Goal: Transaction & Acquisition: Purchase product/service

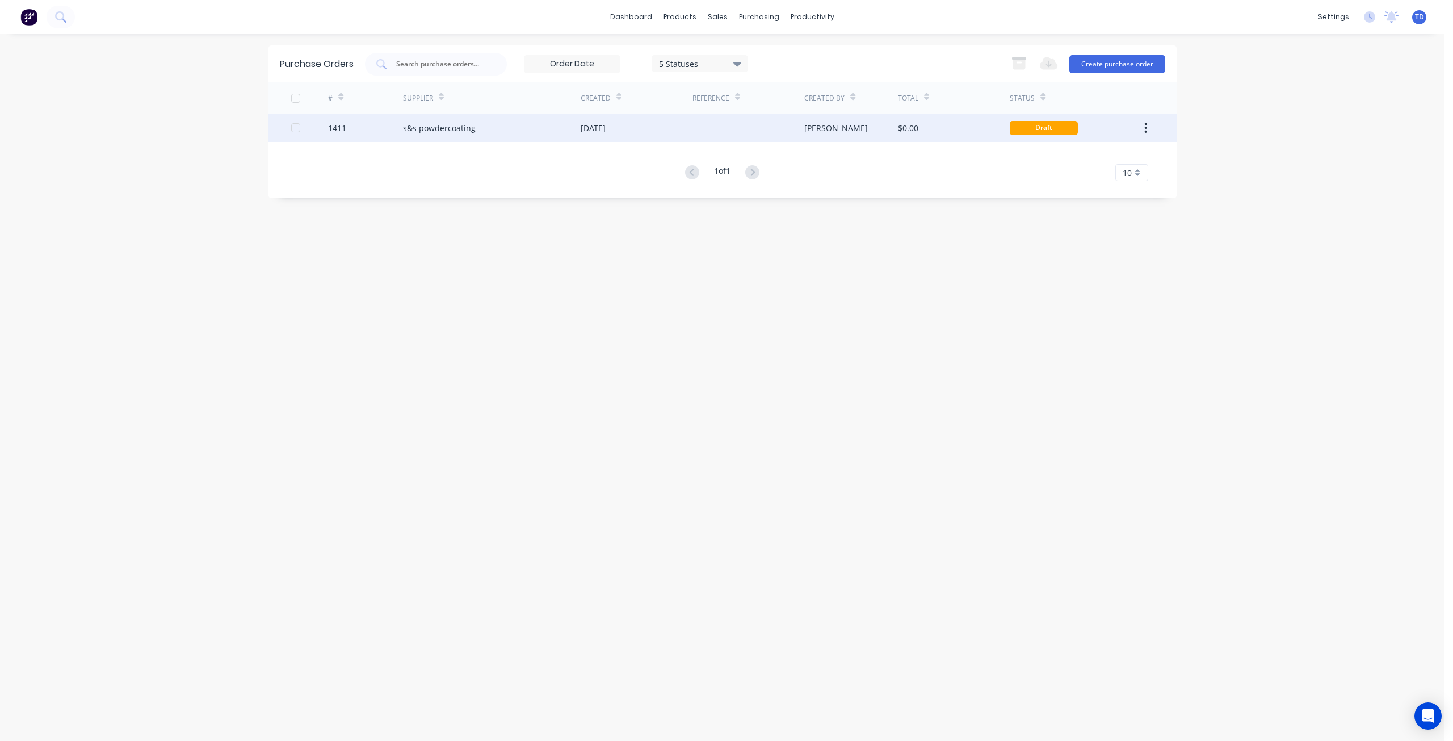
click at [463, 131] on div "s&s powdercoating" at bounding box center [439, 128] width 73 height 12
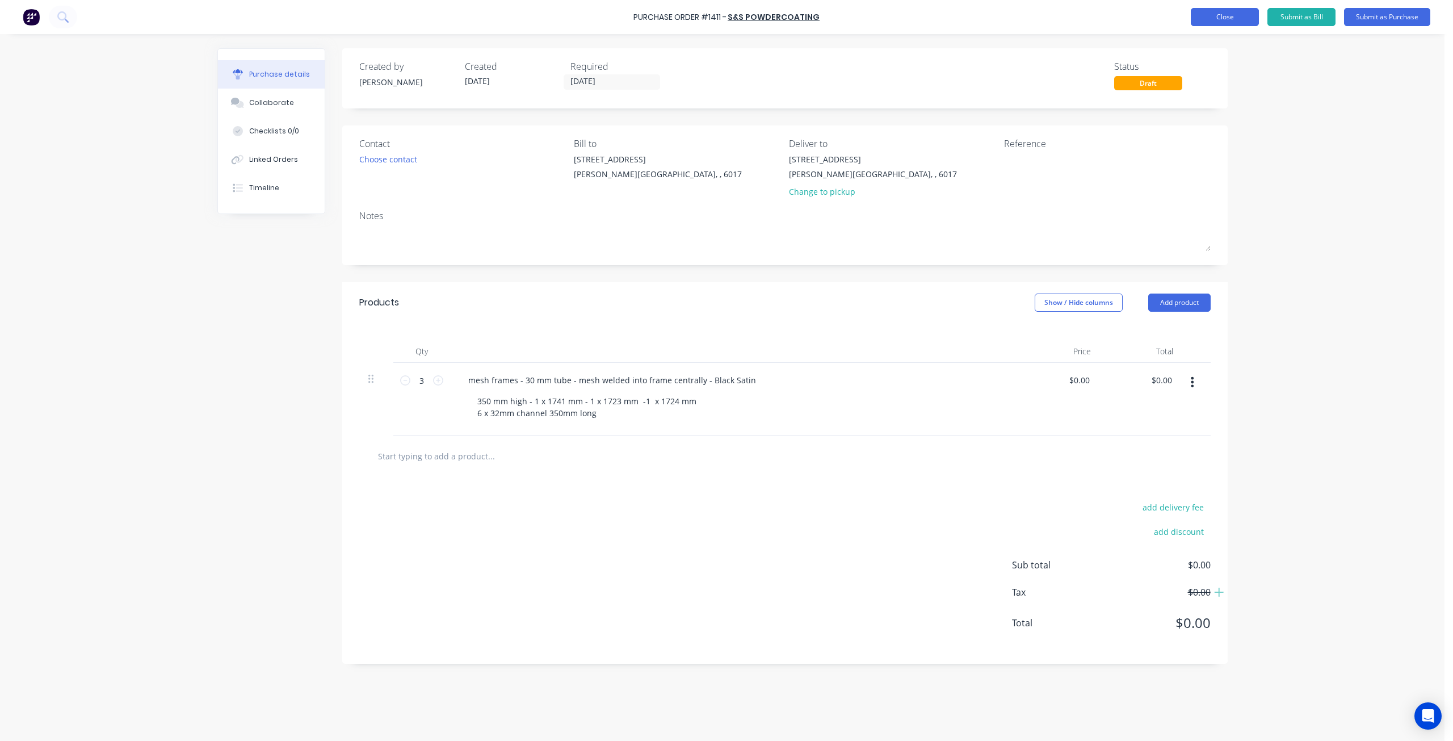
click at [1237, 16] on button "Close" at bounding box center [1225, 17] width 68 height 18
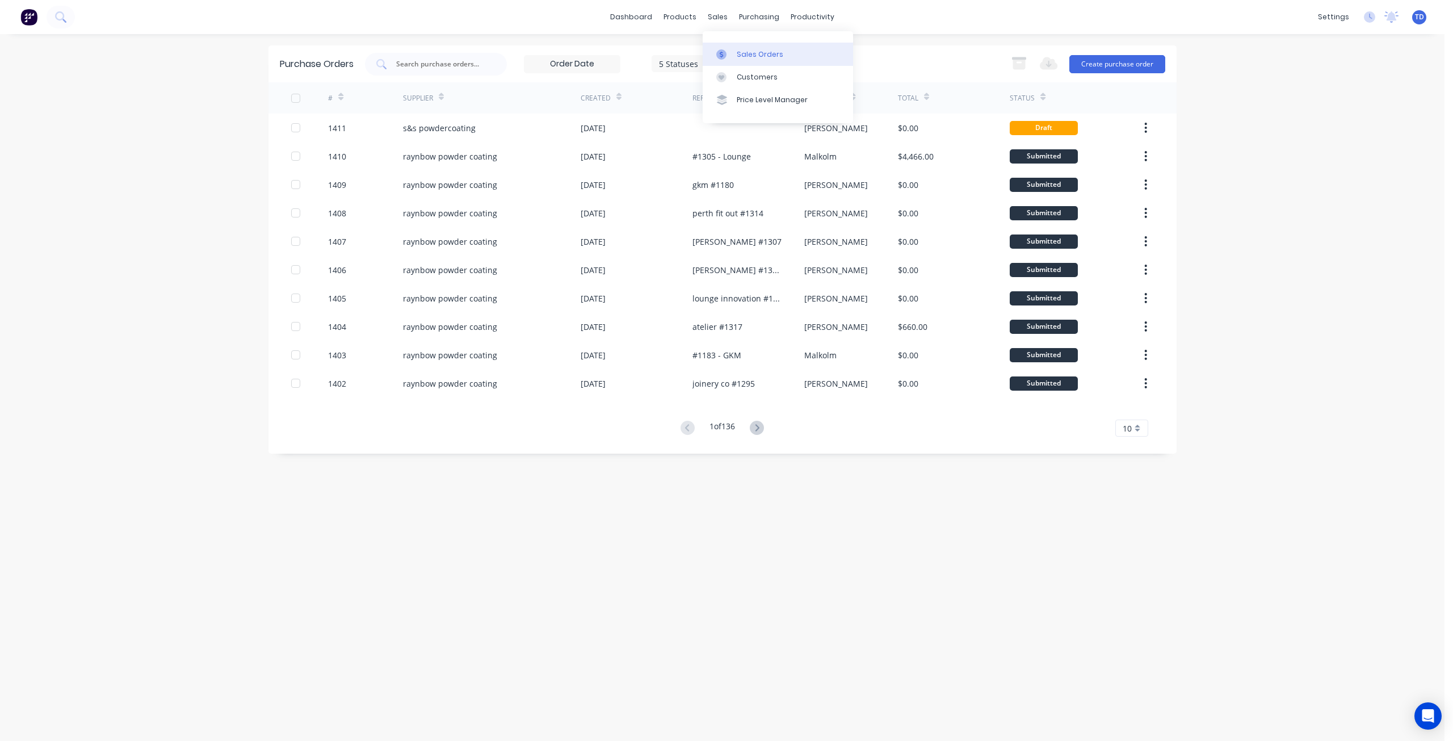
click at [728, 53] on div at bounding box center [724, 54] width 17 height 10
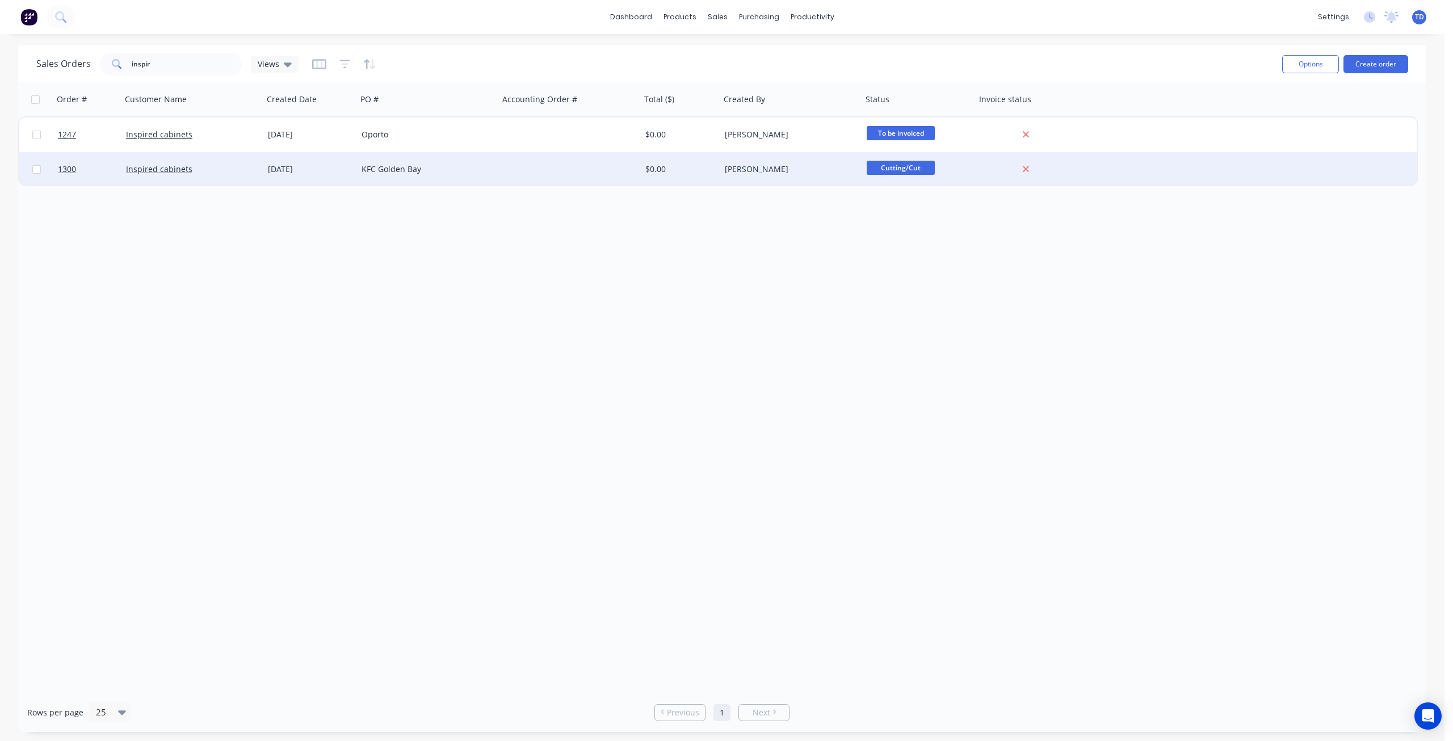
click at [378, 167] on div "KFC Golden Bay" at bounding box center [425, 168] width 126 height 11
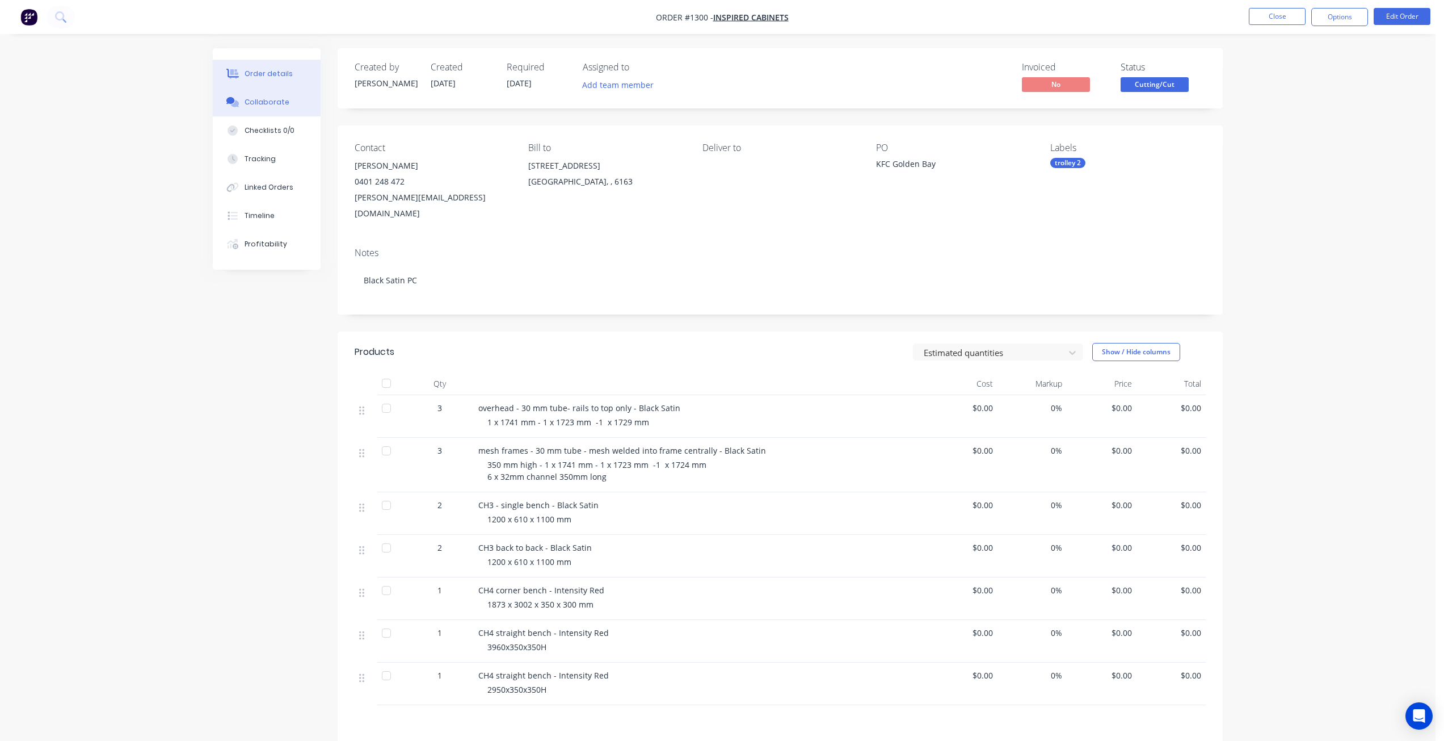
click at [271, 112] on button "Collaborate" at bounding box center [267, 102] width 108 height 28
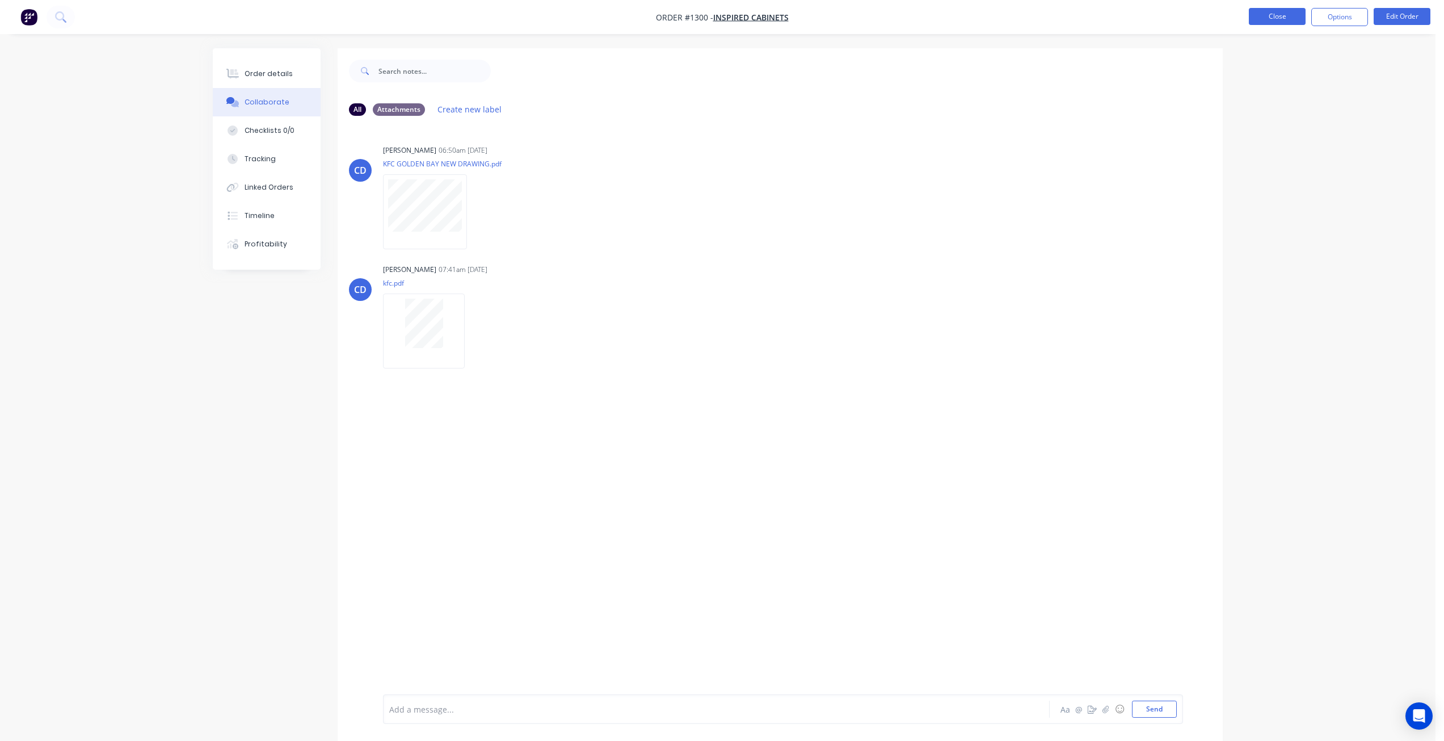
click at [1270, 20] on button "Close" at bounding box center [1277, 16] width 57 height 17
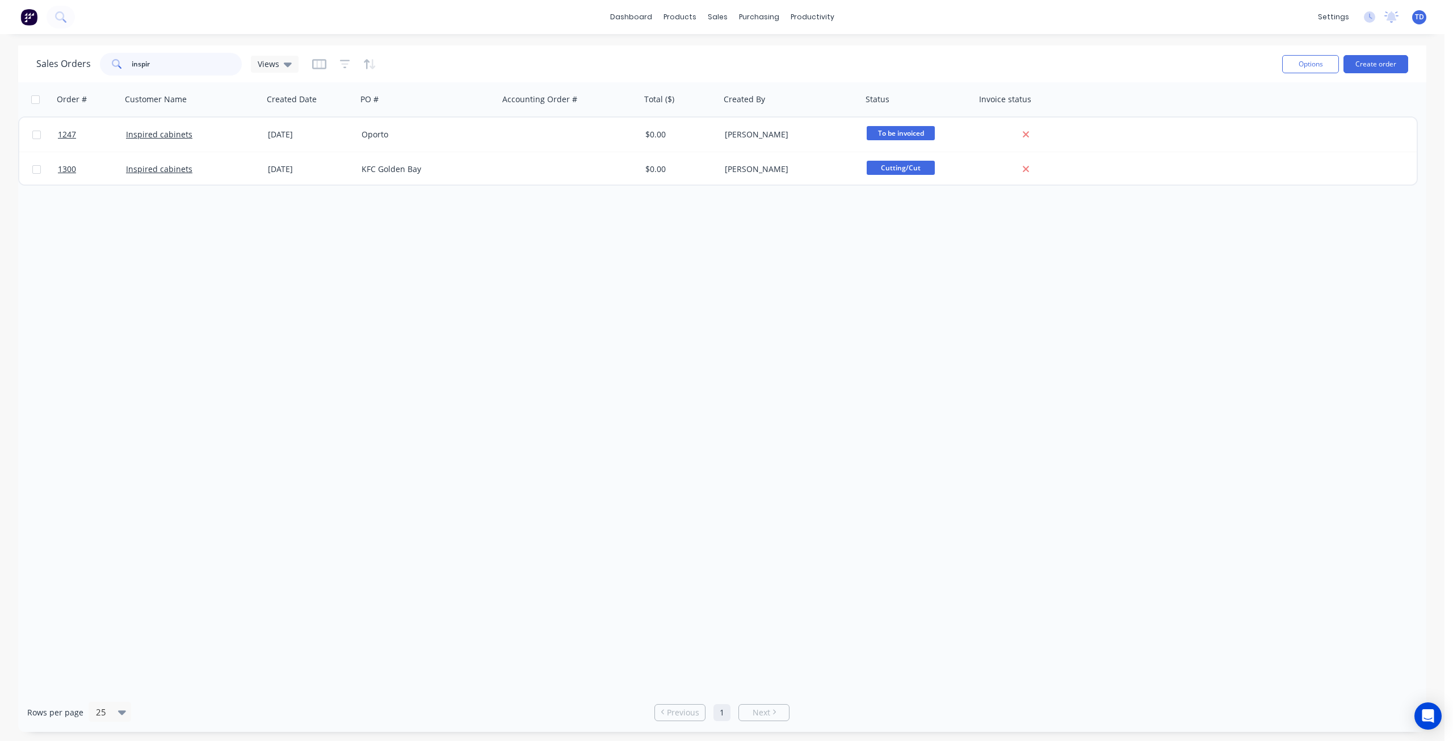
drag, startPoint x: -37, startPoint y: 43, endPoint x: -62, endPoint y: 38, distance: 25.5
click at [0, 38] on html "dashboard products sales purchasing productivity dashboard products Product Cat…" at bounding box center [726, 370] width 1453 height 741
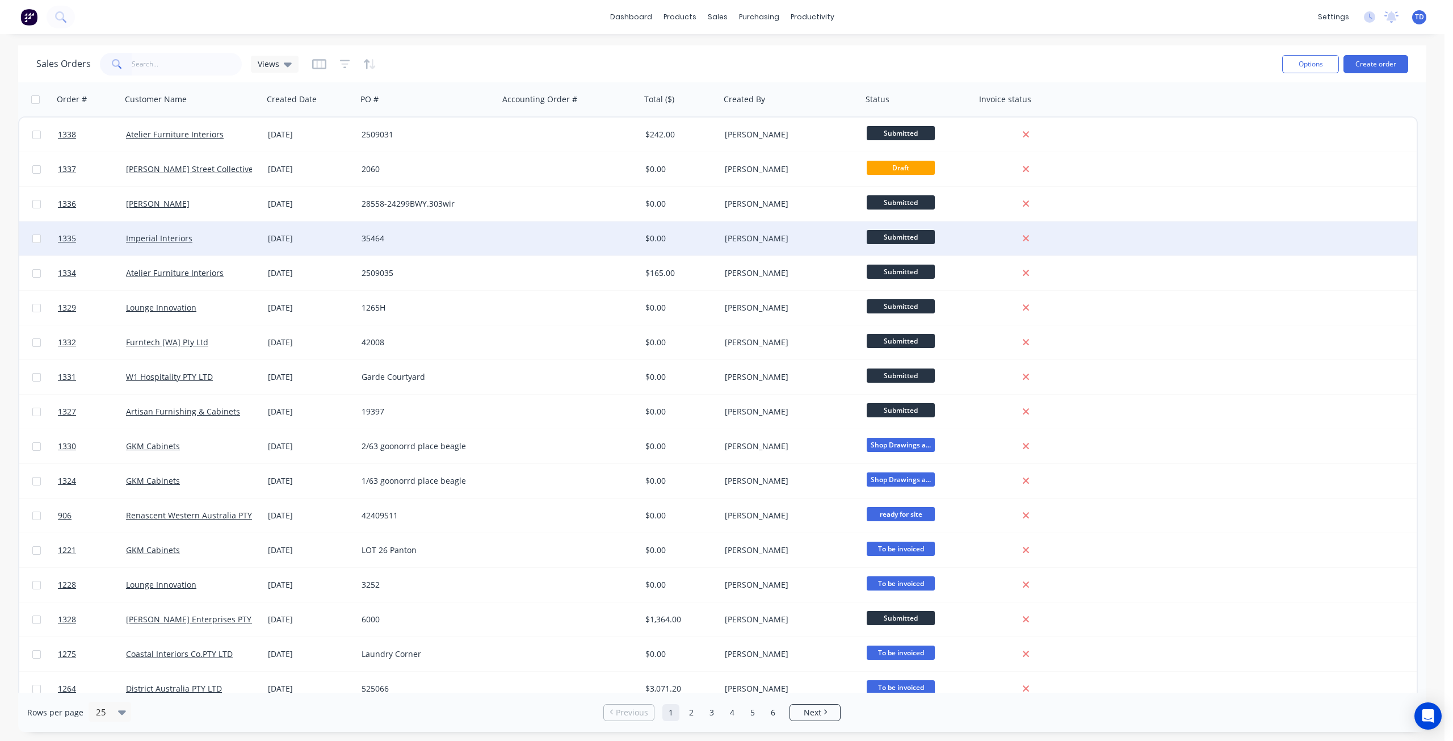
click at [393, 240] on div "35464" at bounding box center [425, 238] width 126 height 11
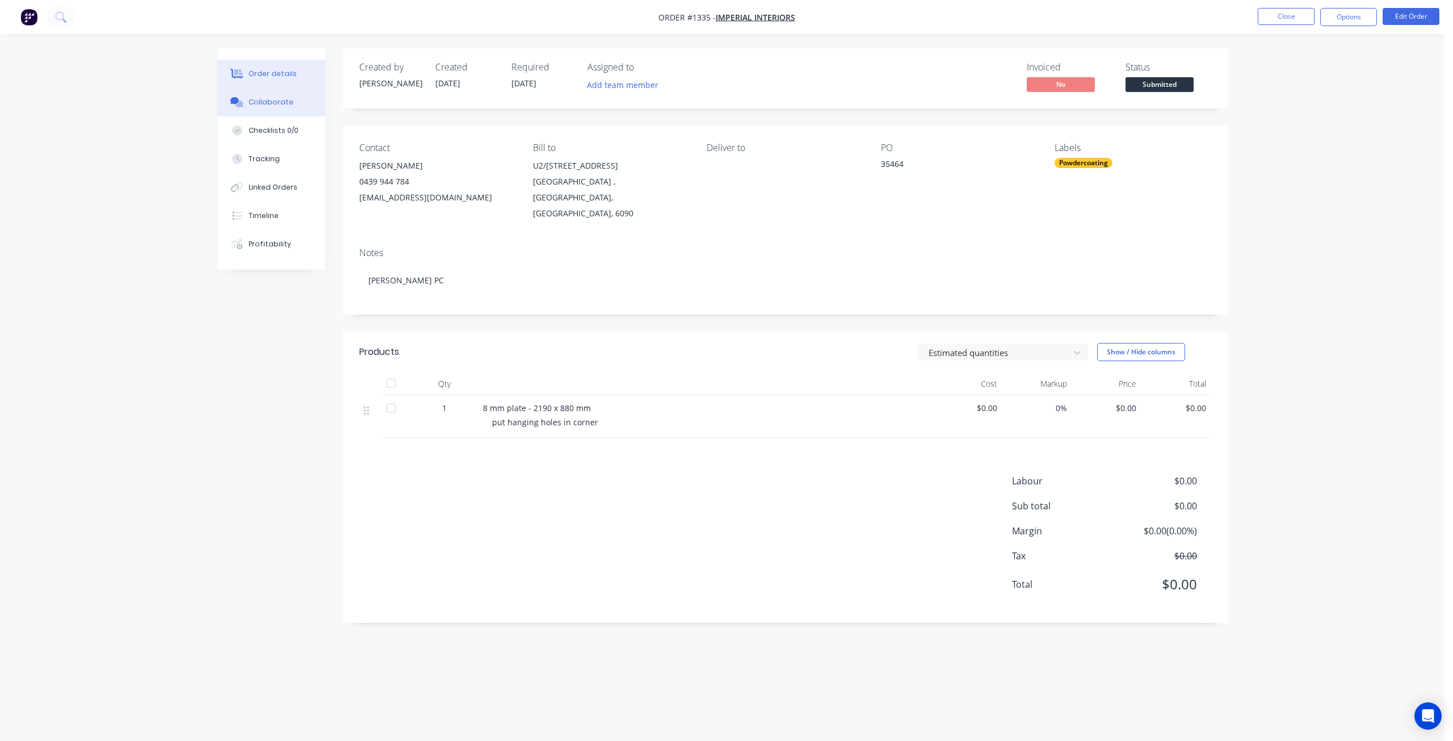
click at [271, 100] on div "Collaborate" at bounding box center [271, 102] width 45 height 10
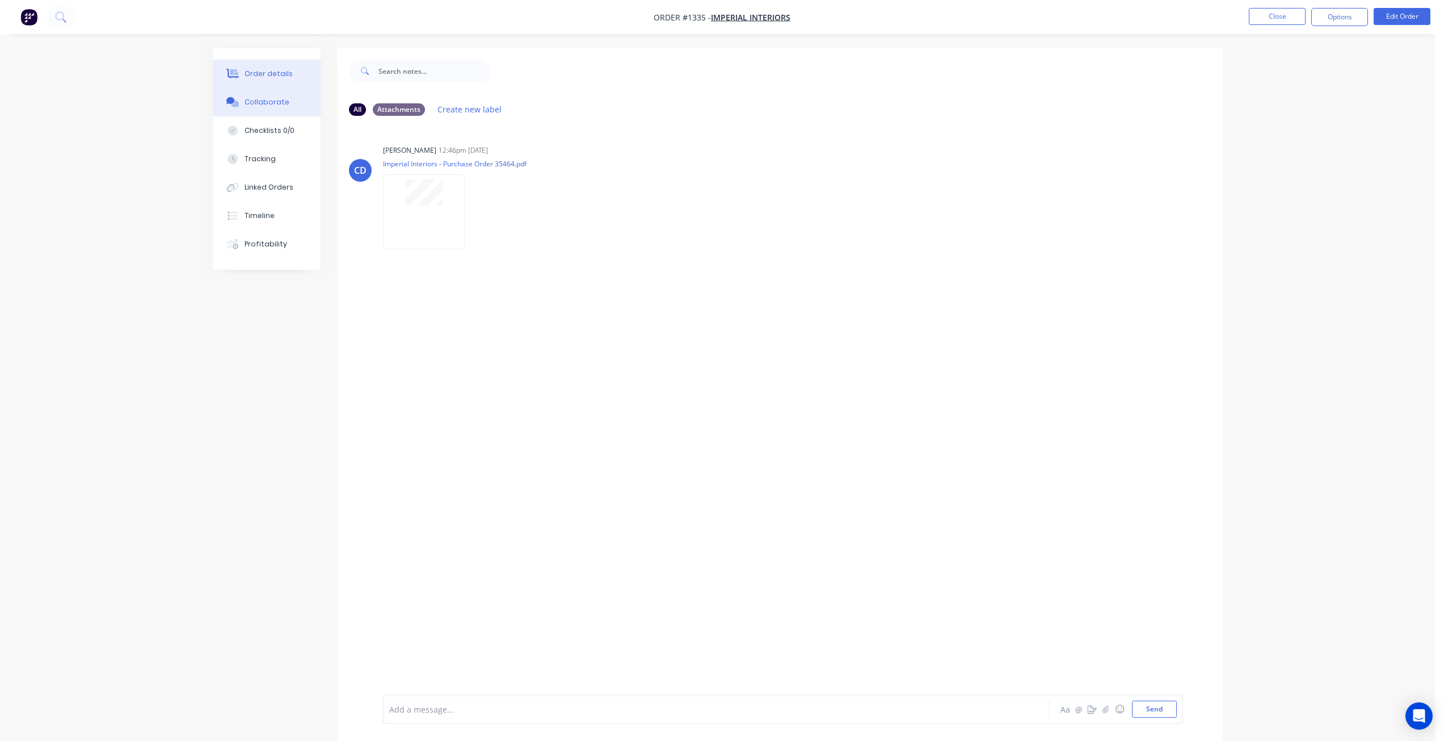
click at [279, 79] on button "Order details" at bounding box center [267, 74] width 108 height 28
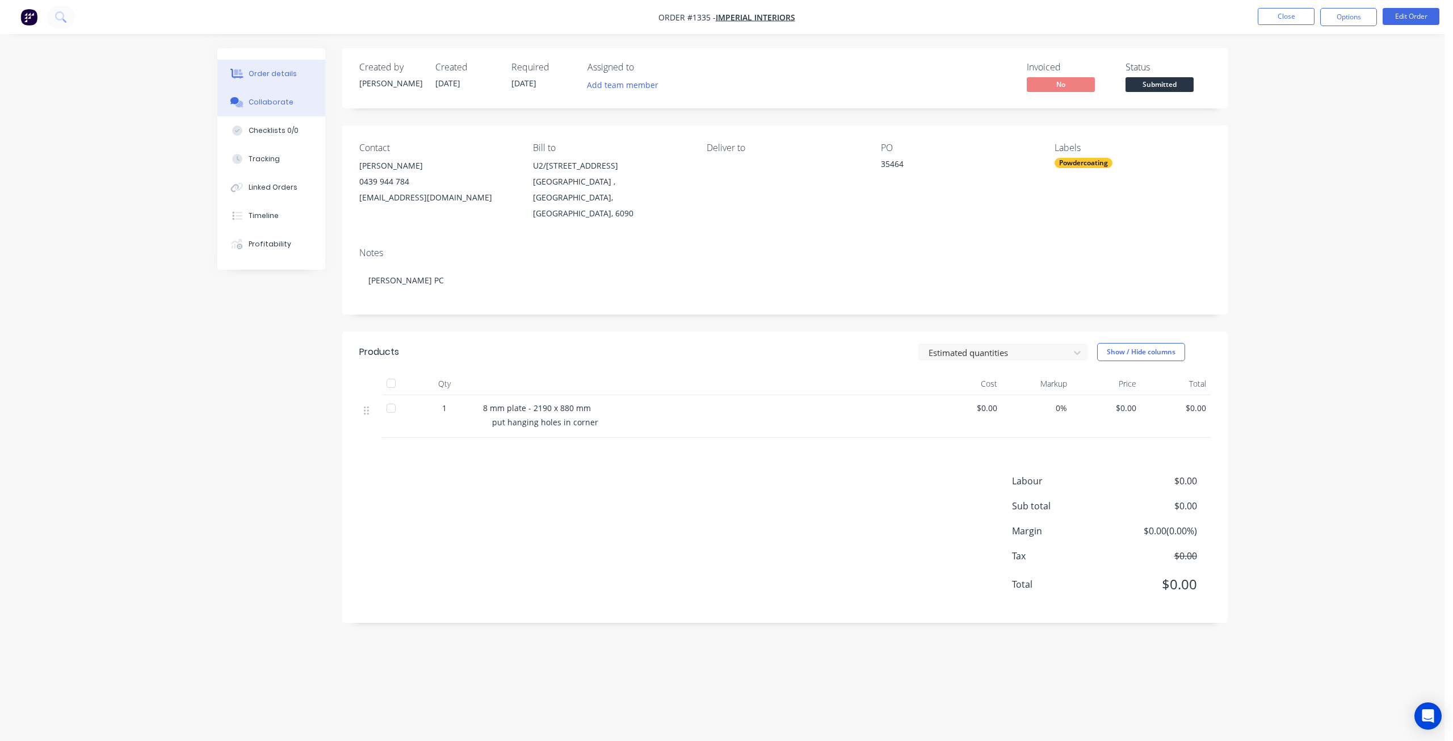
click at [283, 100] on div "Collaborate" at bounding box center [271, 102] width 45 height 10
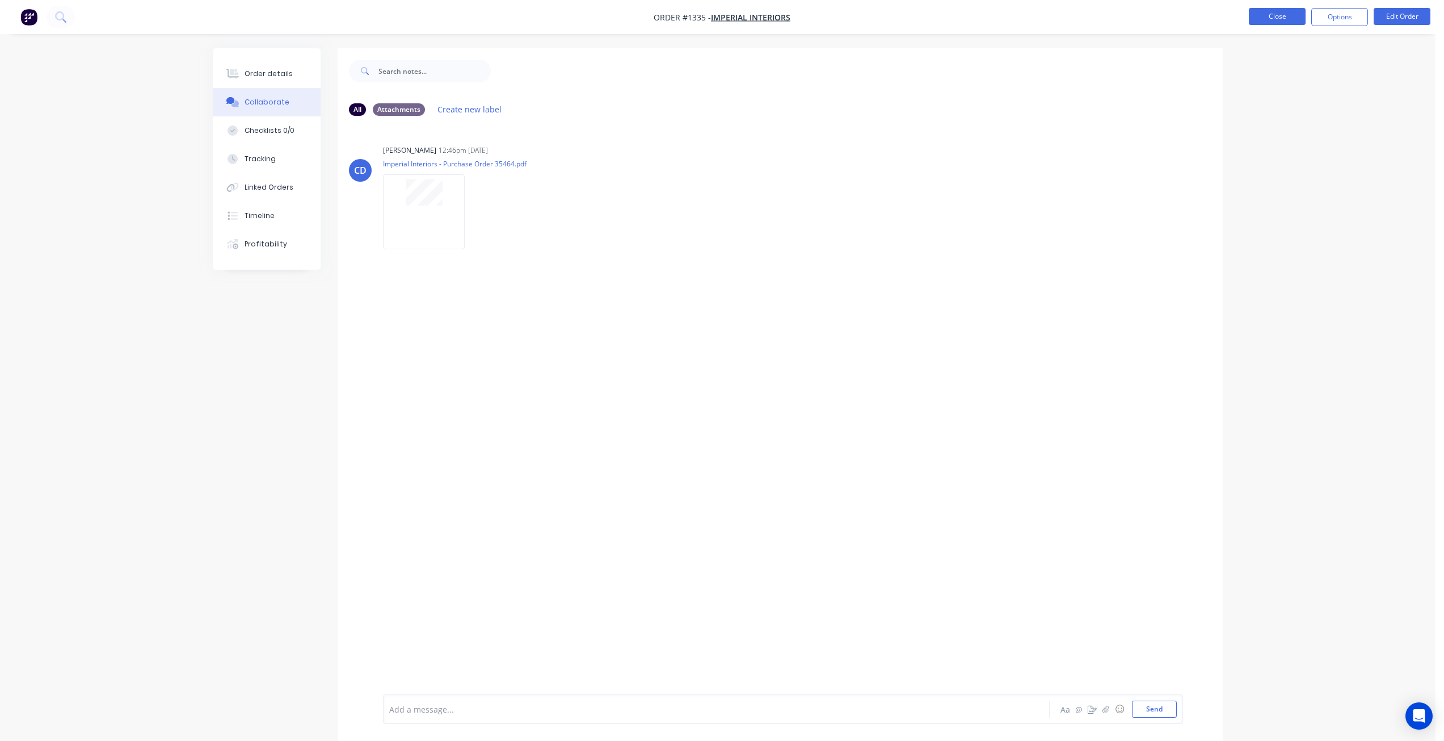
click at [1281, 16] on button "Close" at bounding box center [1277, 16] width 57 height 17
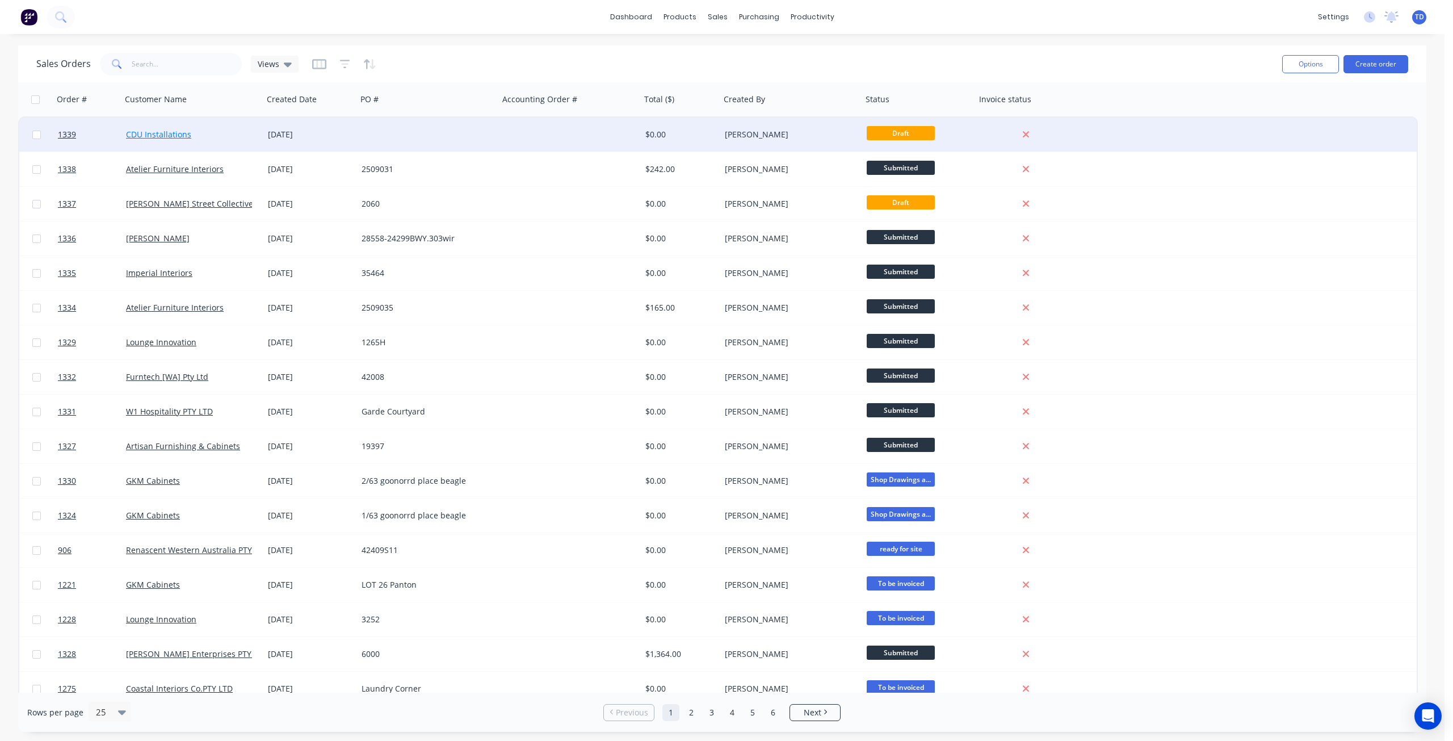
click at [168, 132] on link "CDU Installations" at bounding box center [158, 134] width 65 height 11
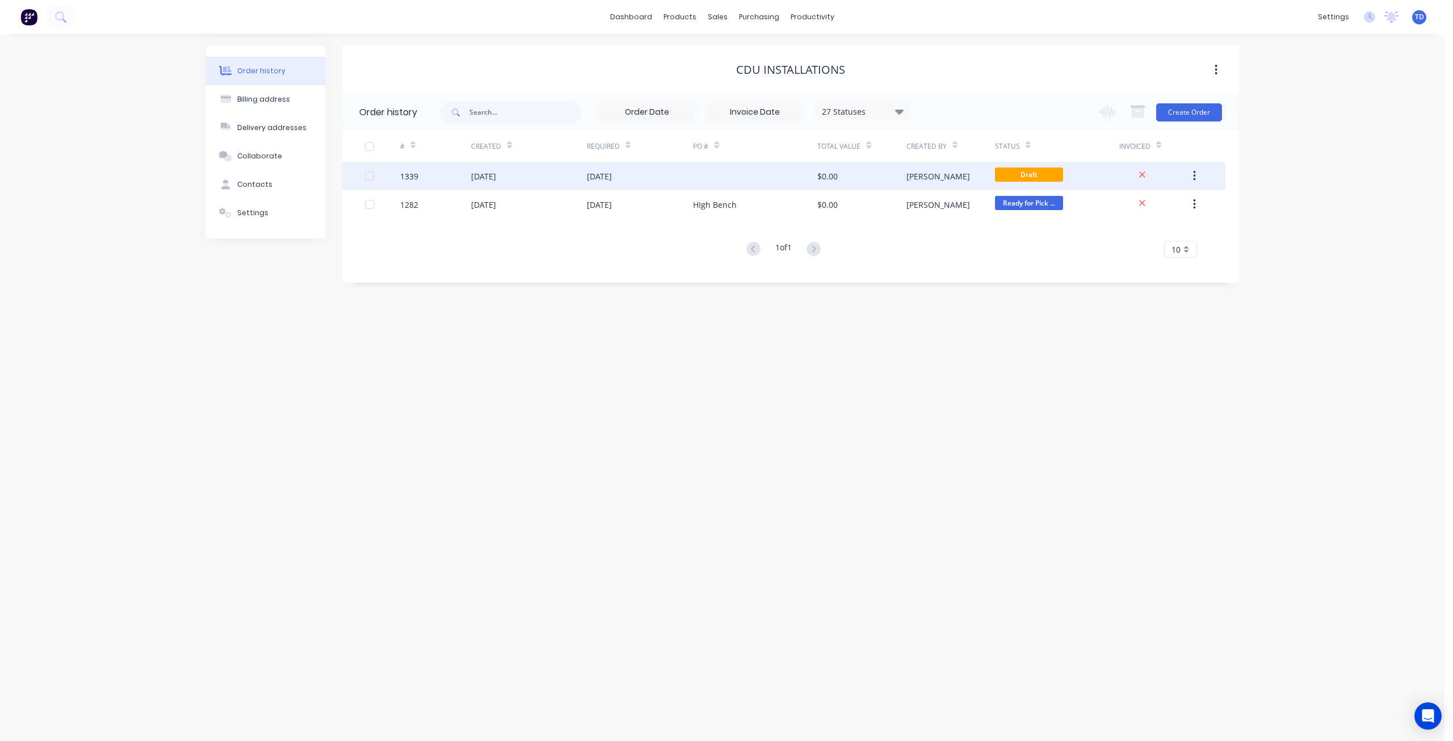
click at [785, 171] on div at bounding box center [755, 176] width 124 height 28
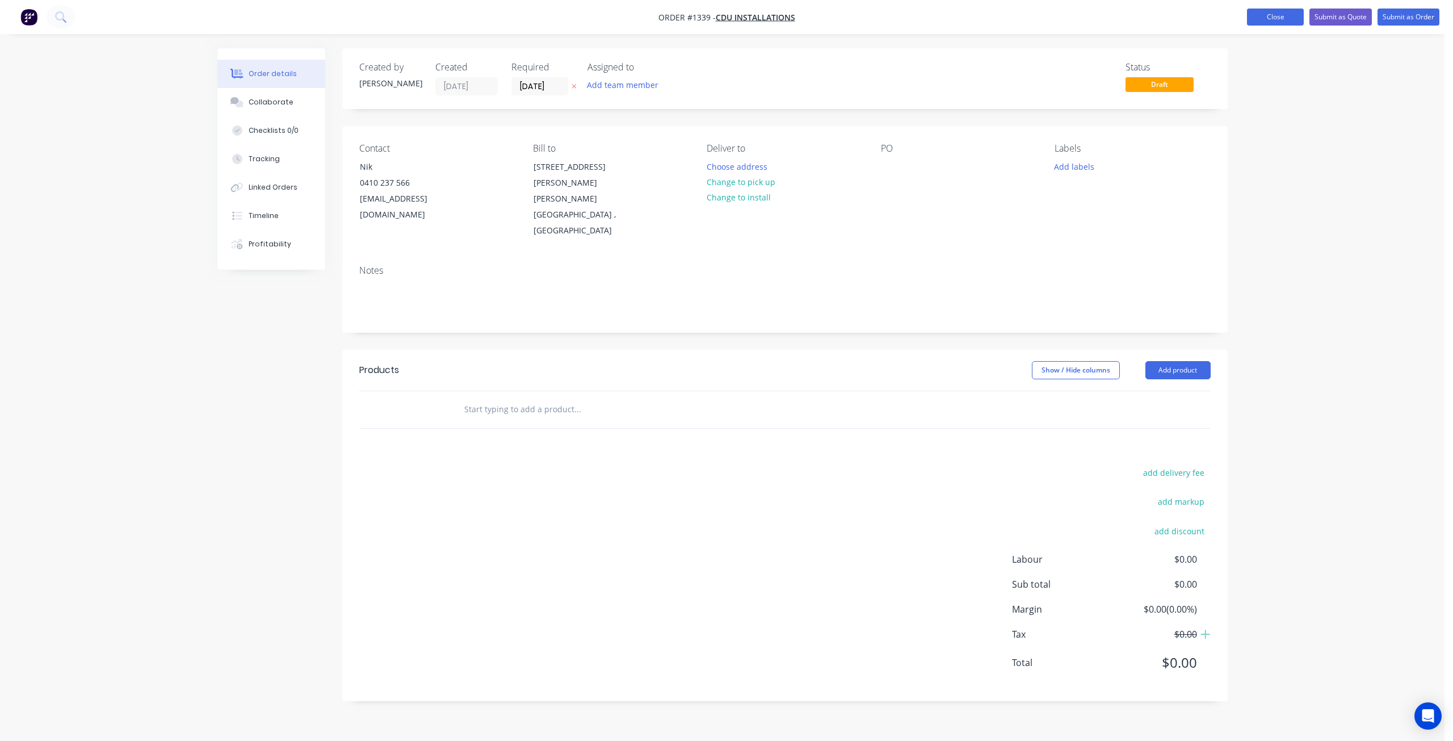
click at [1267, 18] on button "Close" at bounding box center [1275, 17] width 57 height 17
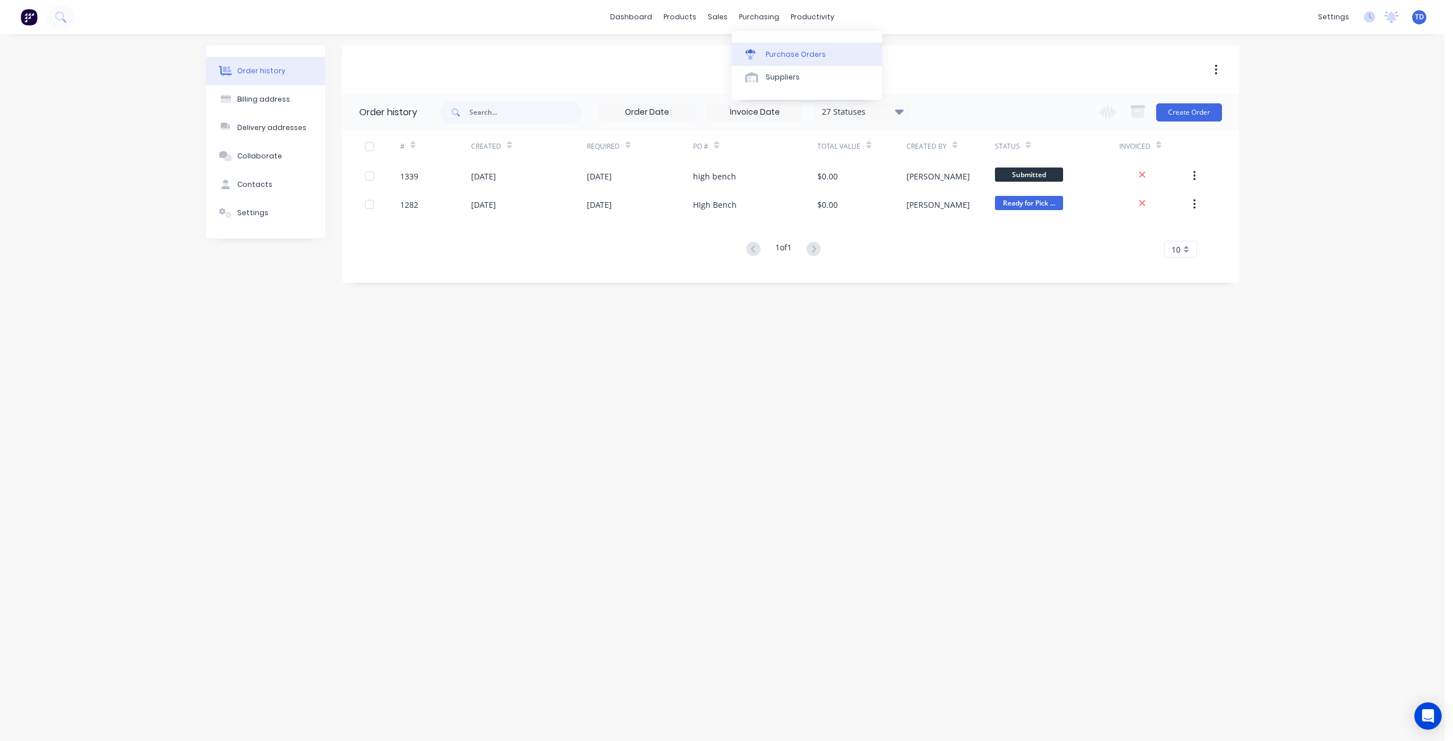
click at [766, 58] on div "Purchase Orders" at bounding box center [796, 54] width 60 height 10
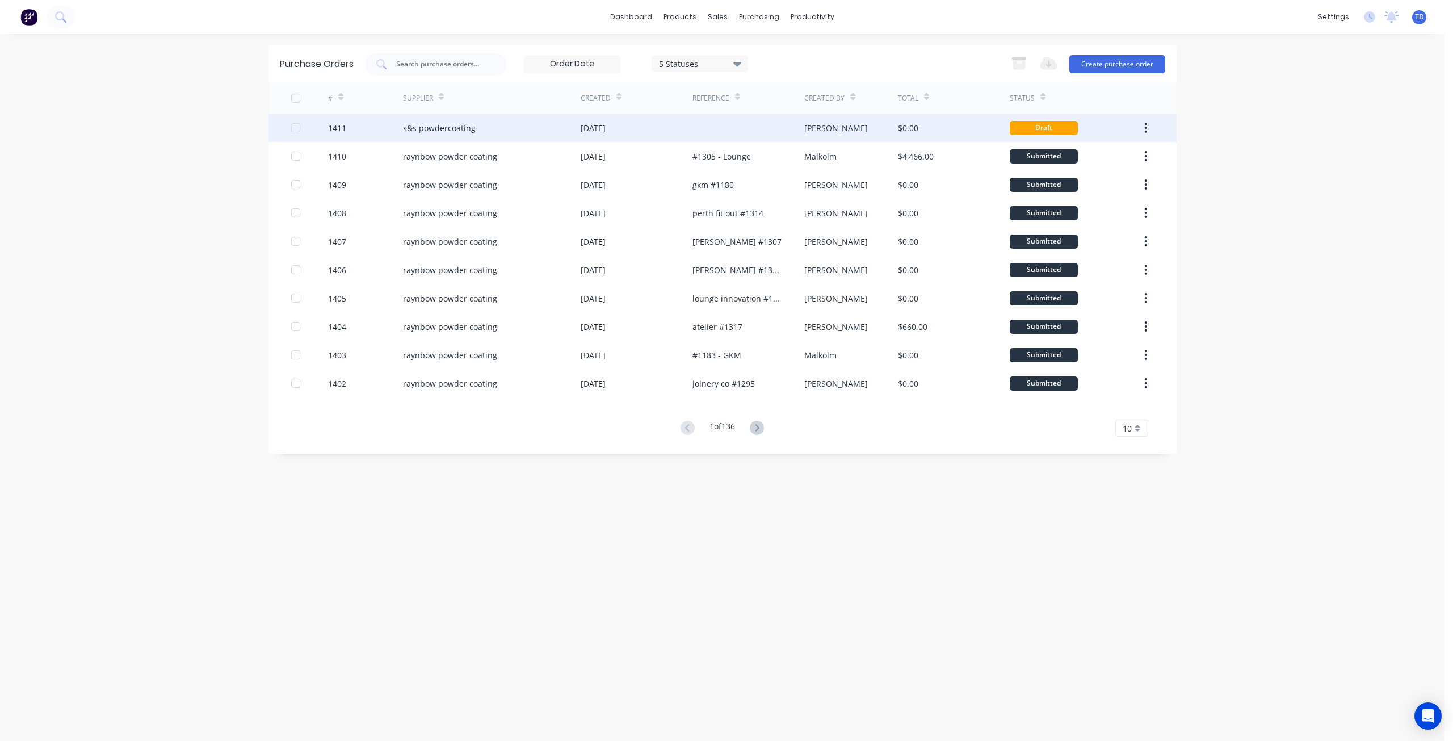
click at [584, 127] on div "02 Oct 2025" at bounding box center [593, 128] width 25 height 12
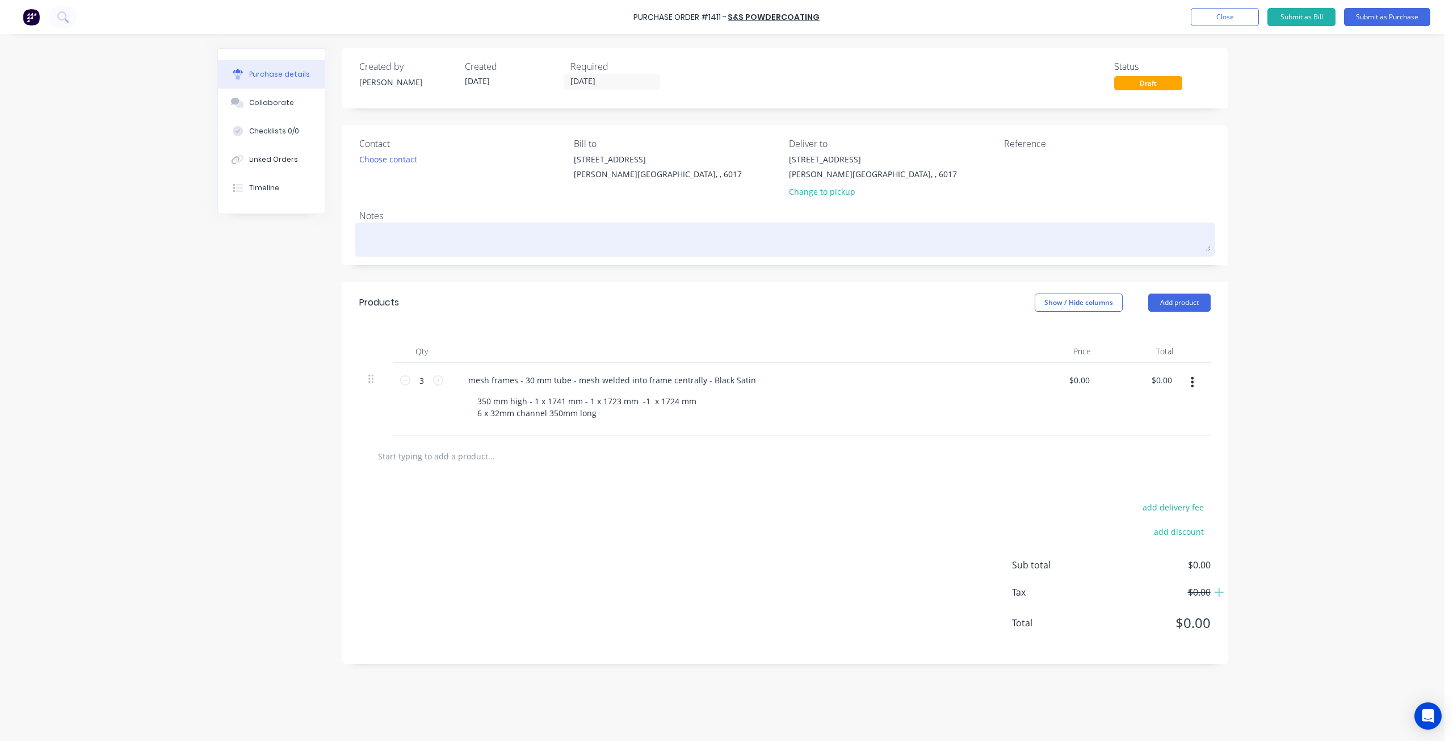
click at [394, 238] on textarea at bounding box center [784, 238] width 851 height 26
type textarea "x"
type textarea "s"
type textarea "x"
type textarea "sa"
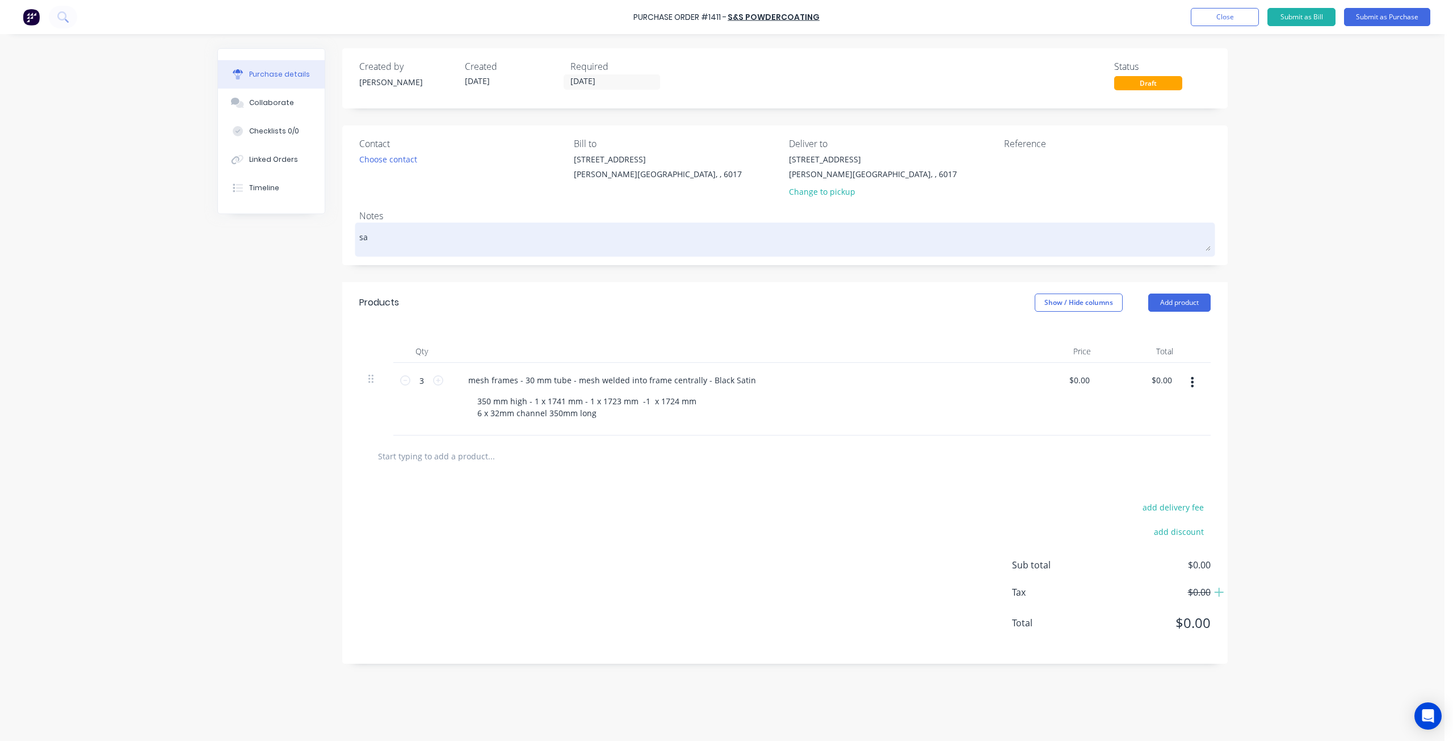
type textarea "x"
type textarea "san"
type textarea "x"
type textarea "sand"
type textarea "x"
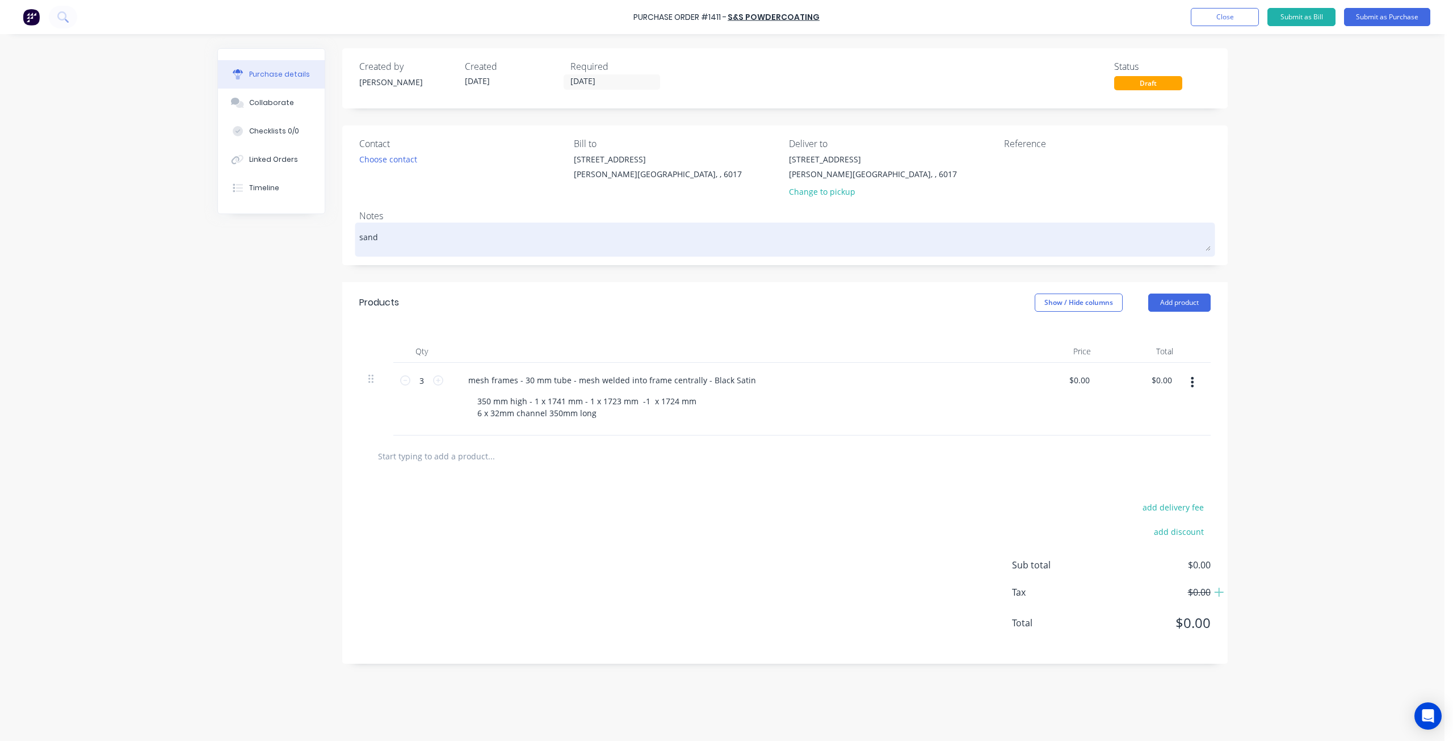
type textarea "sand"
type textarea "x"
type textarea "sand b"
type textarea "x"
type textarea "sand bl"
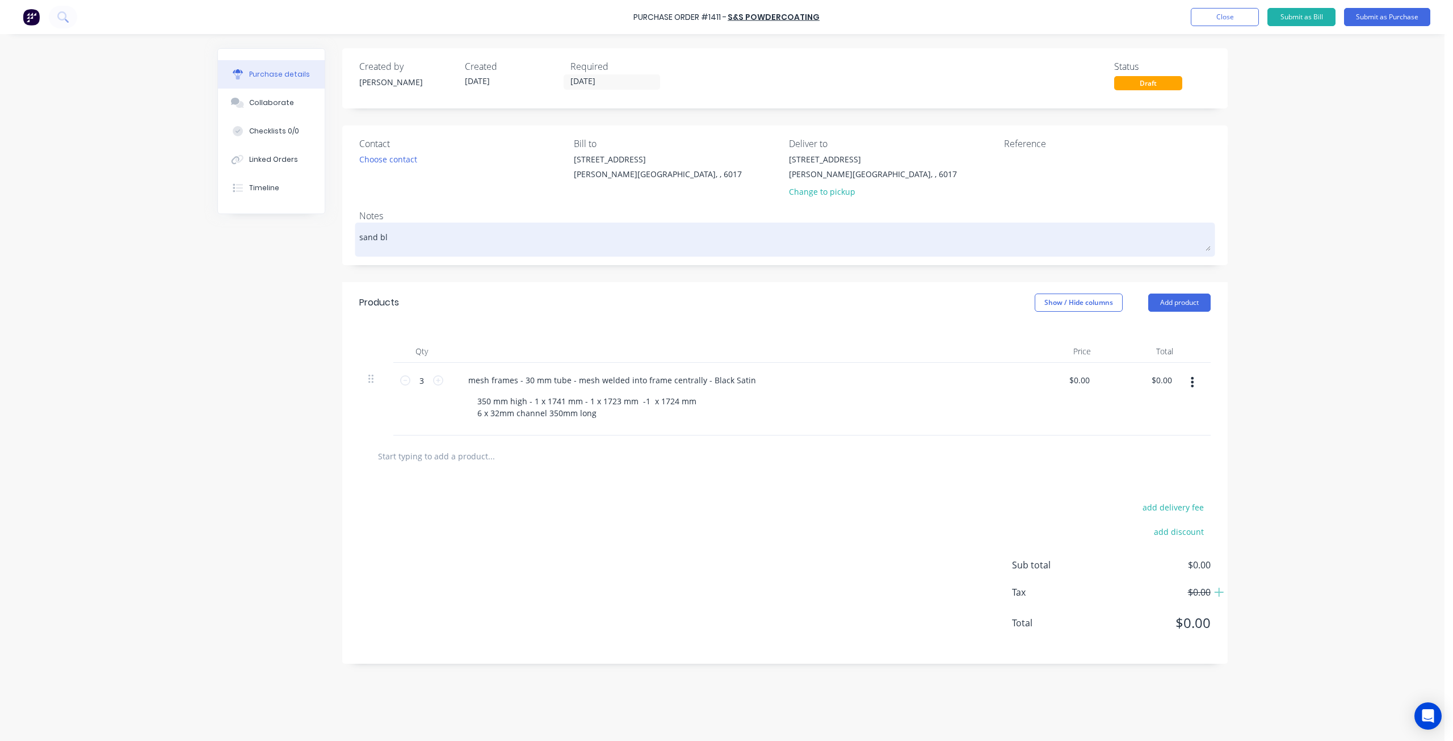
type textarea "x"
type textarea "sand bla"
type textarea "x"
type textarea "sand blas"
type textarea "x"
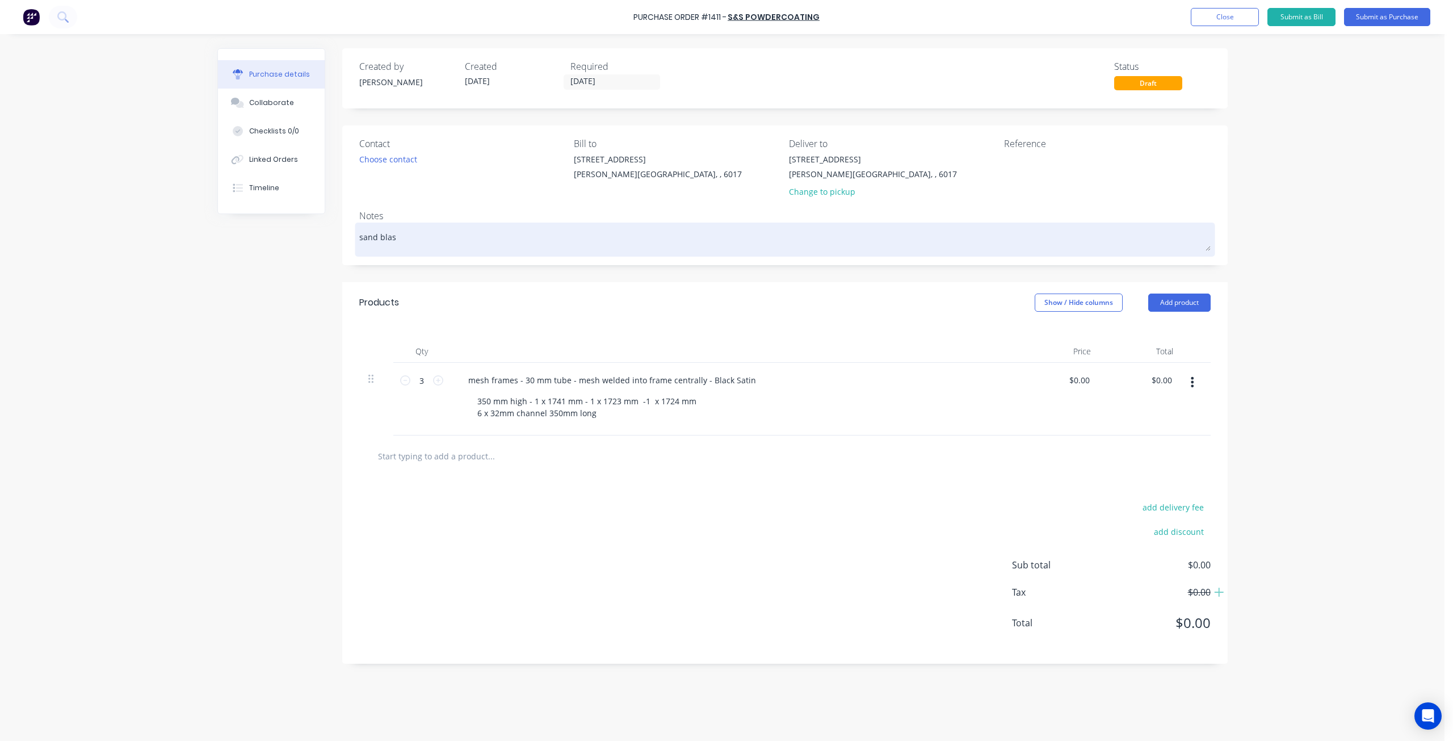
type textarea "sand blast"
type textarea "x"
type textarea "sand blast"
type textarea "x"
type textarea "sand blast a"
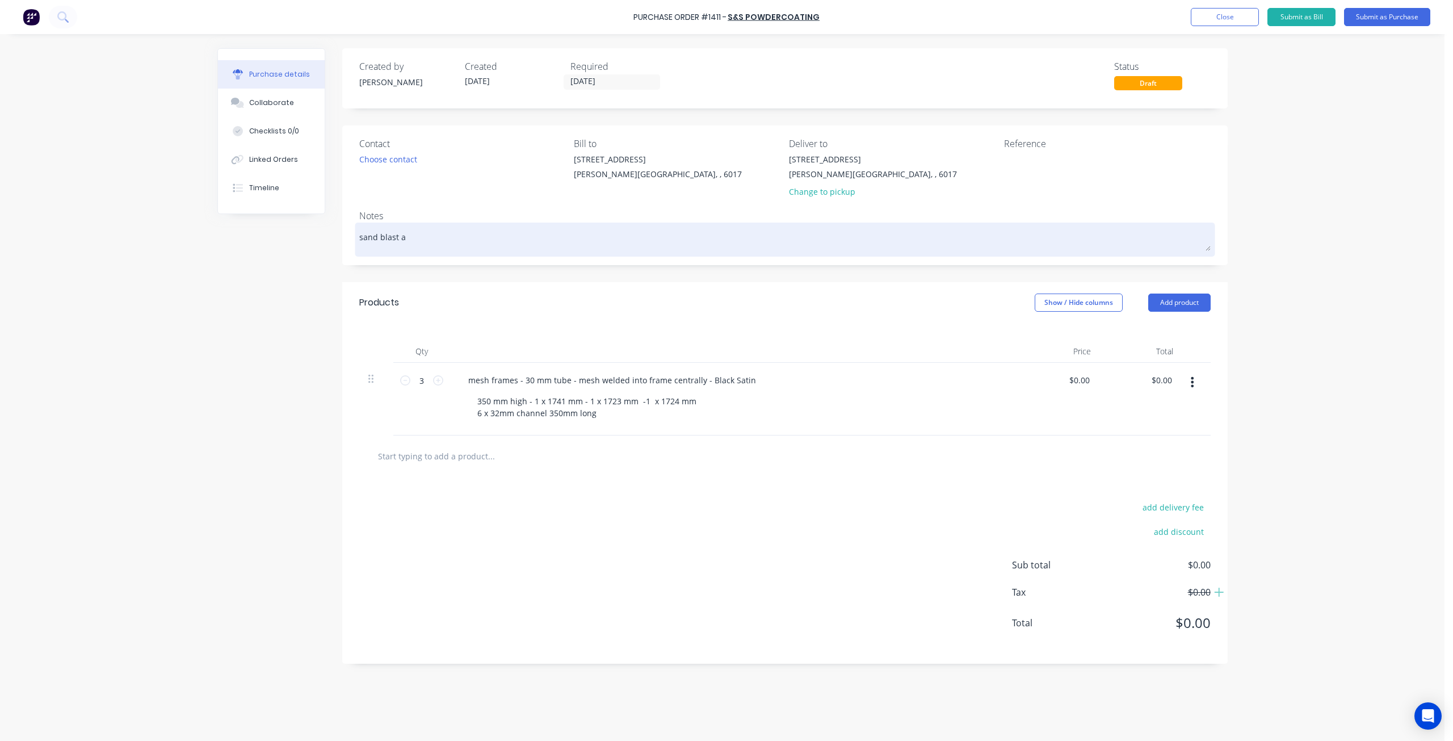
type textarea "x"
type textarea "sand blast an"
type textarea "x"
type textarea "sand blast and"
type textarea "x"
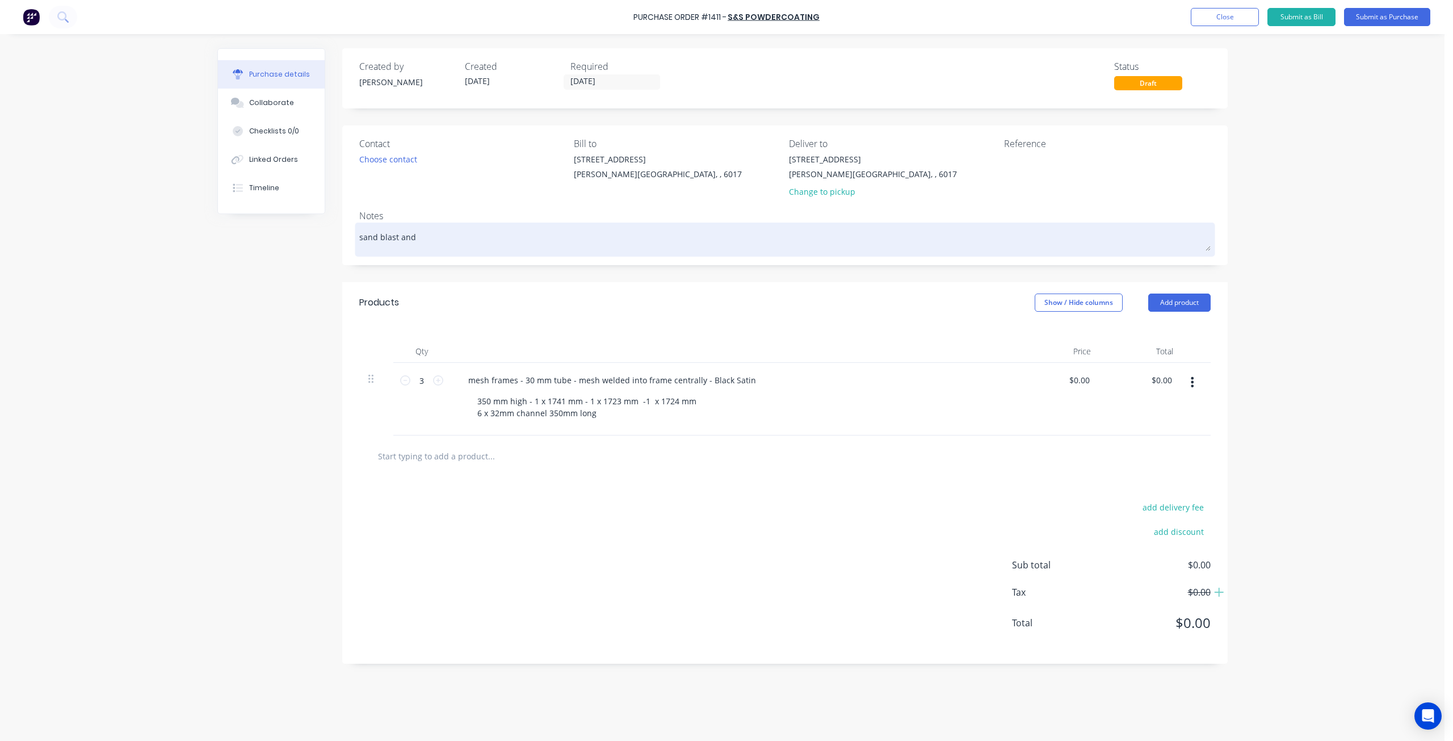
type textarea "sand blast and"
type textarea "x"
type textarea "sand blast and"
type textarea "x"
type textarea "sand blast and"
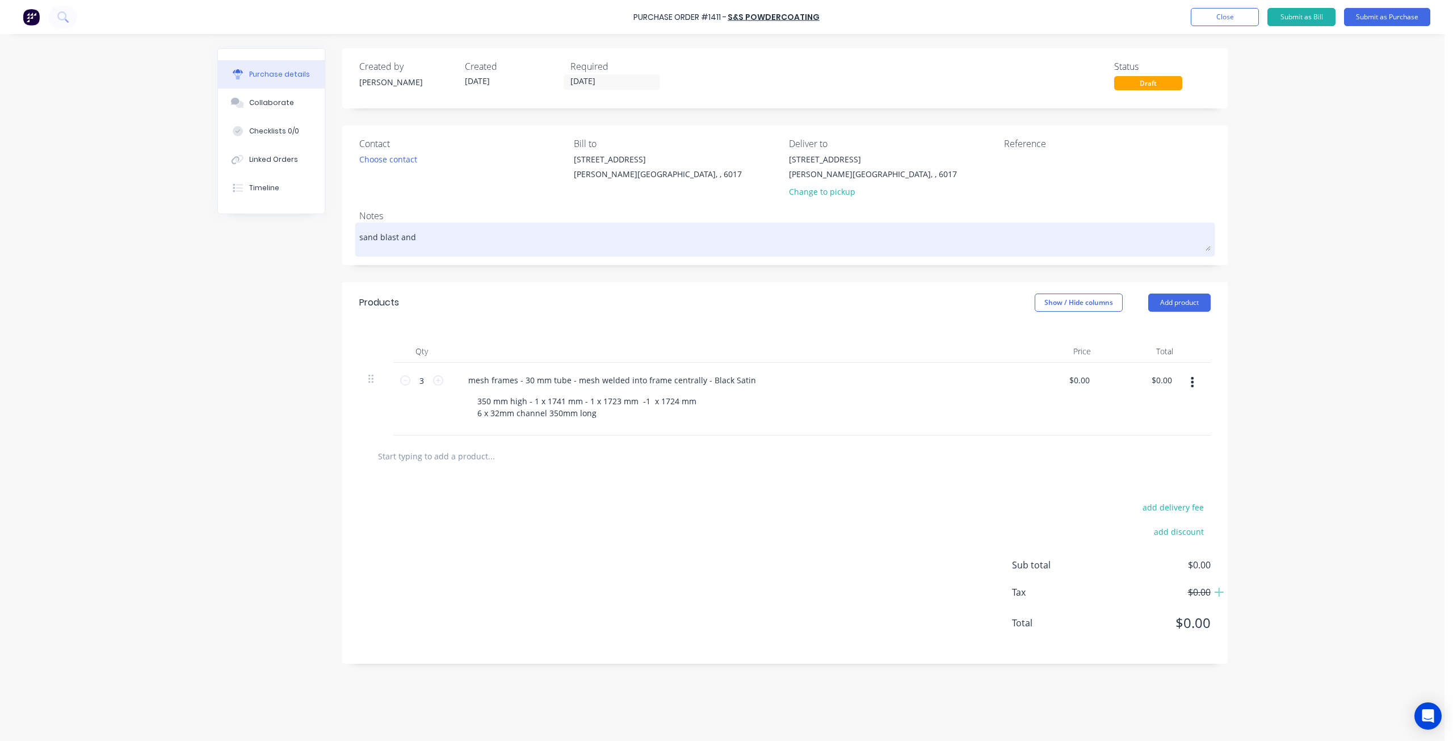
type textarea "x"
type textarea "sand blast and b"
type textarea "x"
type textarea "sand blast and bl"
type textarea "x"
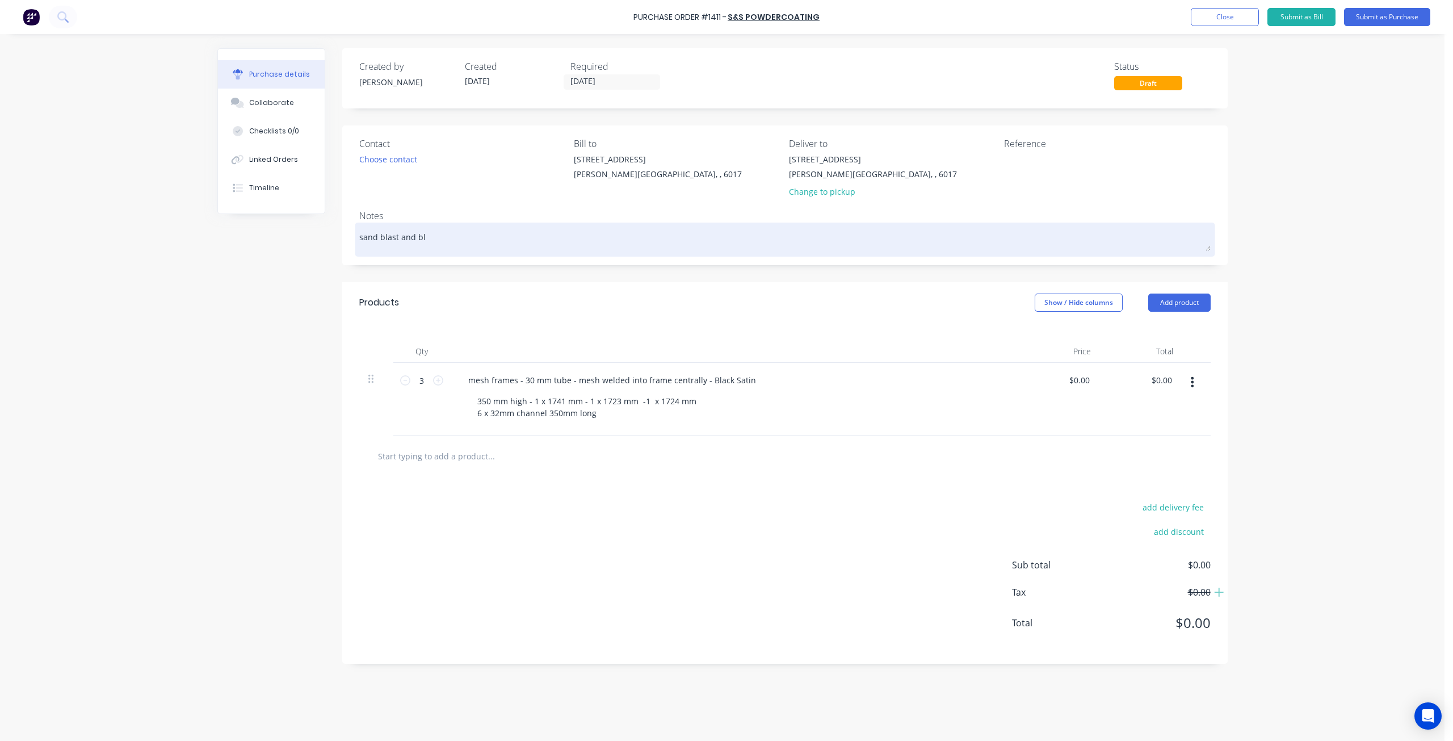
type textarea "sand blast and bla"
type textarea "x"
type textarea "sand blast and blac"
type textarea "x"
type textarea "sand blast and black"
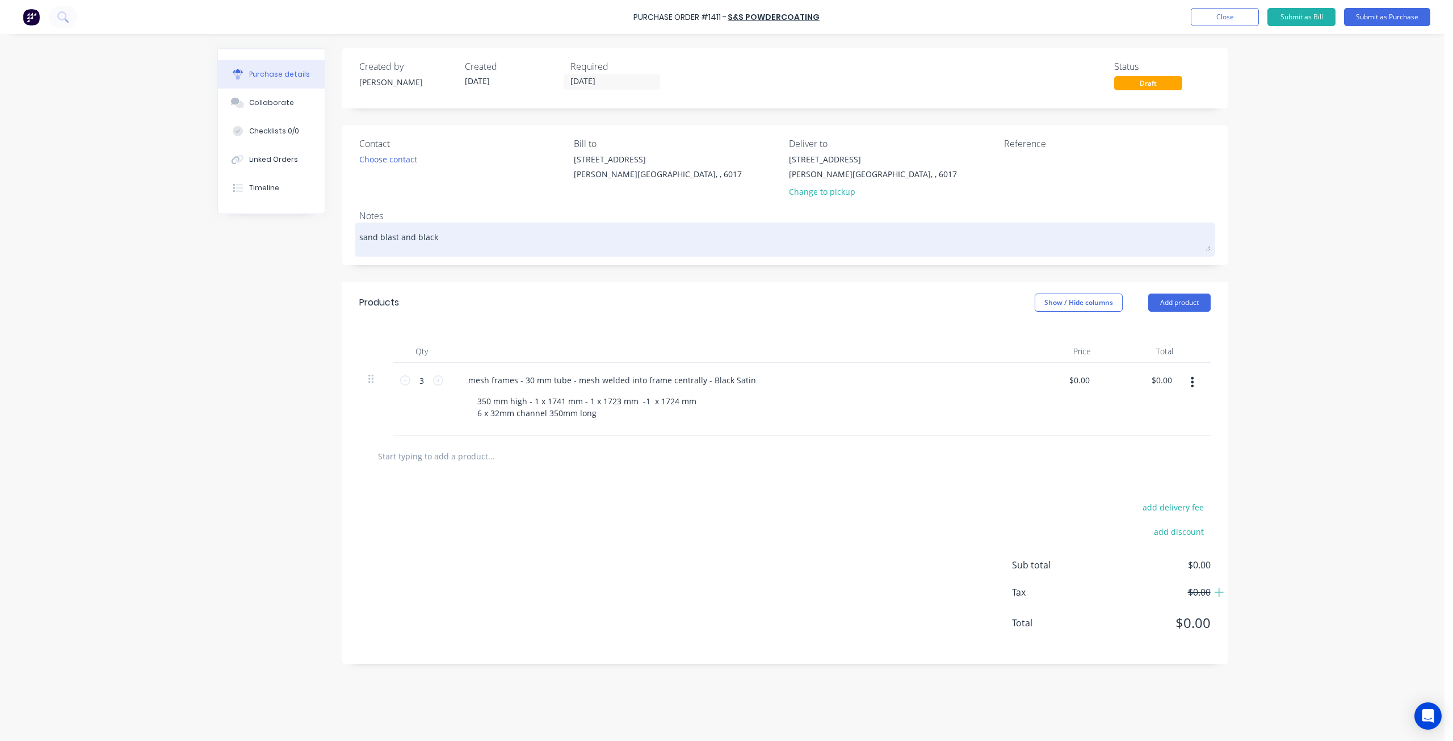
type textarea "x"
type textarea "sand blast and black"
type textarea "x"
type textarea "sand blast and black s"
type textarea "x"
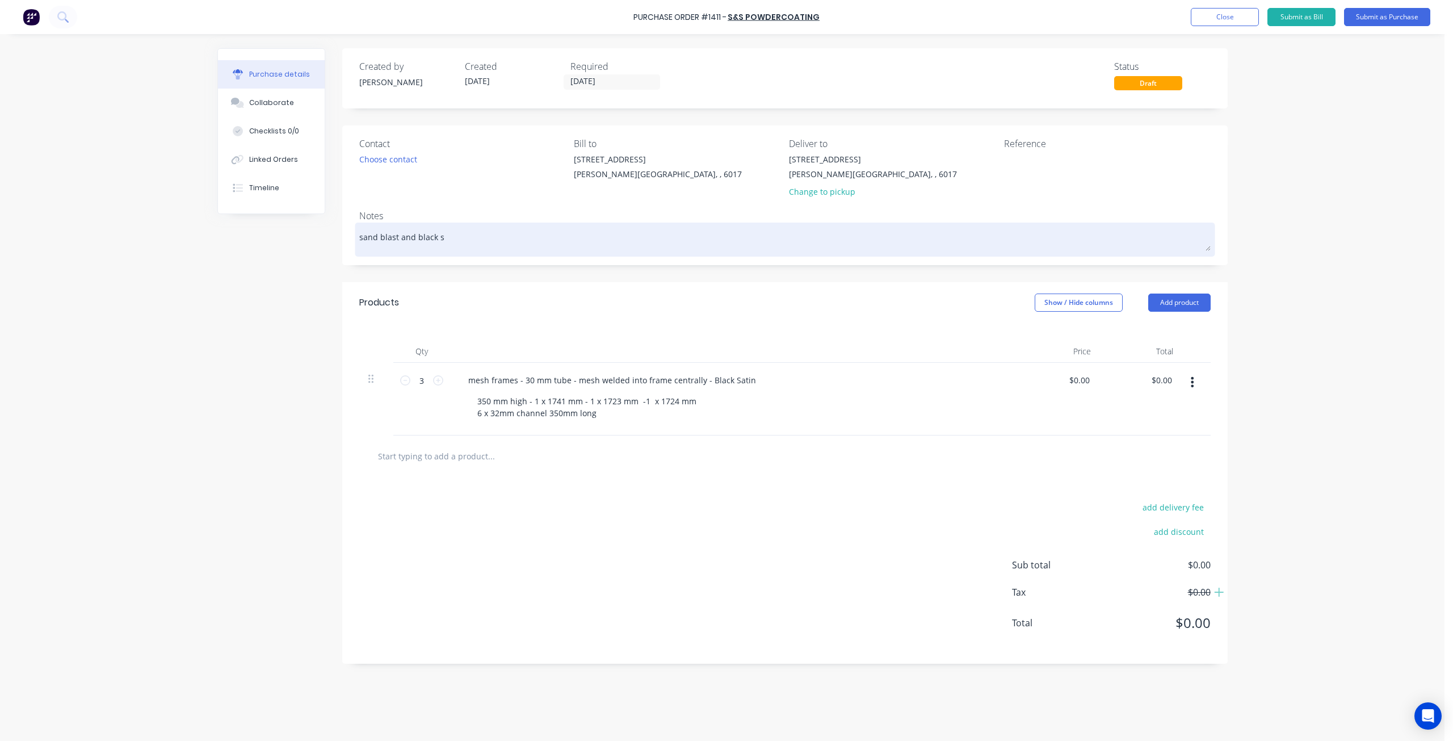
type textarea "sand blast and black sa"
type textarea "x"
type textarea "sand blast and black sat"
type textarea "x"
type textarea "sand blast and black sati"
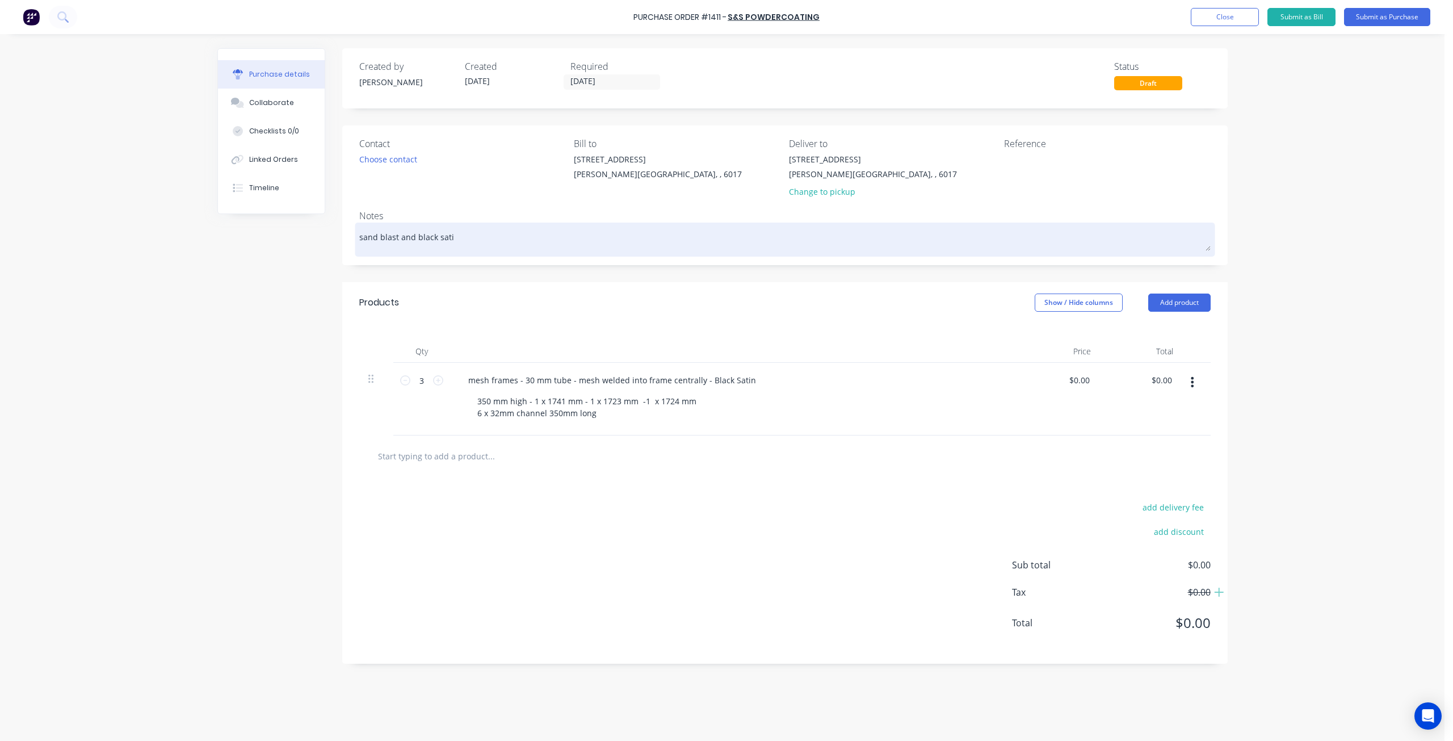
type textarea "x"
type textarea "sand blast and black satin"
type textarea "x"
type textarea "sand blast and black satin"
type textarea "x"
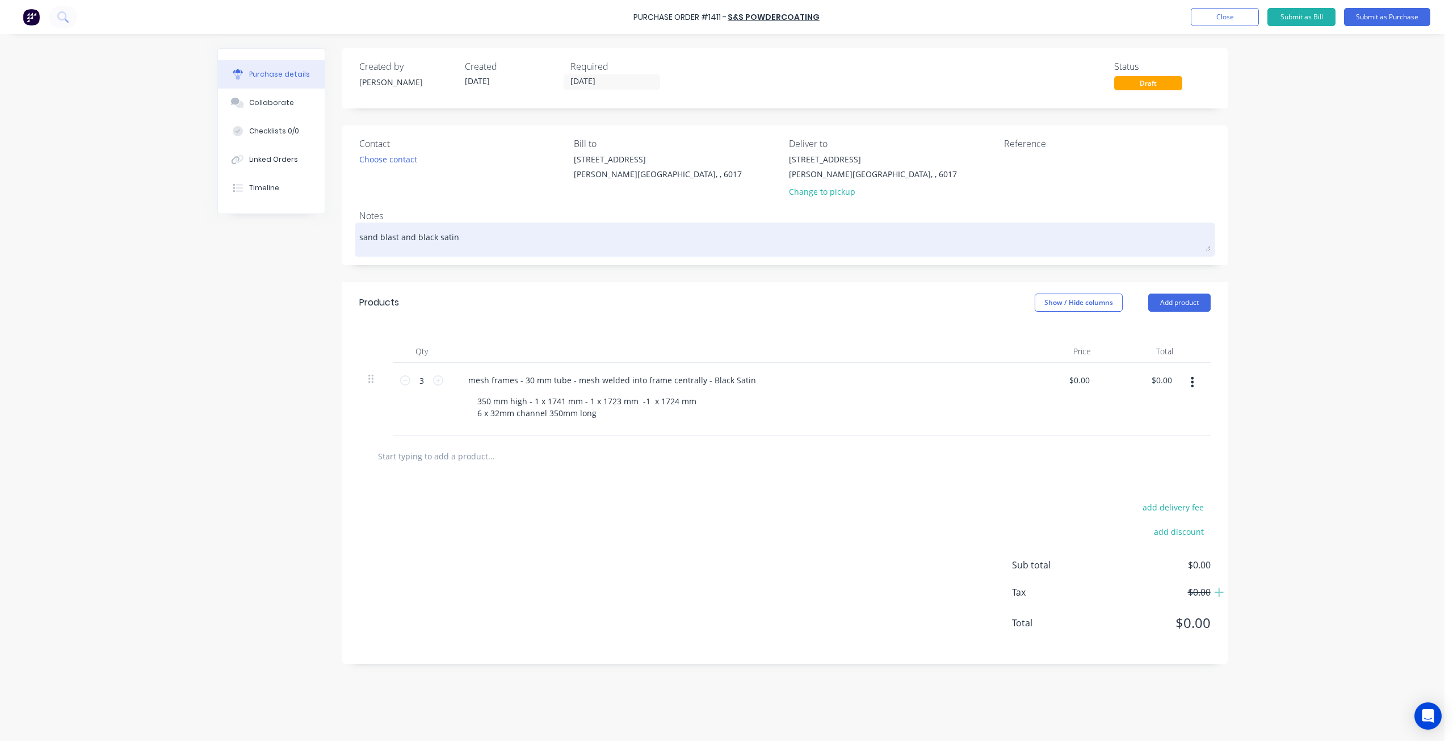
type textarea "sand blast and black satin p"
type textarea "x"
type textarea "sand blast and black satin po"
type textarea "x"
type textarea "sand blast and black satin pow"
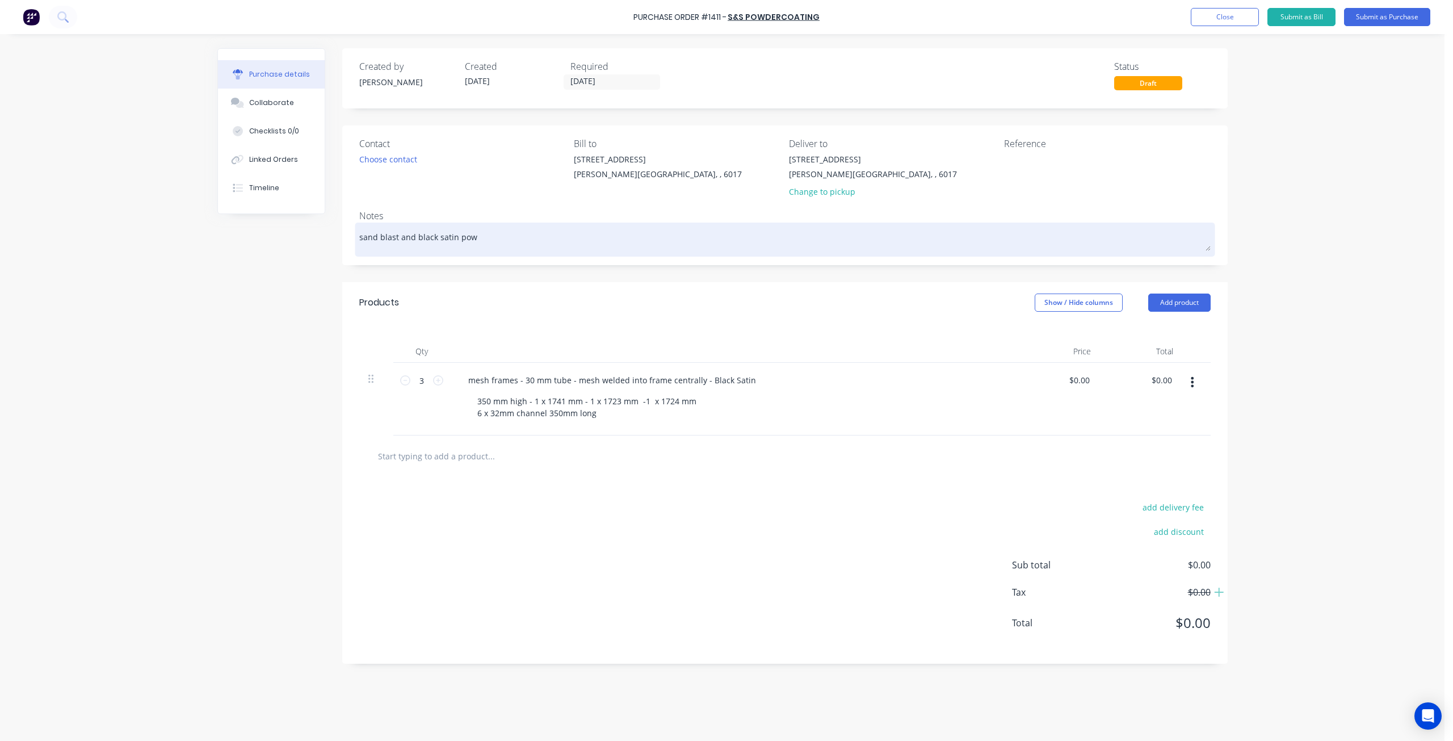
type textarea "x"
type textarea "sand blast and black satin powd"
type textarea "x"
type textarea "sand blast and black satin powde"
type textarea "x"
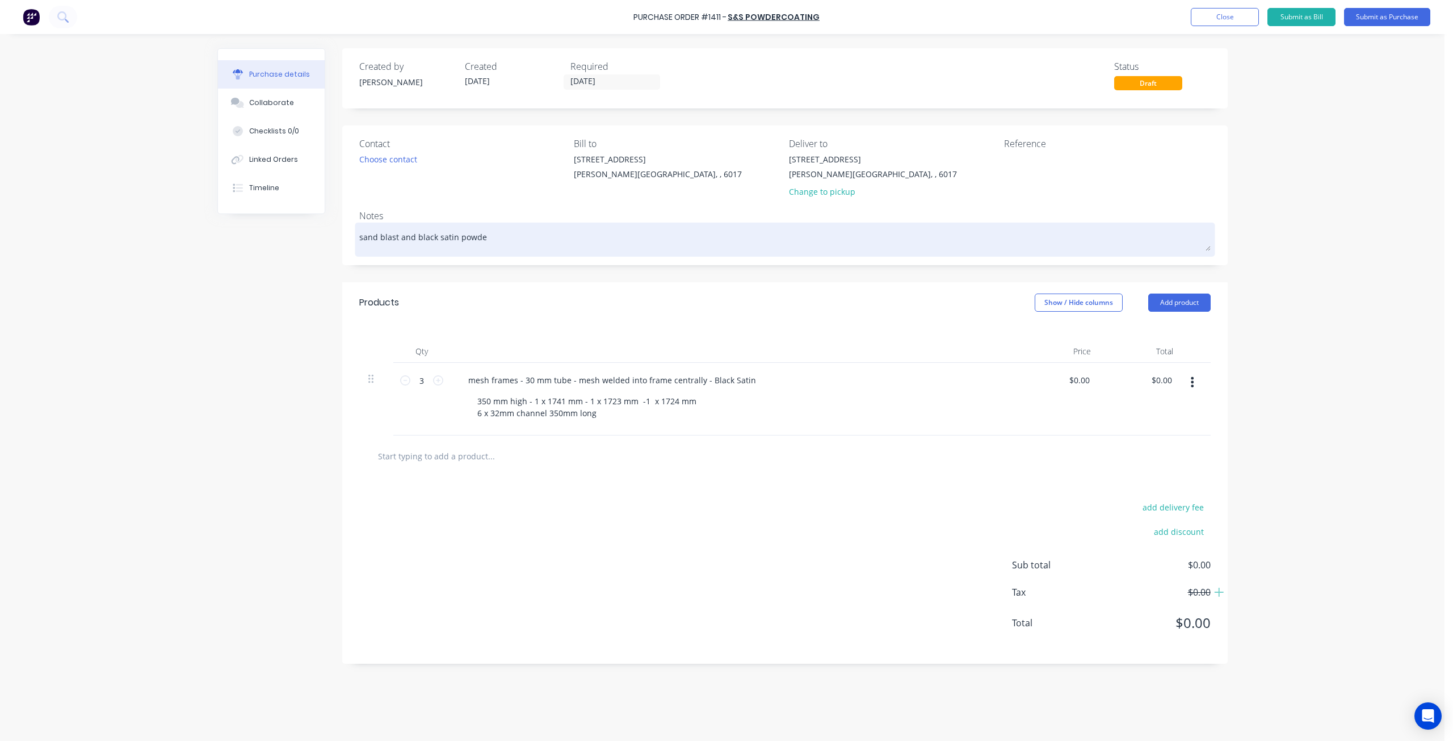
type textarea "sand blast and black satin powder"
type textarea "x"
type textarea "sand blast and black satin powder"
type textarea "x"
type textarea "sand blast and black satin powder c"
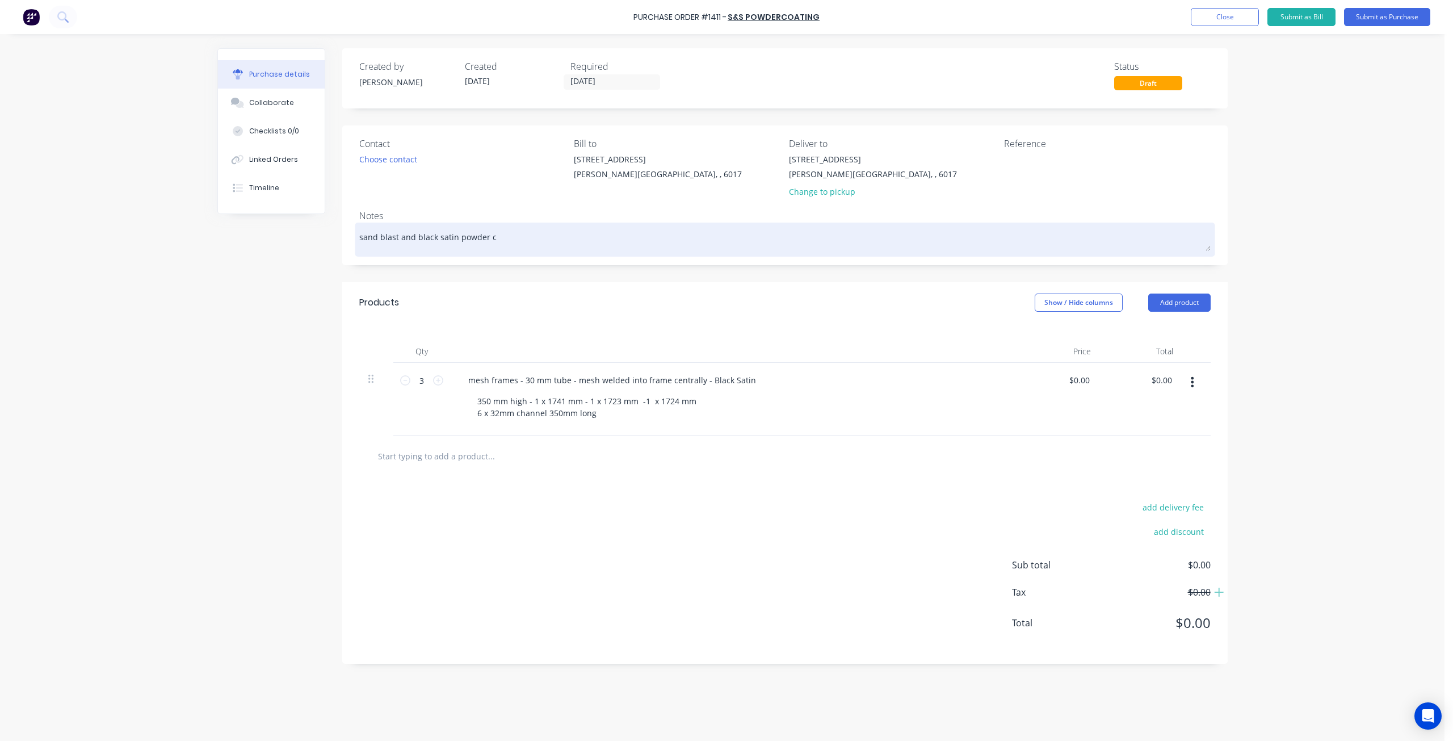
type textarea "x"
type textarea "sand blast and black satin powder co"
type textarea "x"
type textarea "sand blast and black satin powder coa"
type textarea "x"
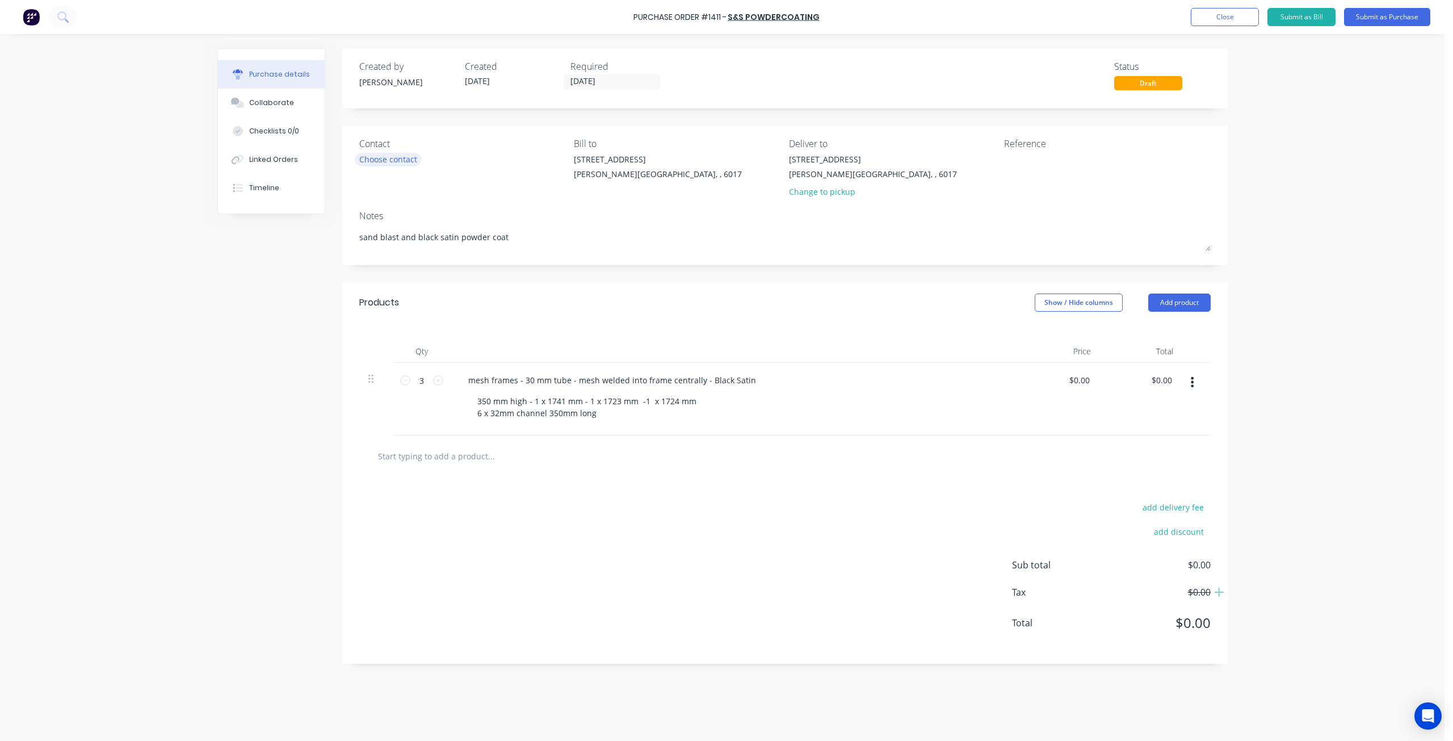
type textarea "sand blast and black satin powder coat"
type textarea "x"
type textarea "sand blast and black satin powder coat"
click at [401, 160] on div "Choose contact" at bounding box center [388, 159] width 58 height 12
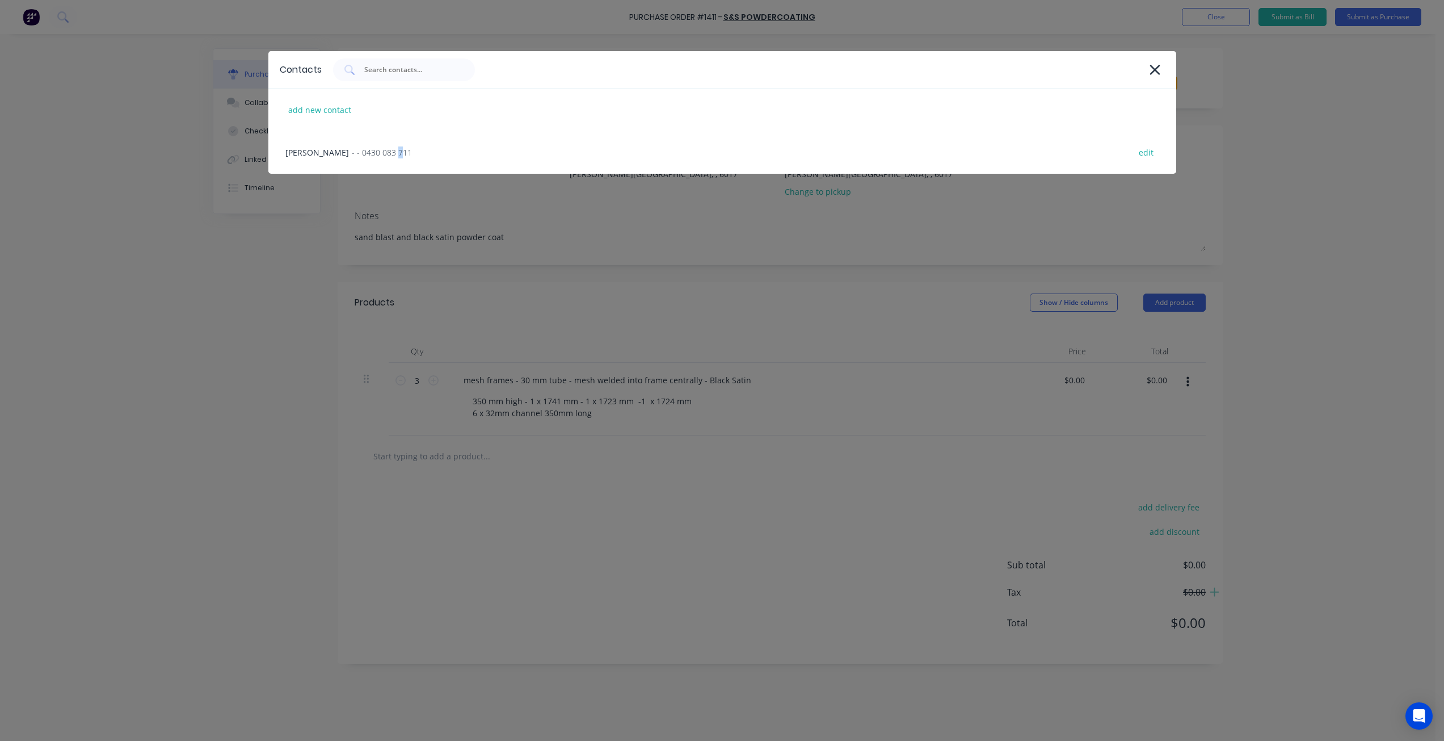
click at [401, 160] on div "bhavesh kachadiya - - 0430 083 711 edit" at bounding box center [722, 152] width 908 height 43
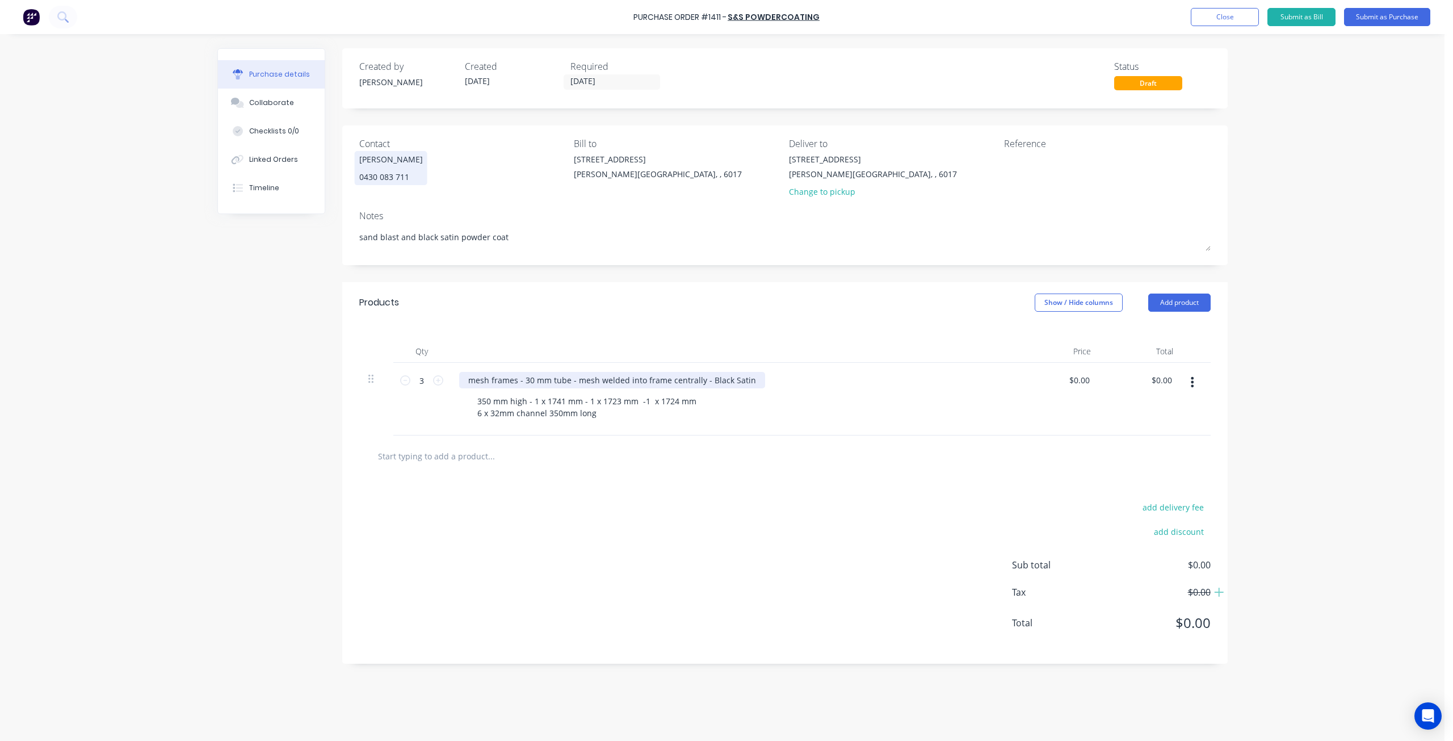
type textarea "x"
drag, startPoint x: 750, startPoint y: 376, endPoint x: 300, endPoint y: 385, distance: 450.7
click at [300, 385] on div "Created by Thomas Created 02/10/25 Required 02/10/25 Status Draft Contact bhave…" at bounding box center [722, 384] width 1010 height 673
type textarea "x"
drag, startPoint x: 607, startPoint y: 413, endPoint x: 434, endPoint y: 383, distance: 175.8
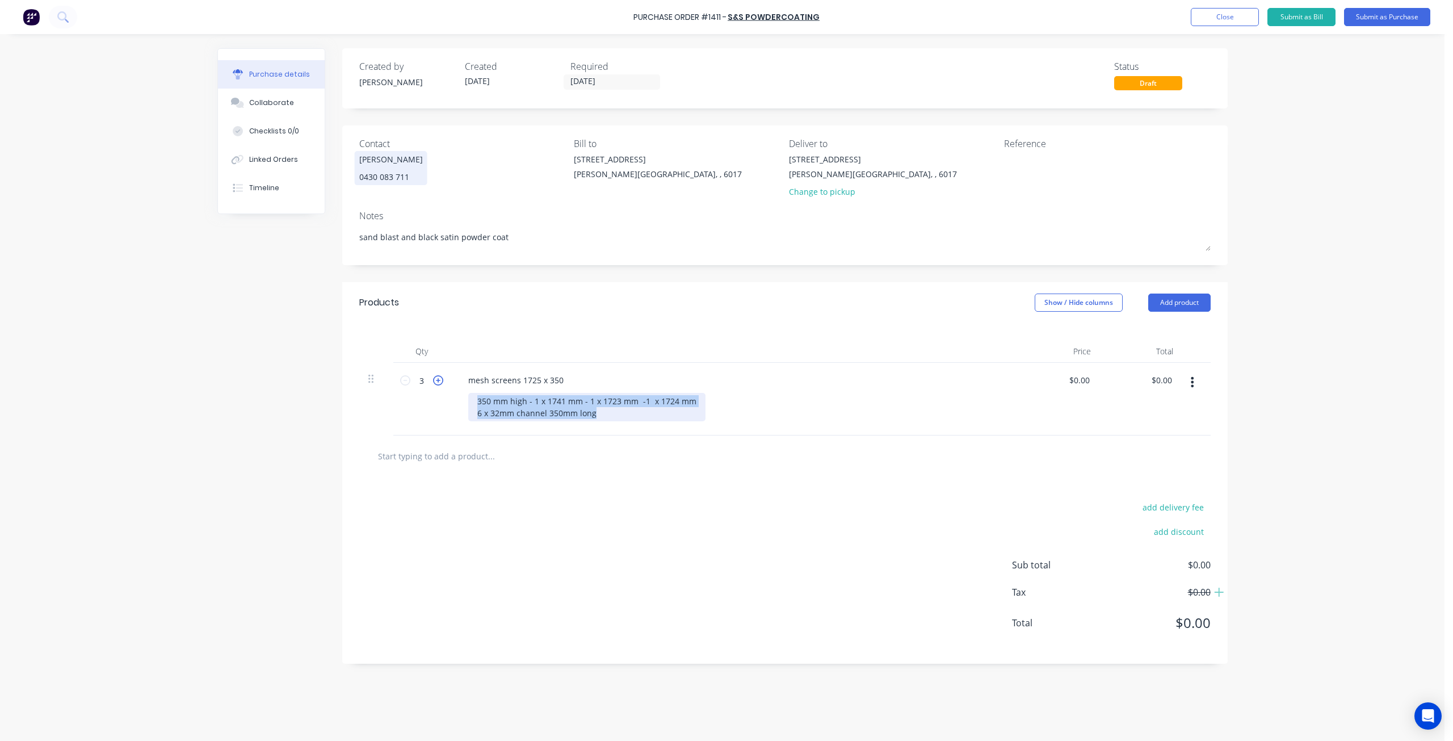
click at [434, 383] on div "3 3 mesh screens 1725 x 350 350 mm high - 1 x 1741 mm - 1 x 1723 mm -1 x 1724 m…" at bounding box center [784, 399] width 851 height 73
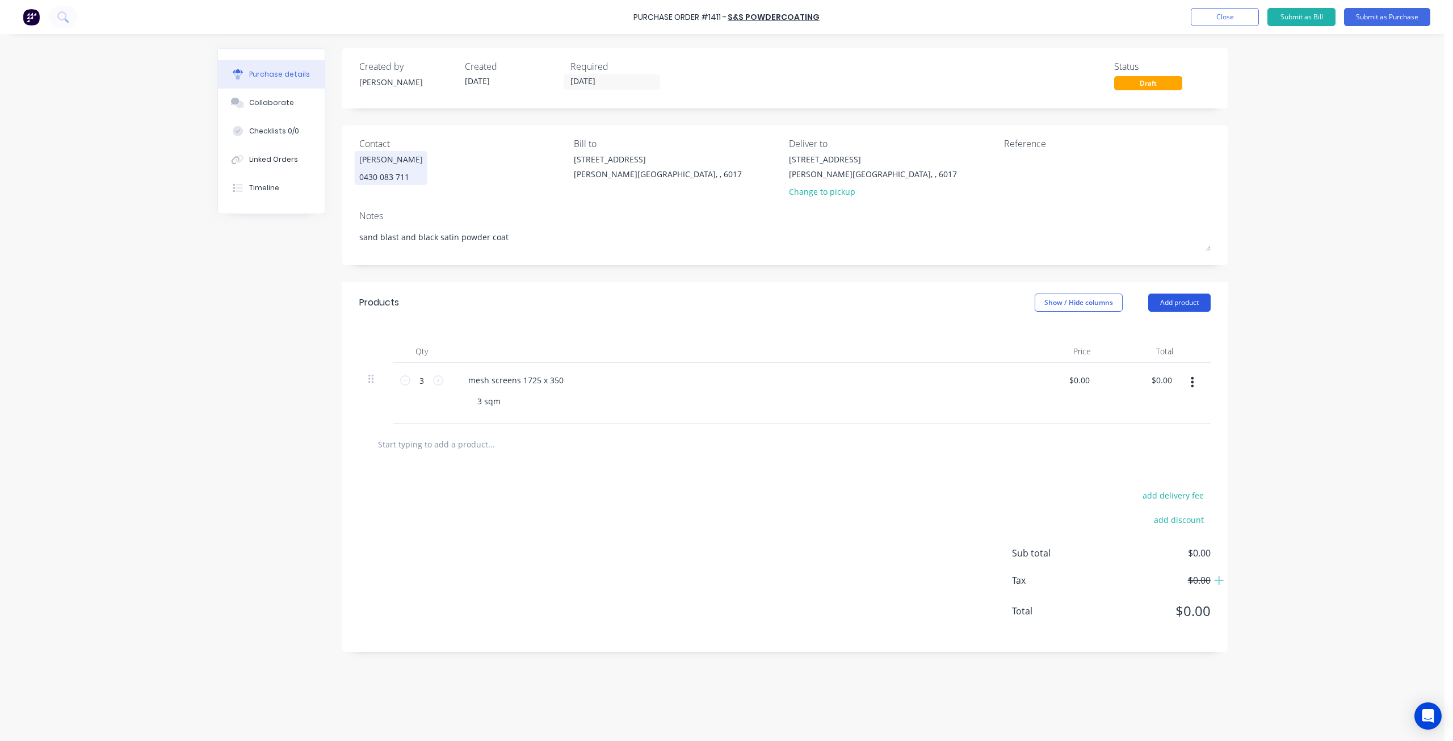
click at [1171, 304] on button "Add product" at bounding box center [1179, 302] width 62 height 18
click at [1155, 357] on div "Basic product" at bounding box center [1156, 354] width 87 height 16
click at [438, 440] on icon at bounding box center [438, 441] width 10 height 10
type textarea "x"
type input "2"
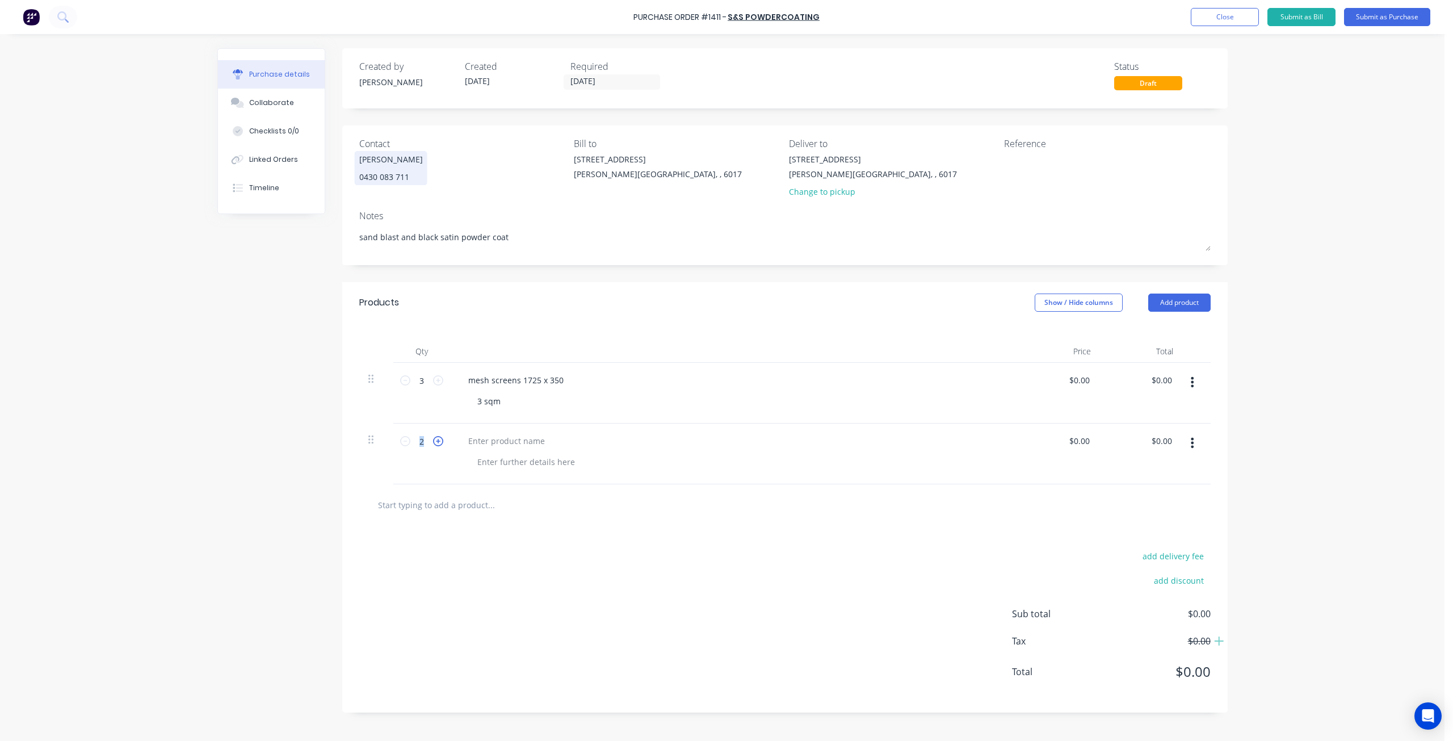
click at [438, 440] on icon at bounding box center [438, 441] width 10 height 10
type textarea "x"
type input "3"
click at [438, 440] on icon at bounding box center [438, 441] width 10 height 10
type textarea "x"
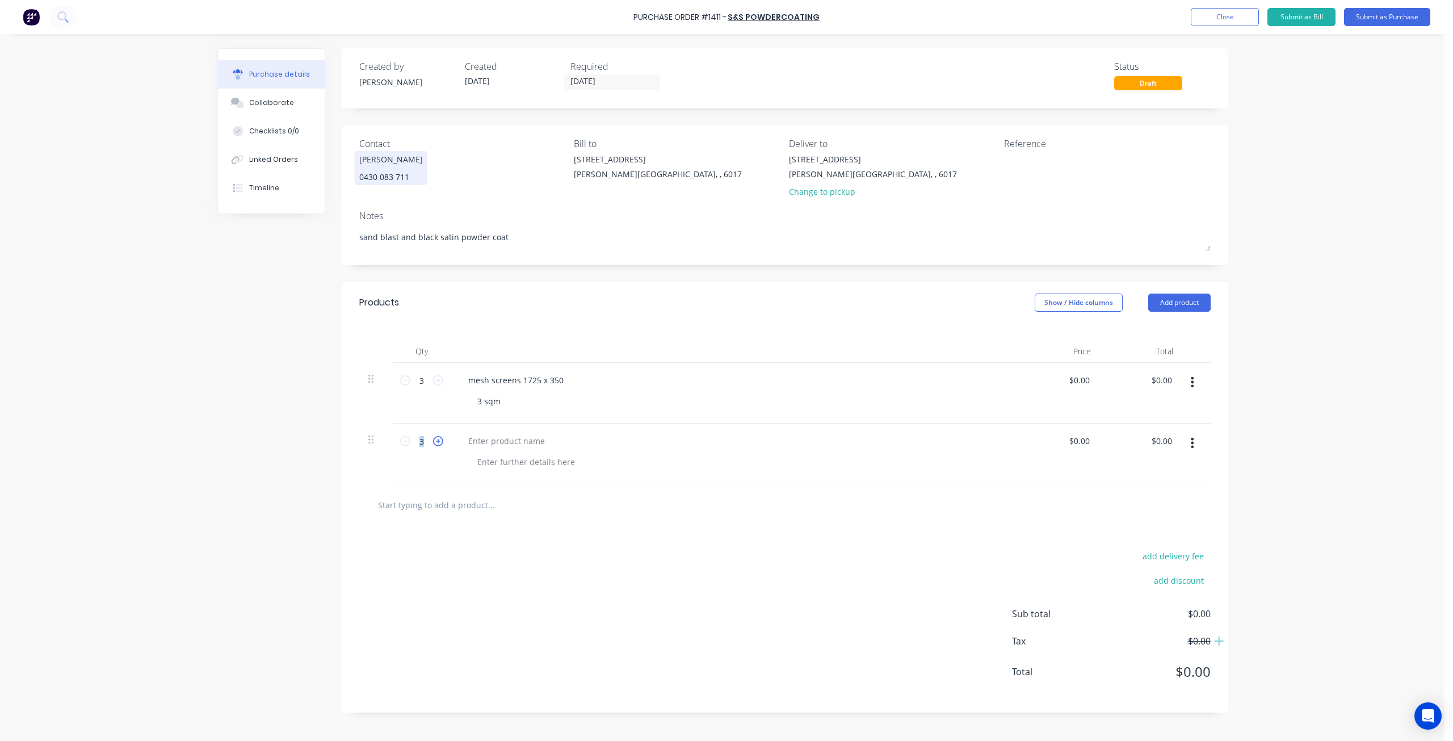
type input "4"
click at [438, 440] on icon at bounding box center [438, 441] width 10 height 10
type textarea "x"
type input "5"
click at [443, 440] on icon at bounding box center [438, 441] width 10 height 10
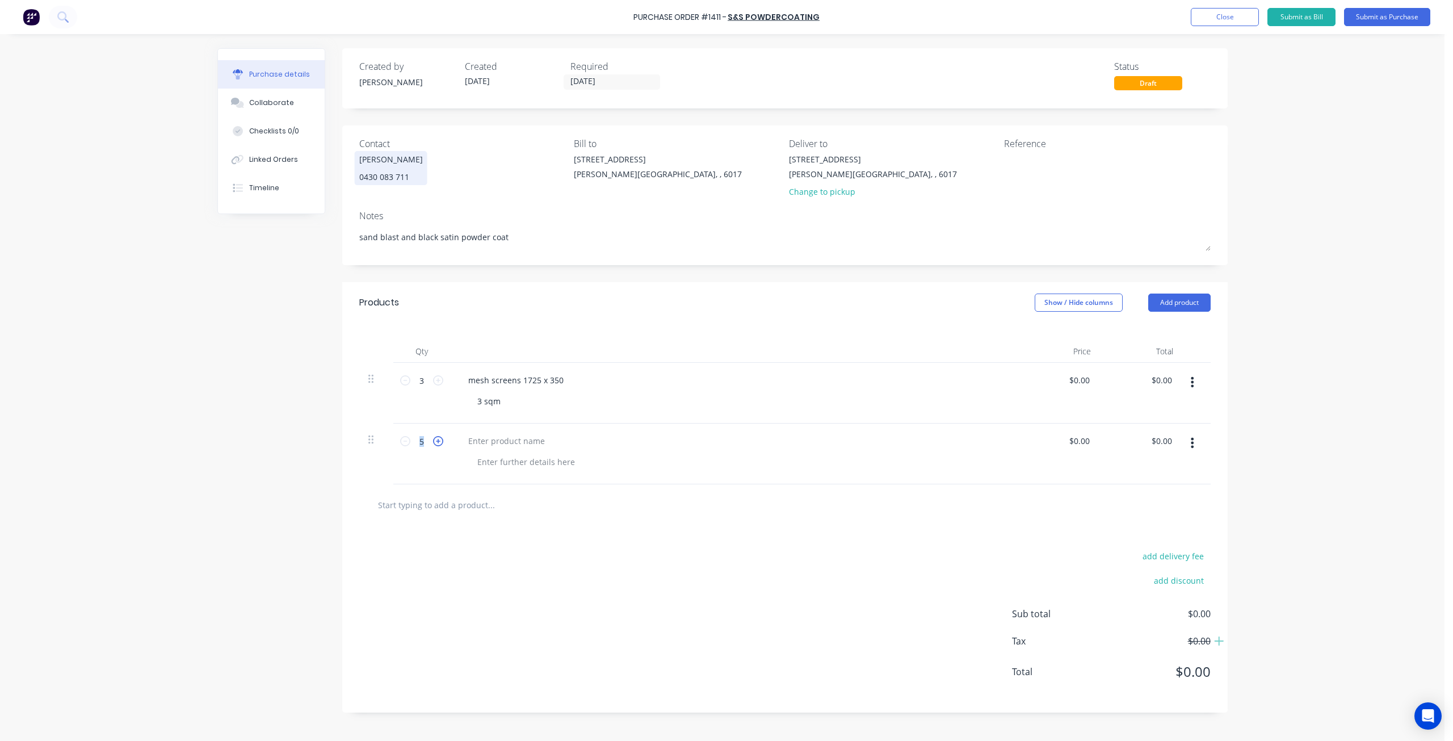
type textarea "x"
type input "6"
type textarea "x"
click at [496, 441] on div at bounding box center [506, 440] width 95 height 16
click at [503, 461] on div at bounding box center [526, 461] width 116 height 16
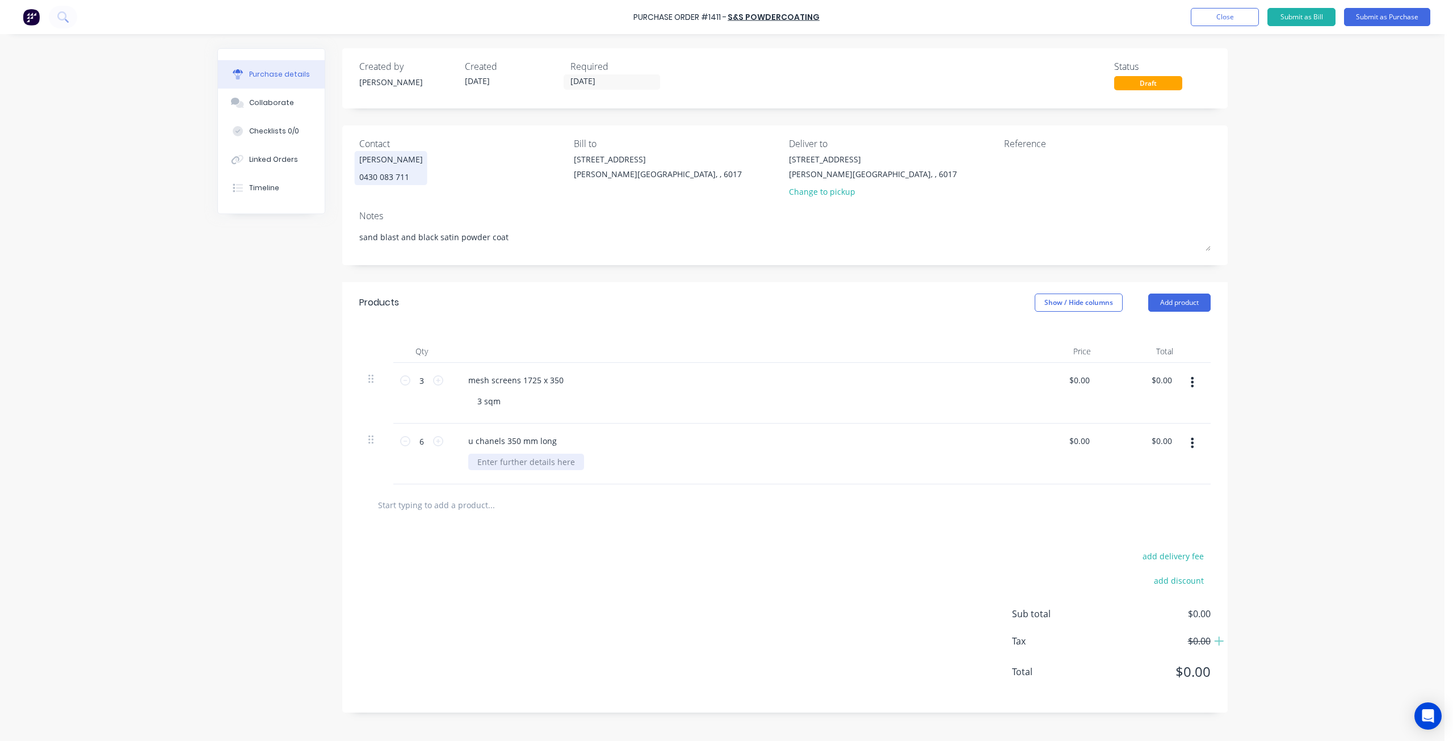
type textarea "x"
click at [1036, 175] on textarea at bounding box center [1075, 166] width 142 height 26
type textarea "inspired cabinets #1300"
type textarea "x"
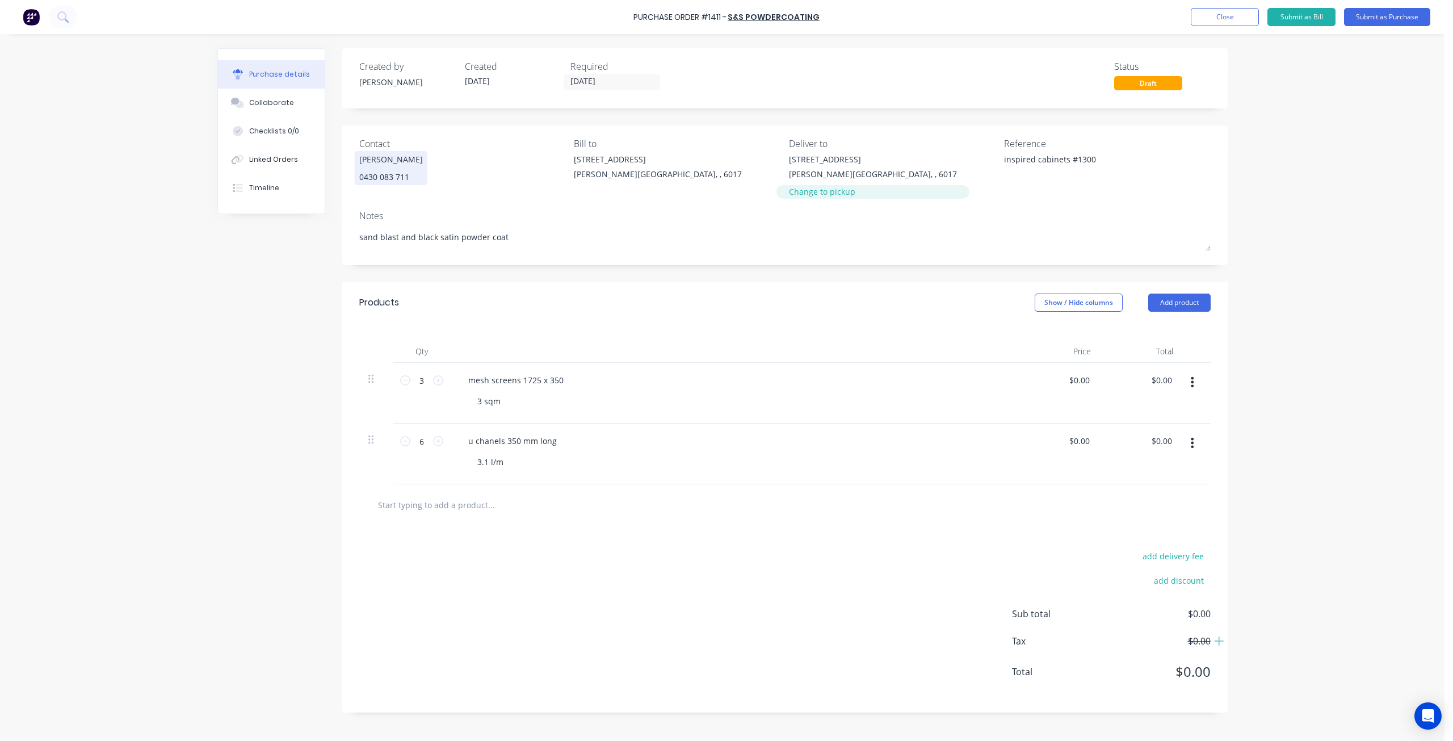
type textarea "inspired cabinets #1300"
drag, startPoint x: 820, startPoint y: 192, endPoint x: 815, endPoint y: 188, distance: 6.0
click at [816, 188] on div "Change to pickup" at bounding box center [873, 192] width 168 height 12
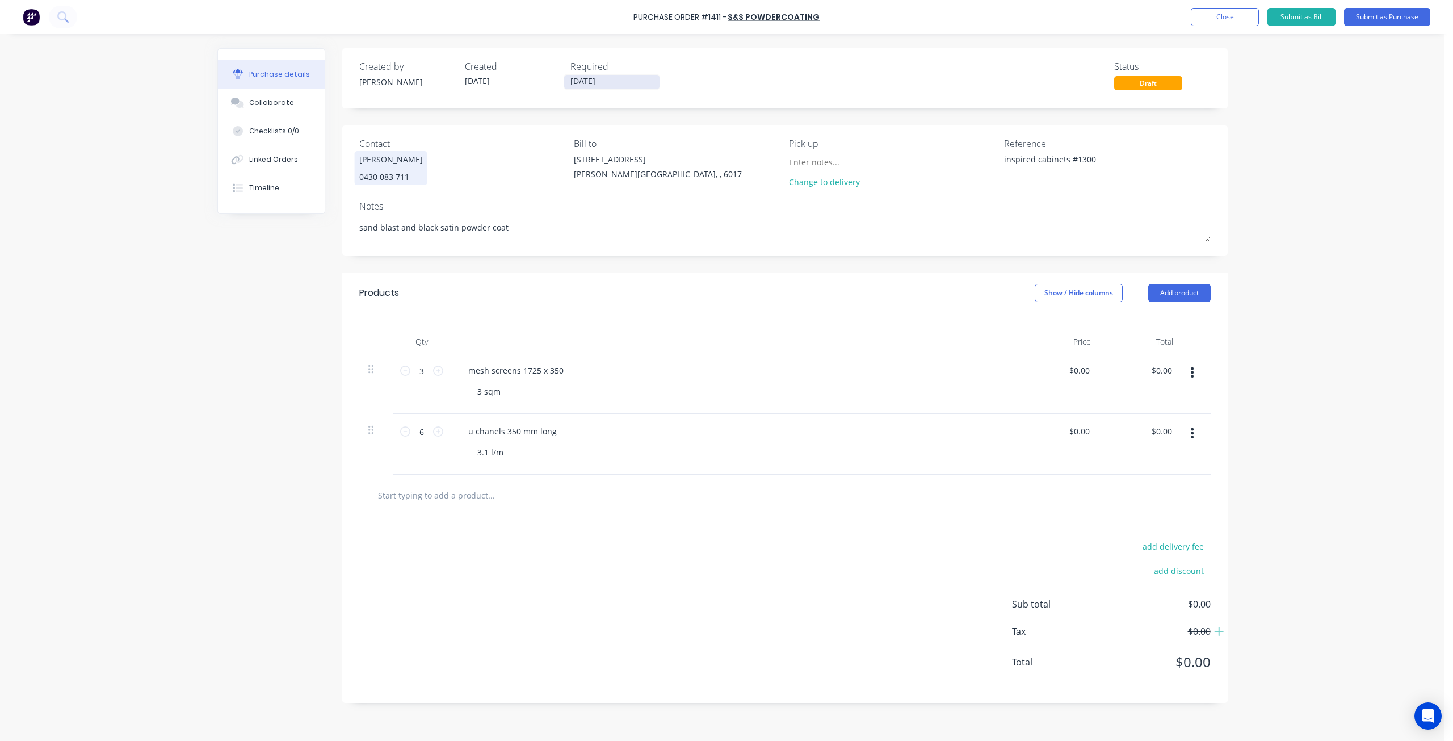
click at [629, 82] on input "02/10/25" at bounding box center [611, 82] width 95 height 14
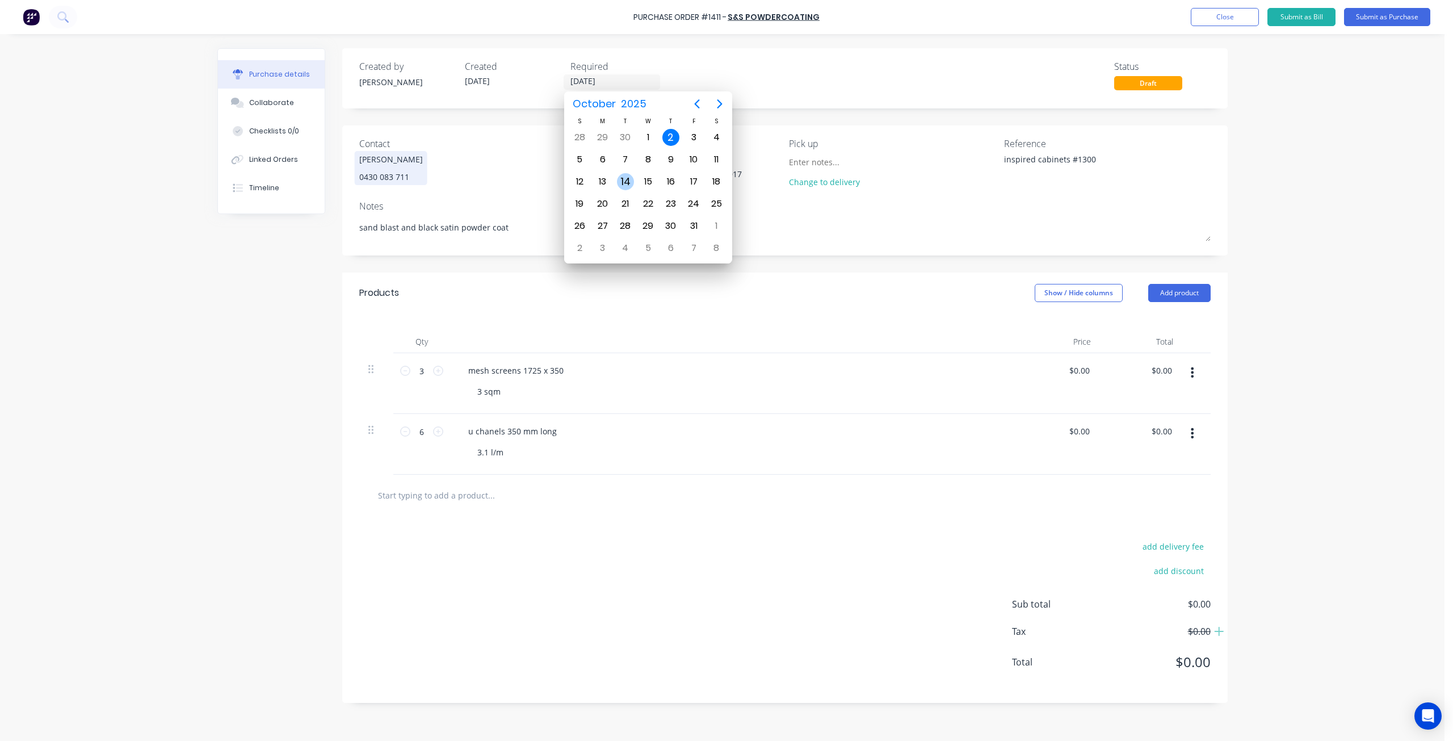
click at [631, 182] on div "14" at bounding box center [625, 181] width 17 height 17
type textarea "x"
type input "14/10/25"
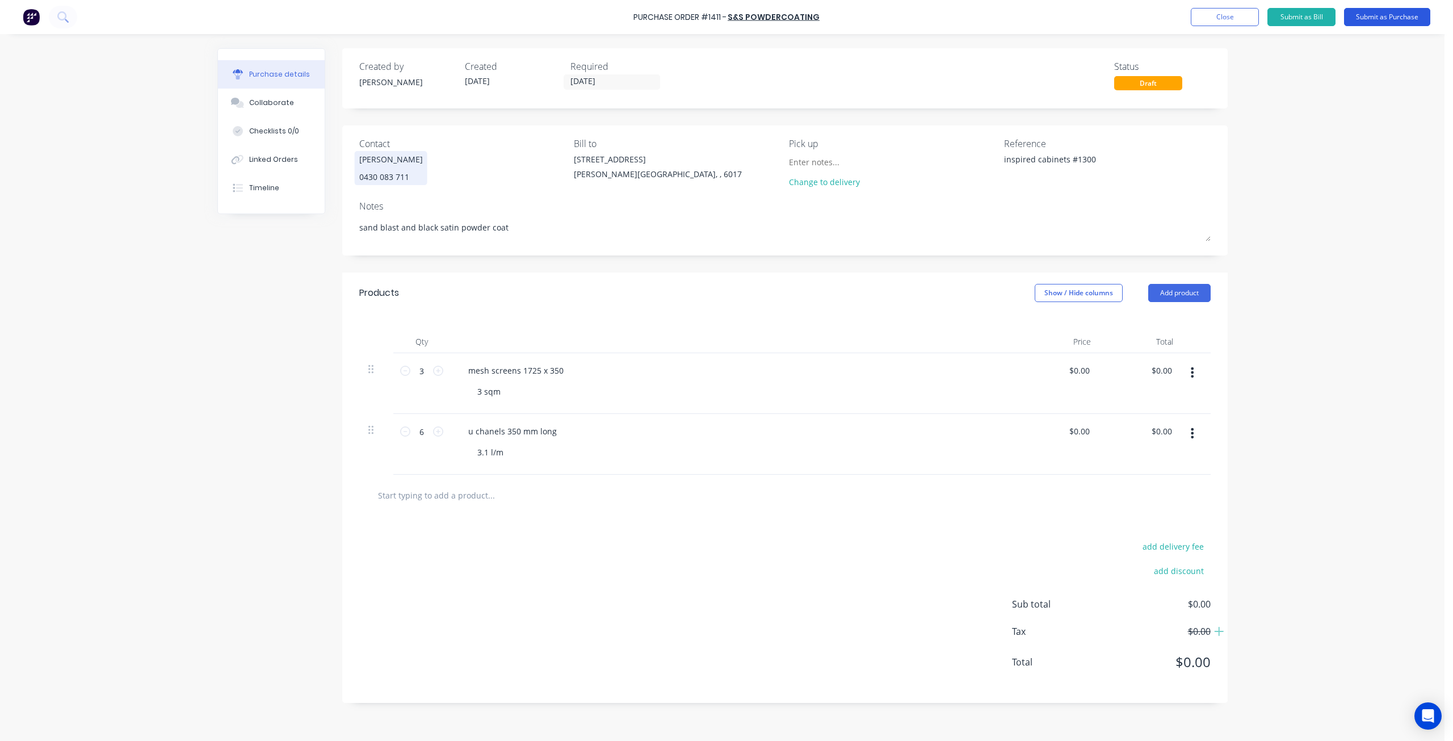
click at [1369, 19] on button "Submit as Purchase" at bounding box center [1387, 17] width 86 height 18
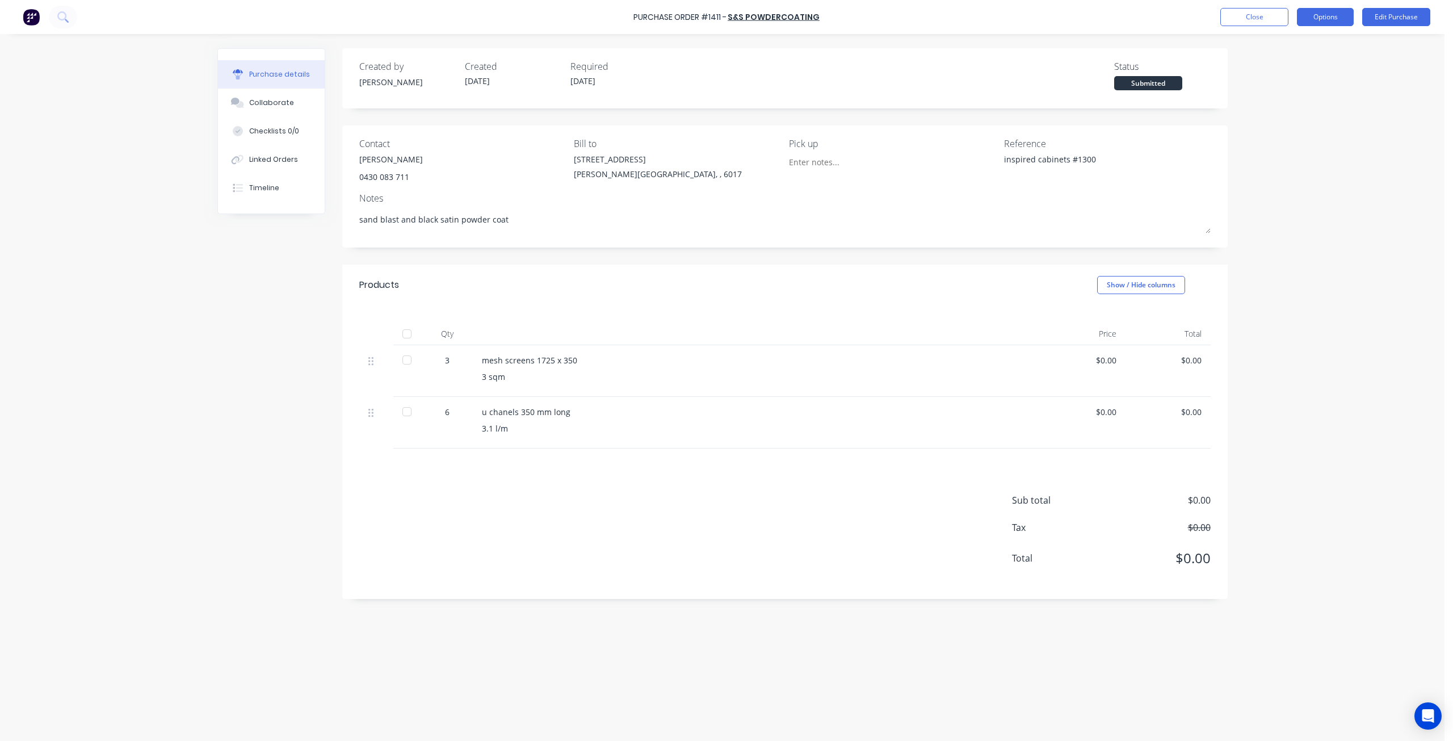
click at [1318, 18] on button "Options" at bounding box center [1325, 17] width 57 height 18
click at [1254, 44] on button "Print / Email" at bounding box center [1300, 46] width 108 height 23
click at [1273, 91] on div "Without pricing" at bounding box center [1299, 91] width 87 height 16
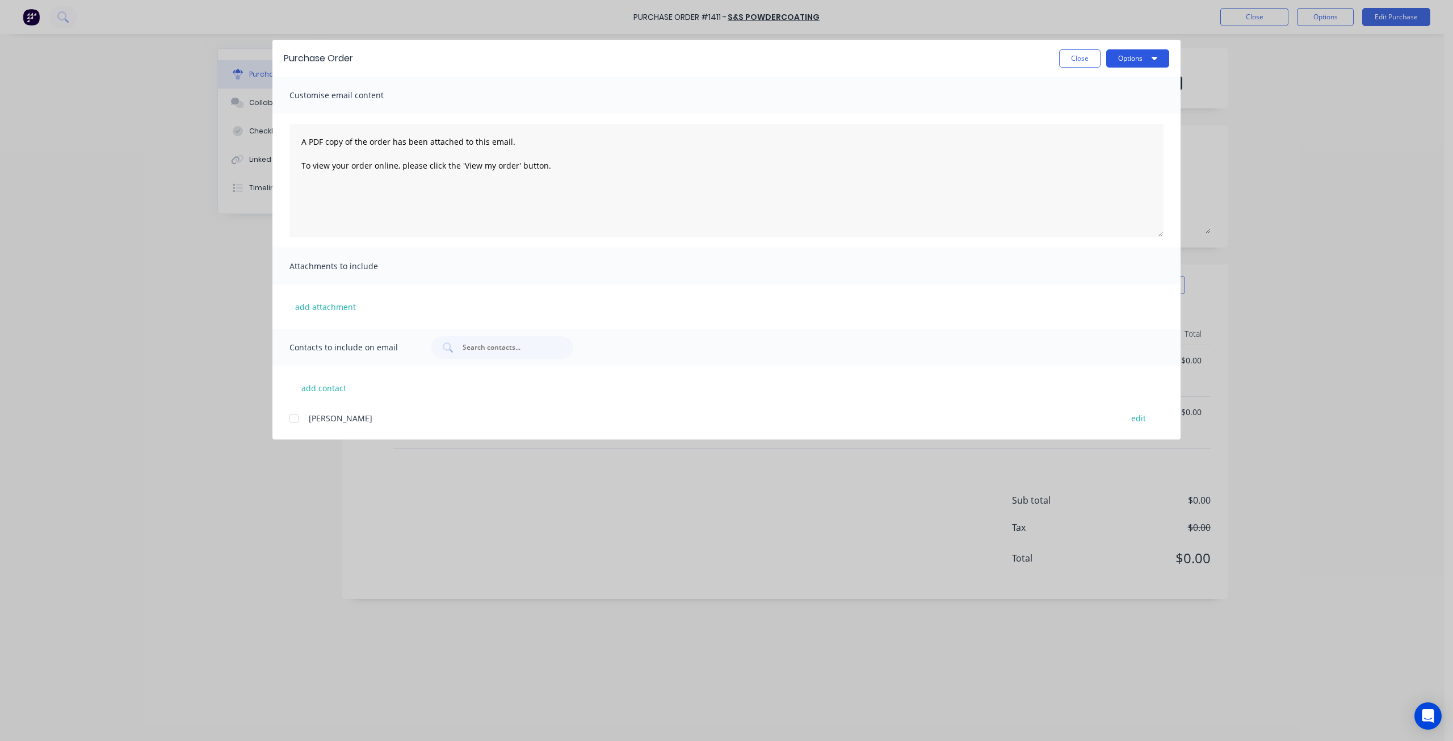
click at [1144, 57] on button "Options" at bounding box center [1137, 58] width 63 height 18
click at [1122, 90] on div "Preview" at bounding box center [1114, 87] width 87 height 16
click at [1087, 59] on button "Close" at bounding box center [1079, 58] width 41 height 18
type textarea "x"
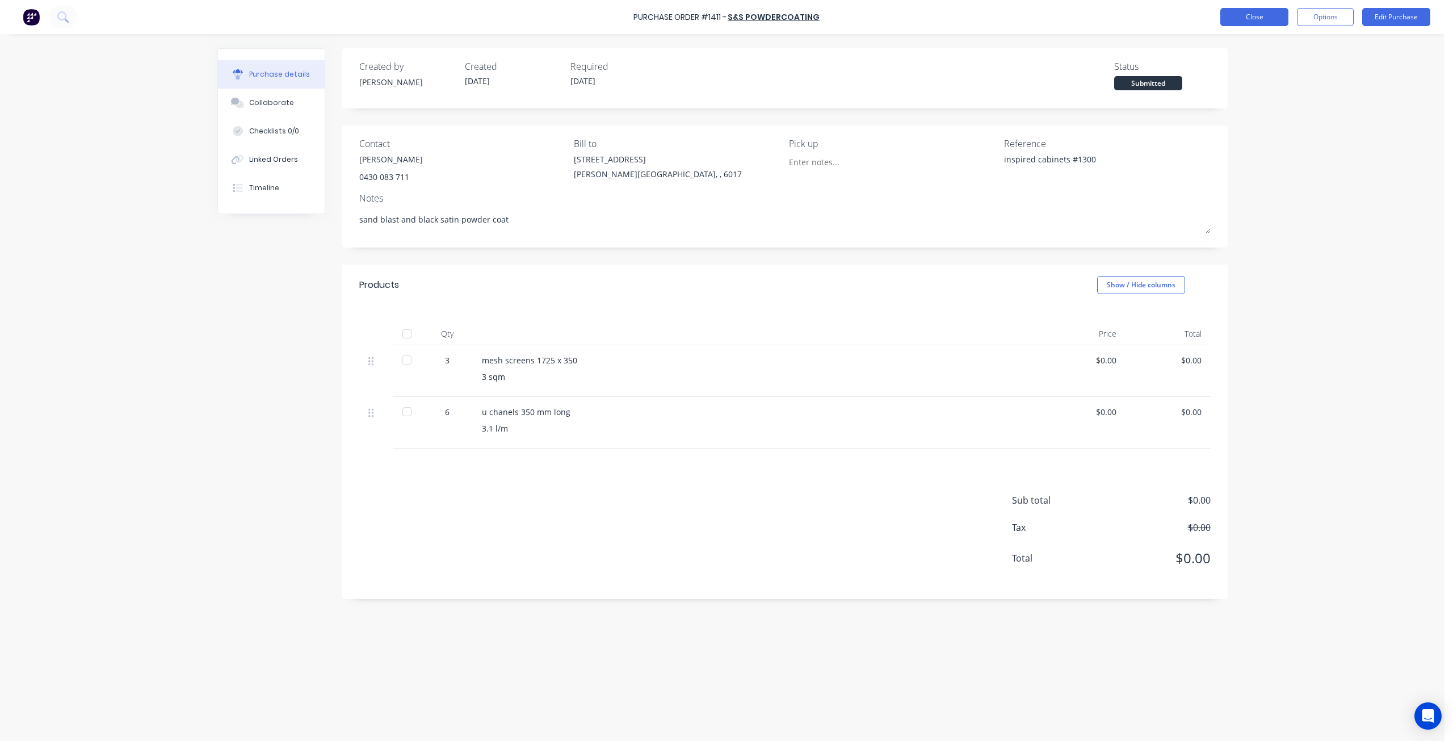
click at [1272, 17] on button "Close" at bounding box center [1254, 17] width 68 height 18
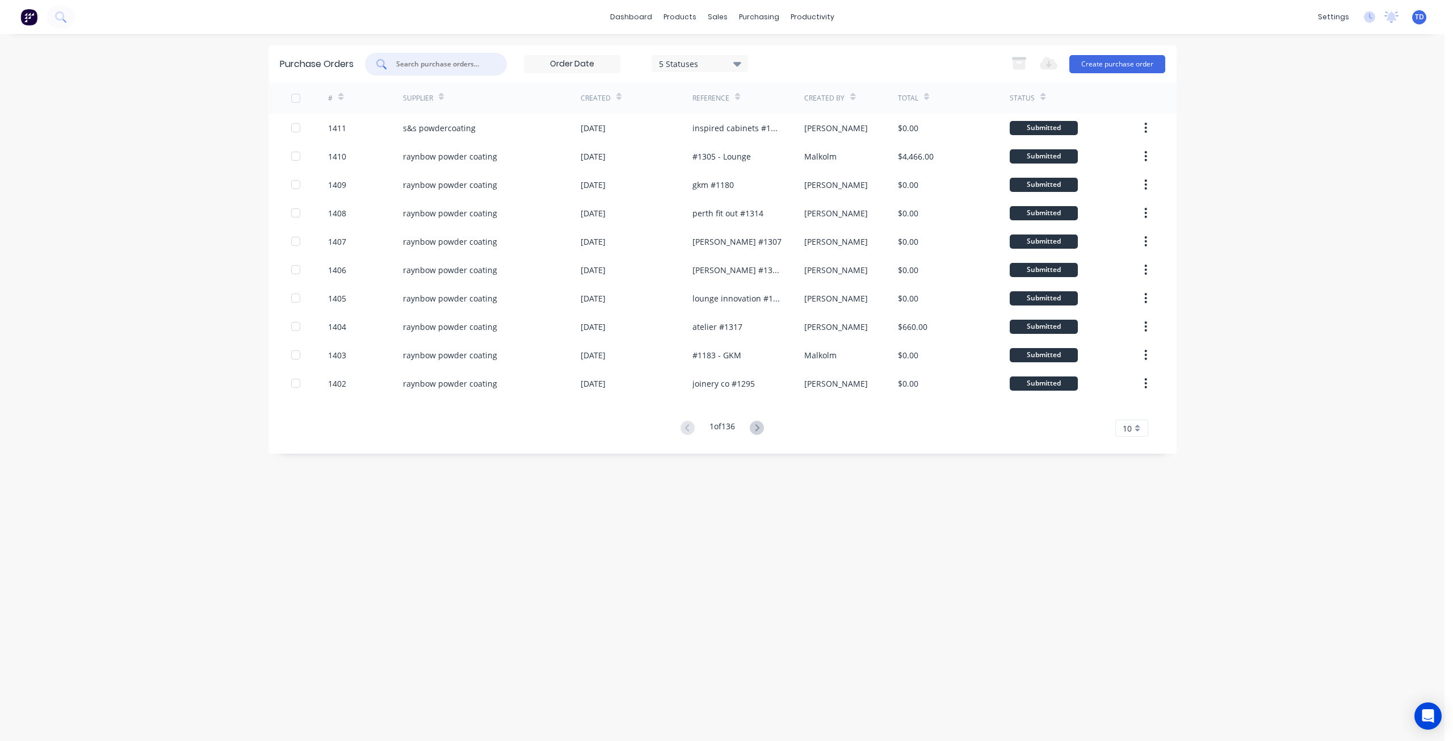
click at [421, 66] on input "text" at bounding box center [442, 63] width 94 height 11
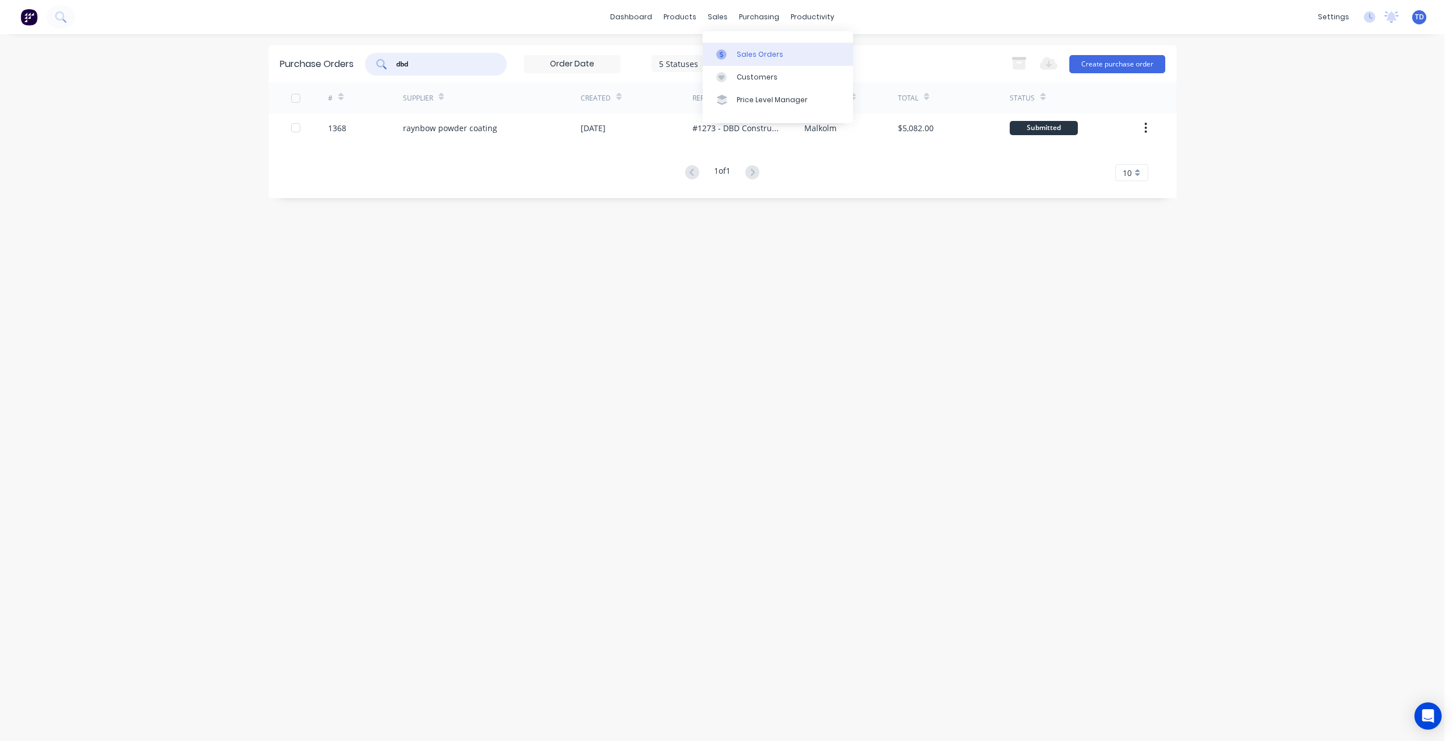
type input "dbd"
click at [734, 54] on link "Sales Orders" at bounding box center [778, 54] width 150 height 23
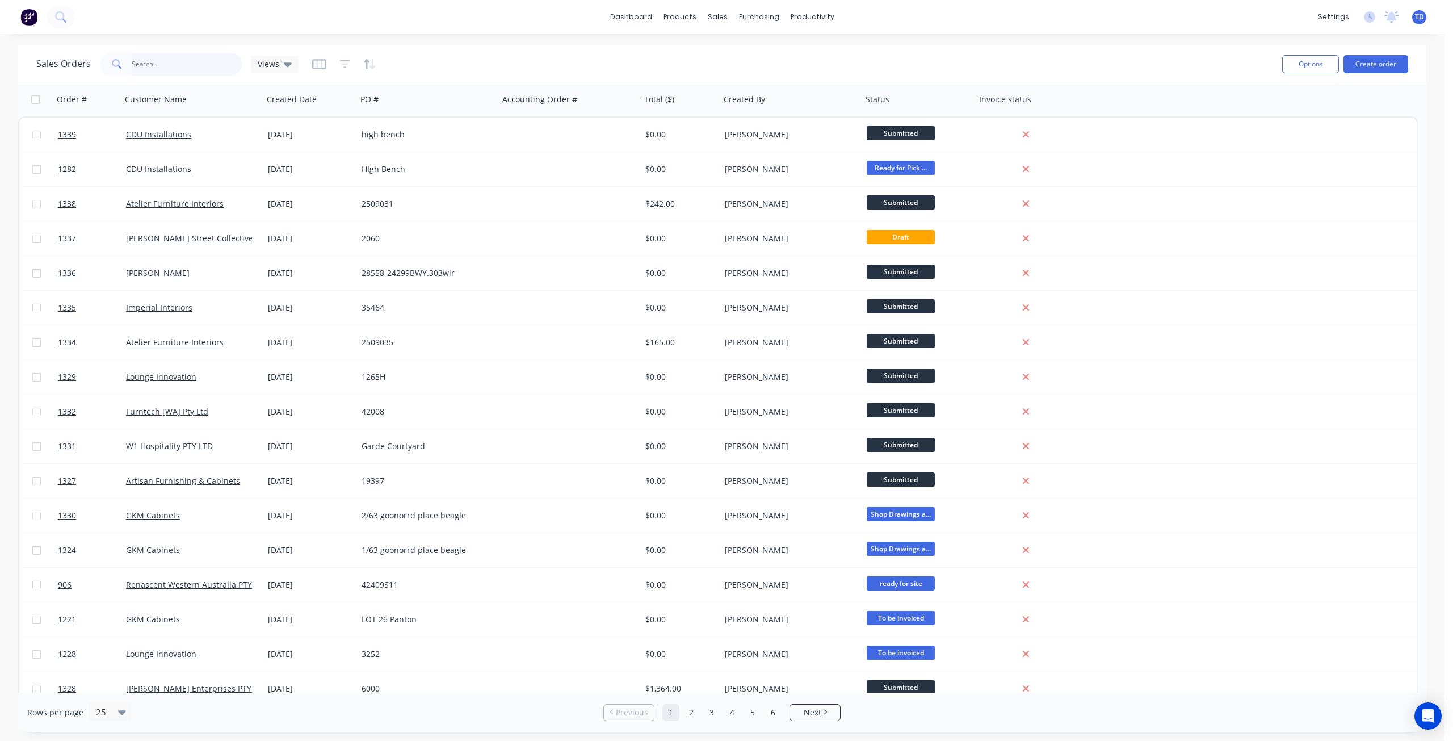
click at [200, 65] on input "text" at bounding box center [187, 64] width 111 height 23
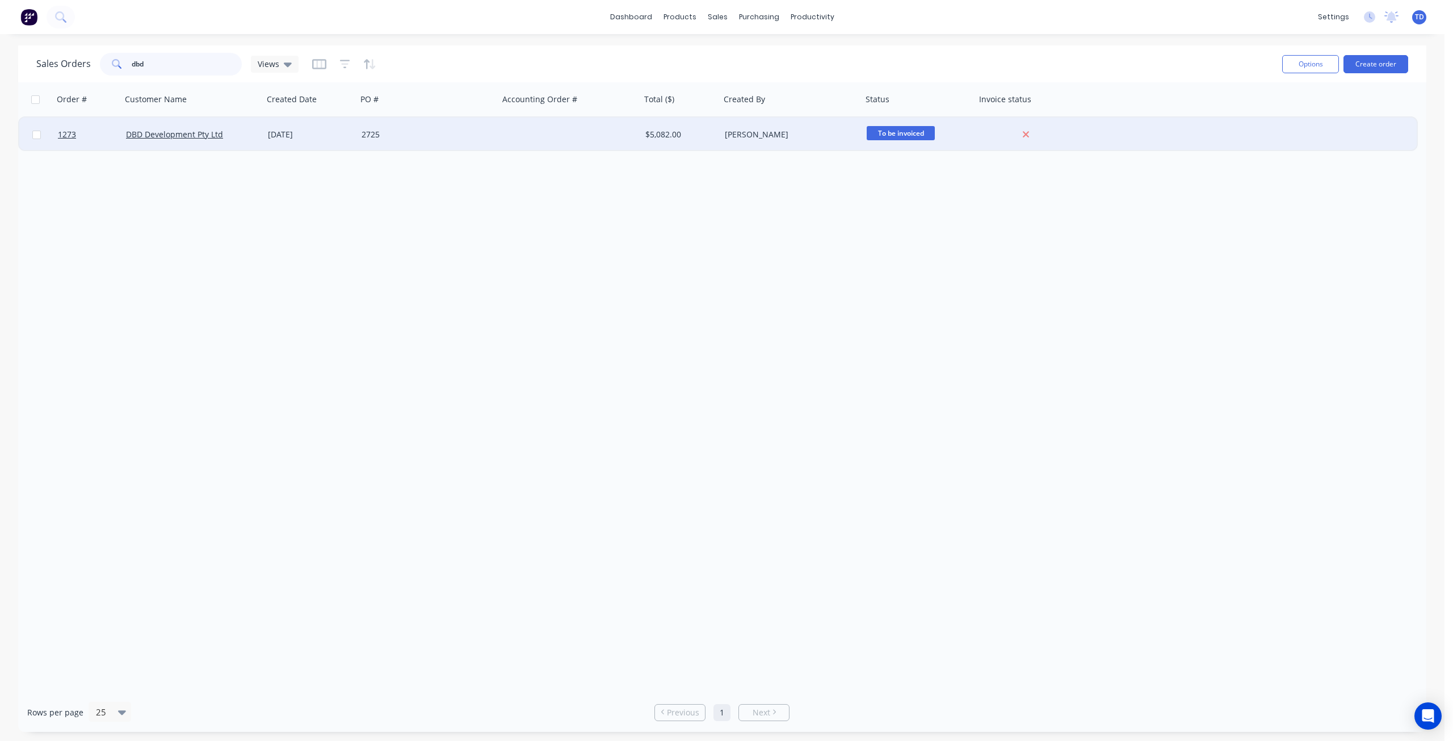
type input "dbd"
click at [304, 135] on div "[DATE]" at bounding box center [310, 134] width 85 height 11
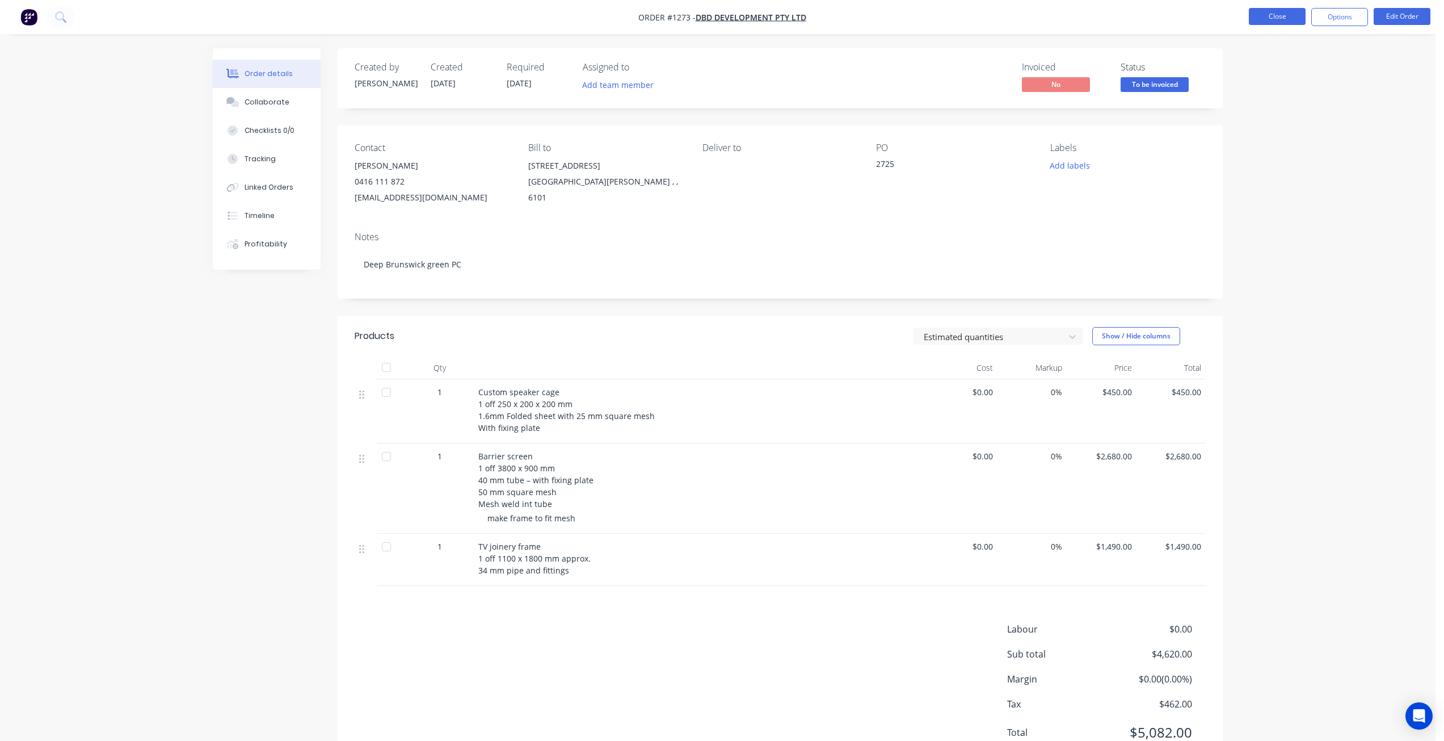
click at [1264, 15] on button "Close" at bounding box center [1277, 16] width 57 height 17
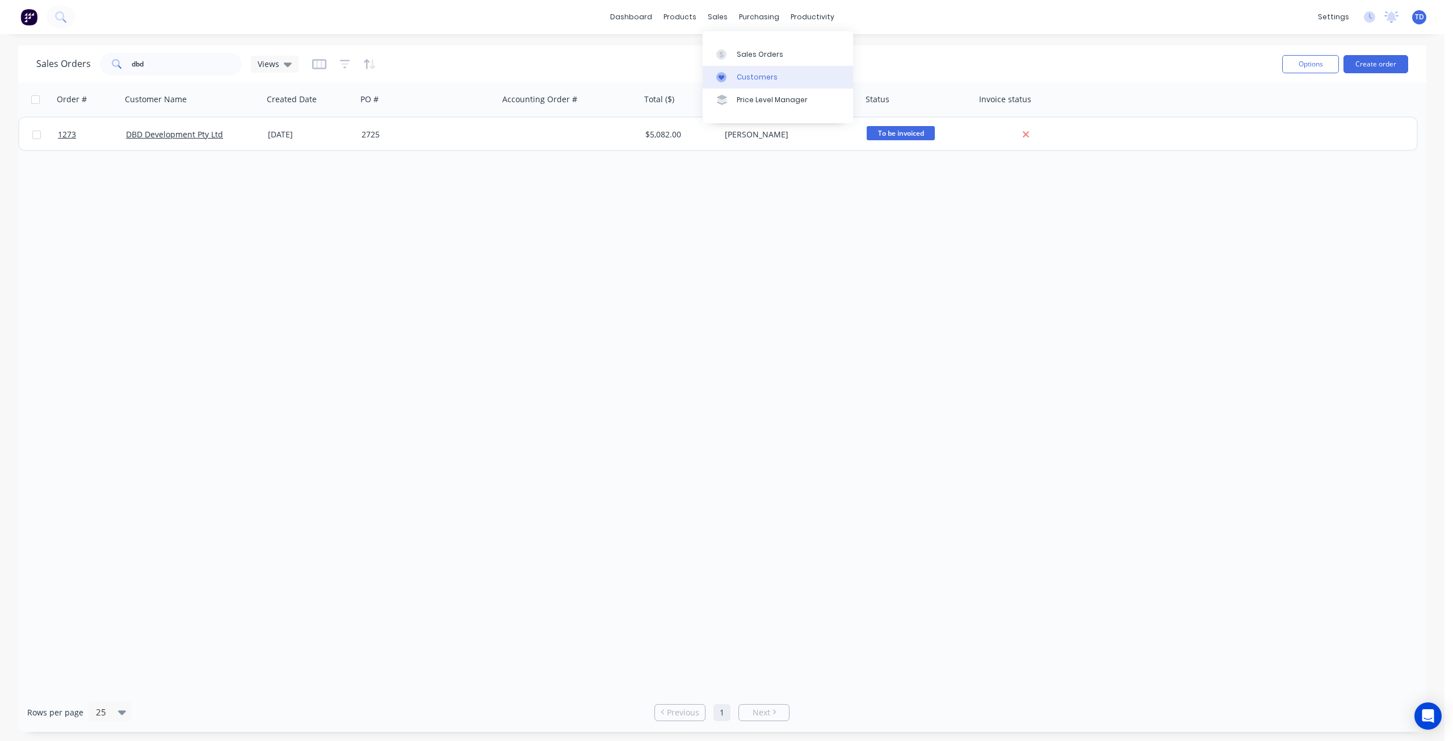
click at [739, 79] on div "Customers" at bounding box center [757, 77] width 41 height 10
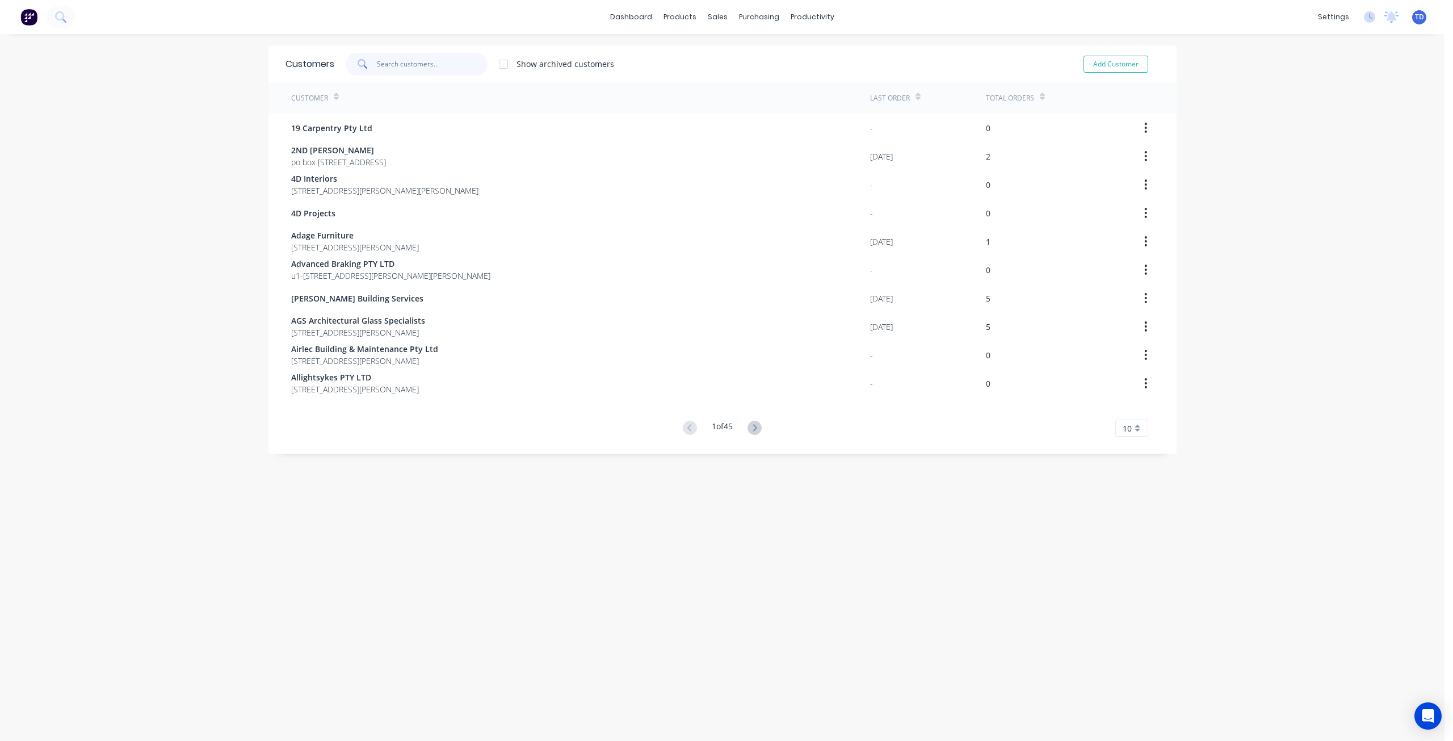
click at [389, 65] on input "text" at bounding box center [432, 64] width 111 height 23
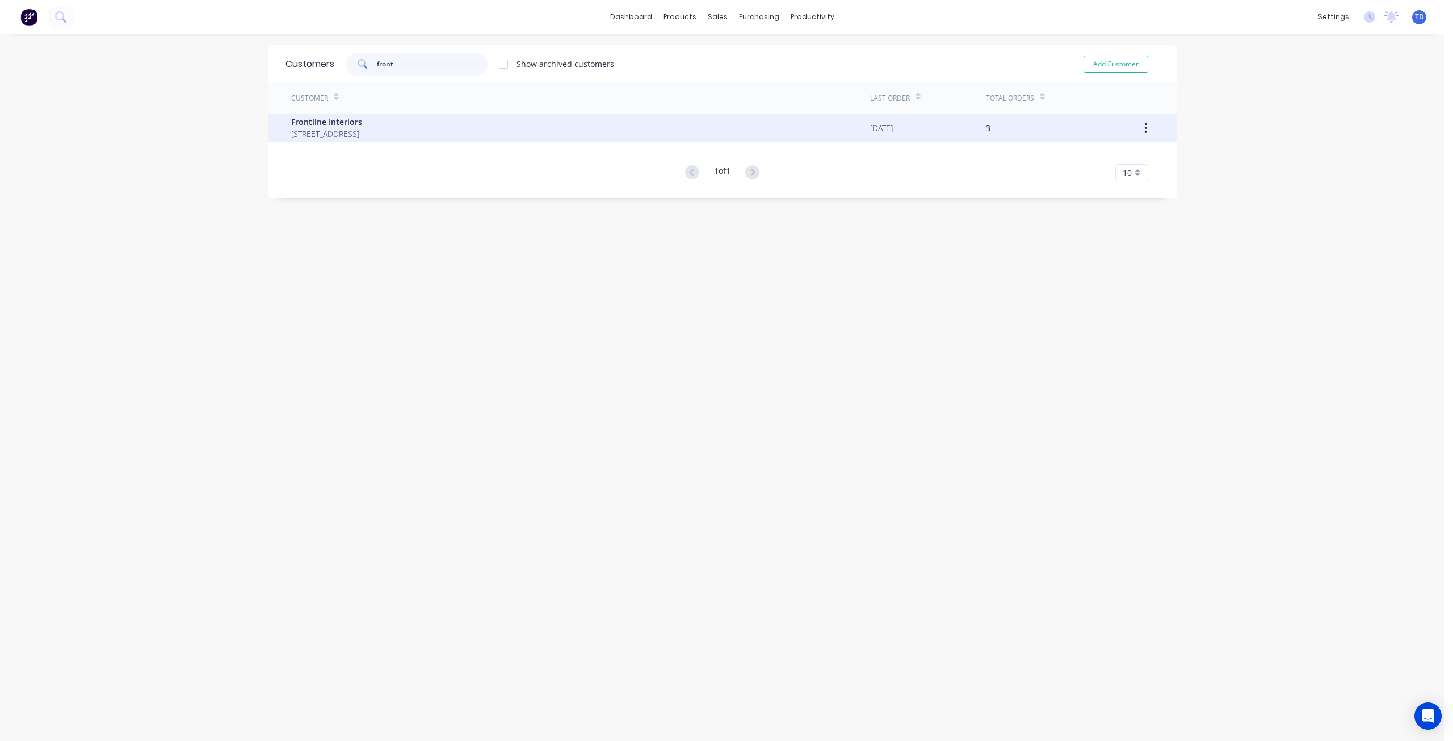
type input "front"
click at [362, 129] on span "Unit 3, 11-15 Narloo Street Malaga Western Australia Australia 6090" at bounding box center [326, 134] width 71 height 12
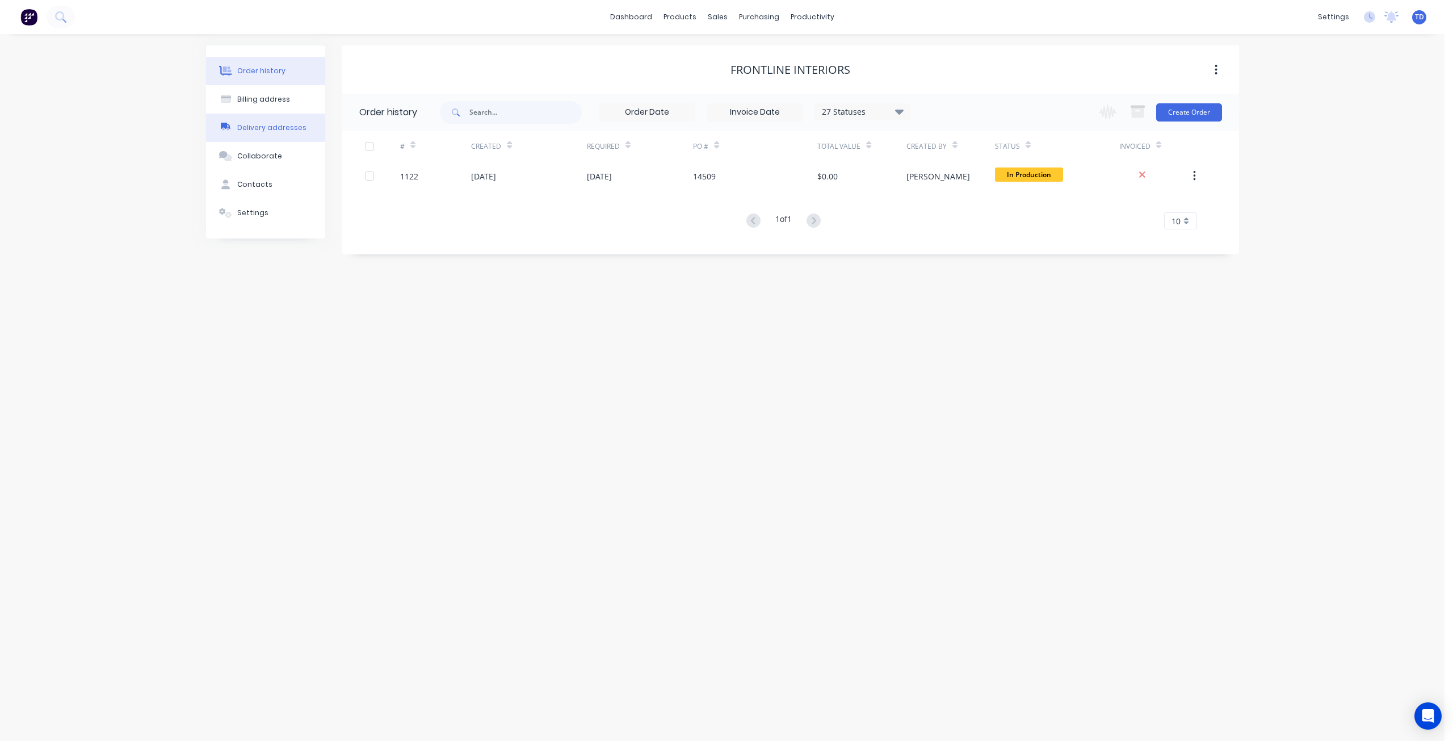
click at [246, 128] on div "Delivery addresses" at bounding box center [271, 128] width 69 height 10
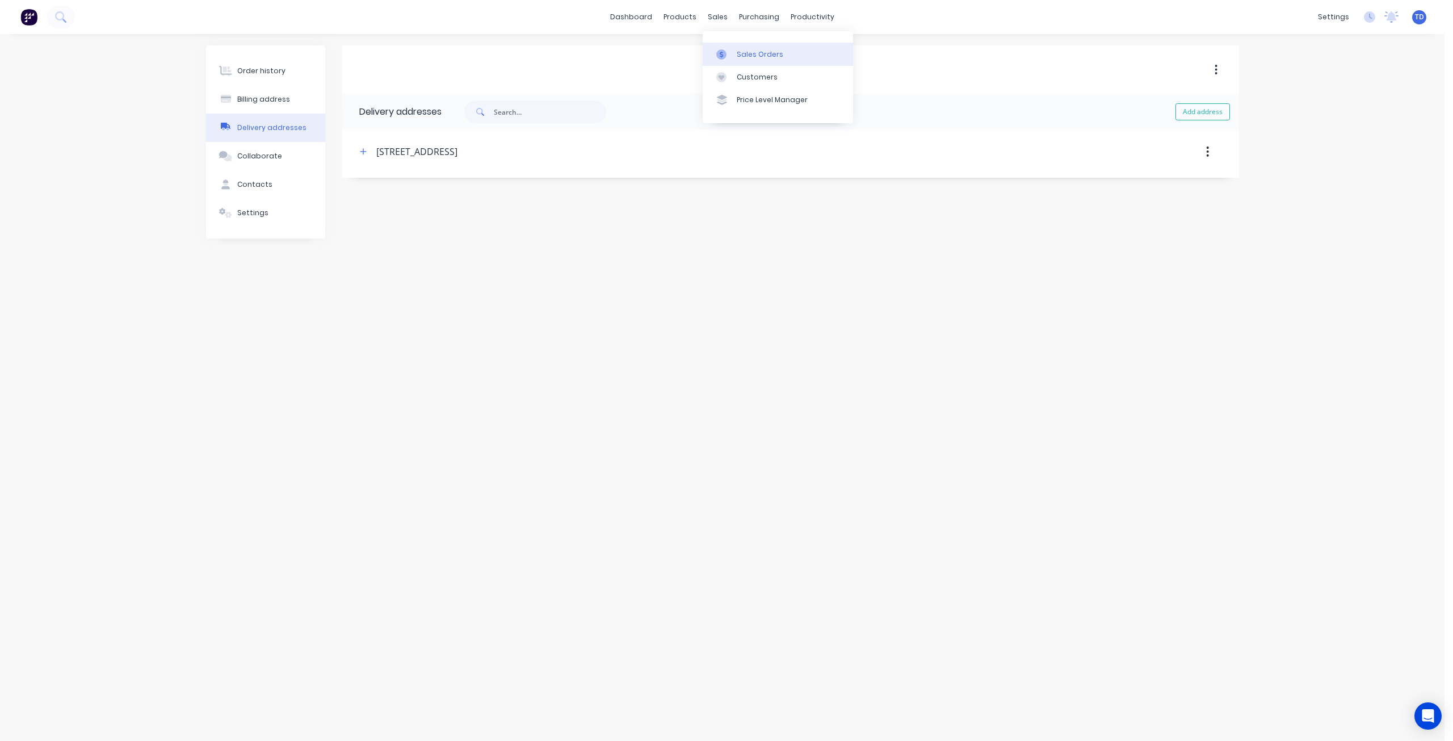
click at [724, 54] on icon at bounding box center [721, 54] width 10 height 10
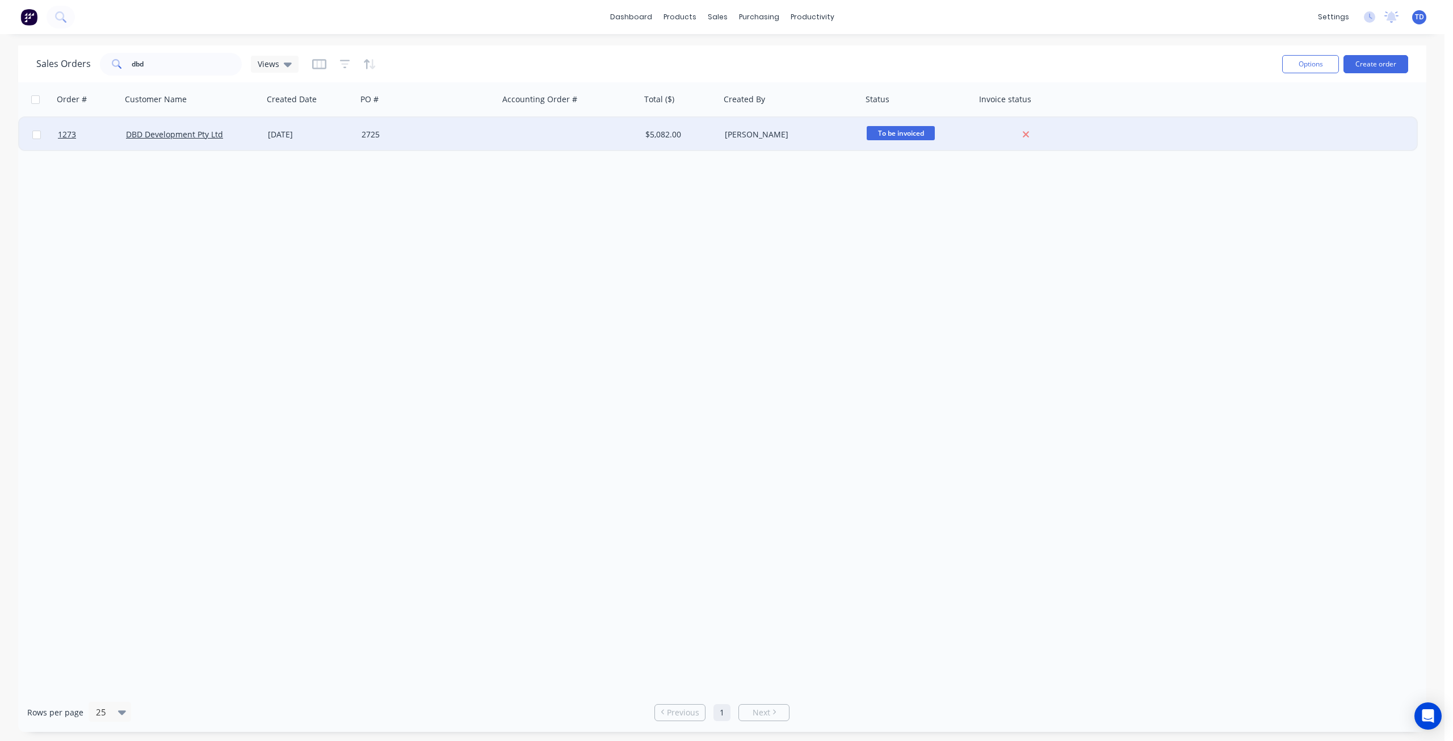
click at [354, 135] on div "[DATE]" at bounding box center [310, 134] width 94 height 34
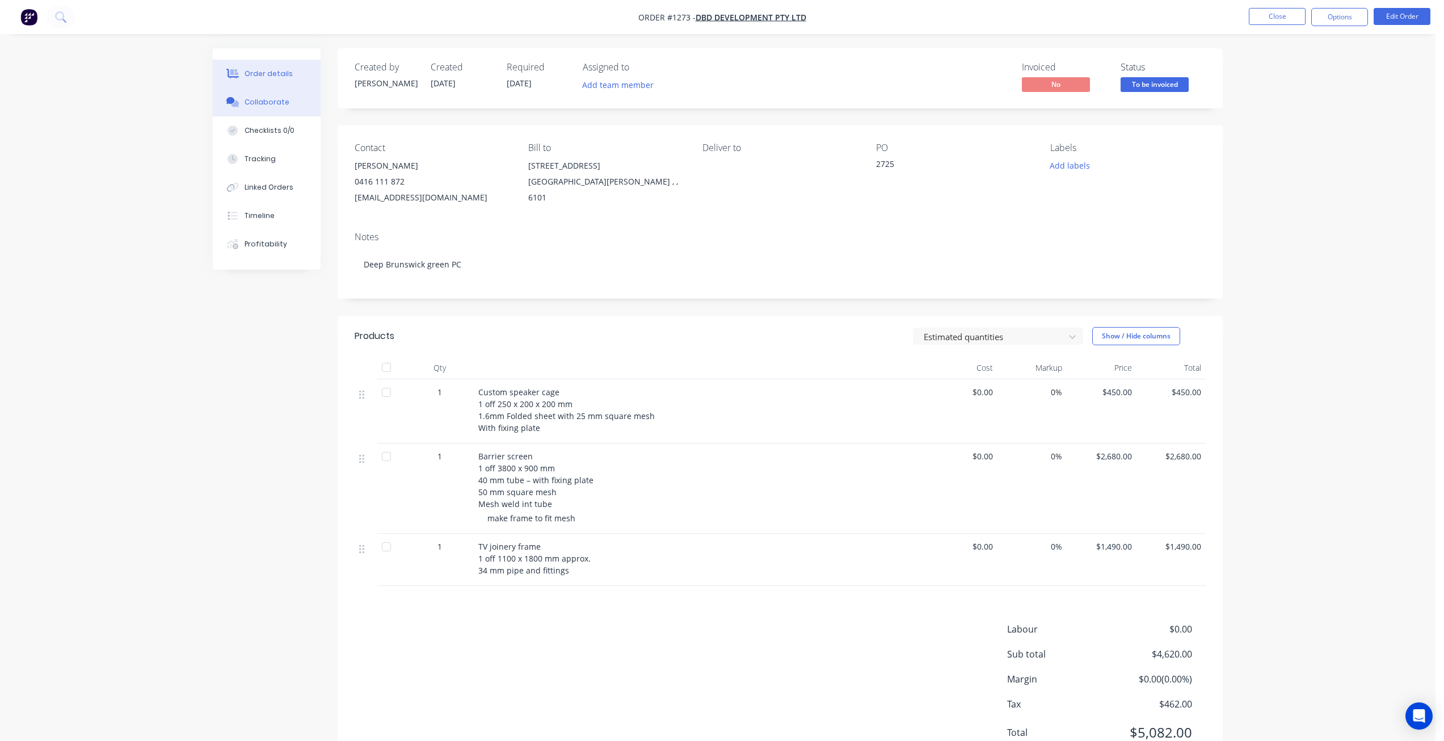
click at [271, 101] on div "Collaborate" at bounding box center [267, 102] width 45 height 10
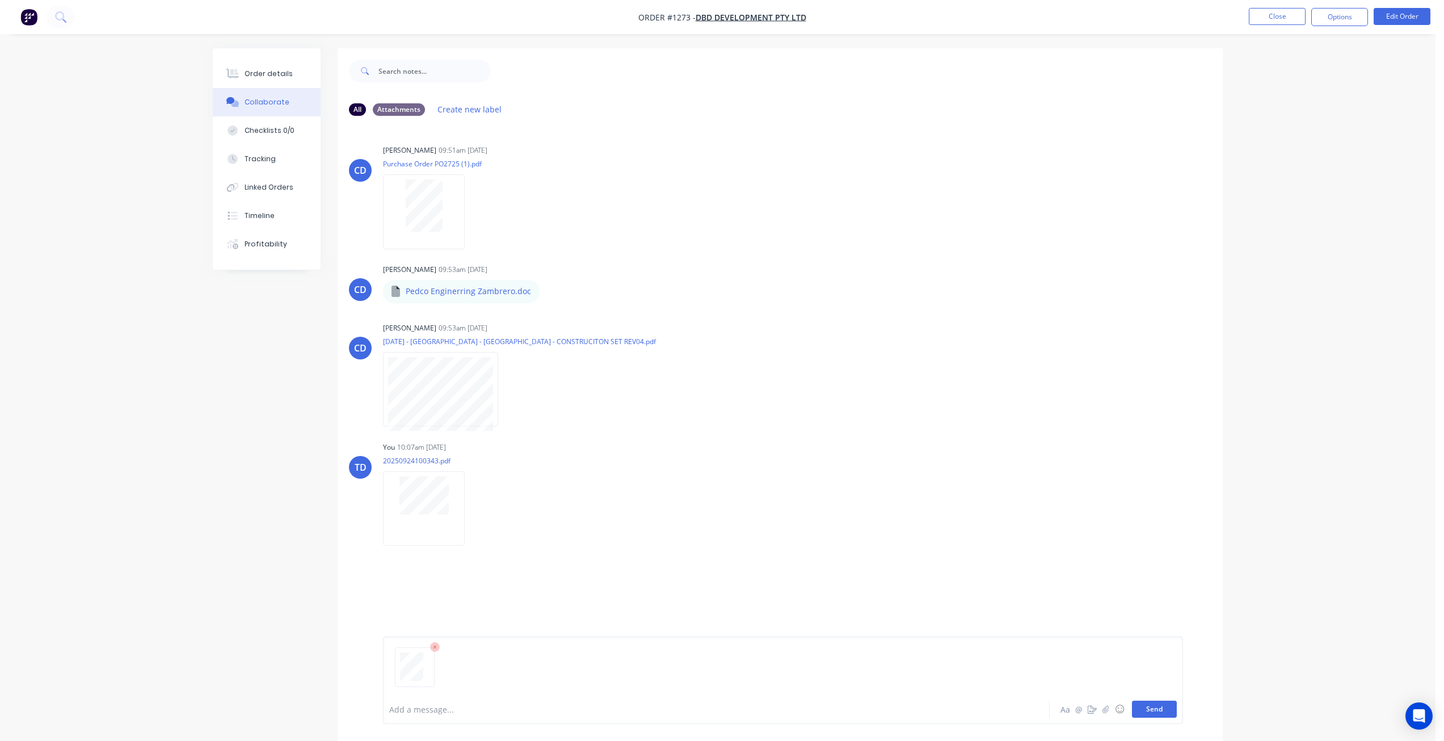
click at [1155, 708] on button "Send" at bounding box center [1154, 708] width 45 height 17
click at [262, 79] on button "Order details" at bounding box center [267, 74] width 108 height 28
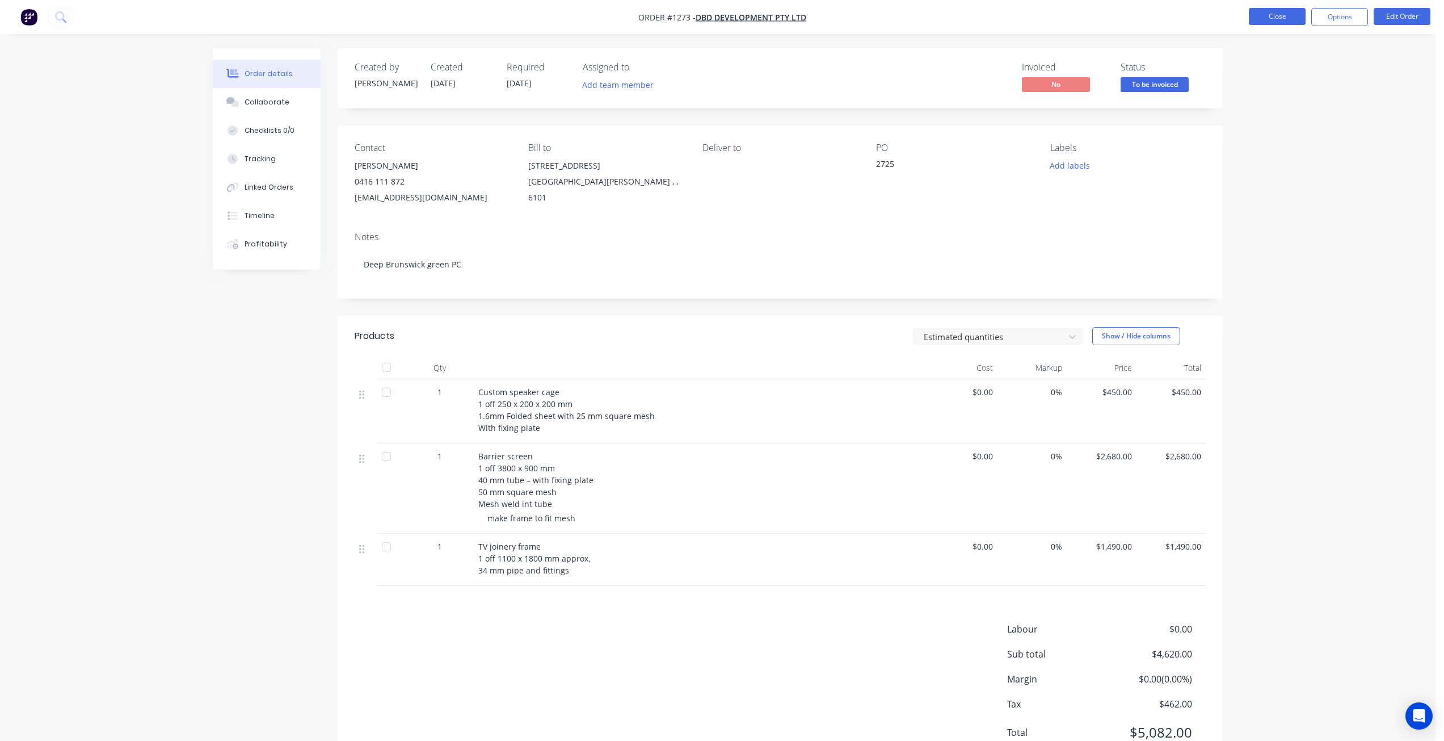
click at [1279, 18] on button "Close" at bounding box center [1277, 16] width 57 height 17
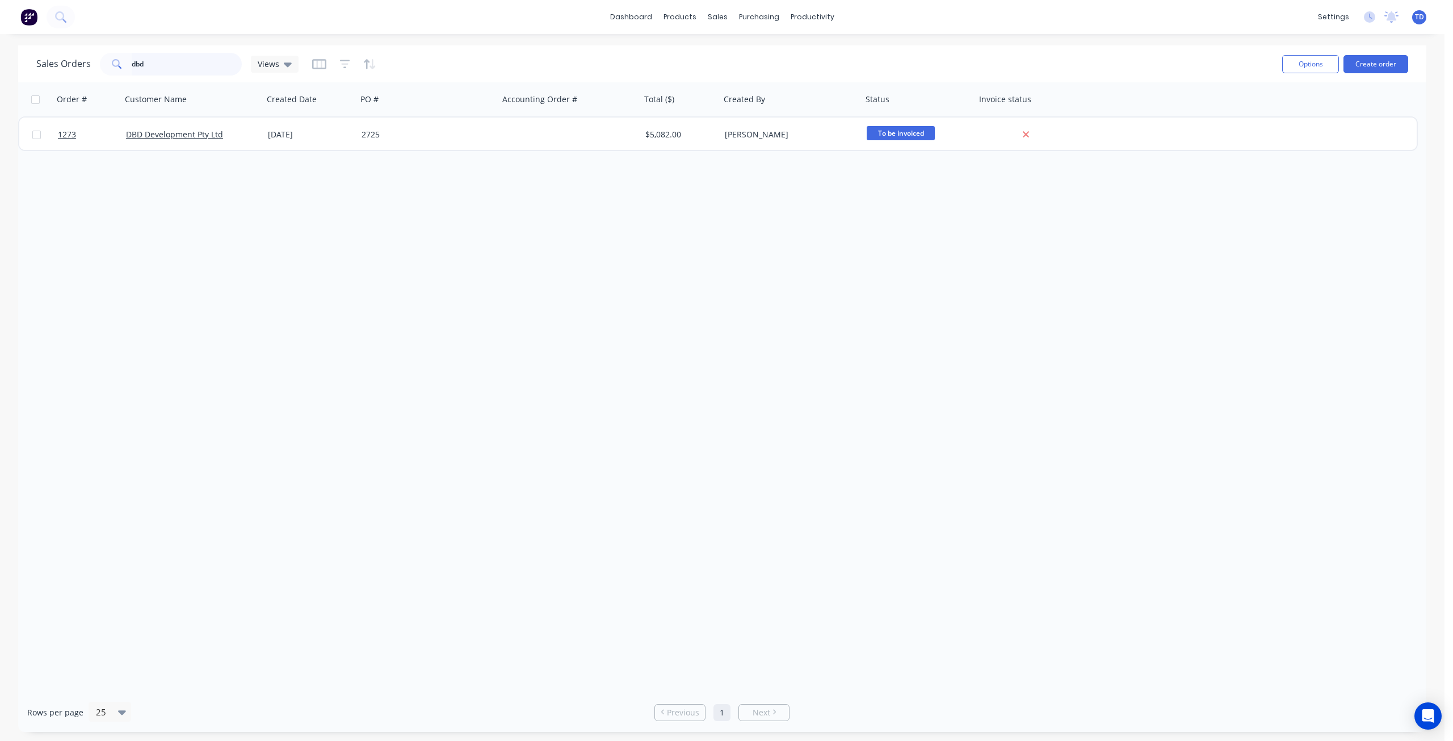
drag, startPoint x: 145, startPoint y: 64, endPoint x: 35, endPoint y: 39, distance: 112.9
click at [35, 39] on div "dashboard products sales purchasing productivity dashboard products Product Cat…" at bounding box center [722, 370] width 1444 height 741
type input "internat"
click at [342, 111] on div "Created Date" at bounding box center [309, 99] width 94 height 34
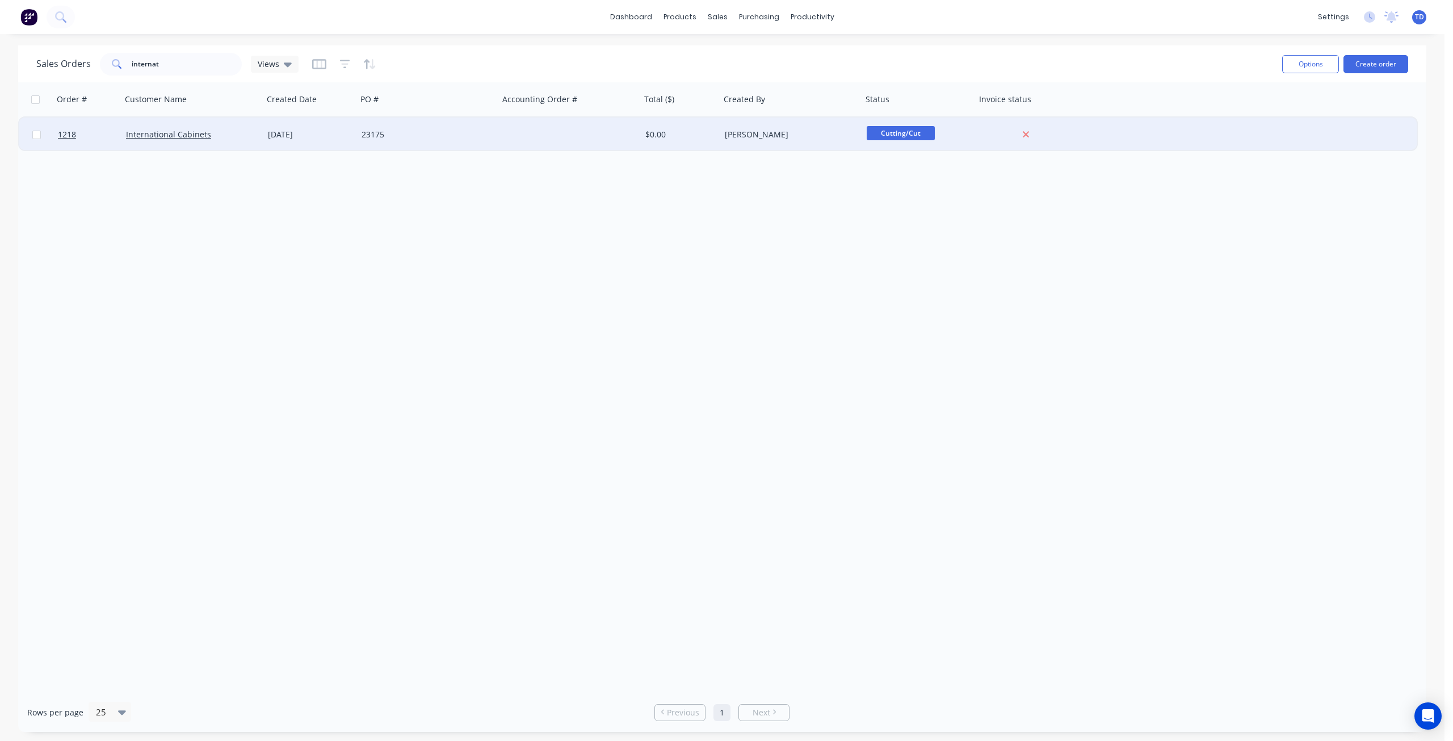
click at [335, 129] on div "[DATE]" at bounding box center [310, 134] width 85 height 11
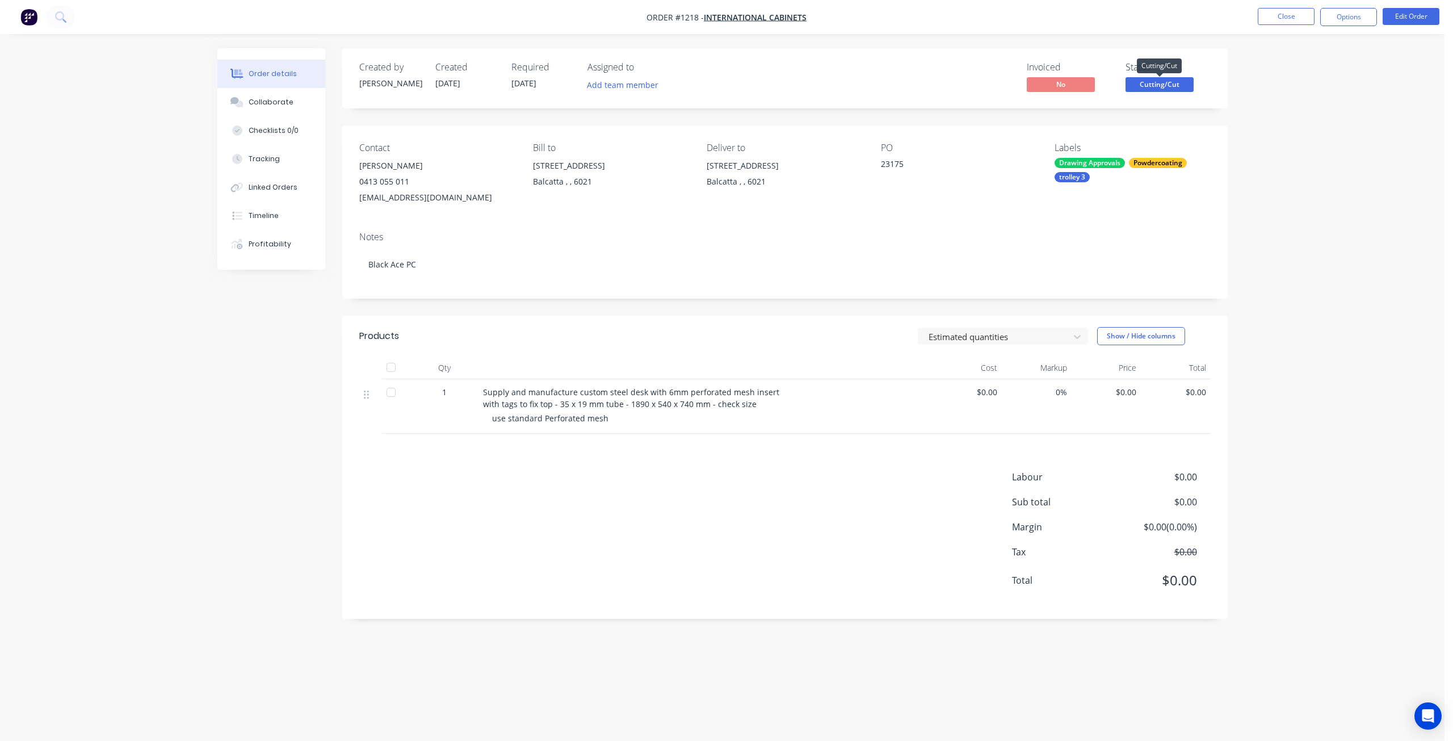
click at [1158, 85] on span "Cutting/Cut" at bounding box center [1159, 84] width 68 height 14
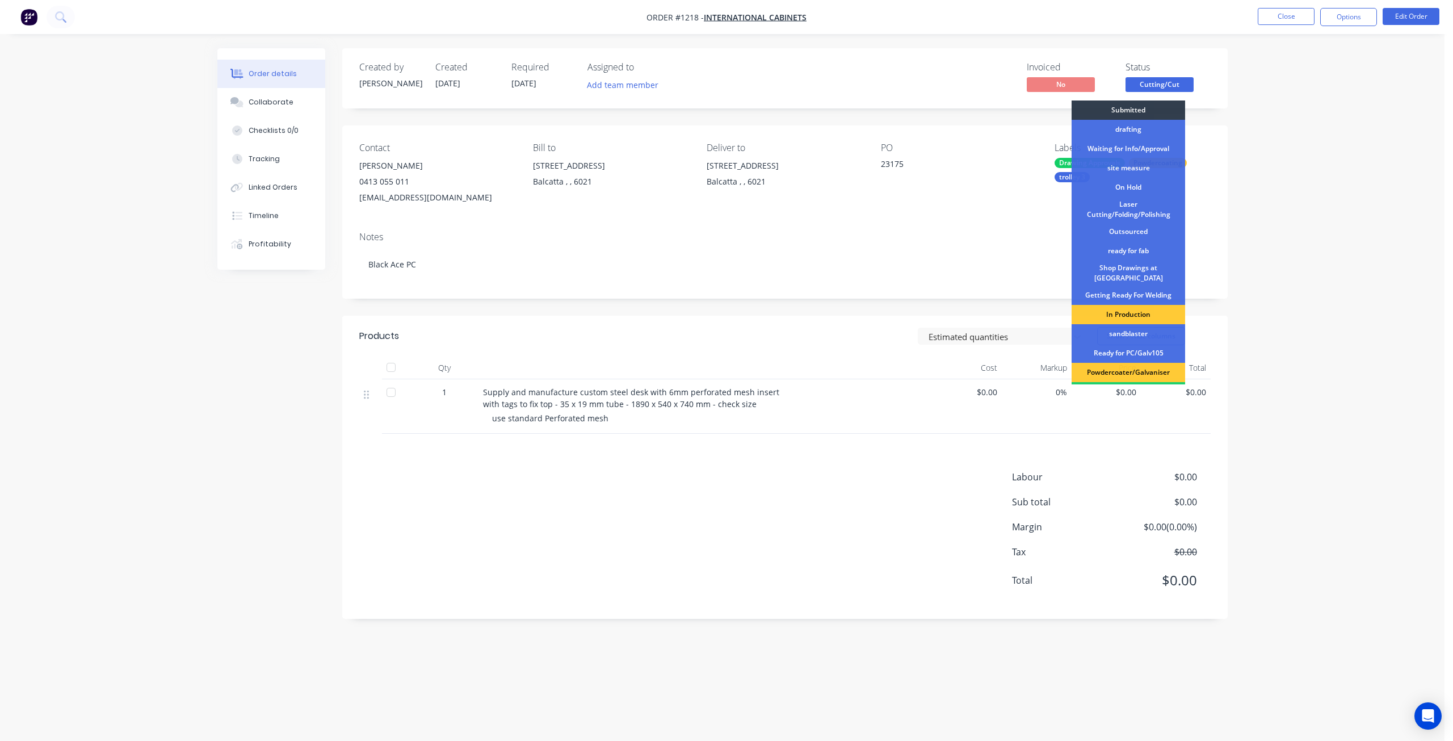
click at [1129, 309] on div "In Production" at bounding box center [1128, 314] width 114 height 19
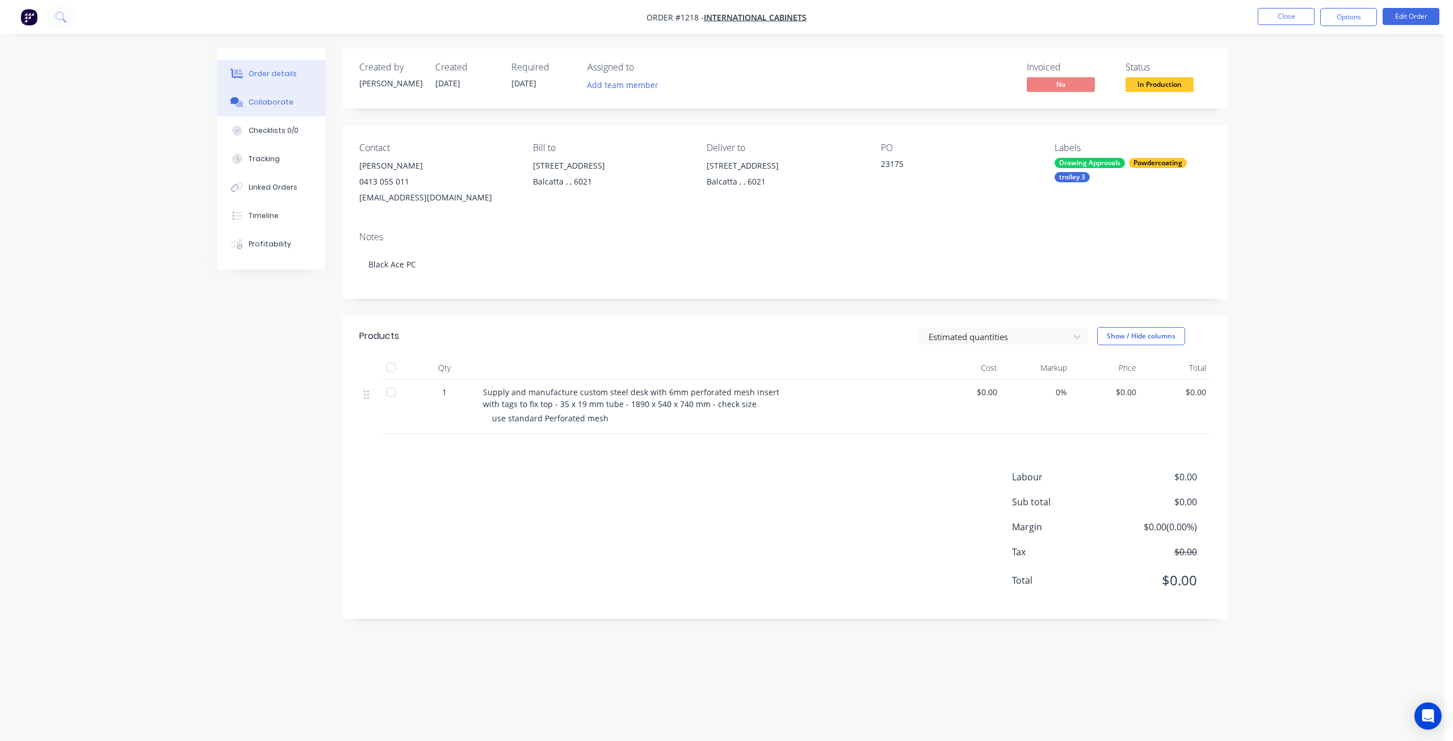
click at [274, 99] on div "Collaborate" at bounding box center [271, 102] width 45 height 10
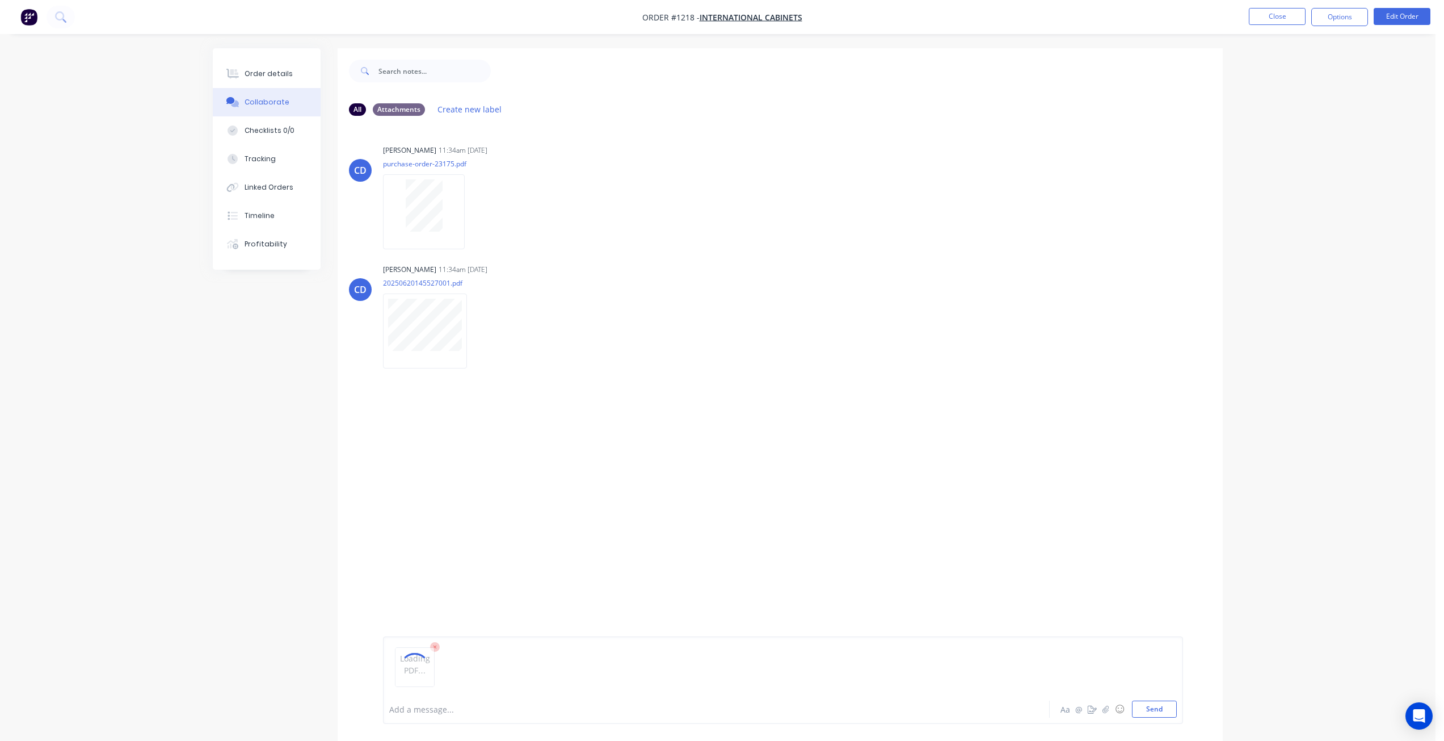
click at [615, 568] on div "CD Chris De Felice 11:34am 15/07/25 purchase-order-23175.pdf Labels Download De…" at bounding box center [780, 409] width 885 height 569
click at [1161, 711] on button "Send" at bounding box center [1154, 708] width 45 height 17
click at [245, 78] on div "Order details" at bounding box center [269, 74] width 48 height 10
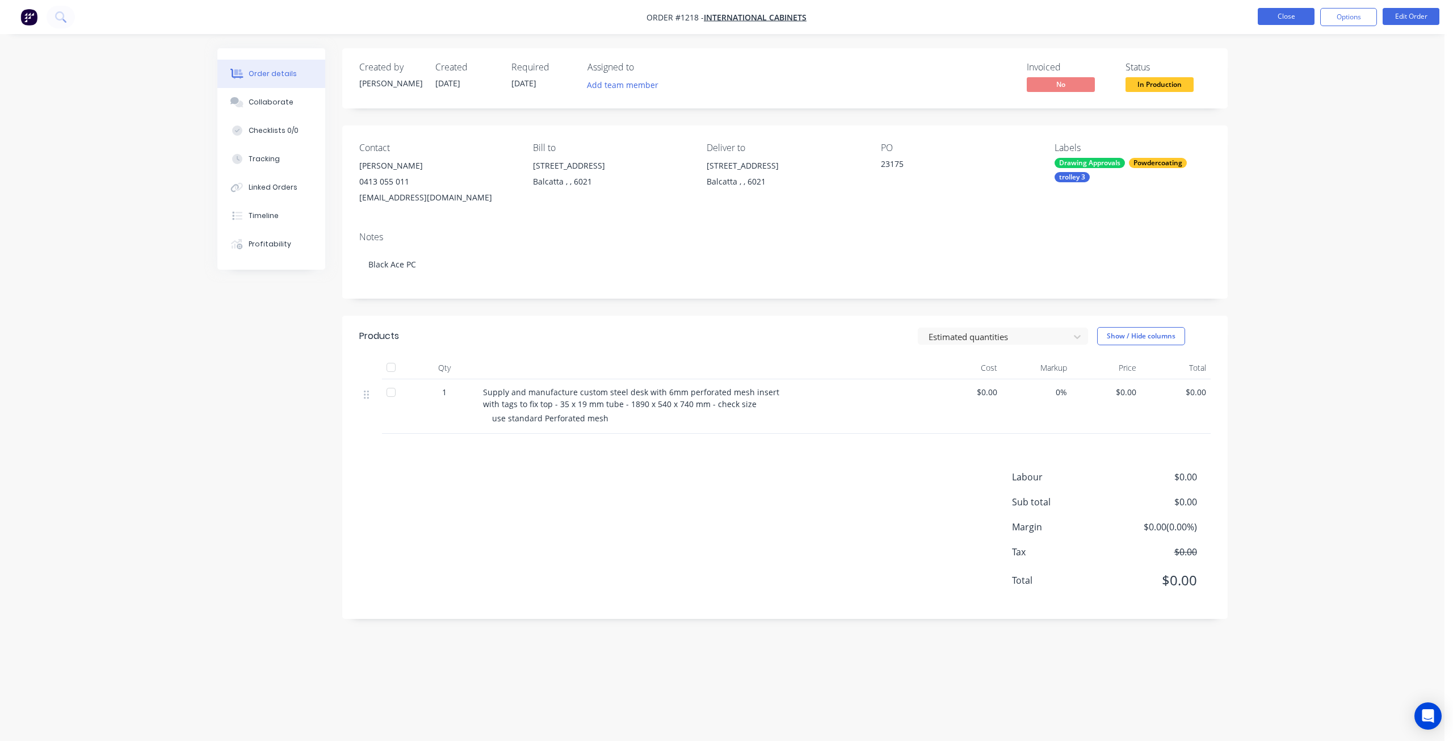
click at [1277, 20] on button "Close" at bounding box center [1286, 16] width 57 height 17
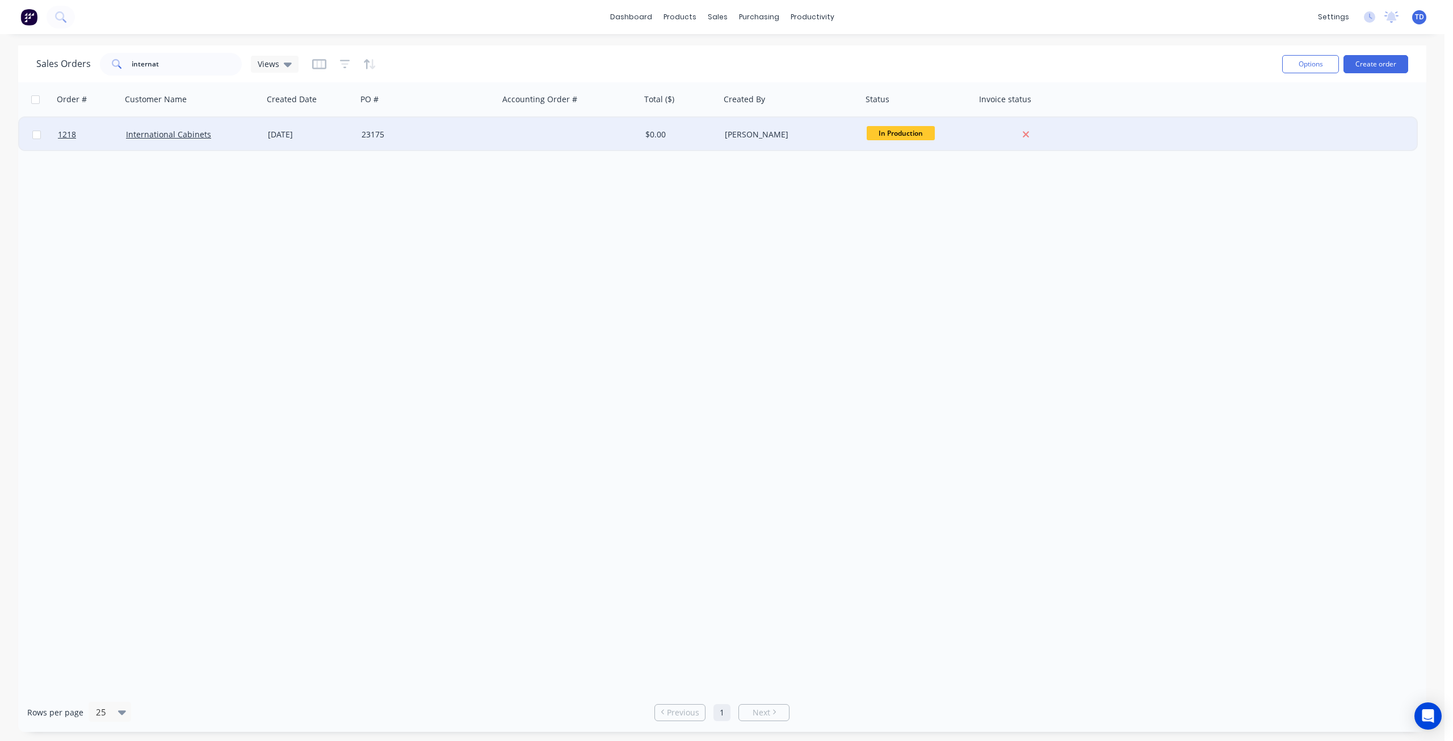
click at [348, 136] on div "[DATE]" at bounding box center [310, 134] width 85 height 11
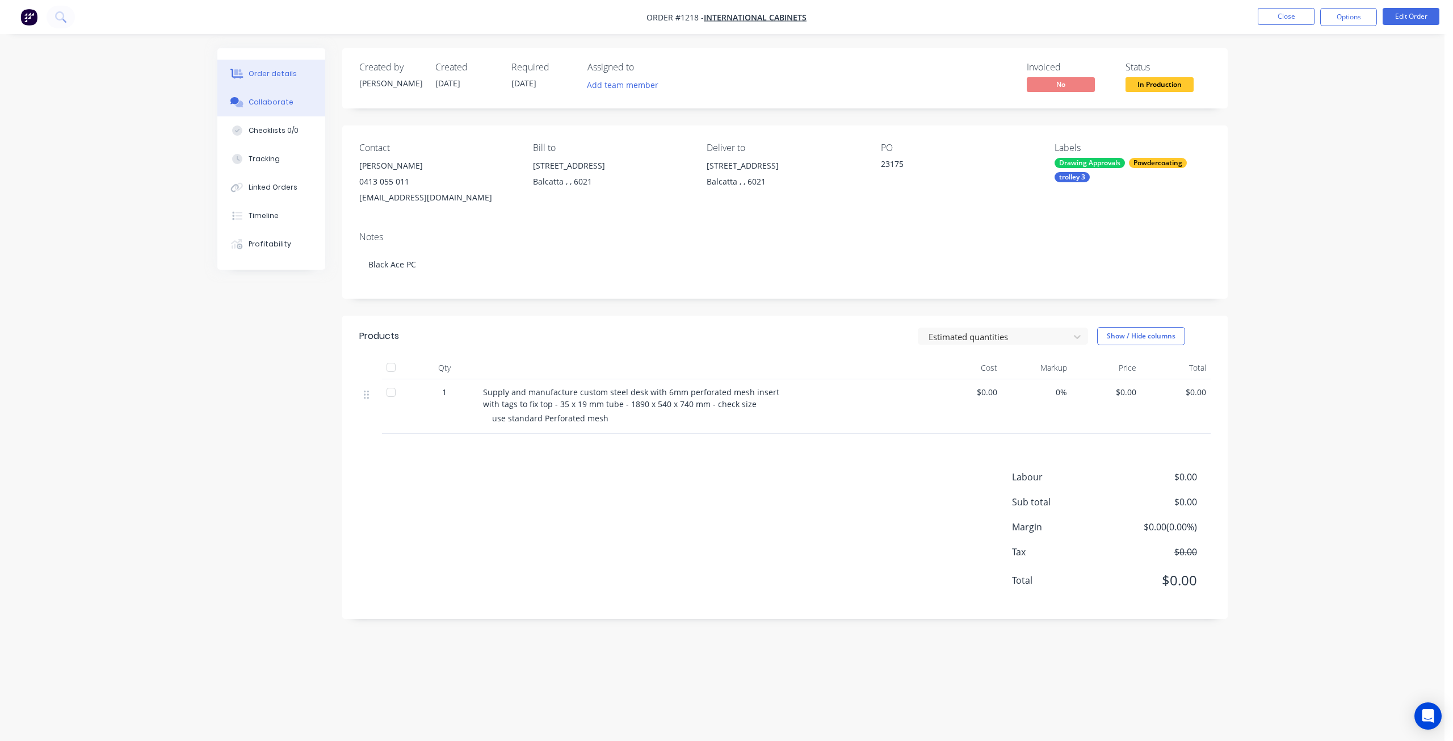
click at [251, 104] on div "Collaborate" at bounding box center [271, 102] width 45 height 10
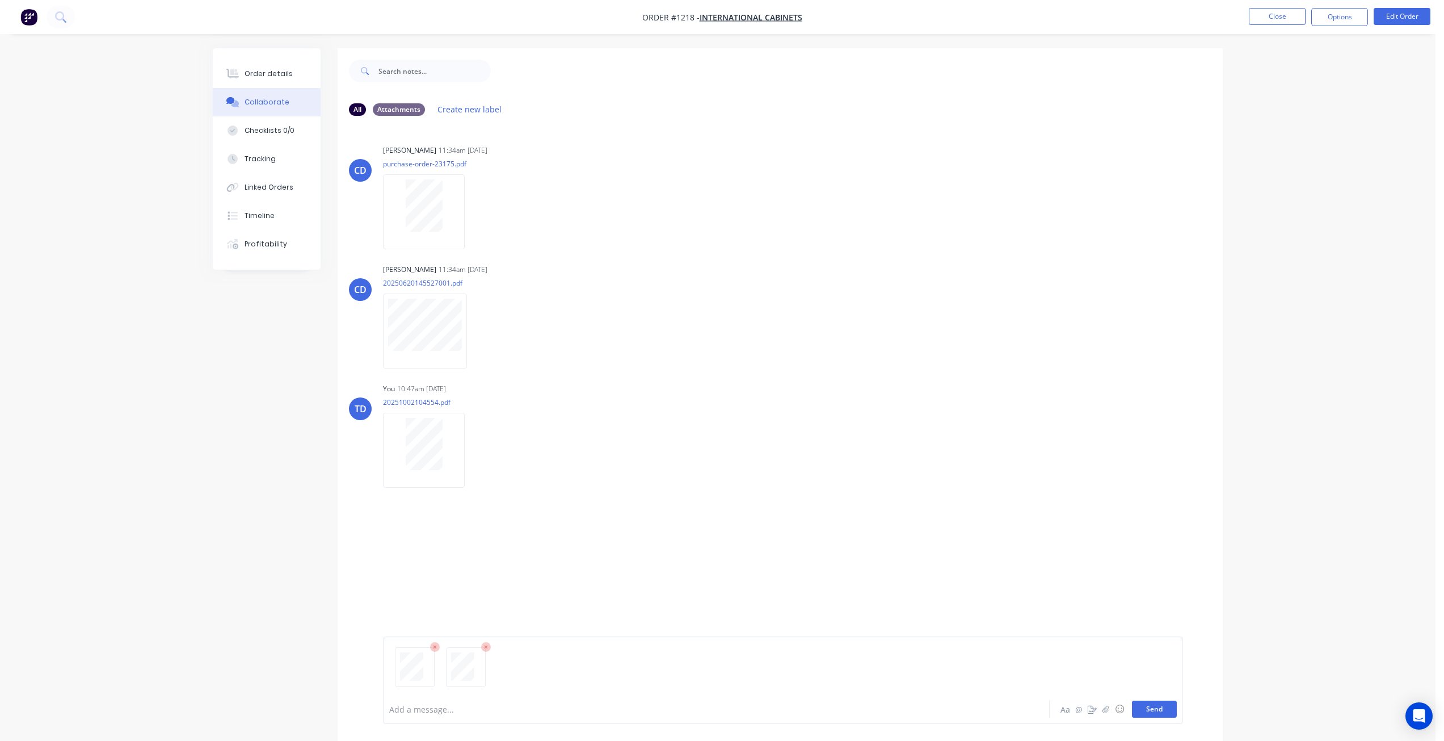
click at [1151, 712] on button "Send" at bounding box center [1154, 708] width 45 height 17
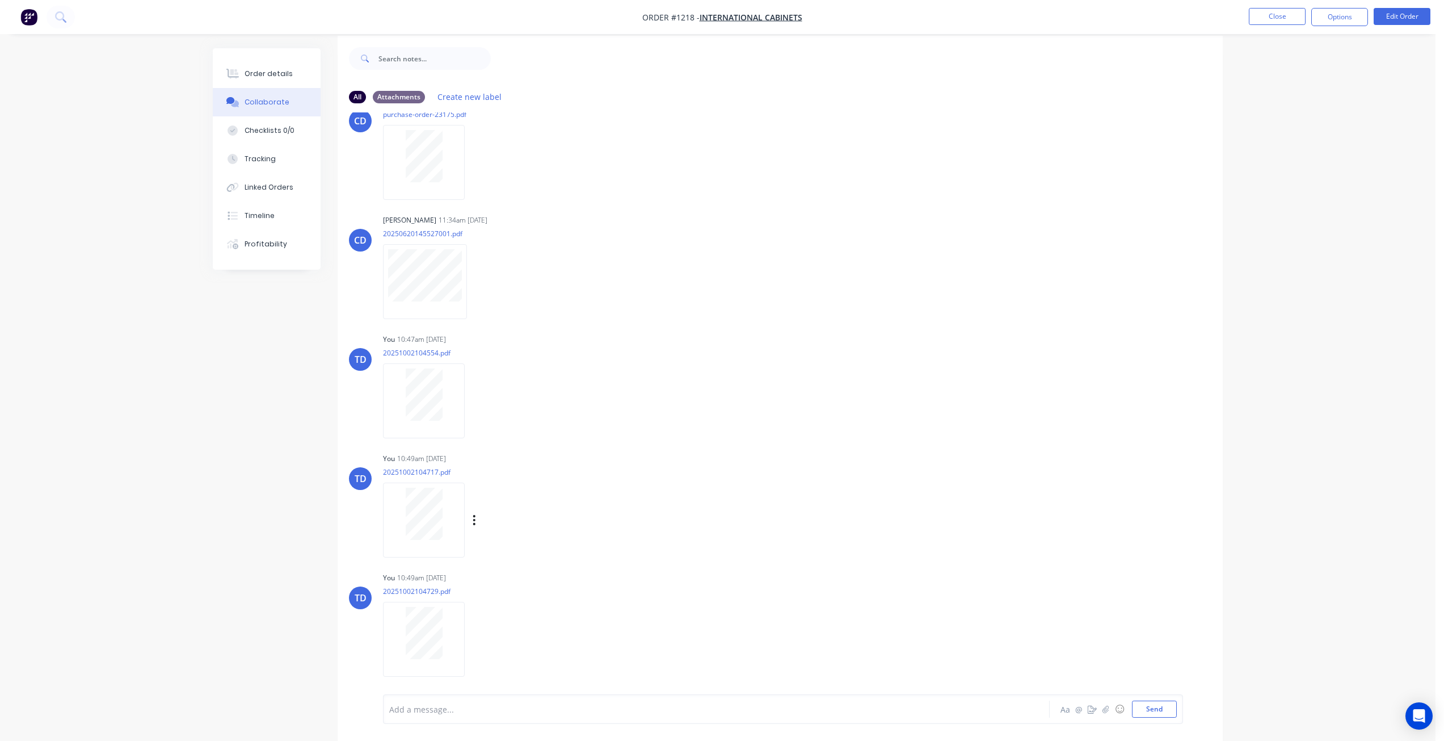
scroll to position [13, 0]
click at [474, 515] on icon "button" at bounding box center [474, 519] width 2 height 10
click at [0, 0] on button "Delete" at bounding box center [0, 0] width 0 height 0
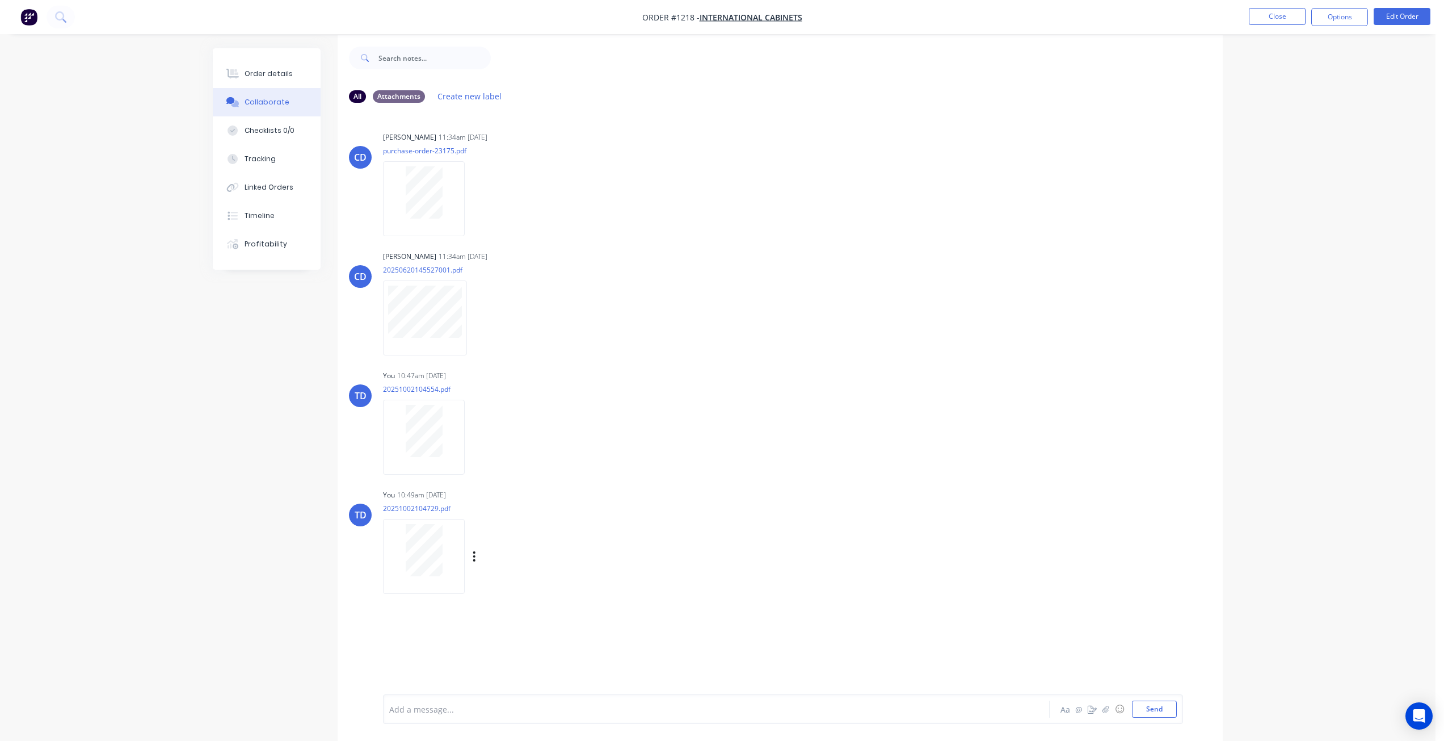
scroll to position [0, 0]
click at [473, 554] on icon "button" at bounding box center [474, 556] width 3 height 13
click at [509, 613] on button "Delete" at bounding box center [549, 612] width 128 height 26
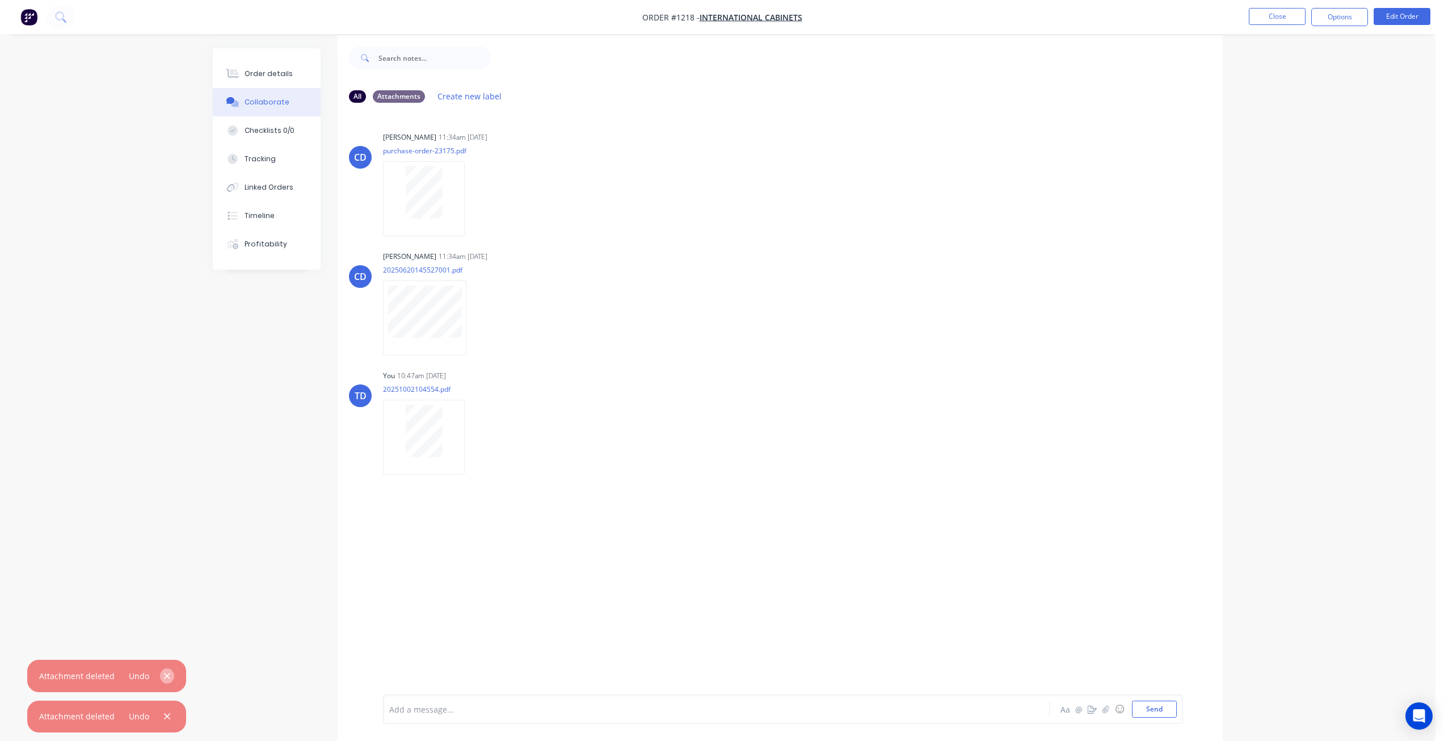
click at [165, 671] on icon "button" at bounding box center [166, 676] width 7 height 10
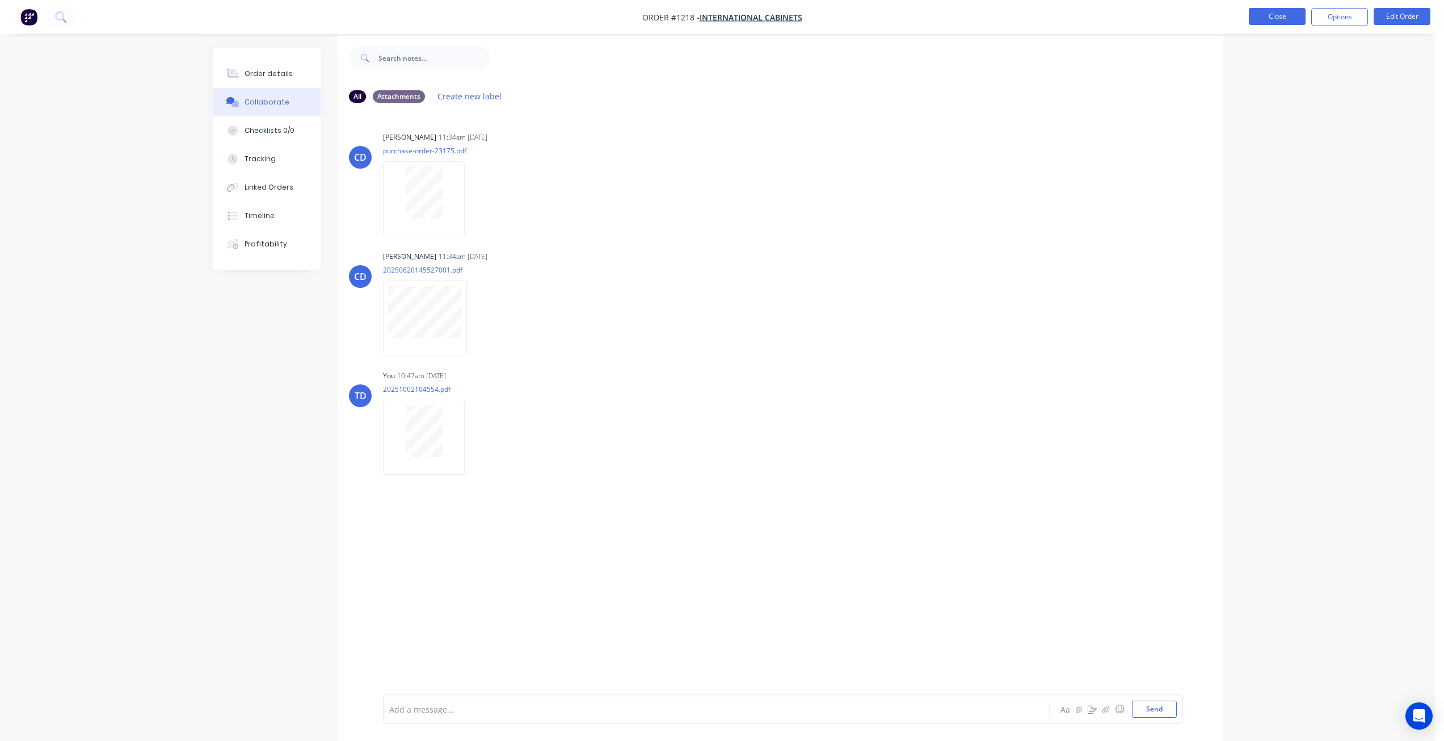
click at [1295, 20] on button "Close" at bounding box center [1277, 16] width 57 height 17
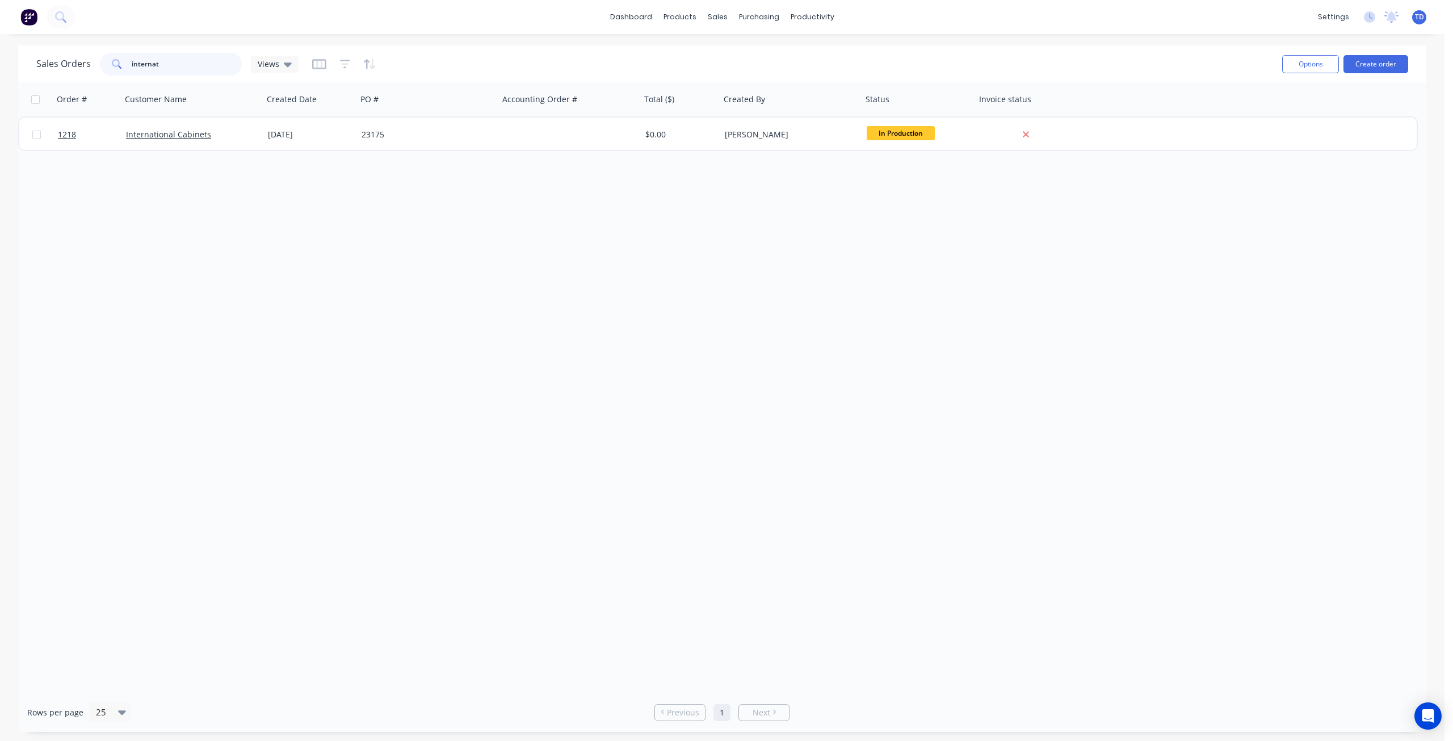
drag, startPoint x: 165, startPoint y: 64, endPoint x: -44, endPoint y: 57, distance: 208.9
click at [0, 57] on html "dashboard products sales purchasing productivity dashboard products Product Cat…" at bounding box center [726, 370] width 1453 height 741
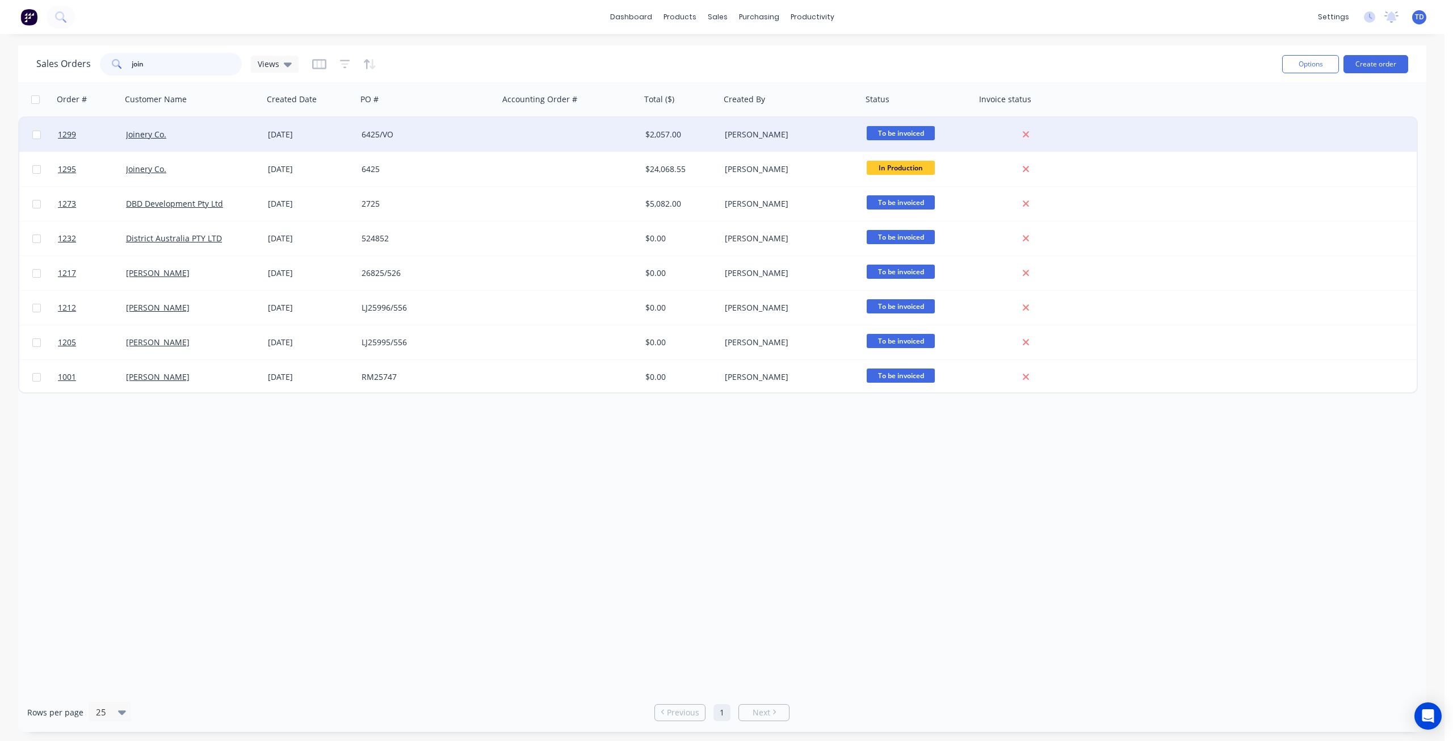
type input "join"
click at [479, 140] on div "6425/VO" at bounding box center [428, 134] width 142 height 34
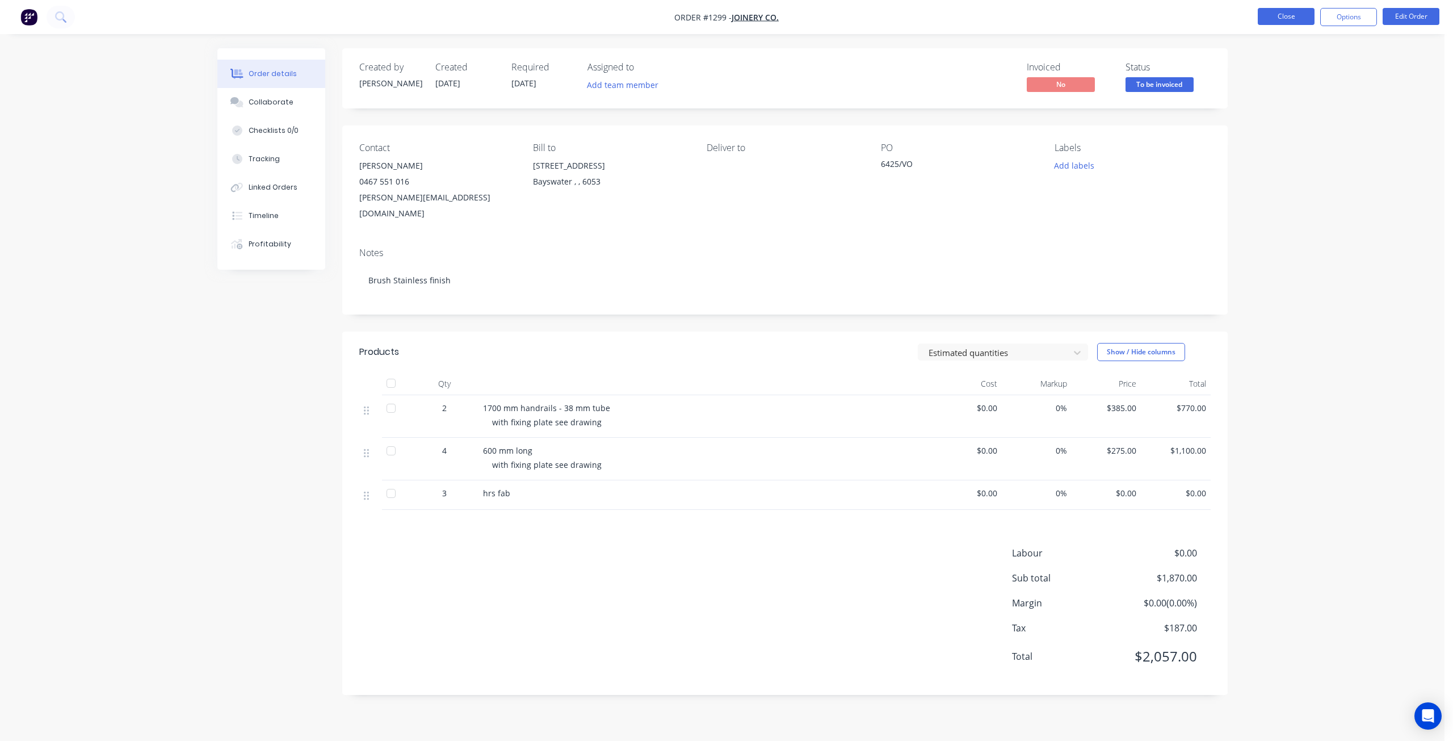
click at [1282, 17] on button "Close" at bounding box center [1286, 16] width 57 height 17
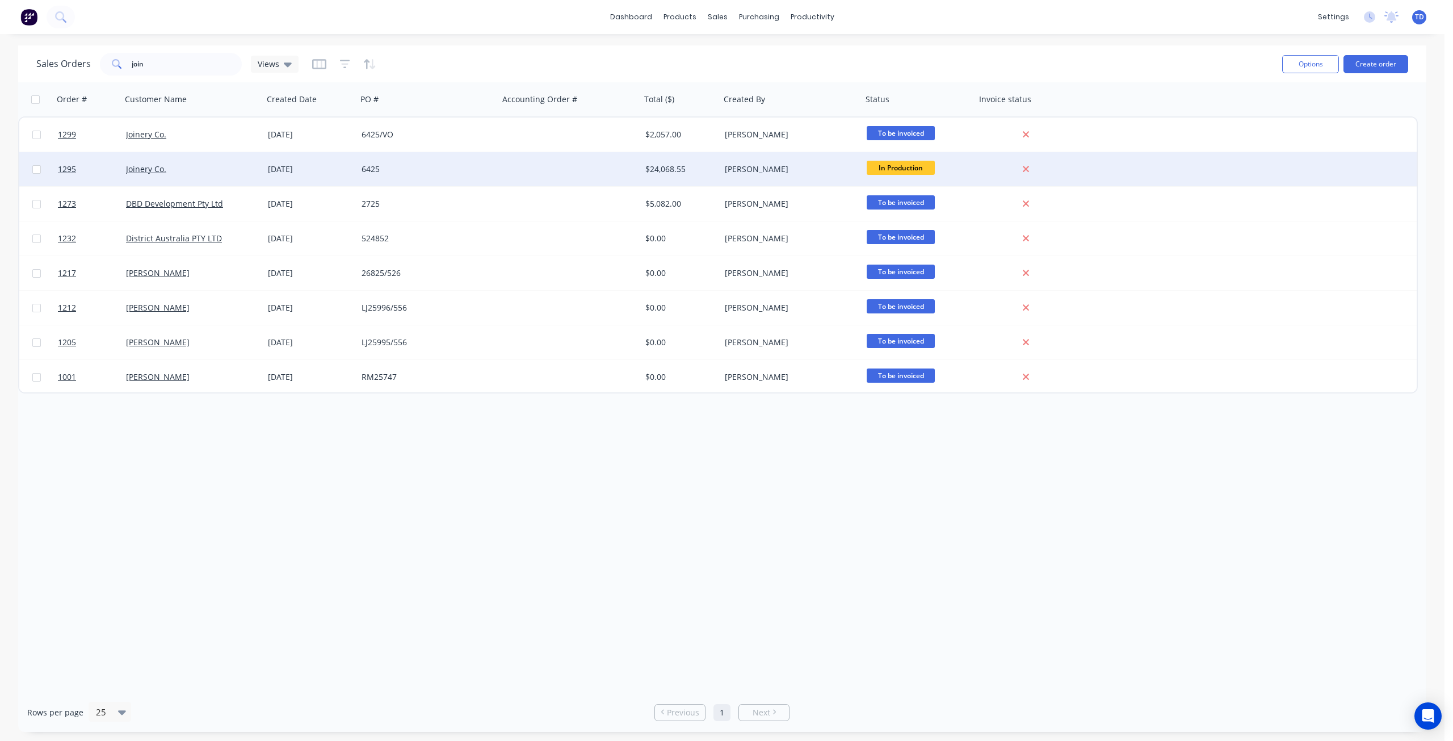
click at [522, 164] on div at bounding box center [570, 169] width 142 height 34
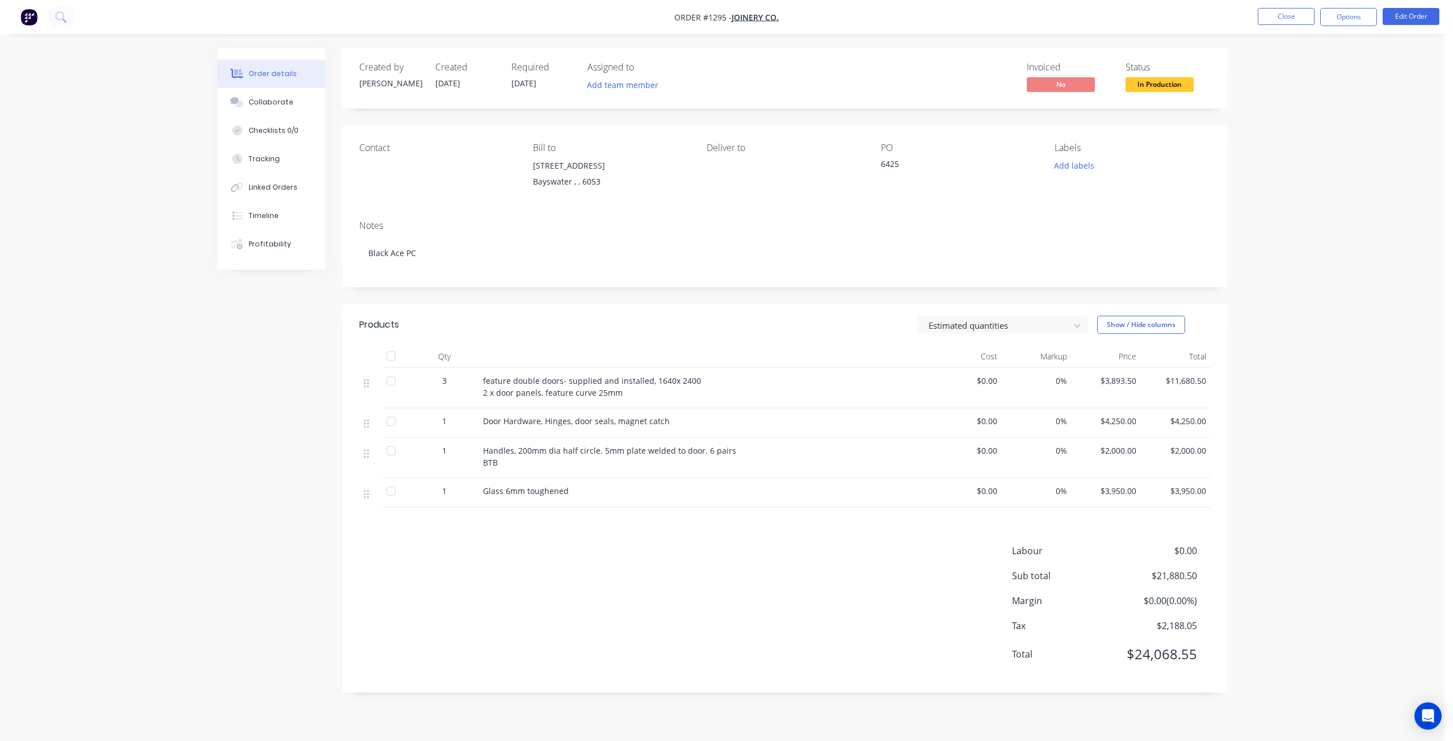
click at [1170, 89] on span "In Production" at bounding box center [1159, 84] width 68 height 14
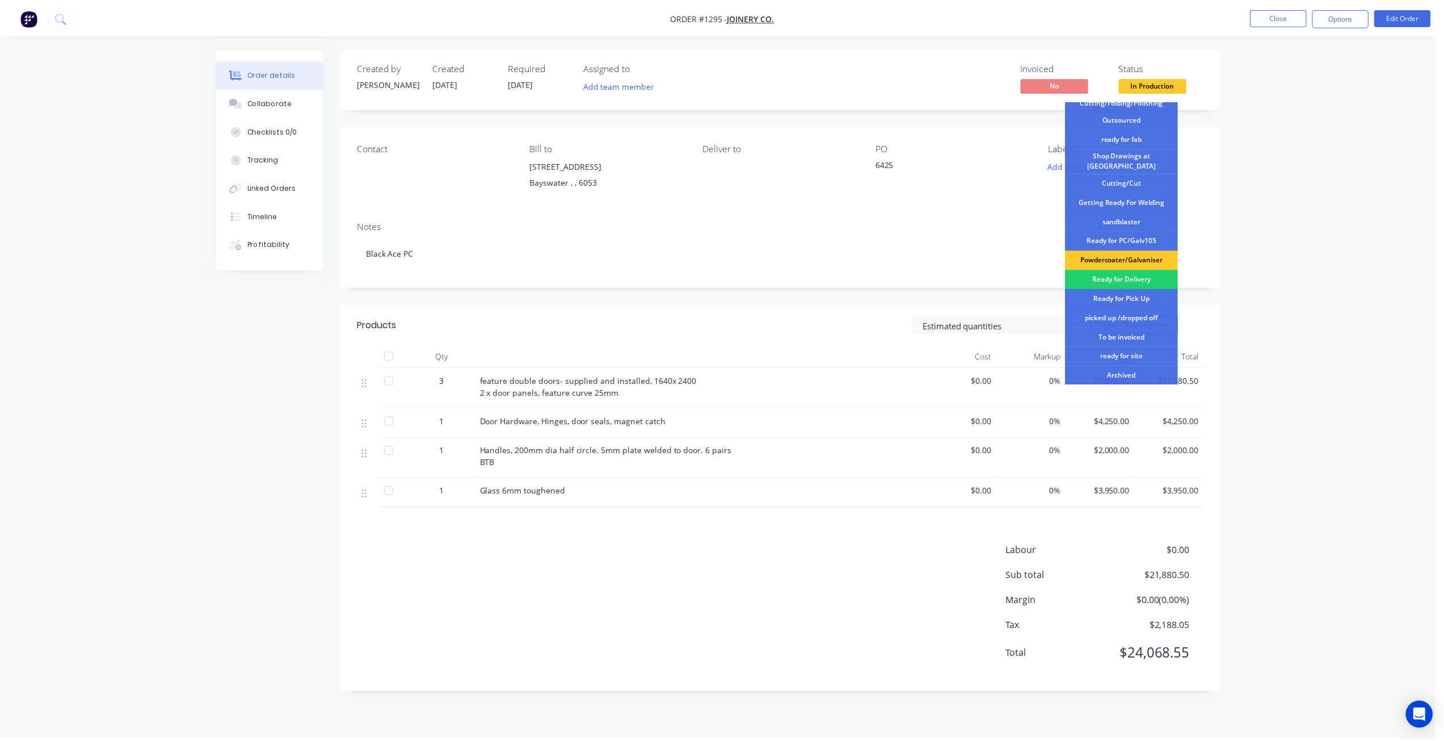
scroll to position [114, 0]
click at [1121, 352] on div "ready for site" at bounding box center [1128, 355] width 114 height 19
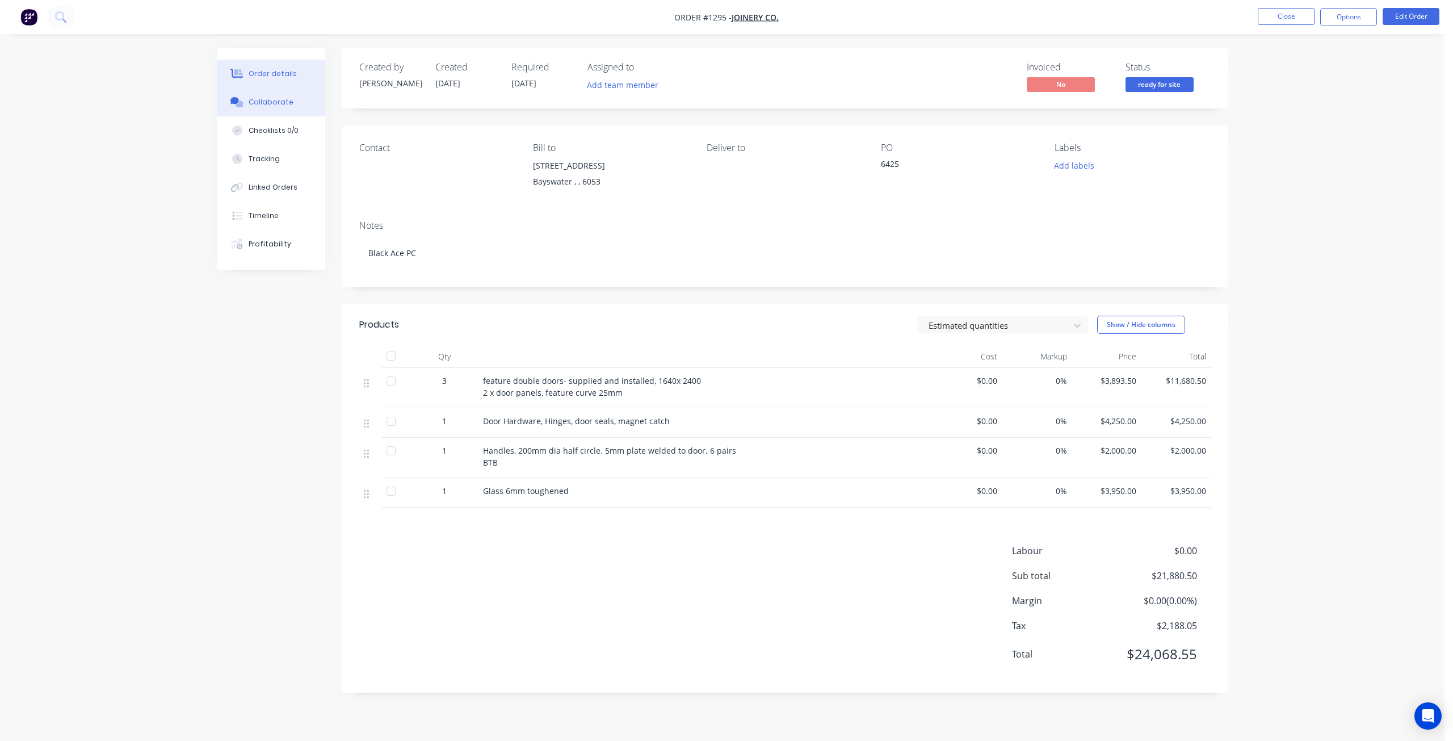
drag, startPoint x: 283, startPoint y: 106, endPoint x: 272, endPoint y: 118, distance: 16.1
click at [282, 106] on div "Collaborate" at bounding box center [271, 102] width 45 height 10
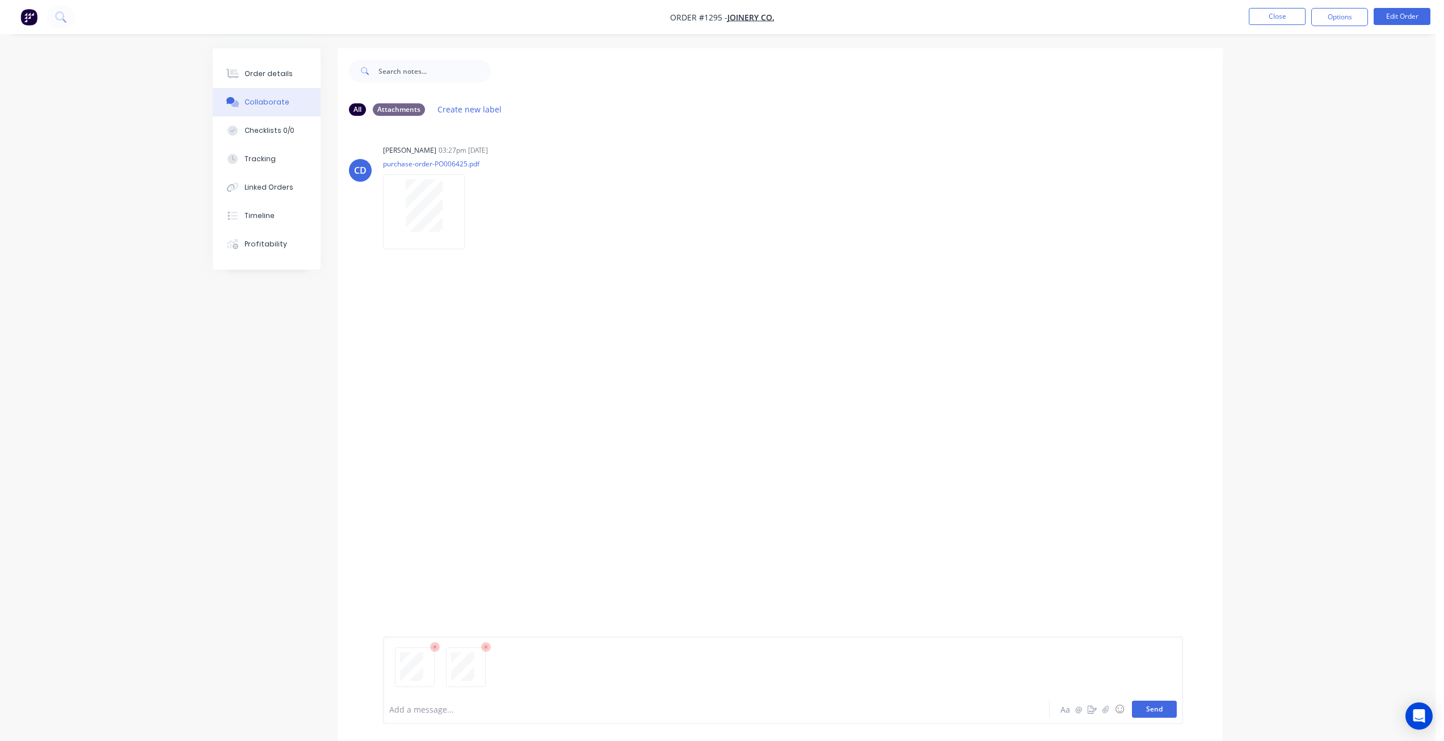
click at [1158, 714] on button "Send" at bounding box center [1154, 708] width 45 height 17
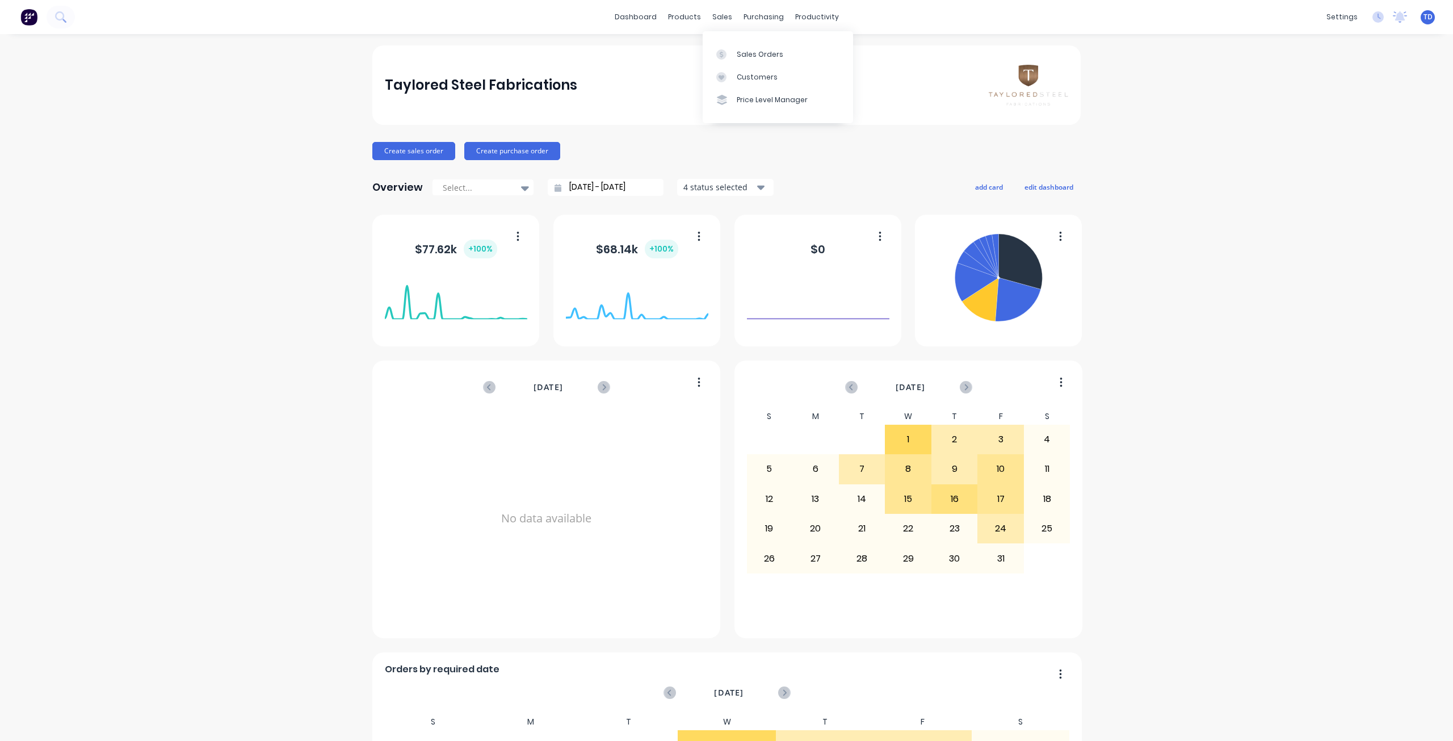
click at [717, 16] on div "sales" at bounding box center [722, 17] width 31 height 17
click at [736, 83] on link "Customers" at bounding box center [778, 77] width 150 height 23
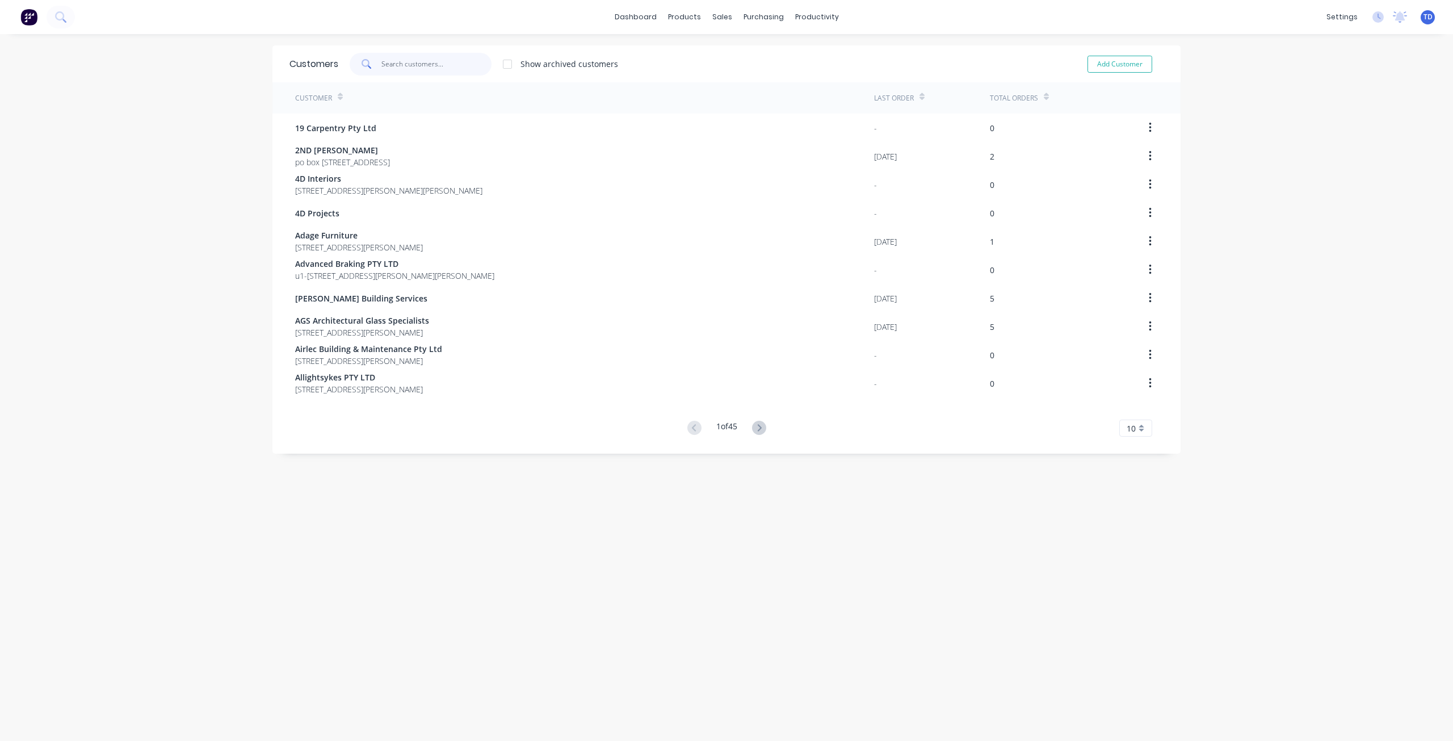
click at [411, 69] on input "text" at bounding box center [436, 64] width 111 height 23
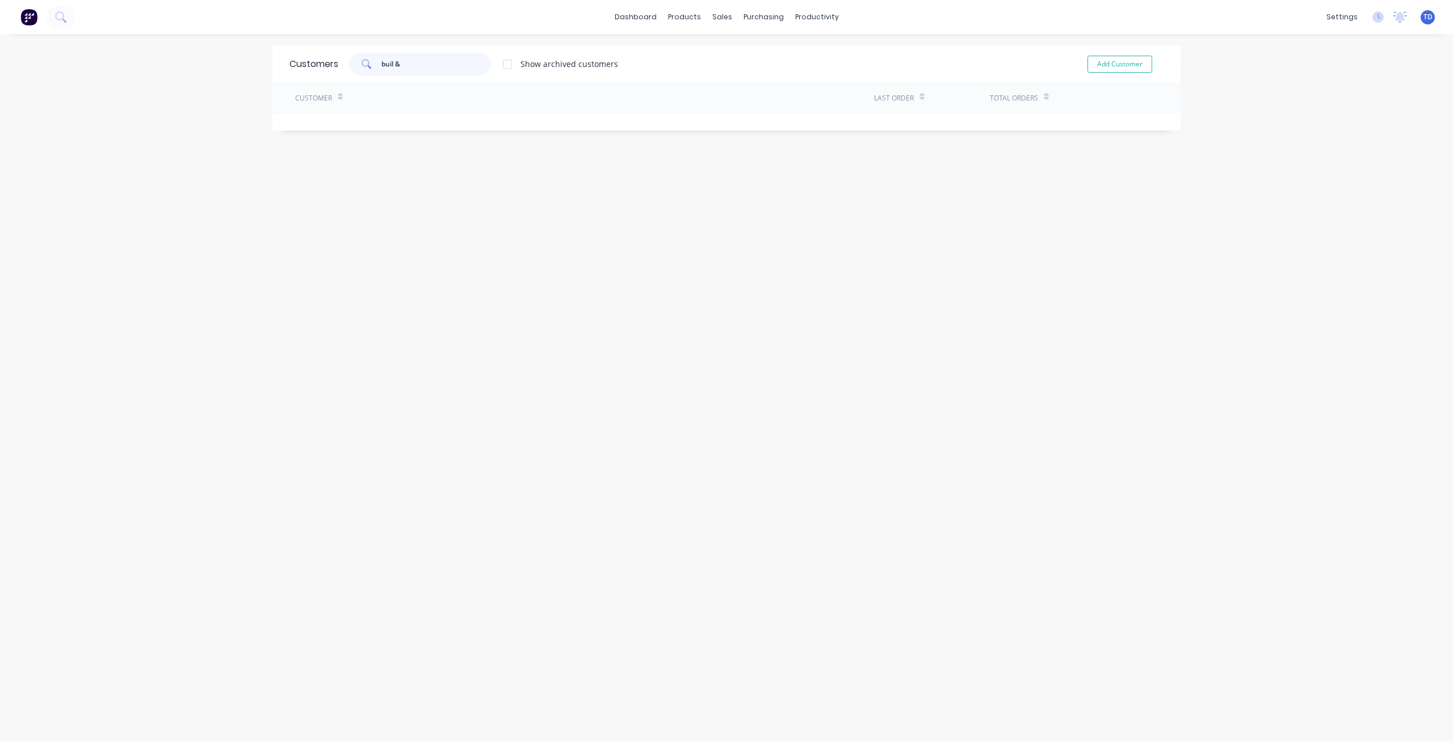
click at [389, 58] on input "buil &" at bounding box center [436, 64] width 111 height 23
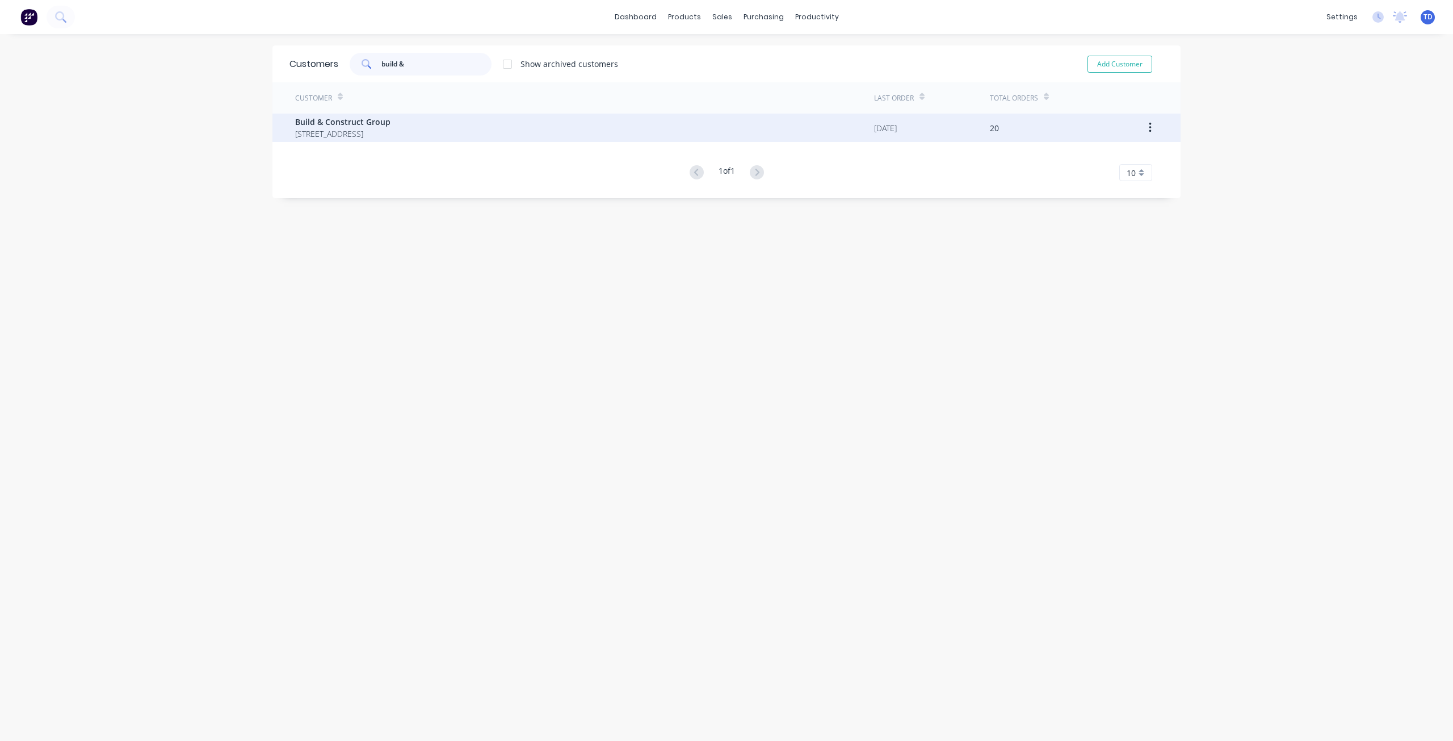
type input "build &"
click at [383, 122] on span "Build & Construct Group" at bounding box center [342, 122] width 95 height 12
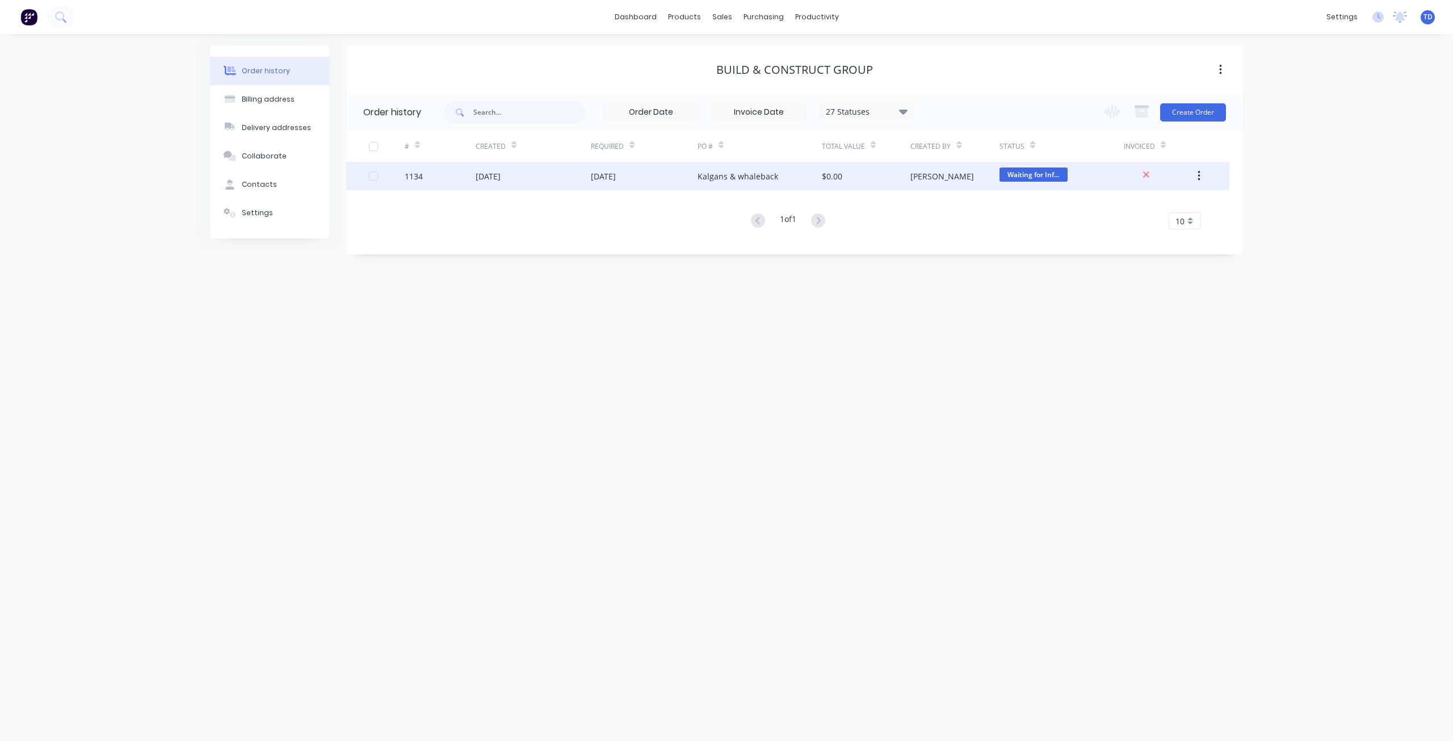
click at [501, 172] on div "29 May 2025" at bounding box center [488, 176] width 25 height 12
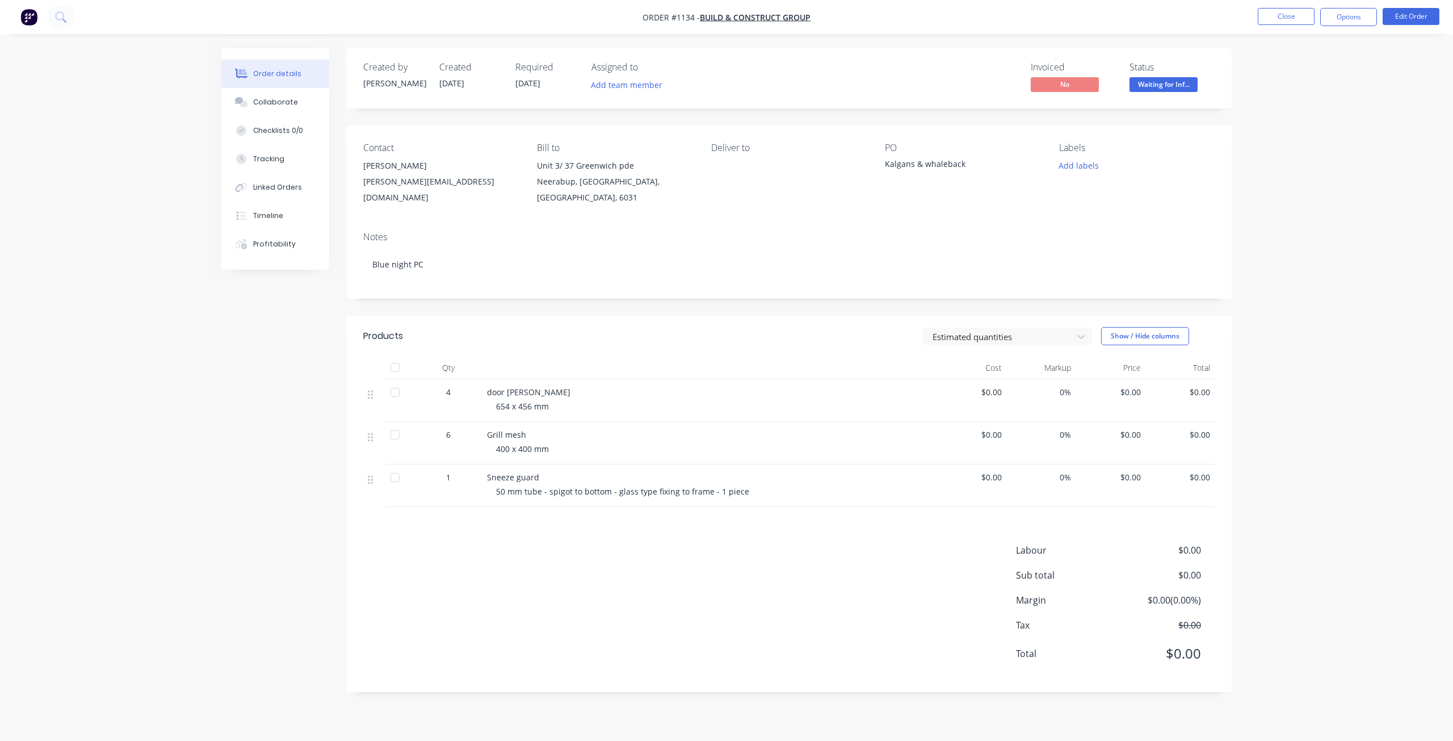
click at [1384, 562] on div "Order details Collaborate Checklists 0/0 Tracking Linked Orders Timeline Profit…" at bounding box center [726, 370] width 1453 height 741
click at [1291, 13] on button "Close" at bounding box center [1286, 16] width 57 height 17
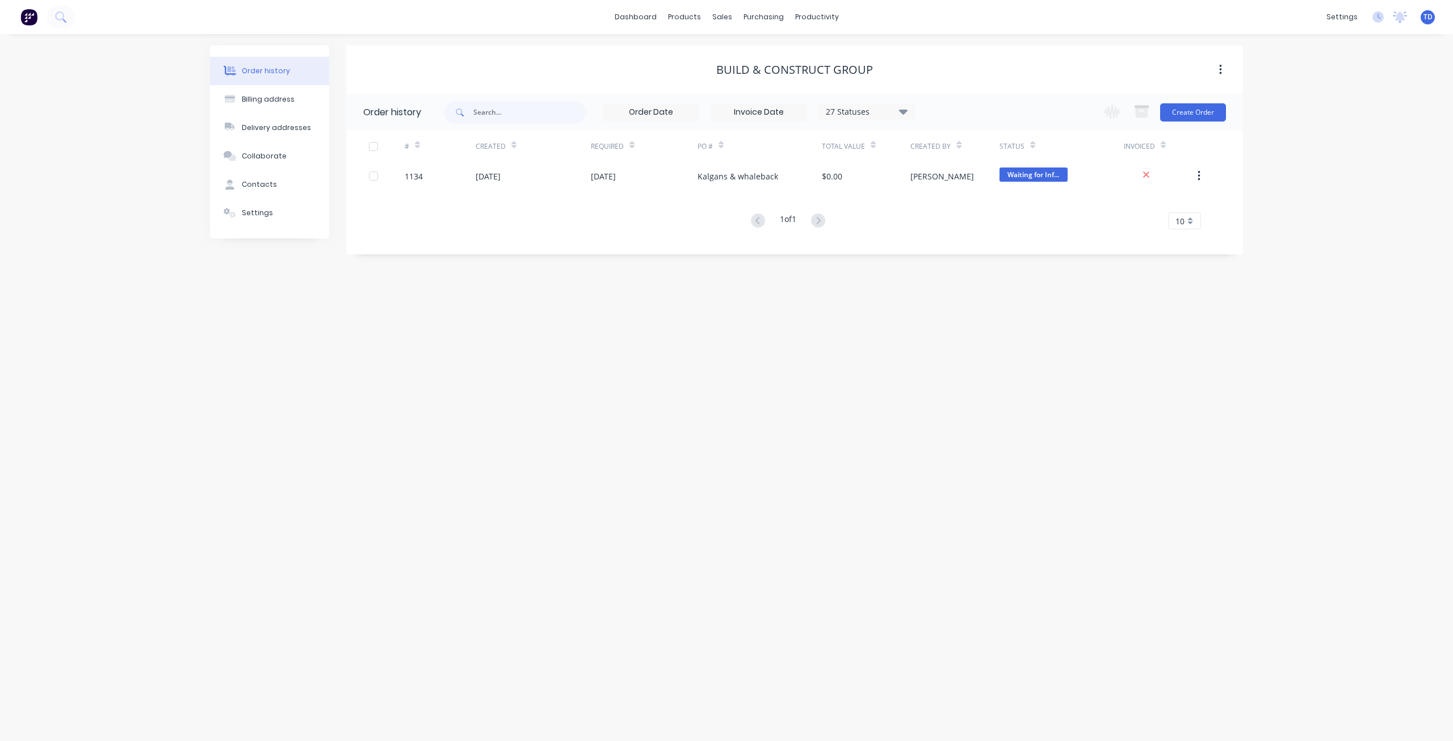
click at [524, 62] on div "Build & Construct Group" at bounding box center [794, 70] width 897 height 20
click at [738, 51] on link "Sales Orders" at bounding box center [782, 54] width 150 height 23
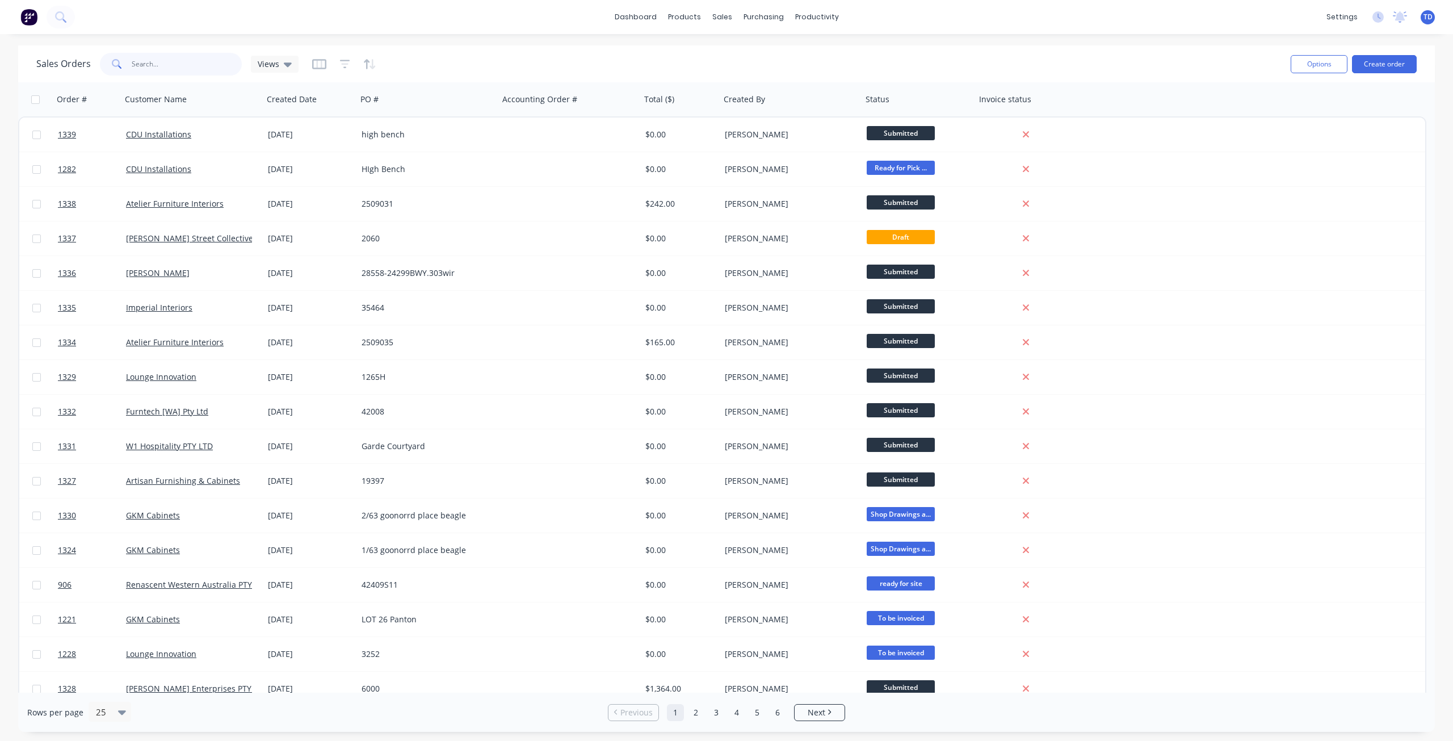
click at [194, 65] on input "text" at bounding box center [187, 64] width 111 height 23
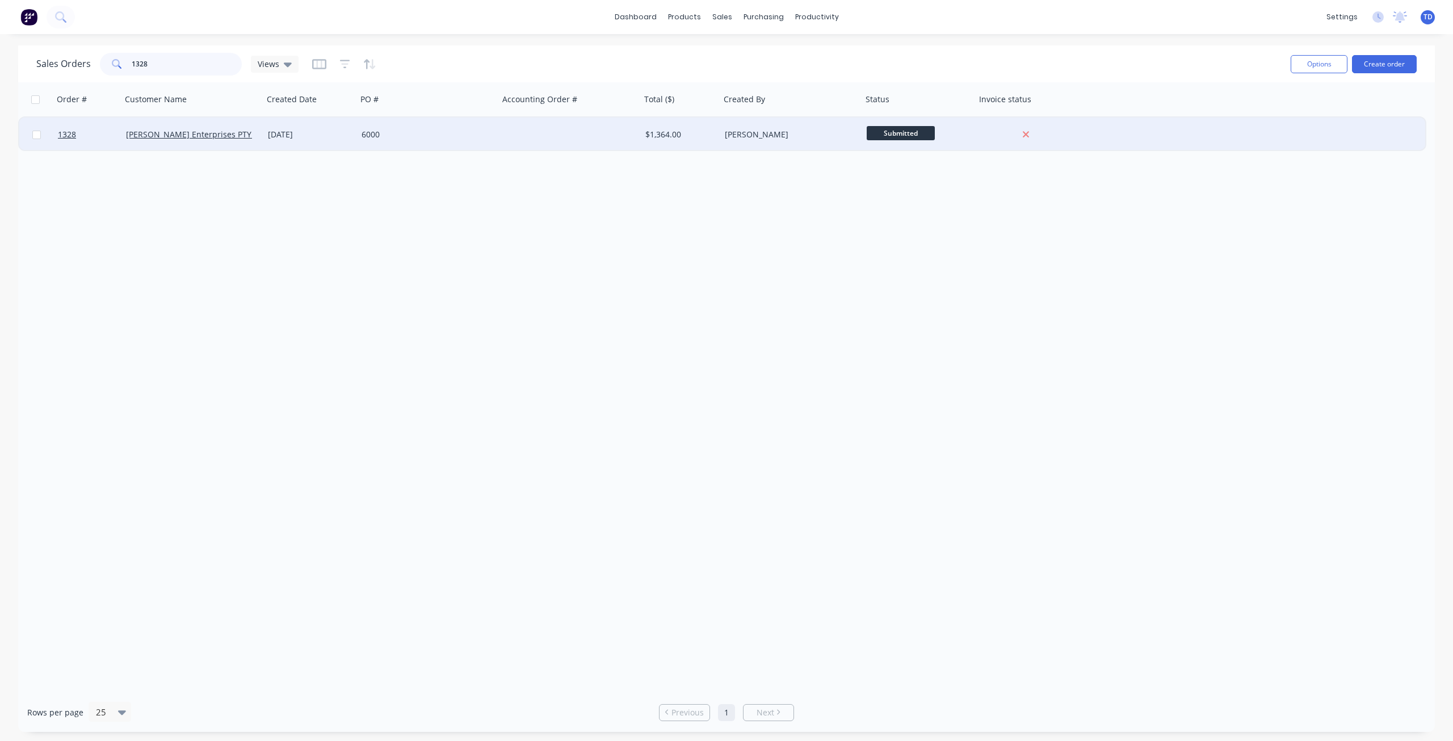
type input "1328"
click at [385, 138] on div "6000" at bounding box center [425, 134] width 126 height 11
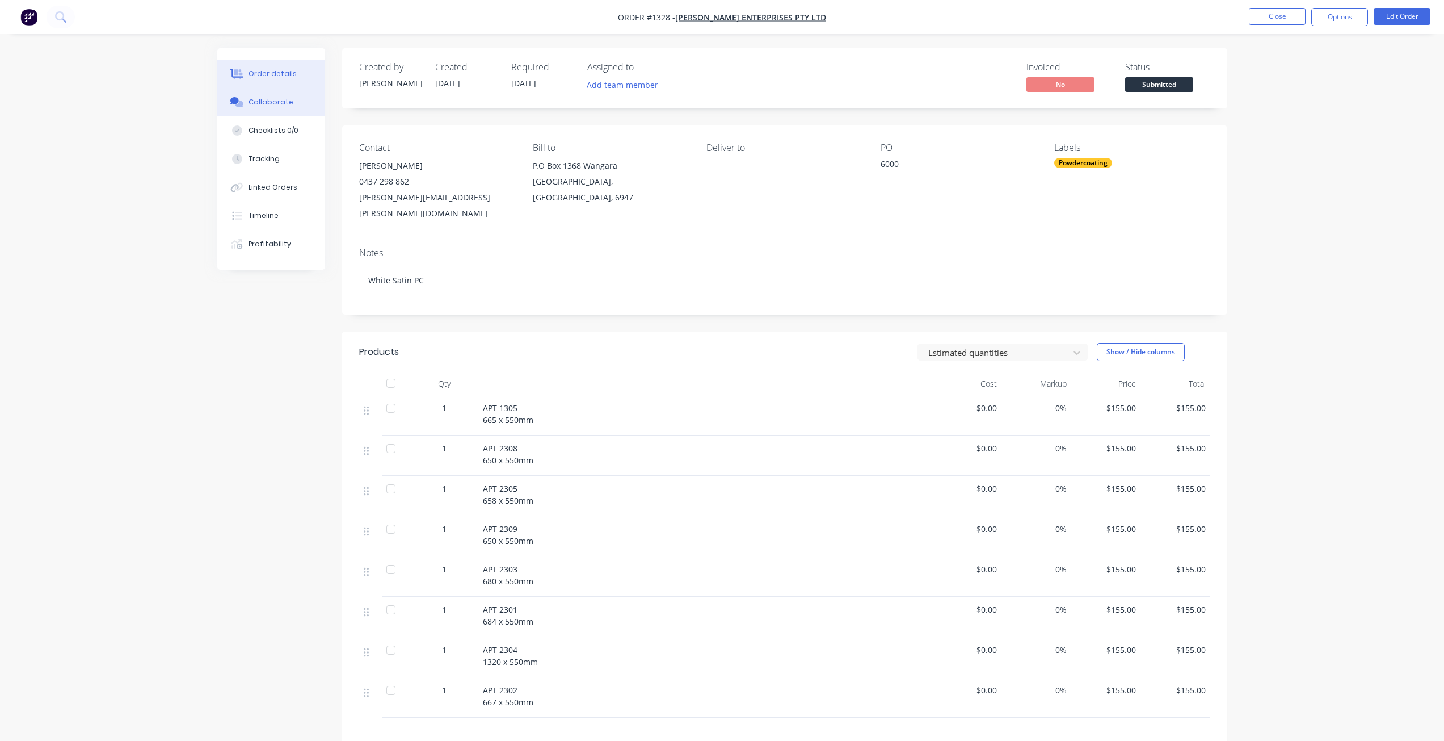
click at [273, 108] on button "Collaborate" at bounding box center [271, 102] width 108 height 28
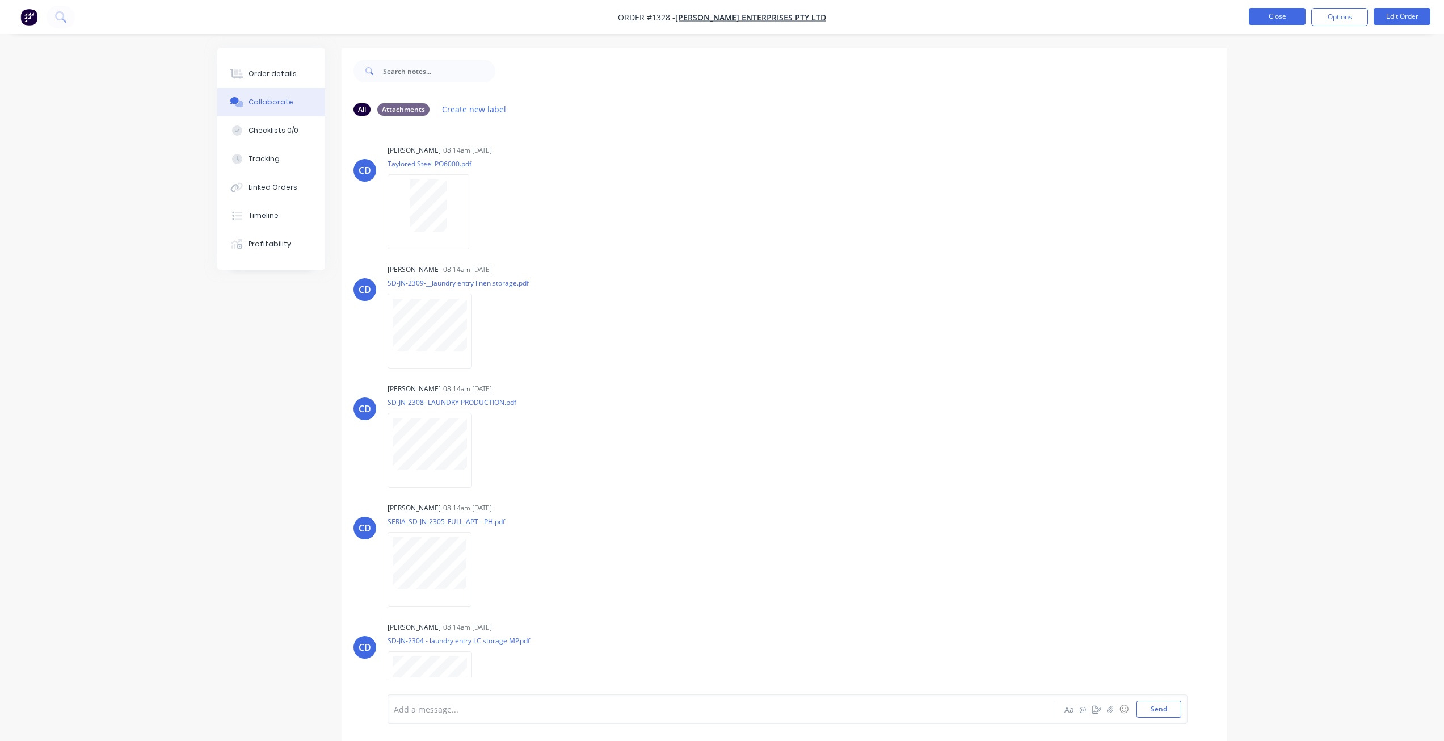
click at [1277, 19] on button "Close" at bounding box center [1277, 16] width 57 height 17
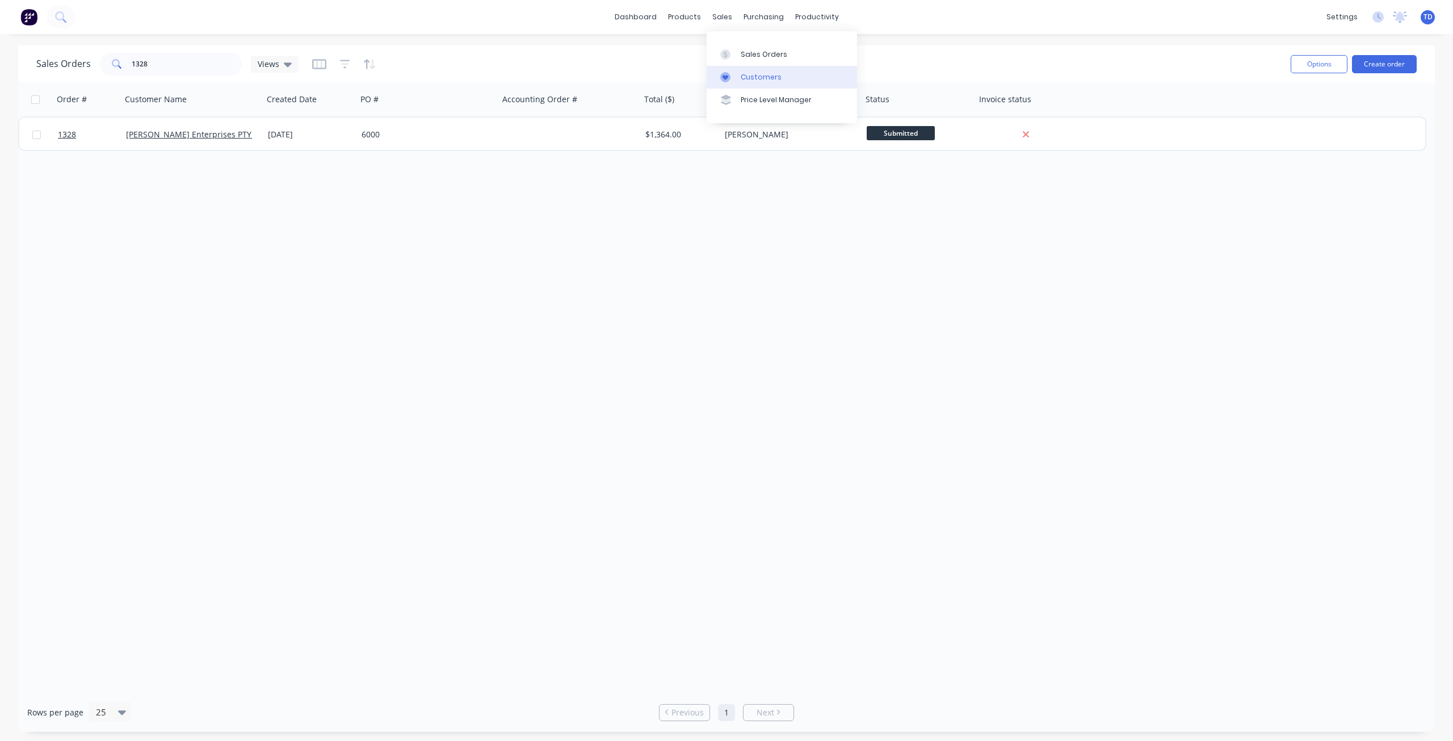
click at [749, 85] on link "Customers" at bounding box center [782, 77] width 150 height 23
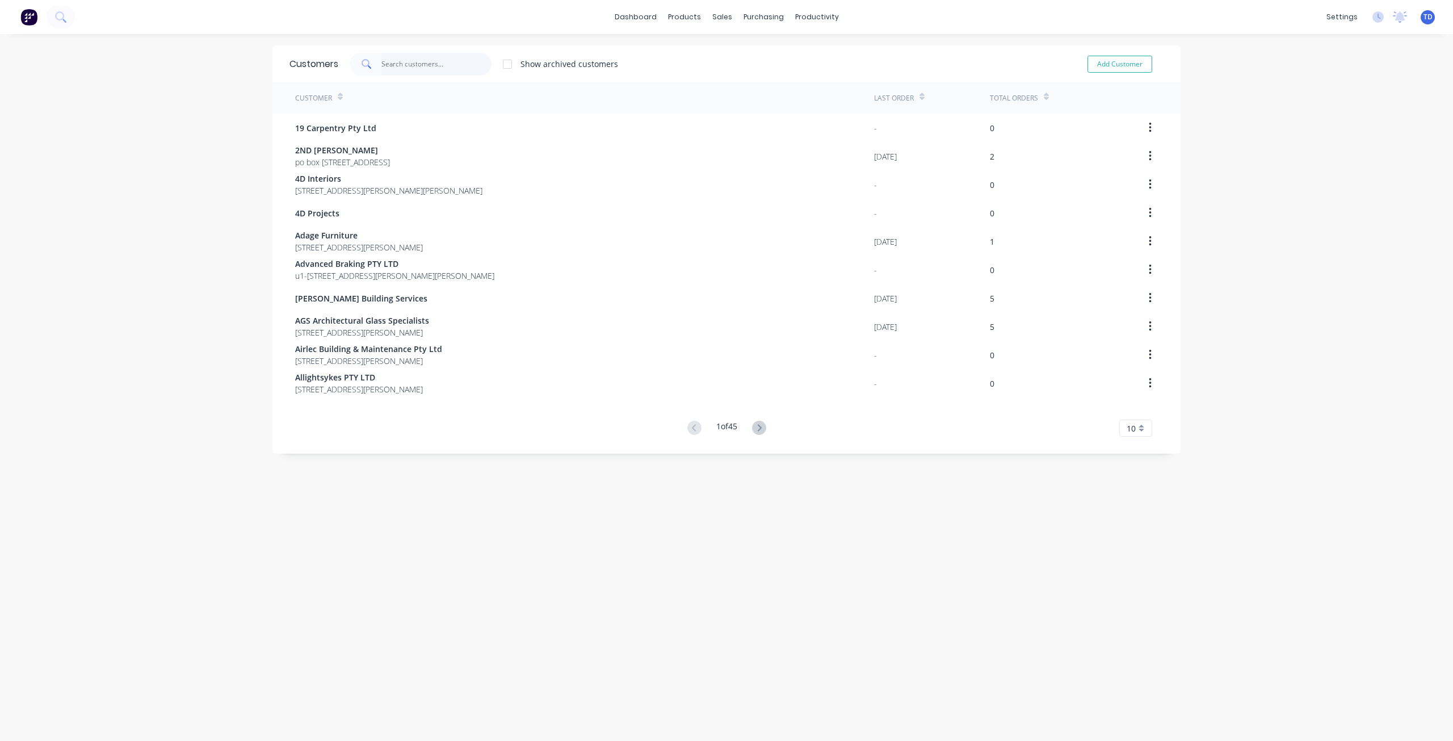
click at [440, 64] on input "text" at bounding box center [436, 64] width 111 height 23
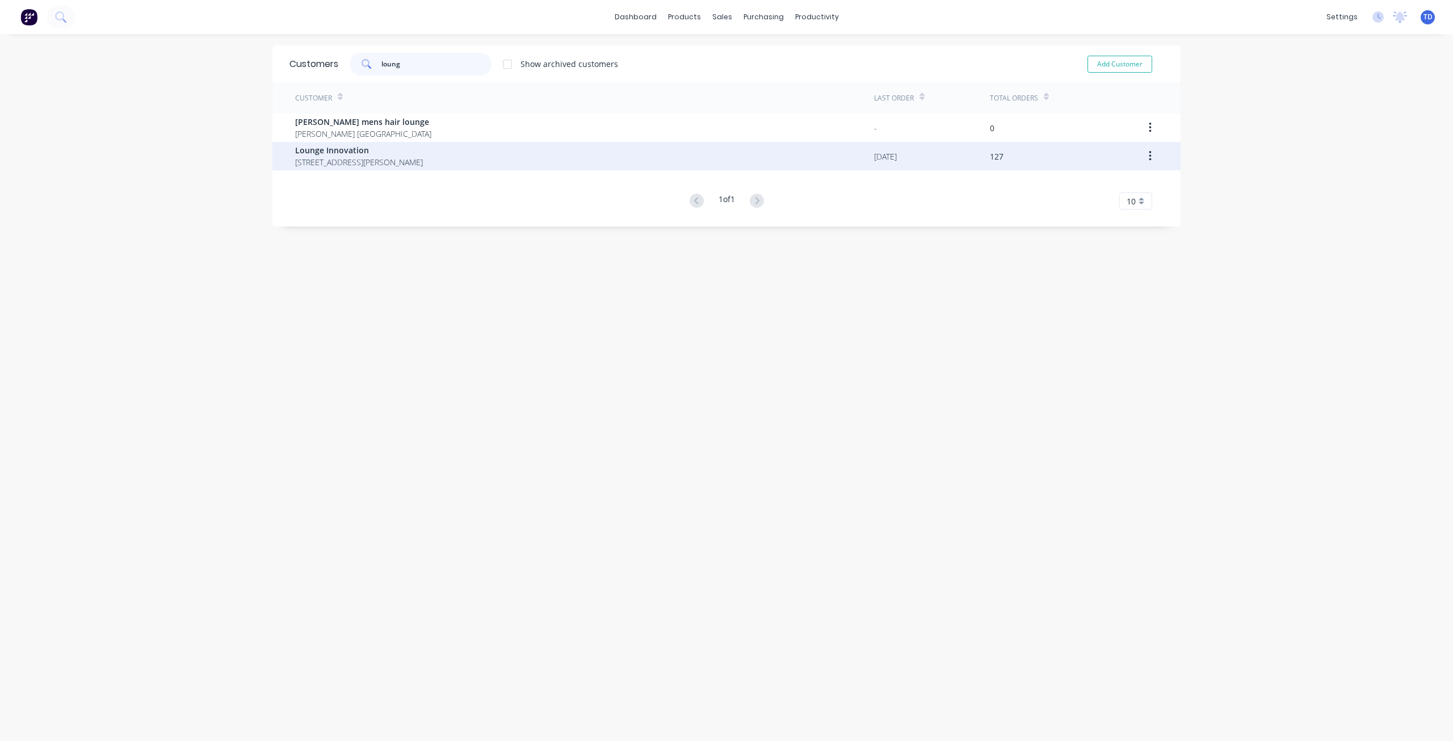
type input "loung"
click at [415, 152] on span "Lounge Innovation" at bounding box center [359, 150] width 128 height 12
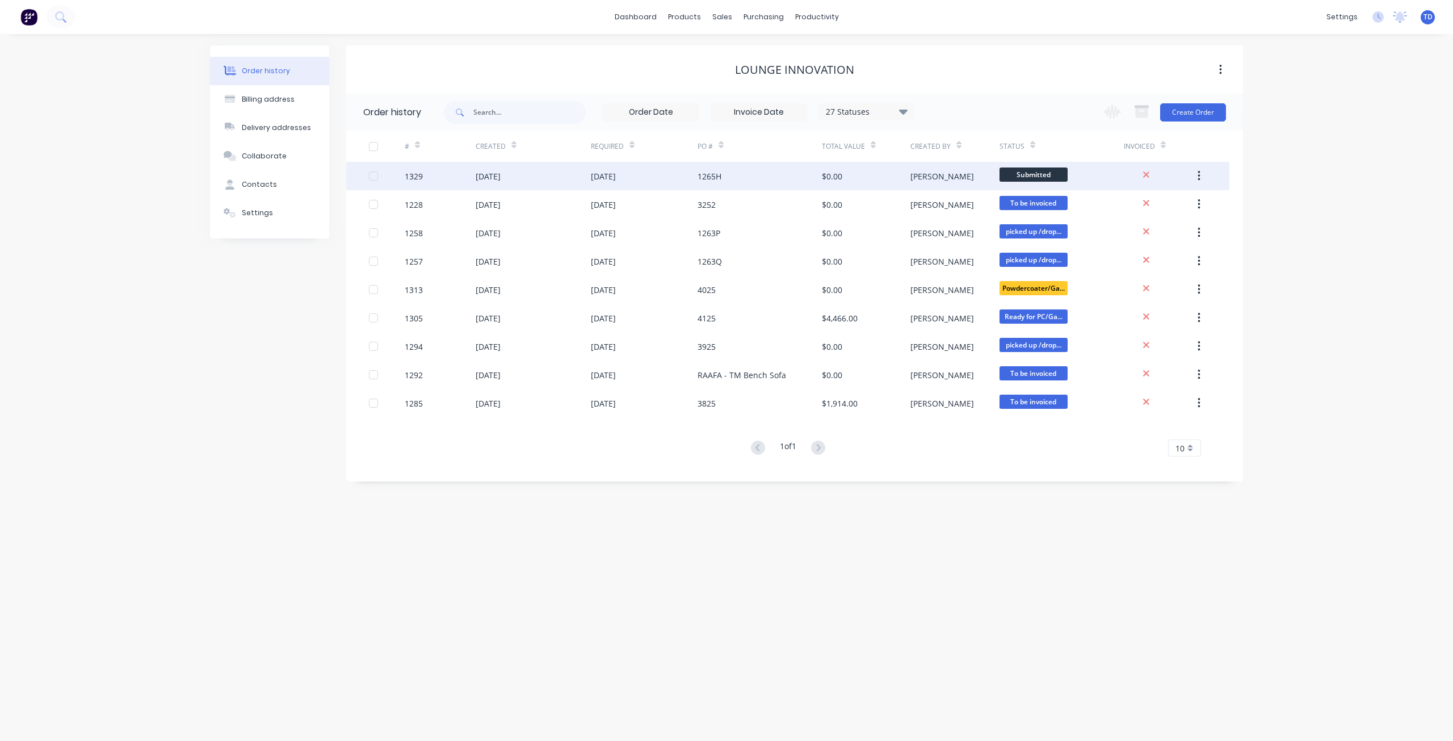
click at [678, 176] on div "10 Oct 2025" at bounding box center [644, 176] width 107 height 28
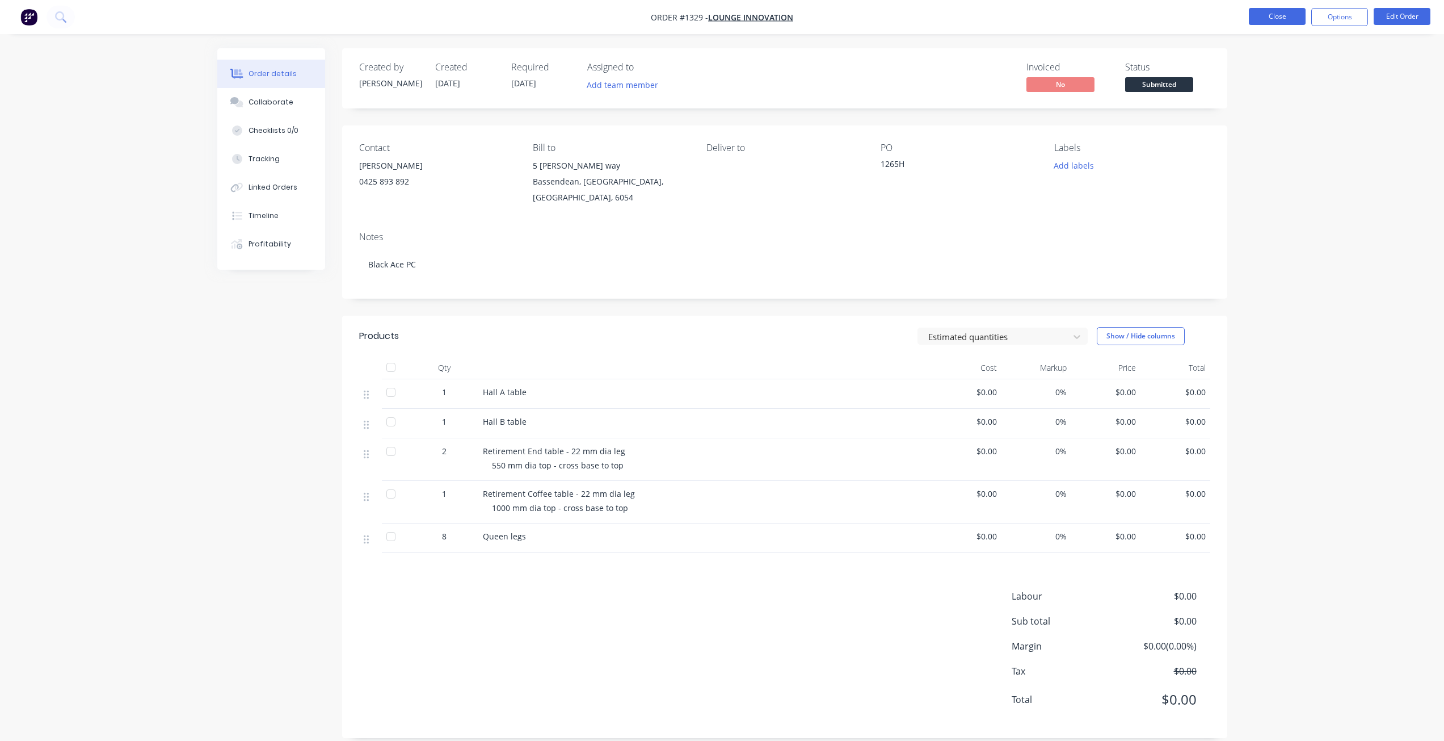
click at [1255, 20] on button "Close" at bounding box center [1277, 16] width 57 height 17
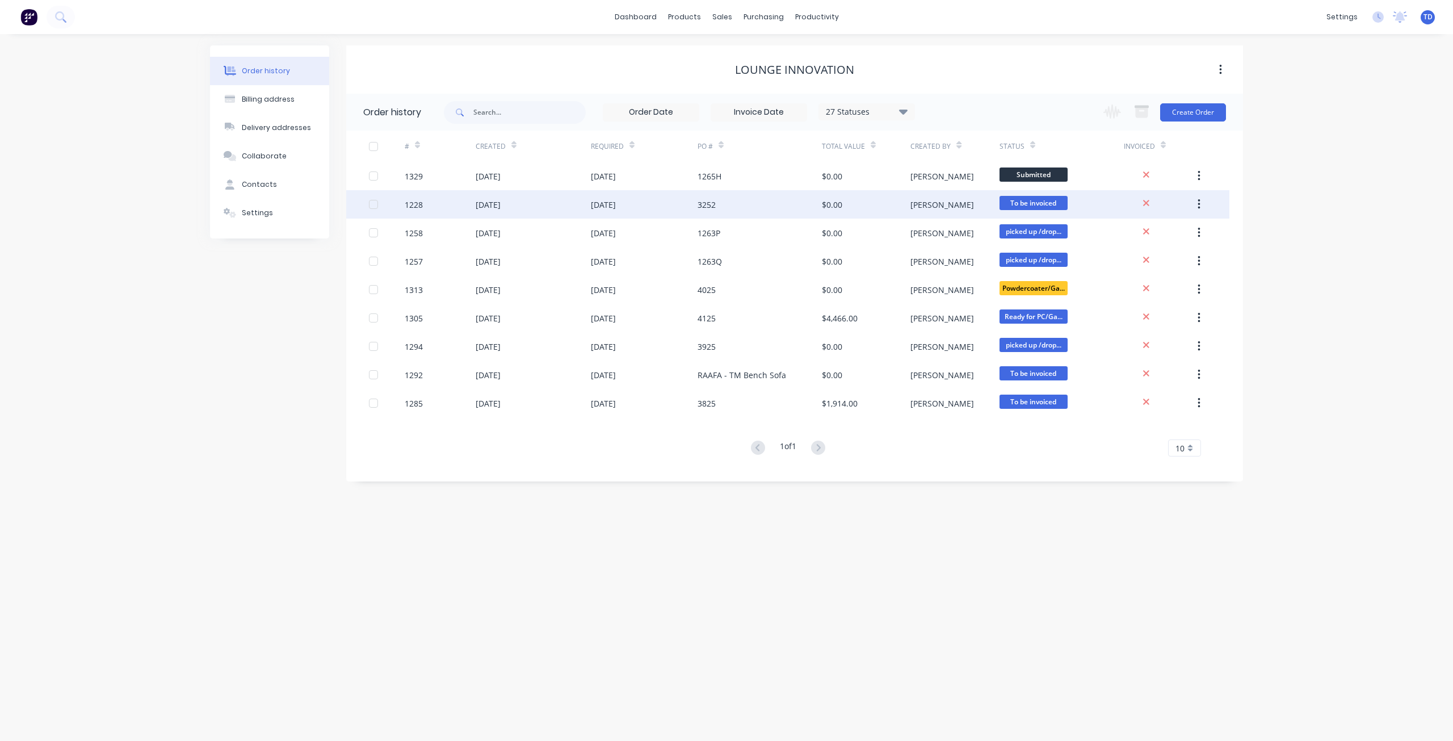
click at [734, 202] on div "3252" at bounding box center [759, 204] width 124 height 28
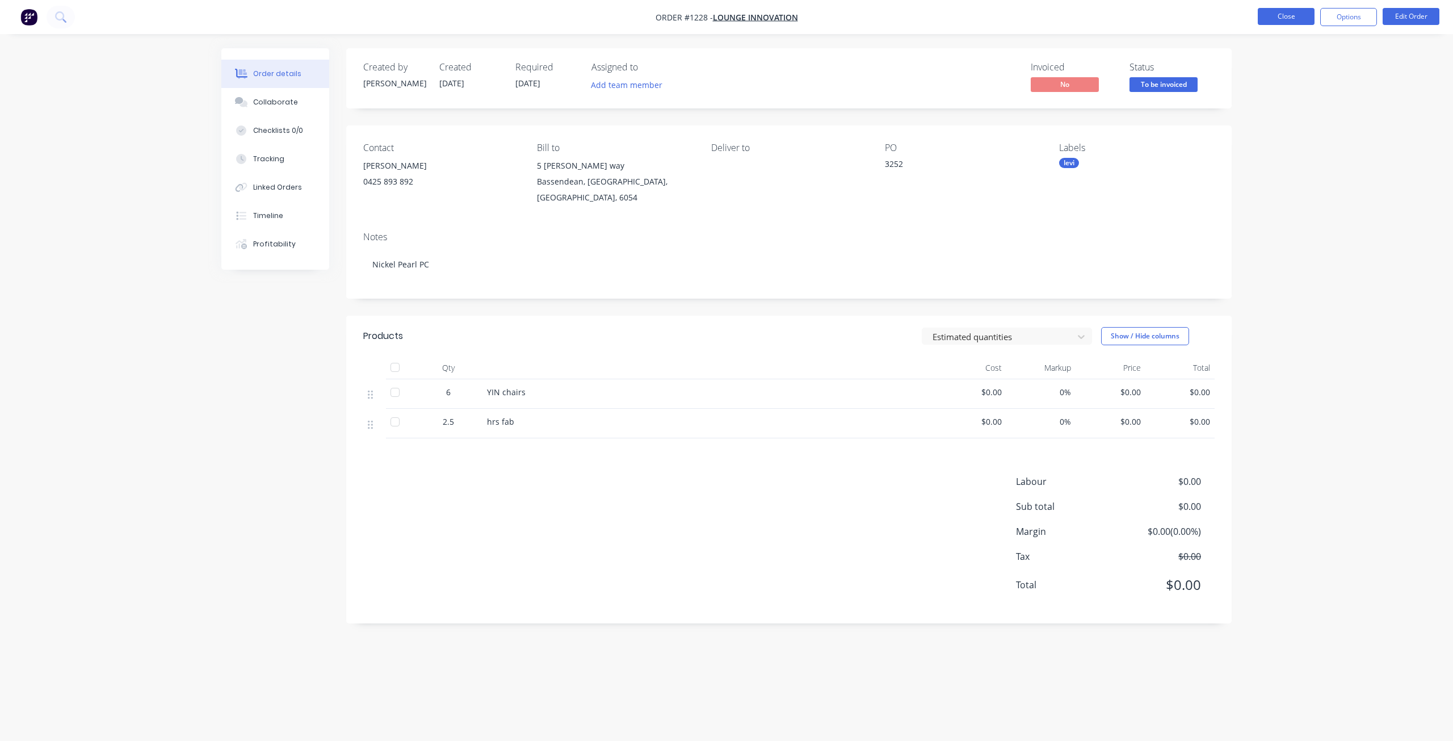
click at [1276, 16] on button "Close" at bounding box center [1286, 16] width 57 height 17
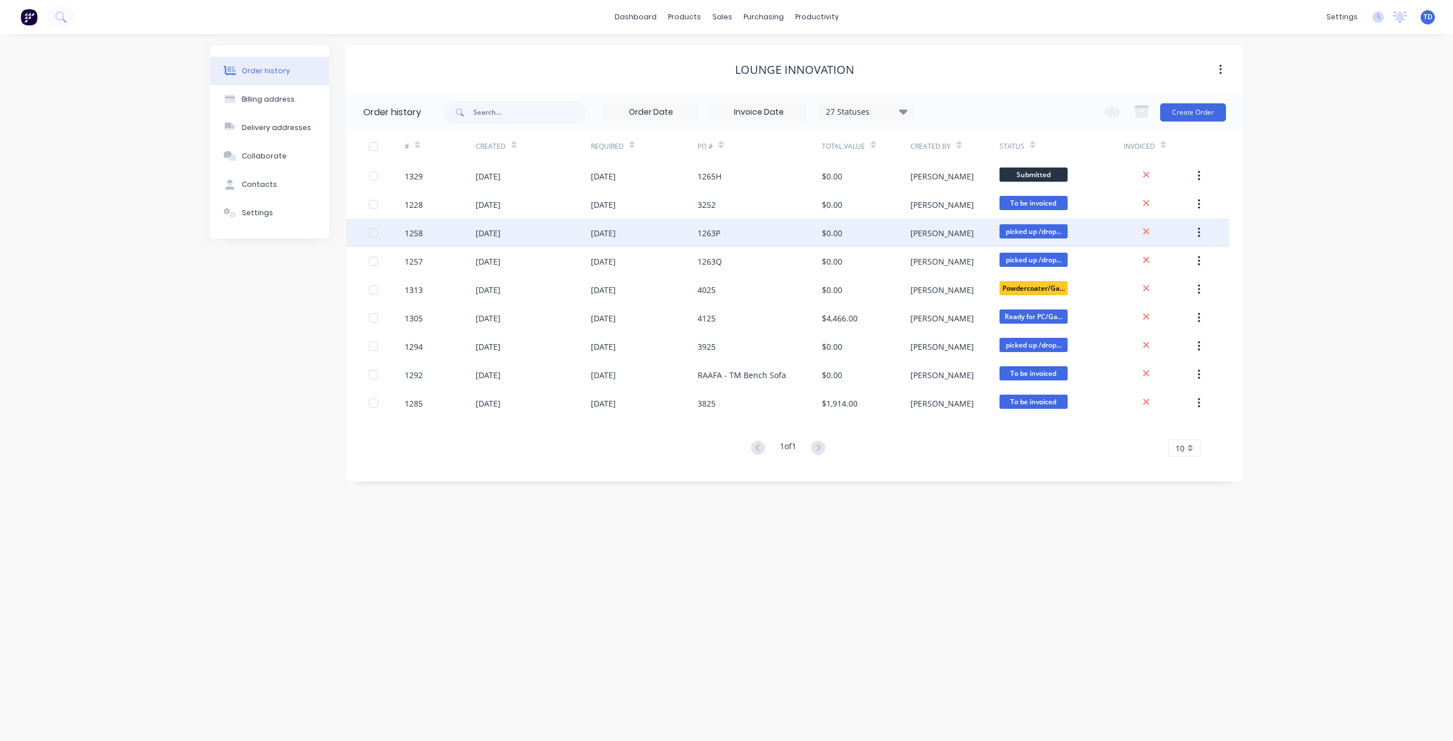
click at [791, 227] on div "1263P" at bounding box center [759, 232] width 124 height 28
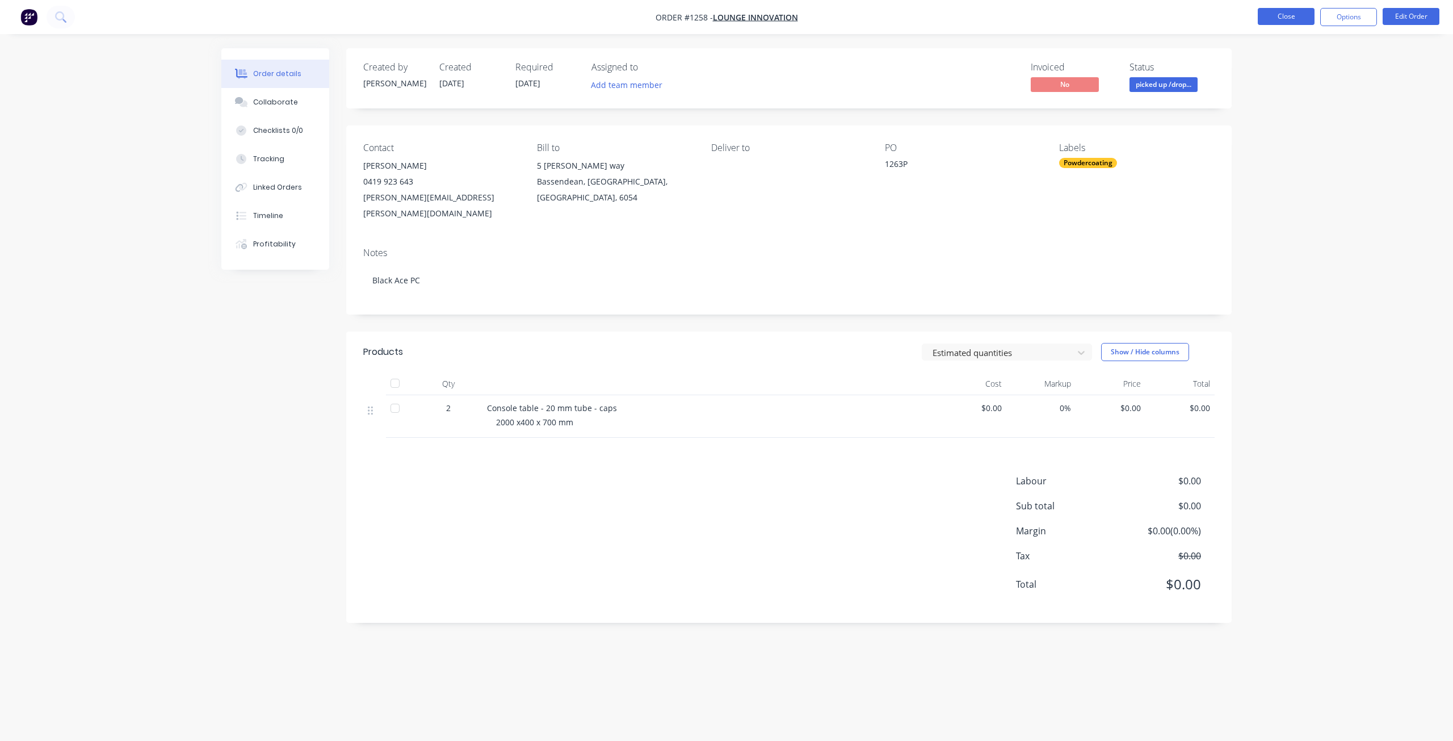
click at [1281, 18] on button "Close" at bounding box center [1286, 16] width 57 height 17
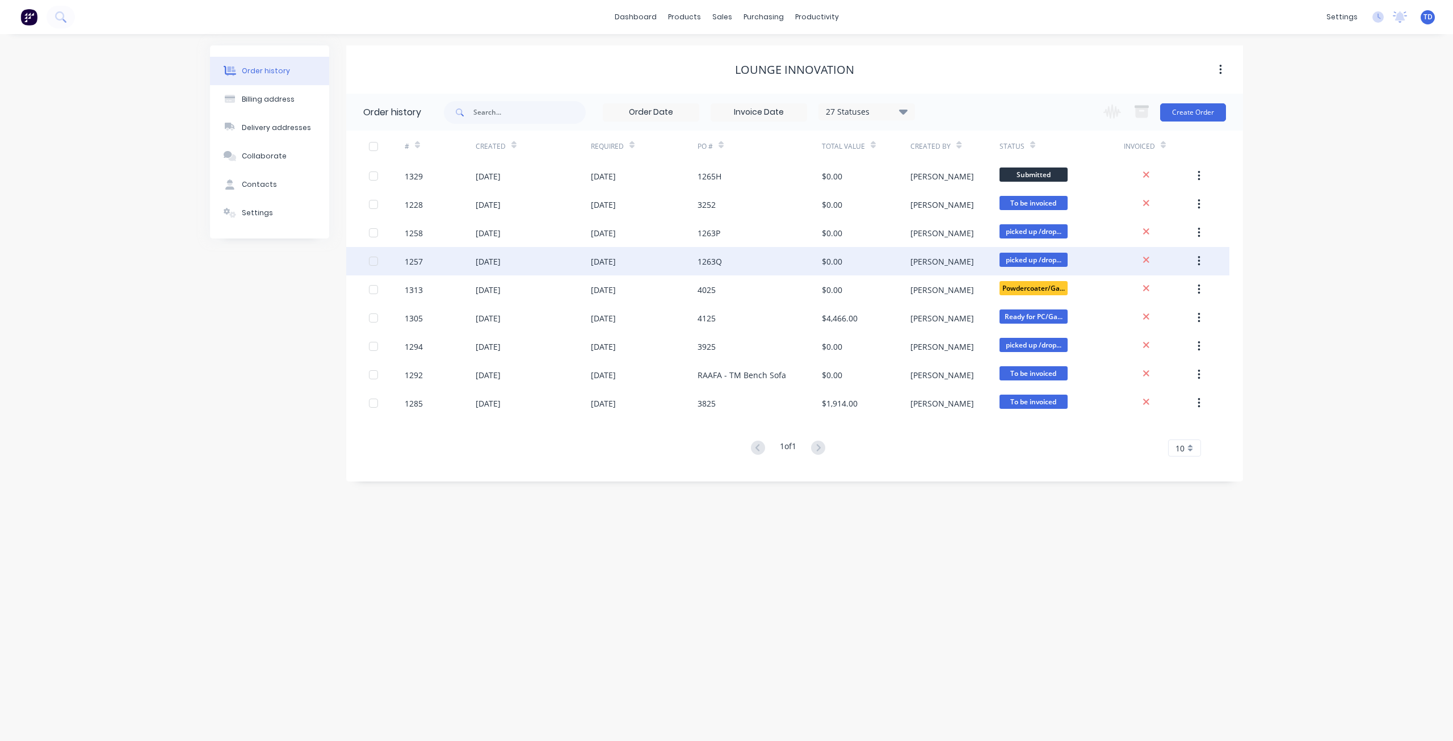
click at [756, 258] on div "1263Q" at bounding box center [759, 261] width 124 height 28
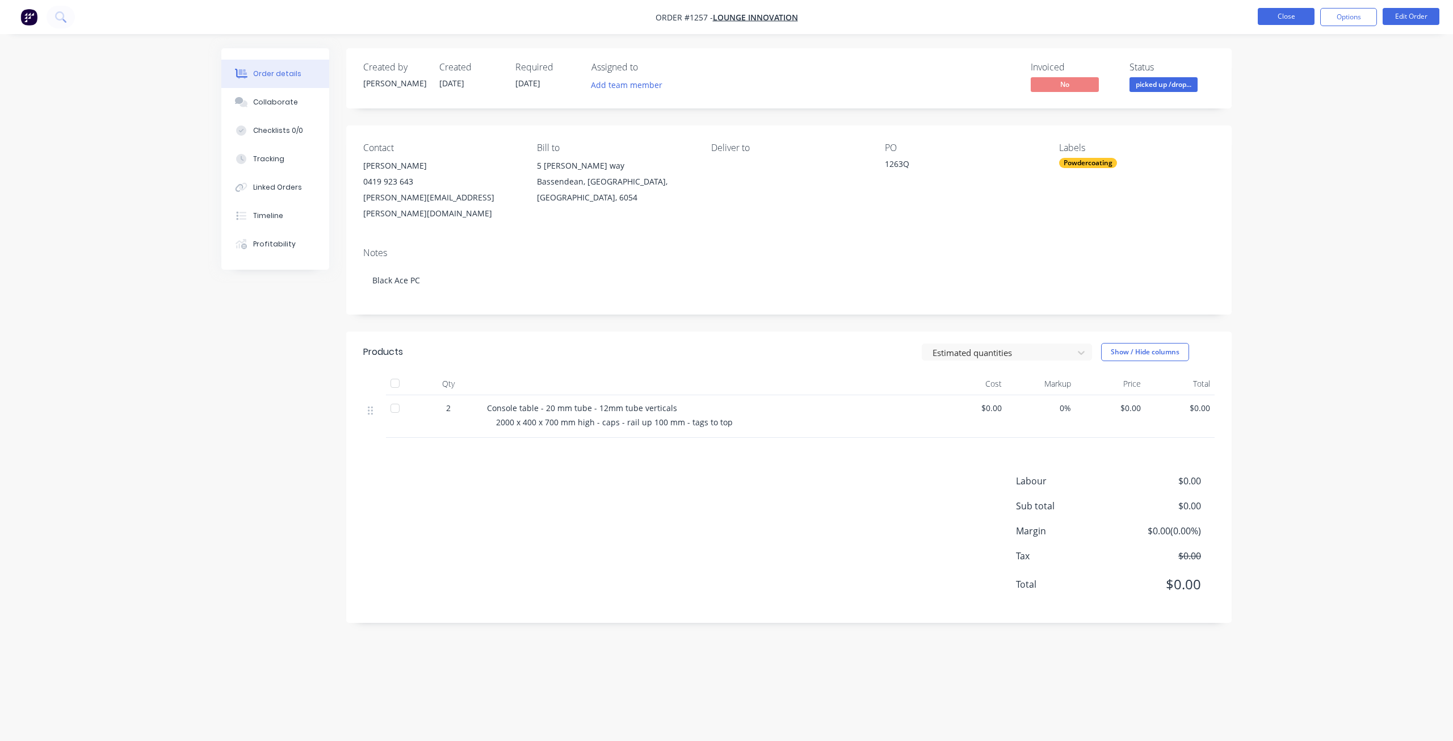
click at [1287, 18] on button "Close" at bounding box center [1286, 16] width 57 height 17
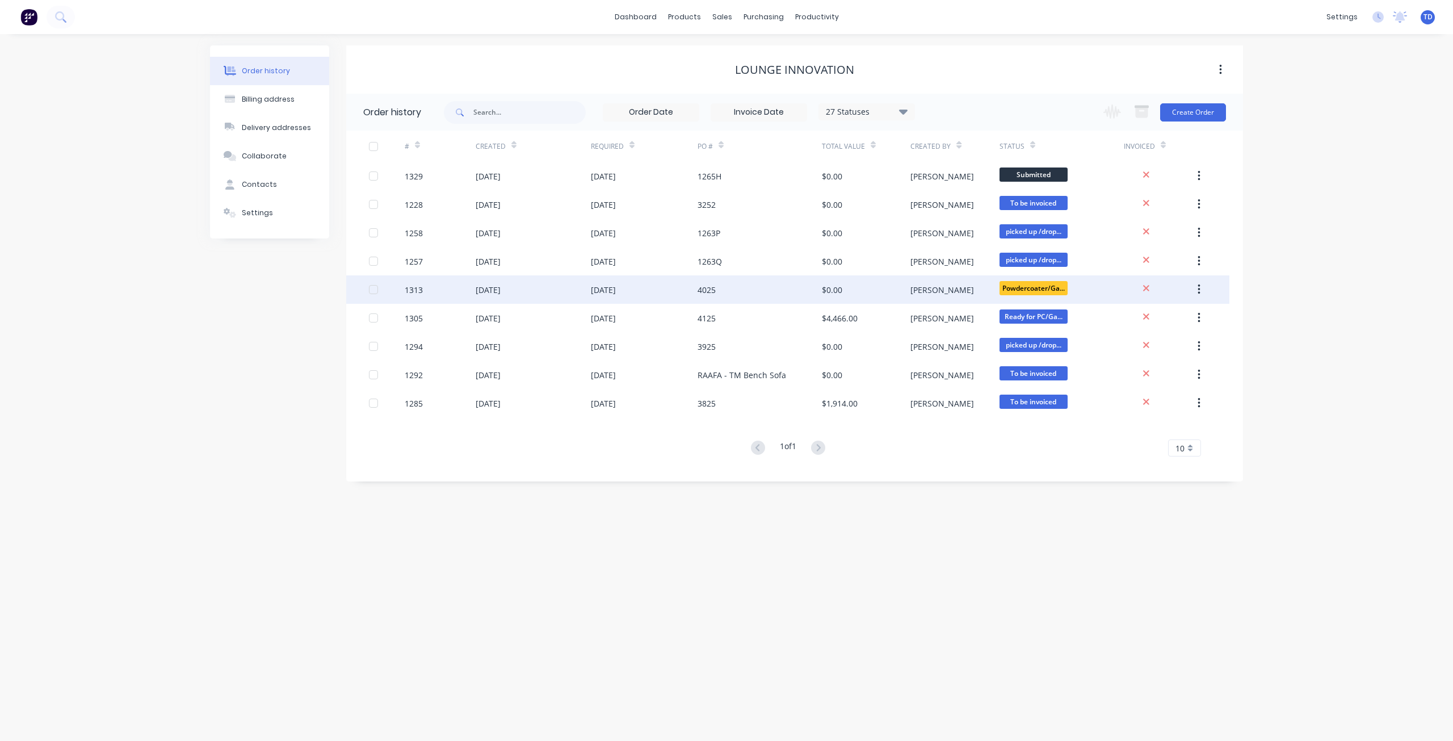
click at [751, 290] on div "4025" at bounding box center [759, 289] width 124 height 28
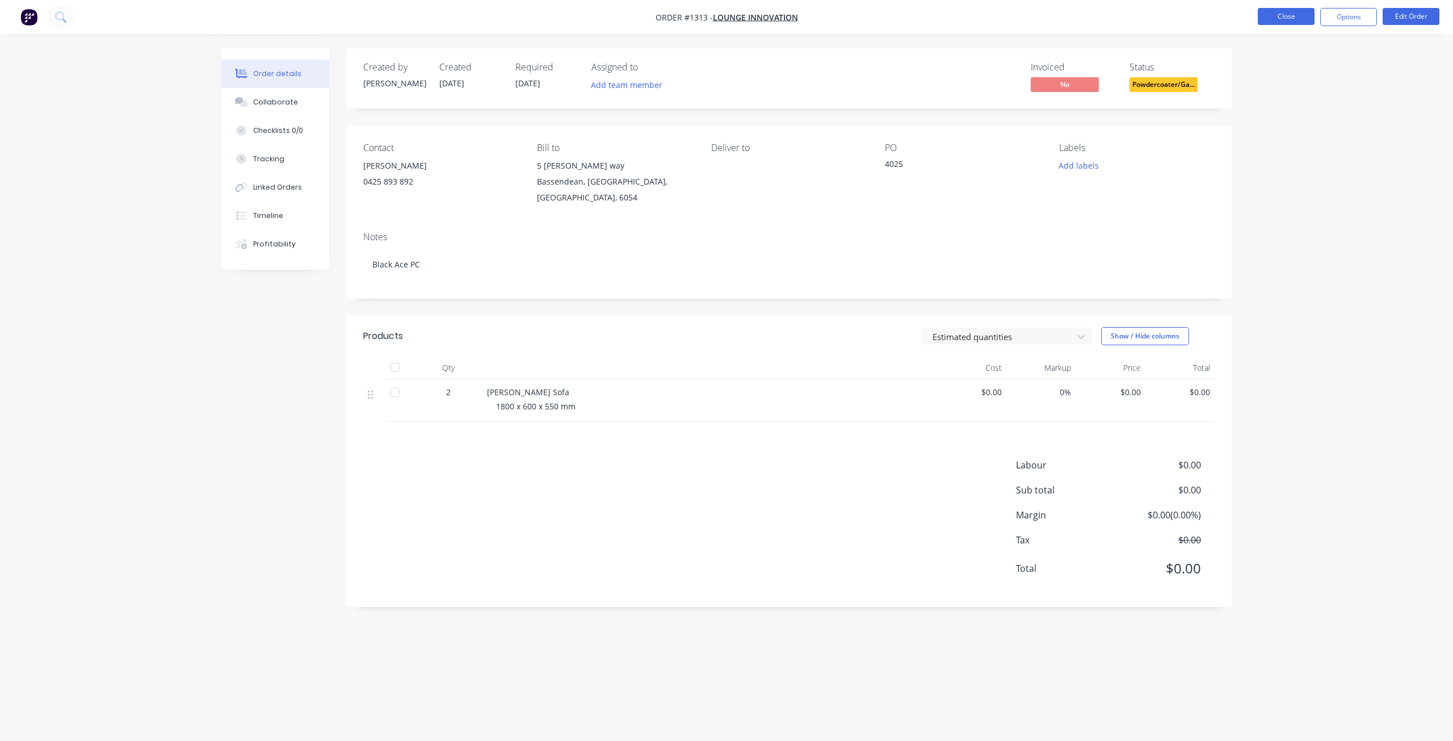
click at [1279, 16] on button "Close" at bounding box center [1286, 16] width 57 height 17
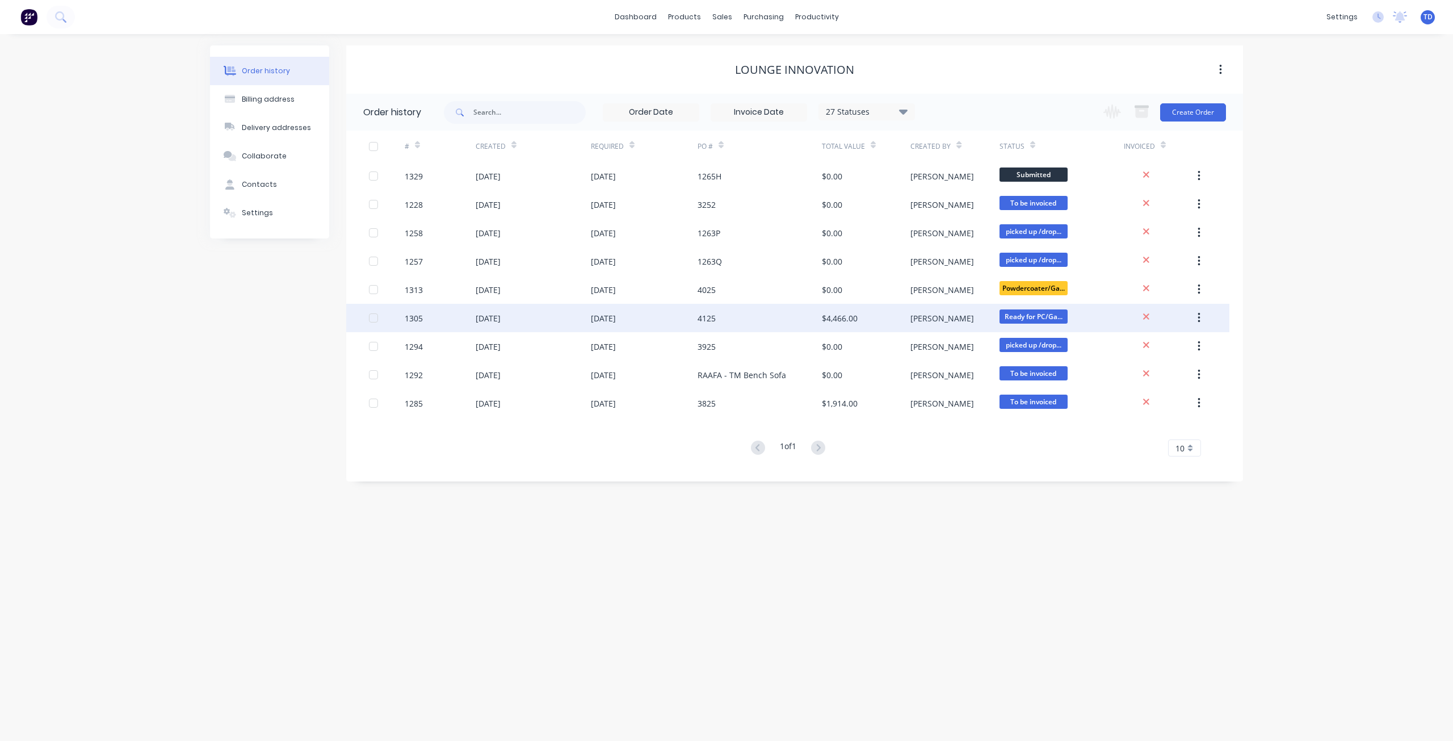
click at [808, 322] on div "4125" at bounding box center [759, 318] width 124 height 28
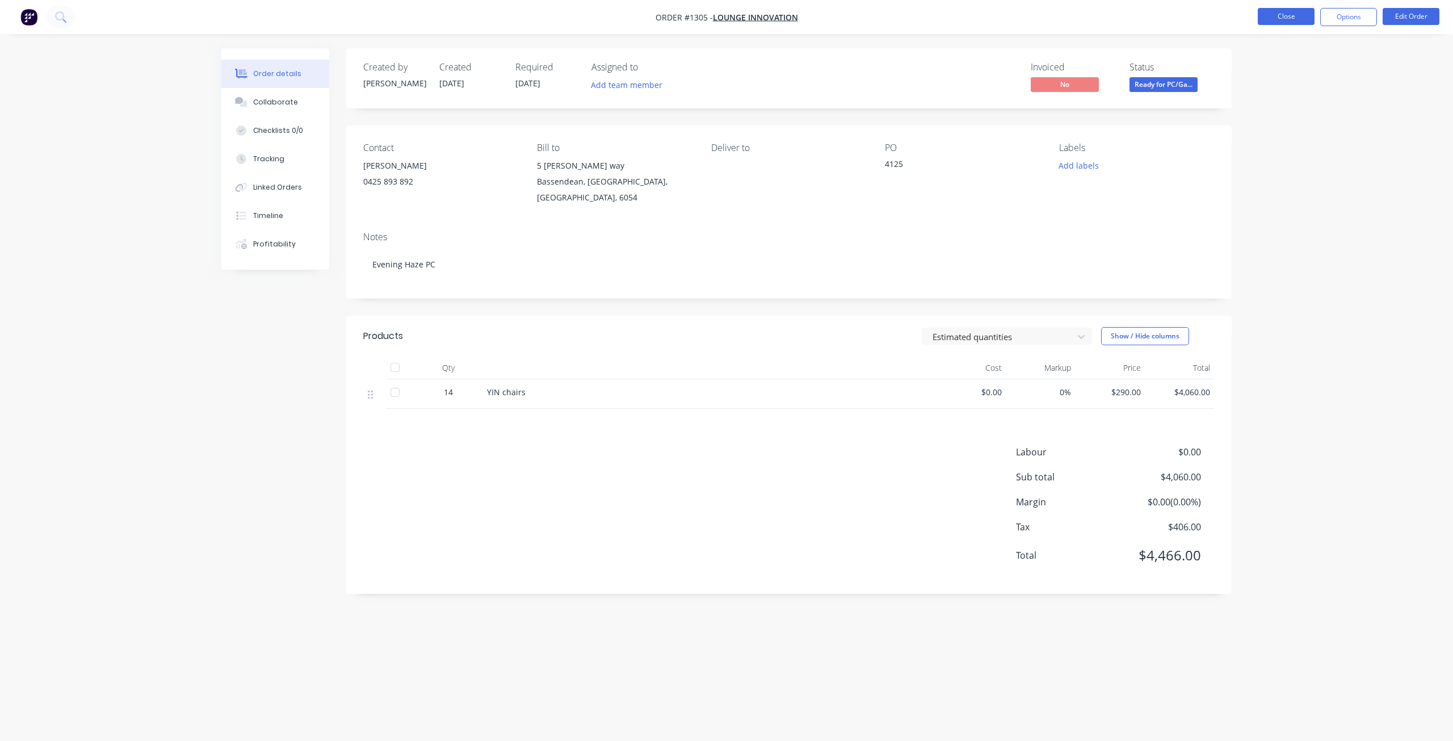
click at [1280, 14] on button "Close" at bounding box center [1286, 16] width 57 height 17
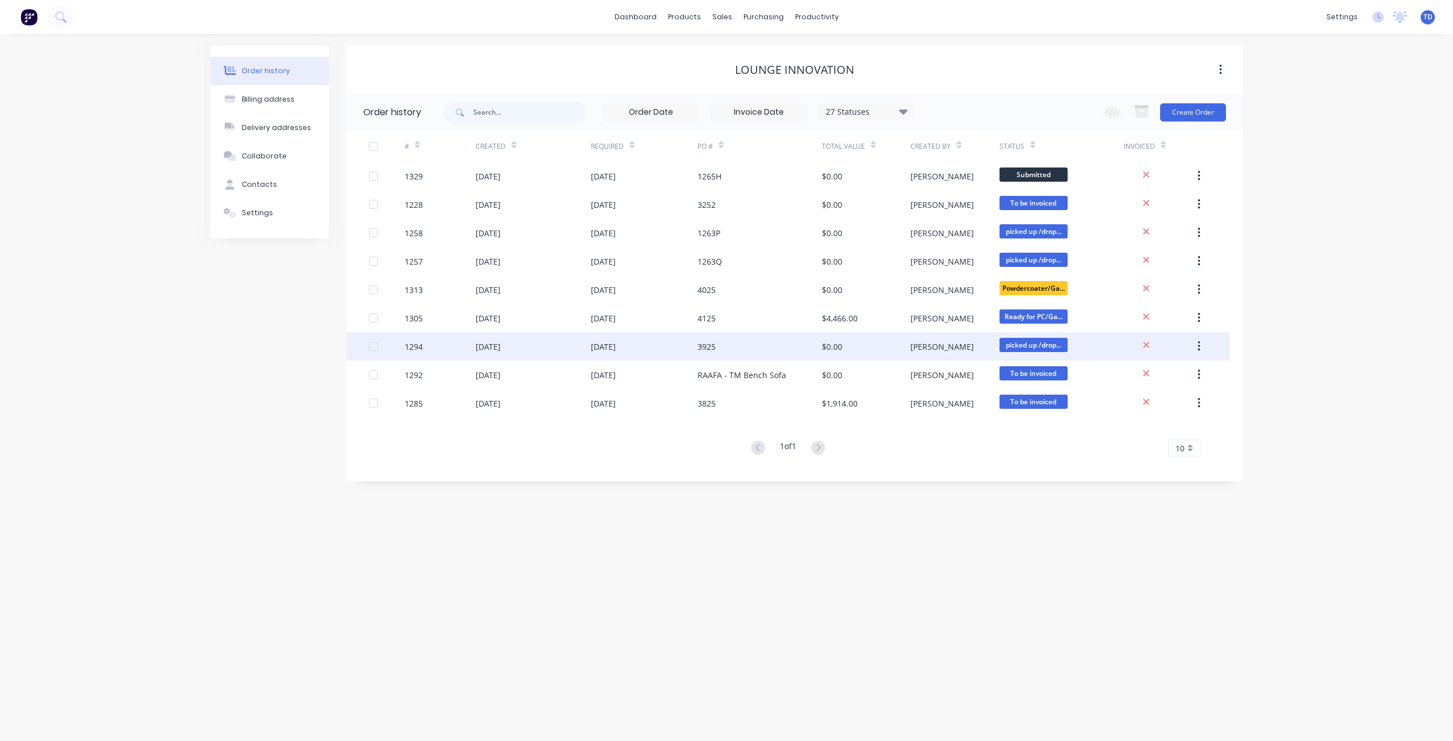
click at [895, 348] on div "$0.00" at bounding box center [866, 346] width 89 height 28
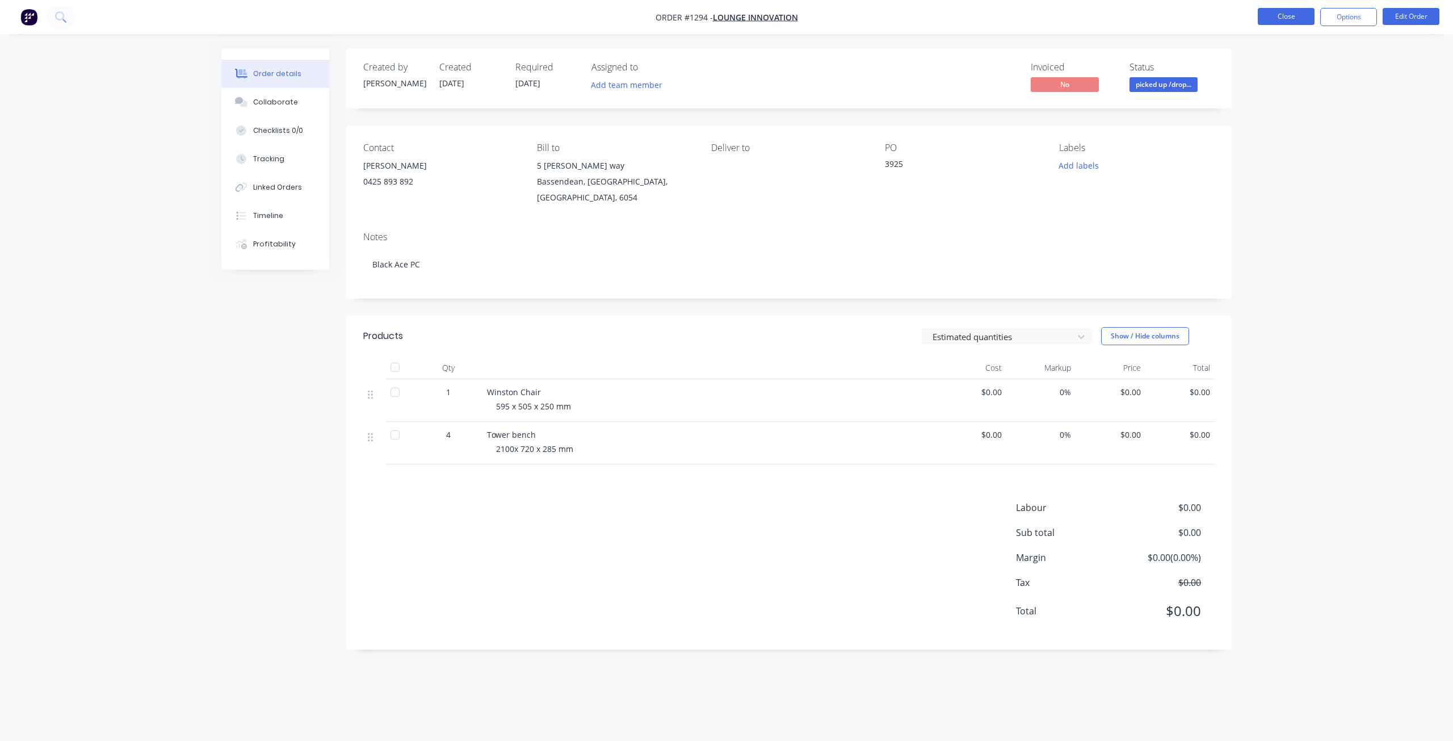
click at [1280, 21] on button "Close" at bounding box center [1286, 16] width 57 height 17
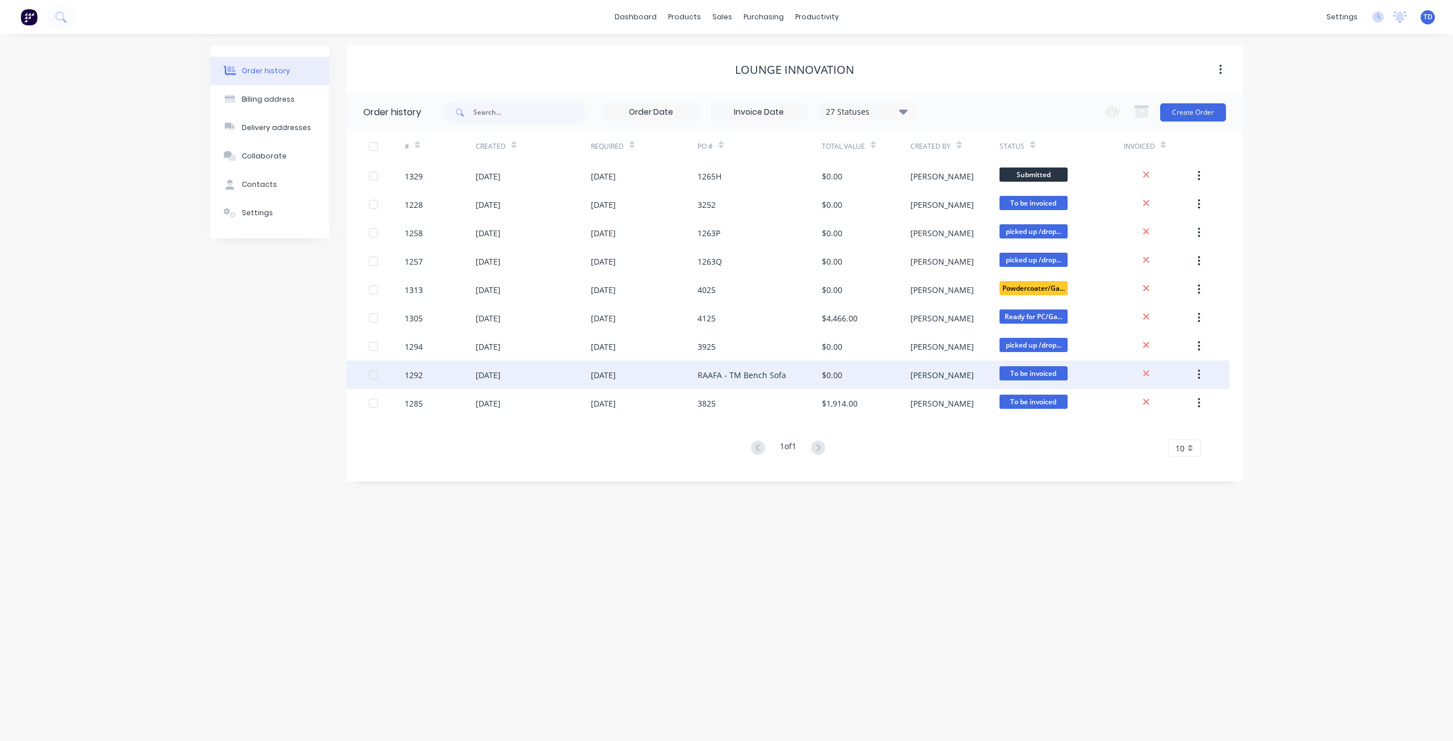
click at [790, 384] on div "RAAFA - TM Bench Sofa" at bounding box center [759, 374] width 124 height 28
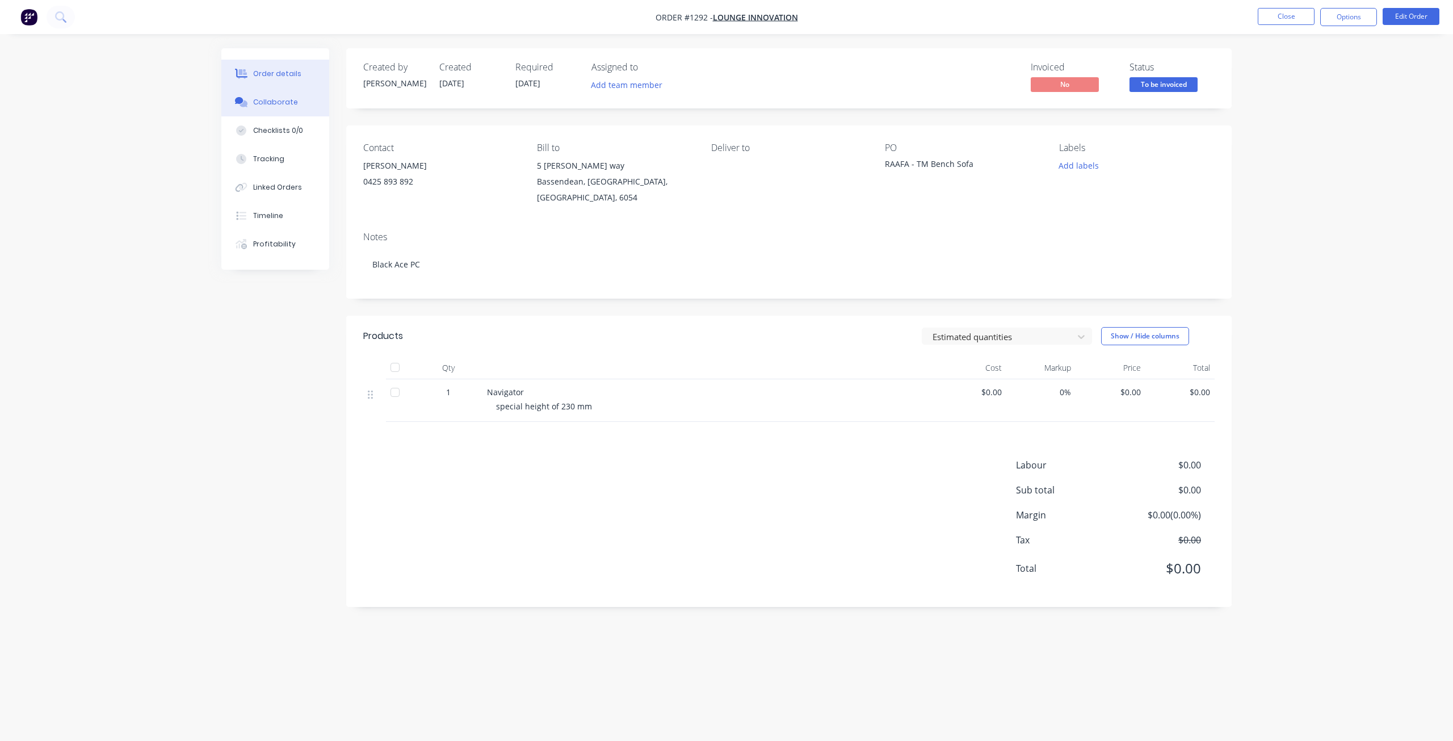
click at [267, 99] on div "Collaborate" at bounding box center [275, 102] width 45 height 10
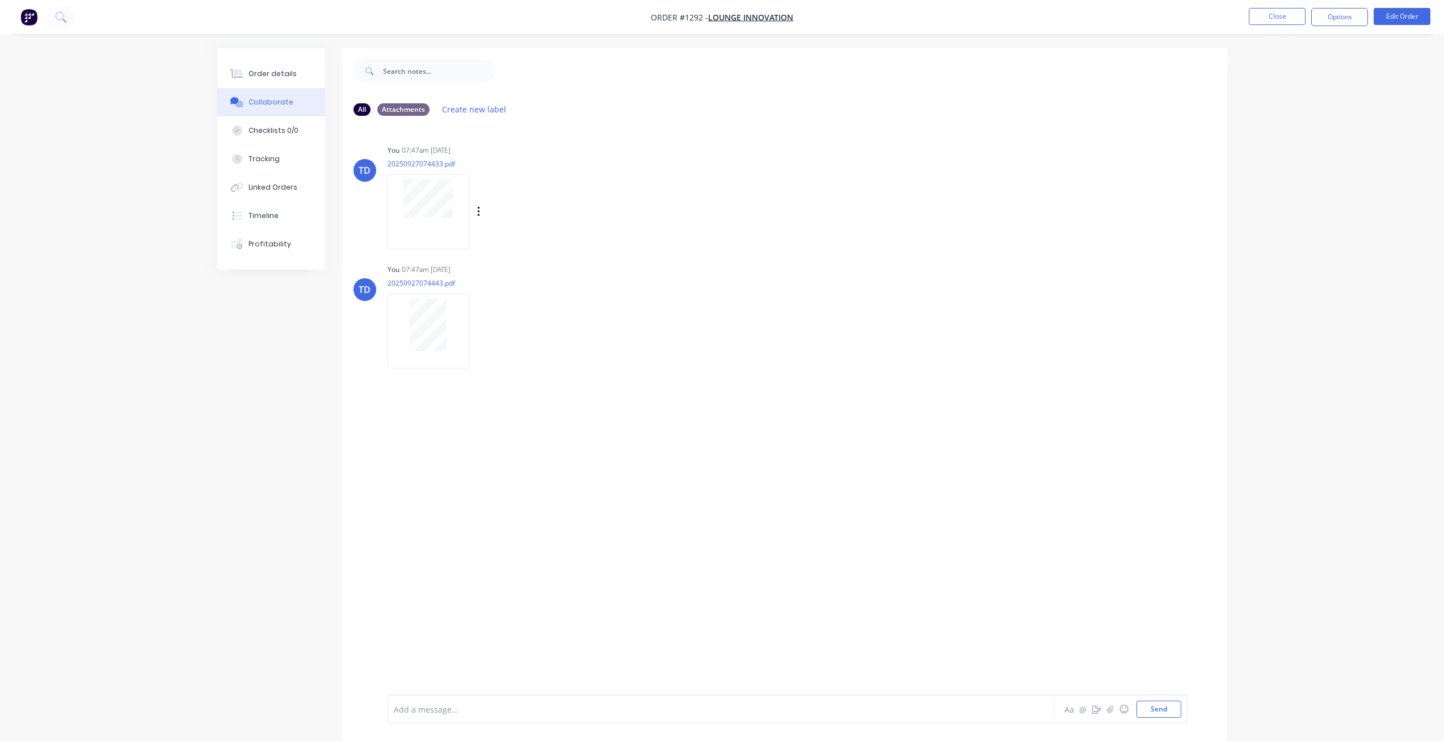
click at [426, 226] on div at bounding box center [429, 211] width 82 height 74
click at [275, 78] on div "Order details" at bounding box center [273, 74] width 48 height 10
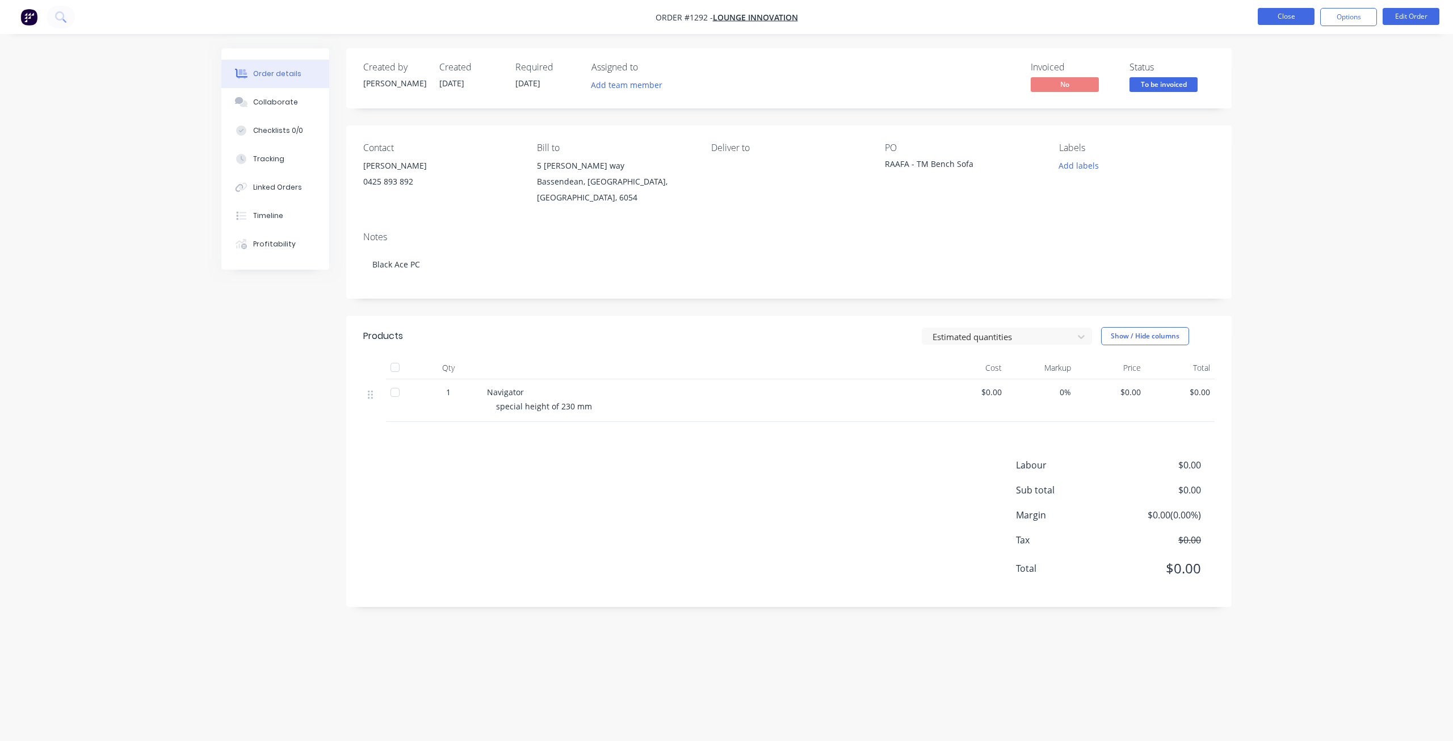
click at [1284, 15] on button "Close" at bounding box center [1286, 16] width 57 height 17
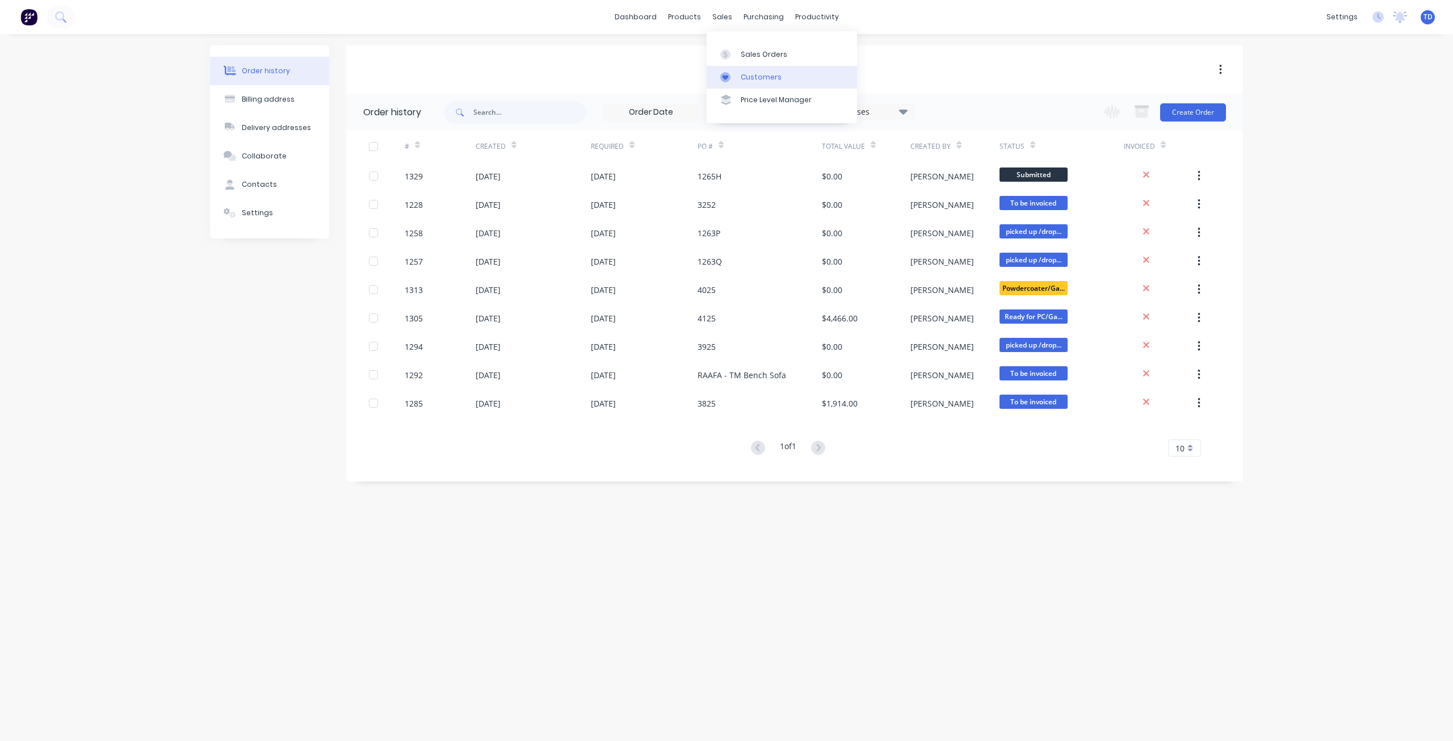
click at [754, 80] on div "Customers" at bounding box center [761, 77] width 41 height 10
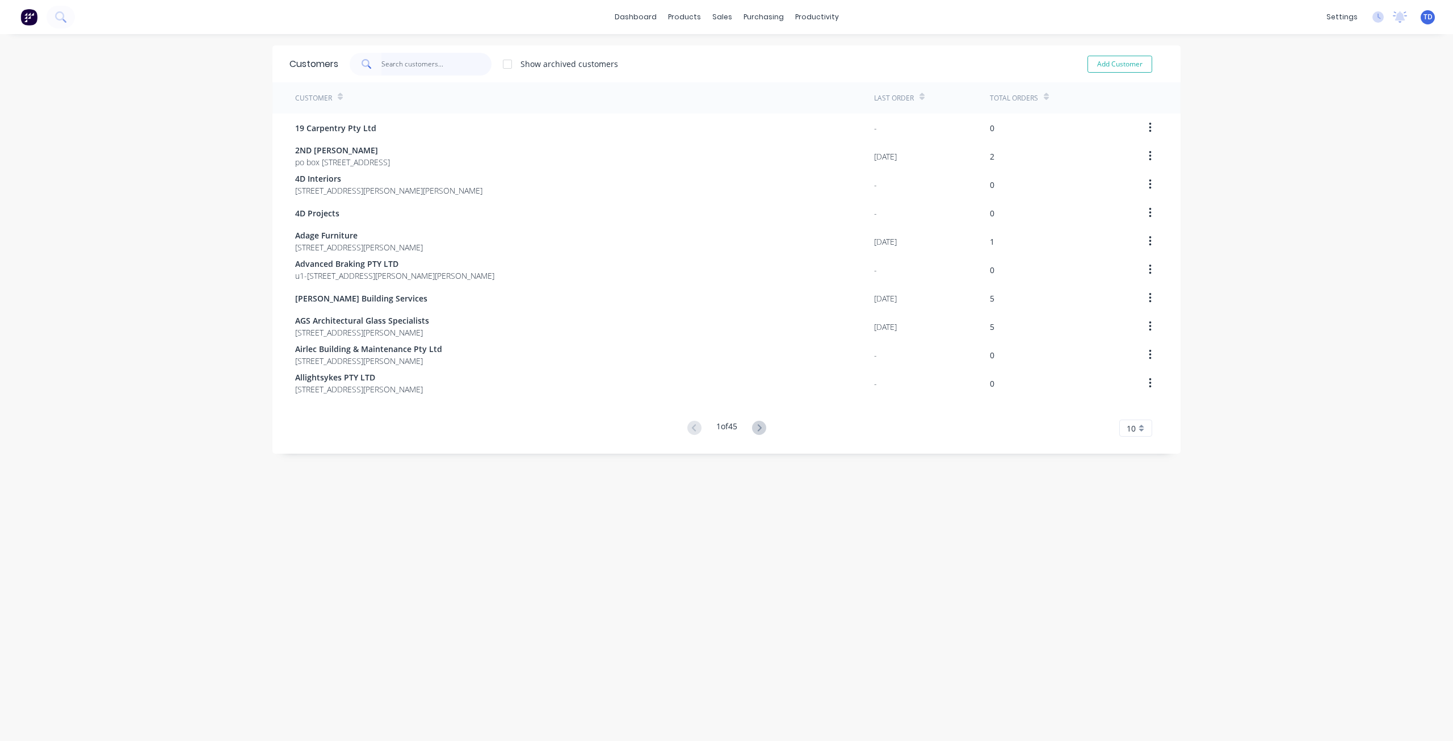
click at [397, 68] on input "text" at bounding box center [436, 64] width 111 height 23
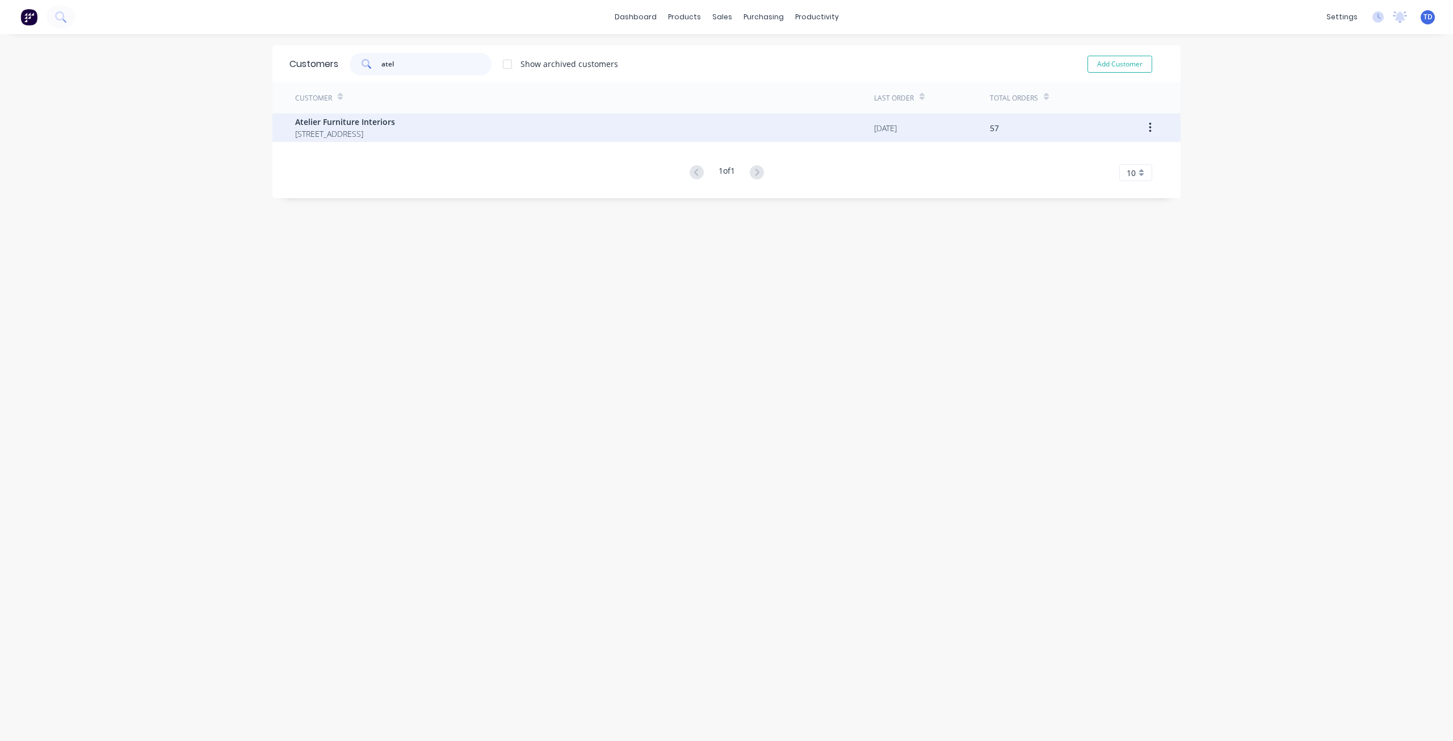
type input "atel"
click at [395, 134] on span "11 Whyalla Street Willetton Western Australia Australia 6155" at bounding box center [345, 134] width 100 height 12
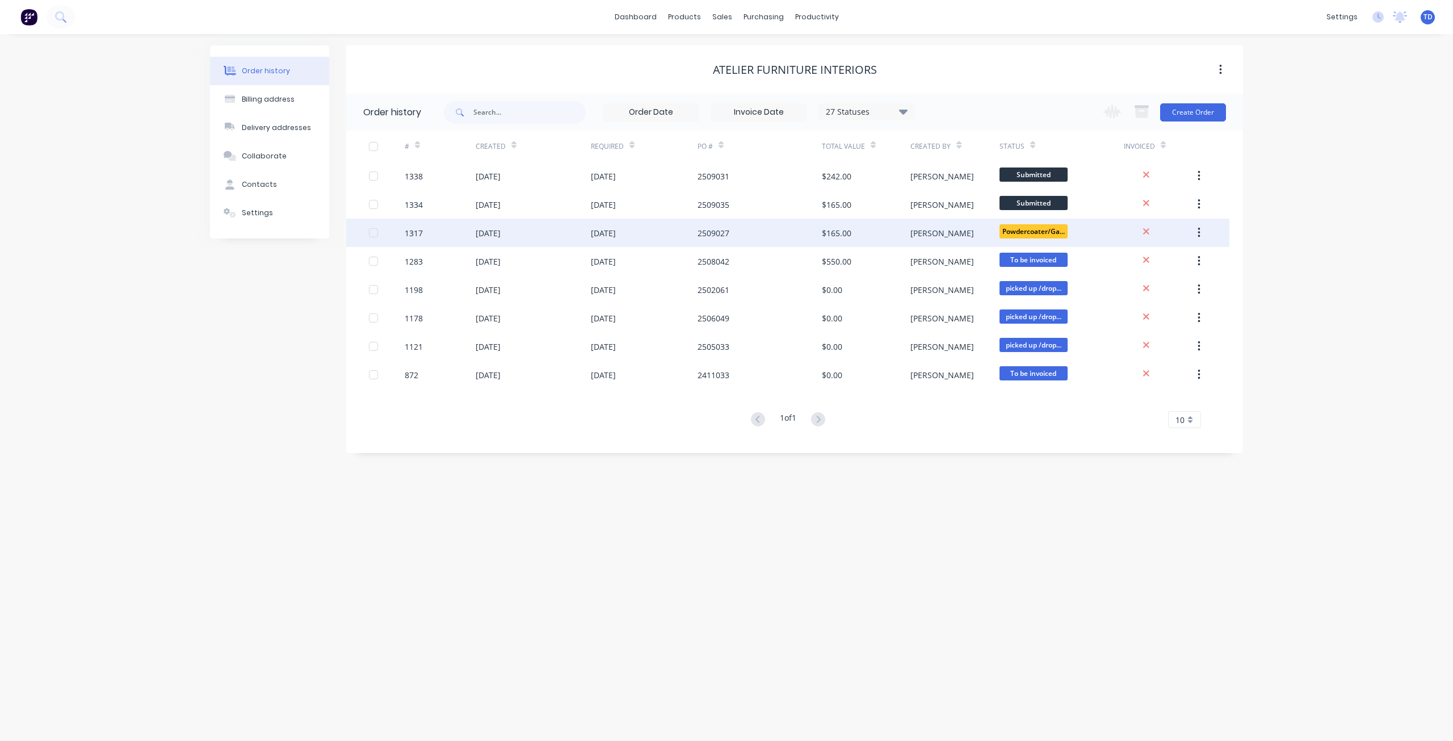
click at [616, 232] on div "26 Sep 2025" at bounding box center [603, 233] width 25 height 12
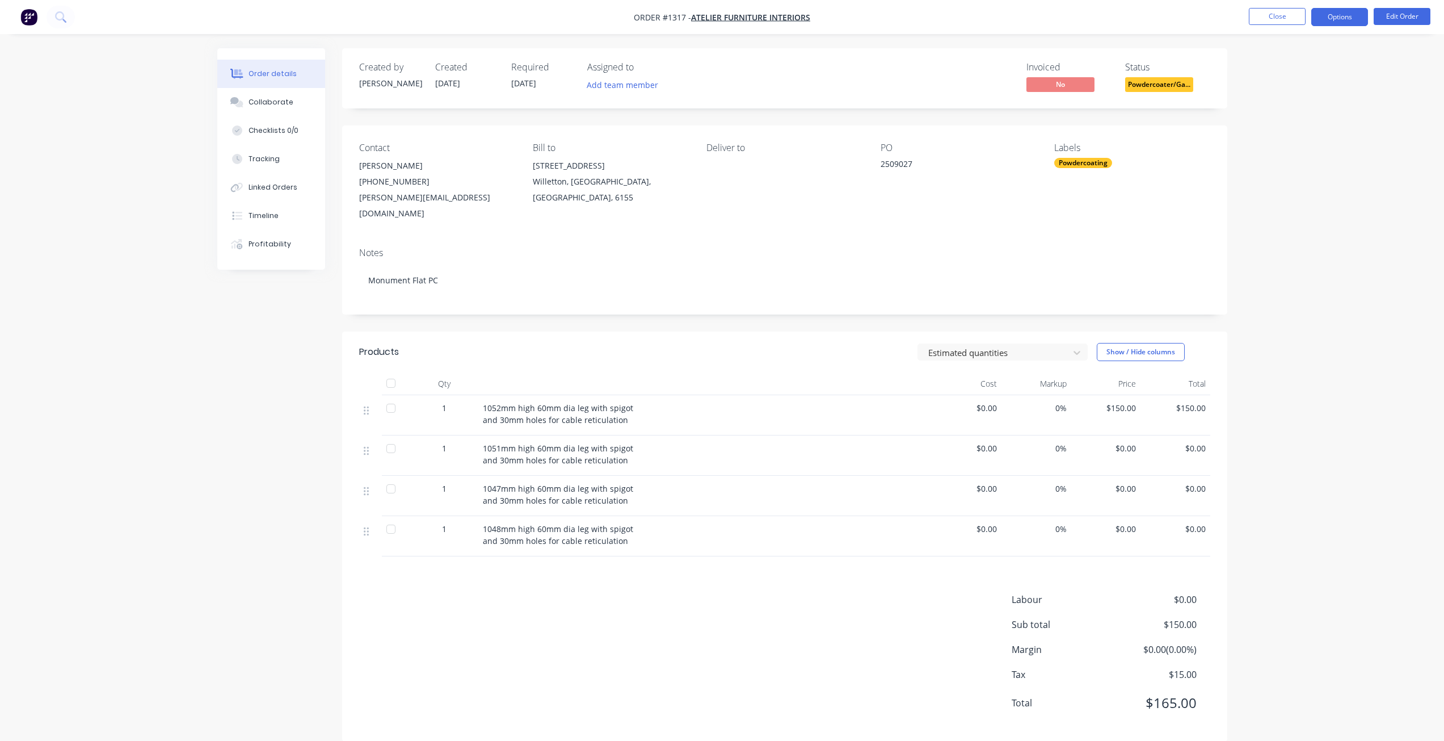
click at [1325, 16] on button "Options" at bounding box center [1340, 17] width 57 height 18
click at [1285, 162] on div "Delivery Docket" at bounding box center [1306, 160] width 104 height 16
click at [1284, 117] on div "Without pricing" at bounding box center [1306, 114] width 104 height 16
click at [1269, 13] on button "Close" at bounding box center [1277, 16] width 57 height 17
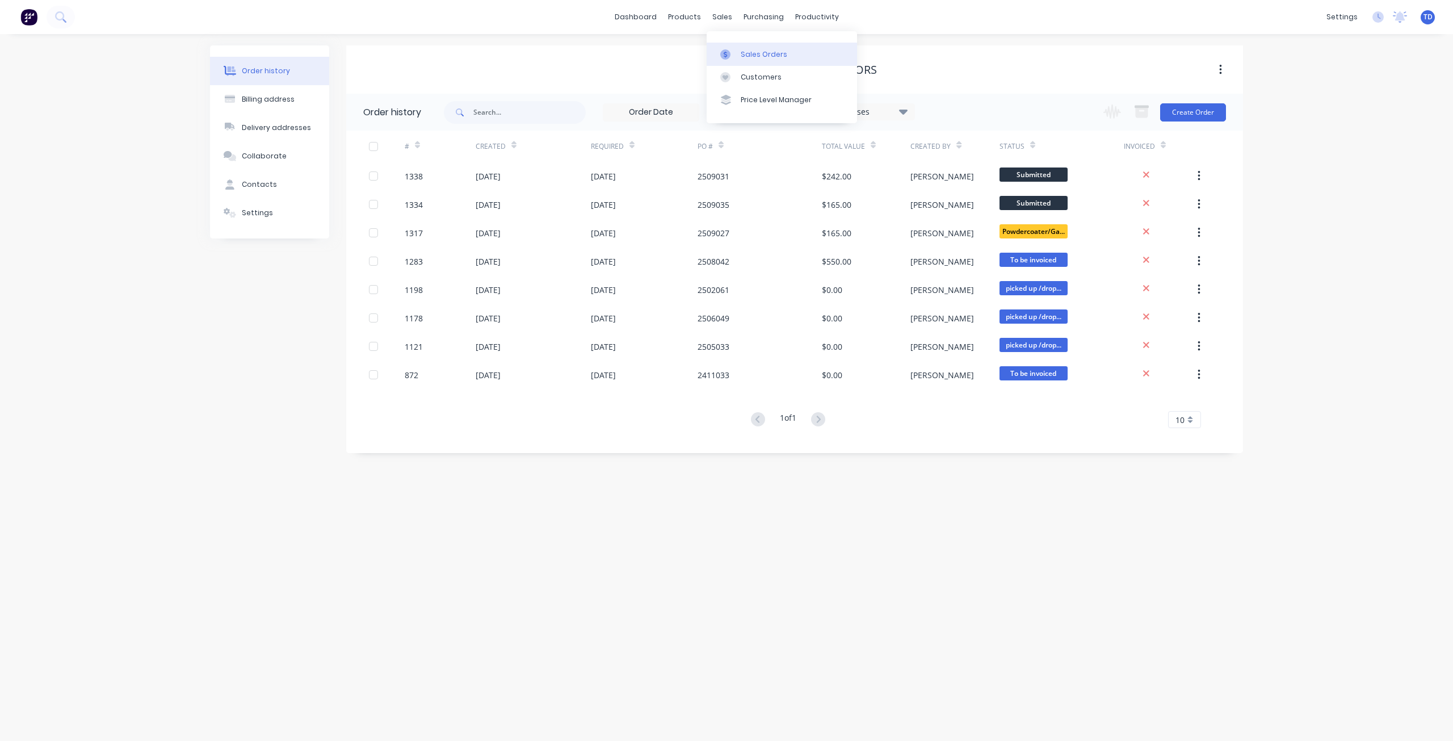
click at [745, 56] on div "Sales Orders" at bounding box center [764, 54] width 47 height 10
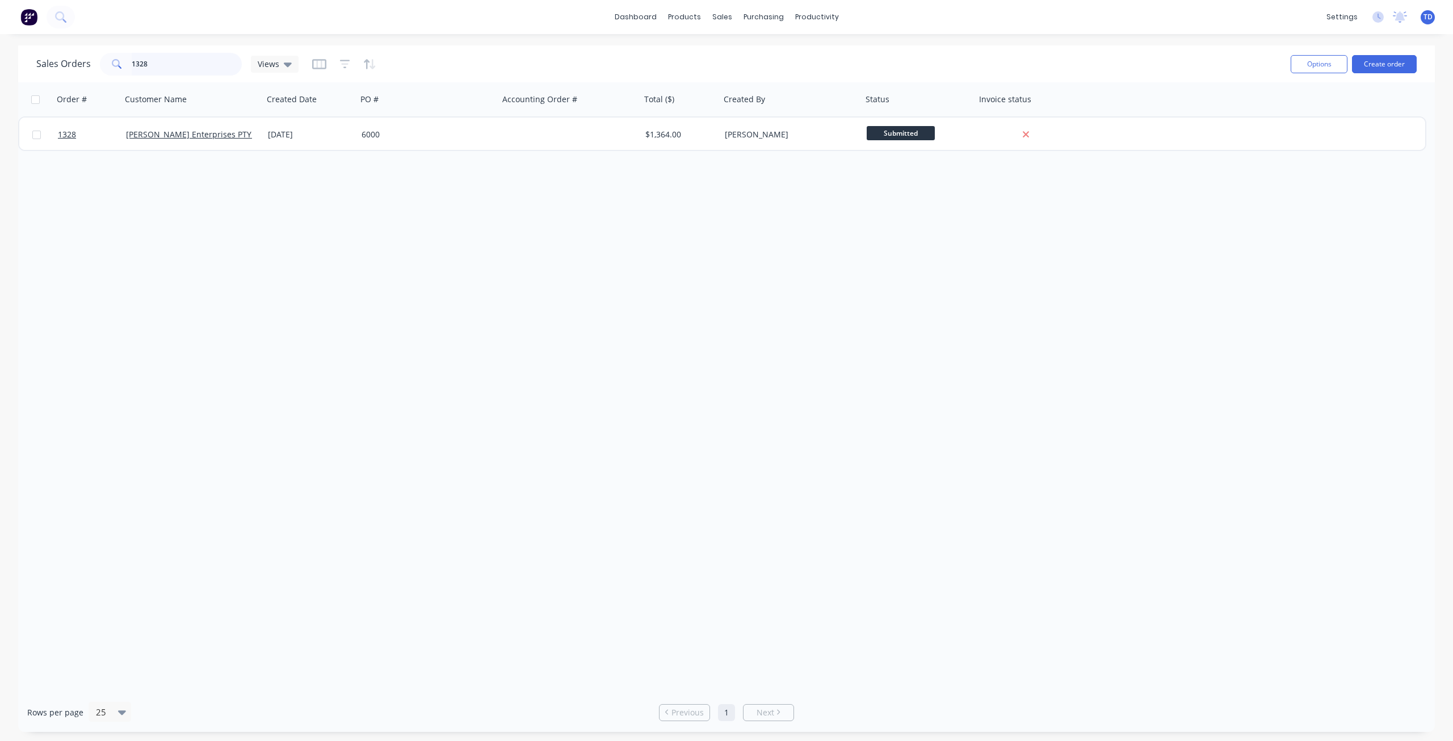
drag, startPoint x: -26, startPoint y: 47, endPoint x: 36, endPoint y: 27, distance: 65.0
click at [0, 33] on html "dashboard products sales purchasing productivity dashboard products Product Cat…" at bounding box center [726, 370] width 1453 height 741
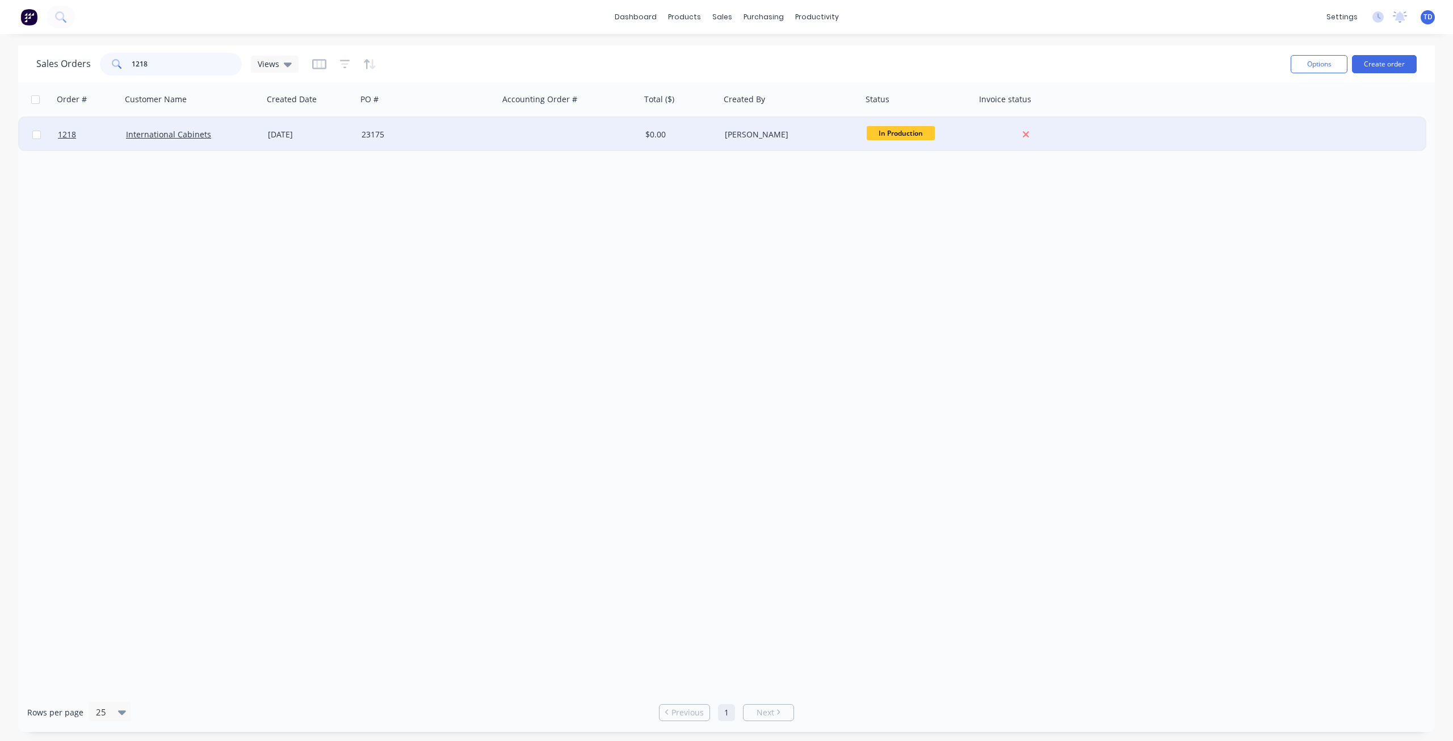
type input "1218"
click at [298, 130] on div "[DATE]" at bounding box center [310, 134] width 85 height 11
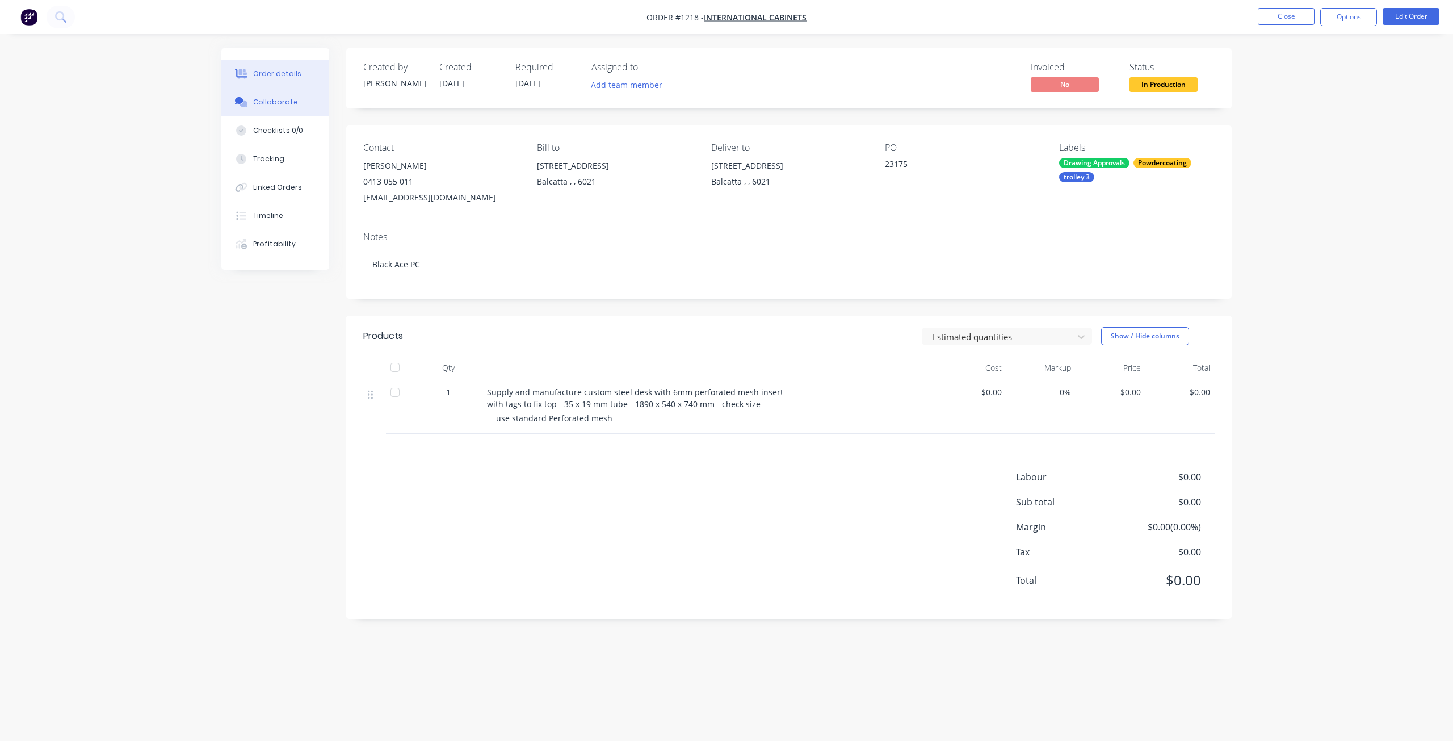
click at [280, 107] on button "Collaborate" at bounding box center [275, 102] width 108 height 28
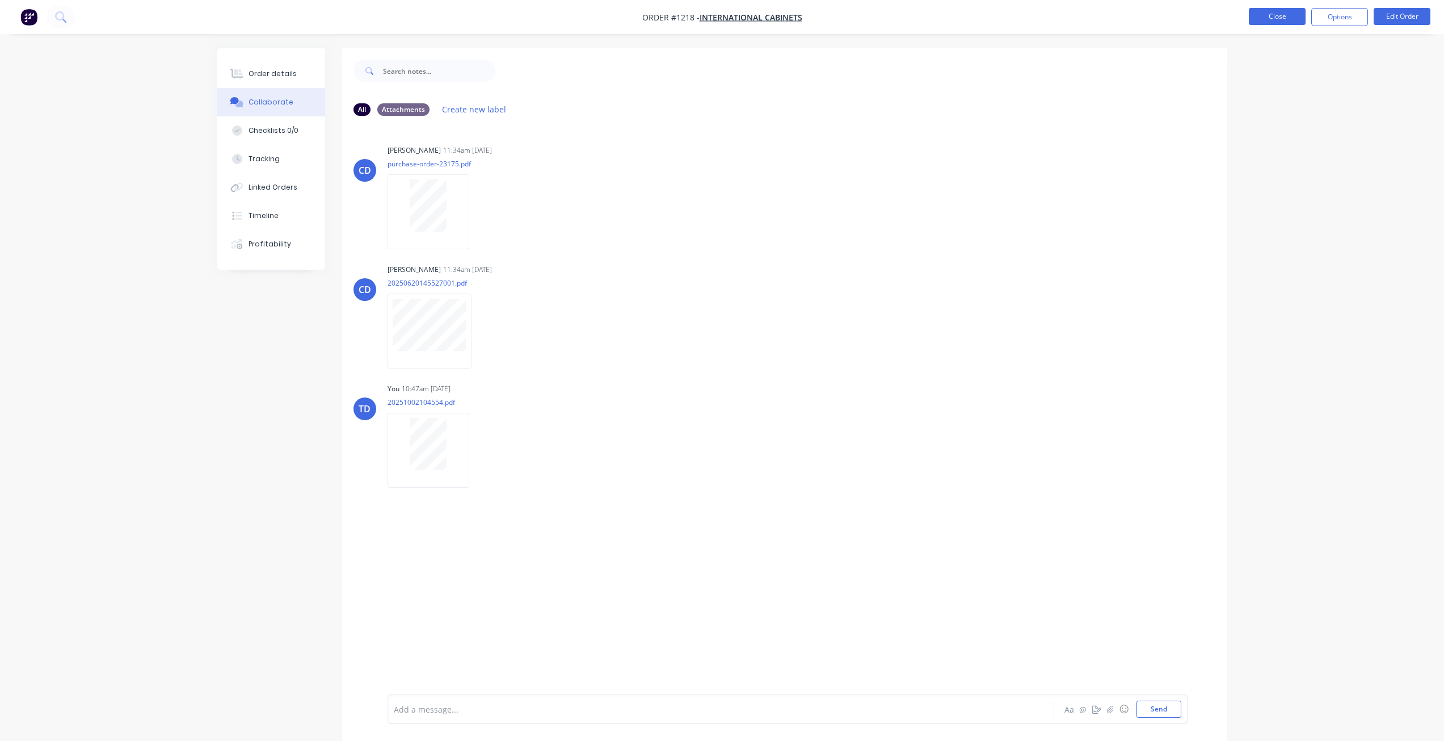
click at [1294, 18] on button "Close" at bounding box center [1277, 16] width 57 height 17
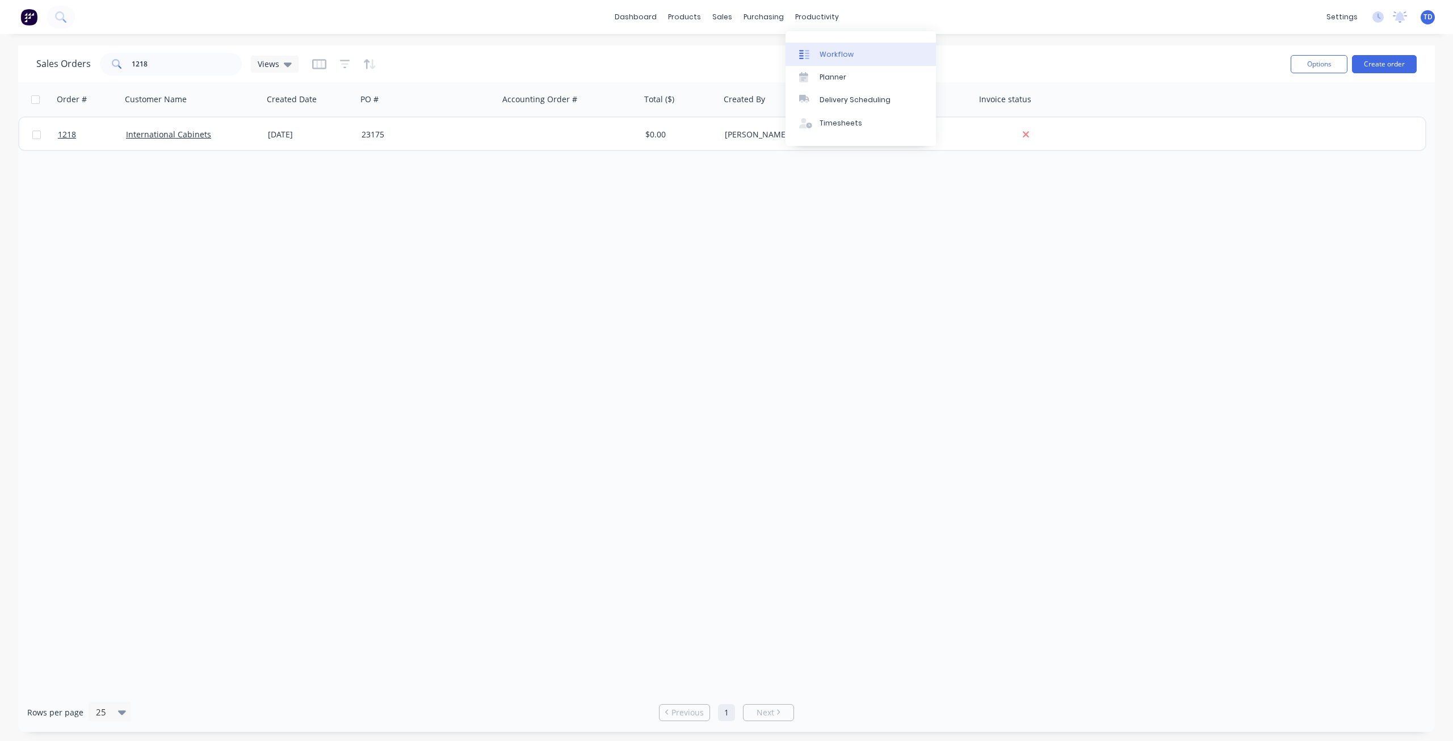
click at [828, 55] on div "Workflow" at bounding box center [837, 54] width 34 height 10
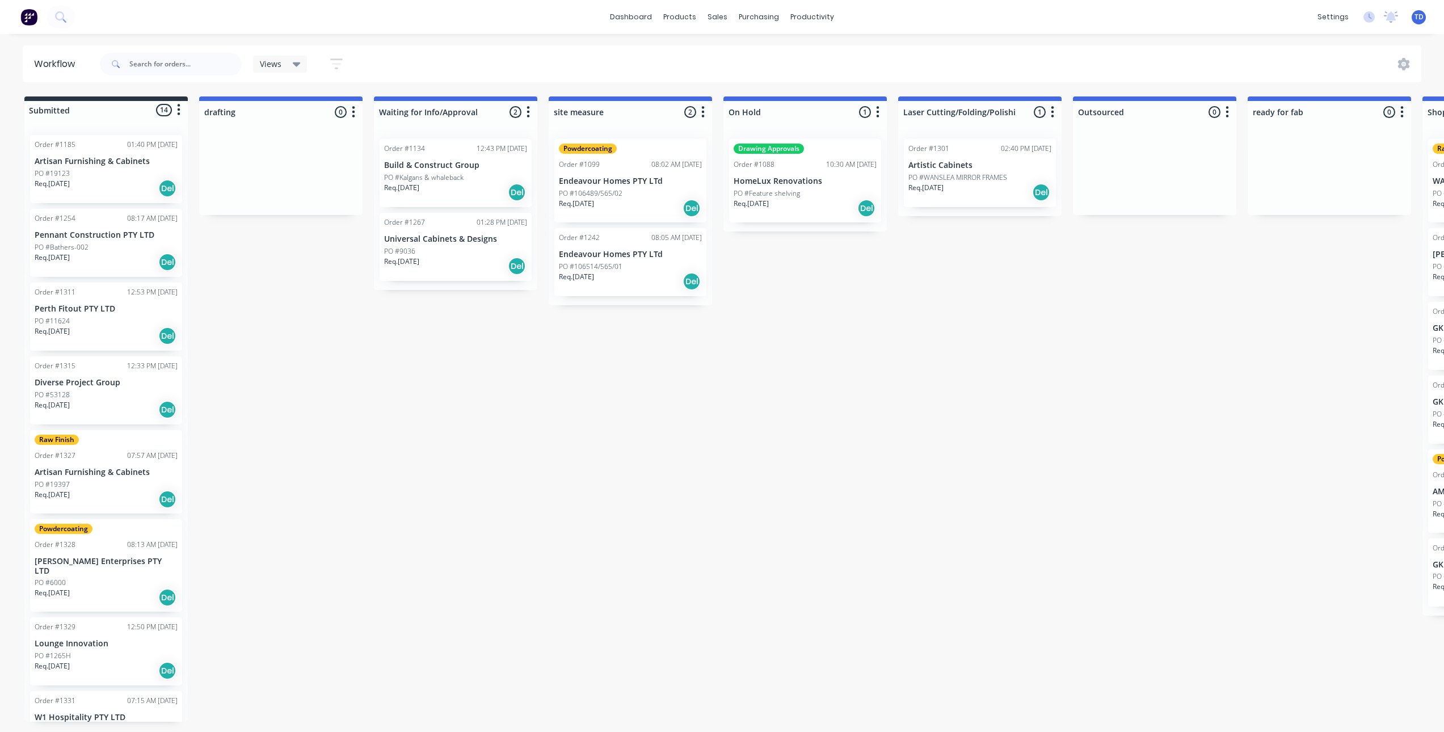
click at [94, 334] on div "Req. 01/10/25 Del" at bounding box center [106, 335] width 143 height 19
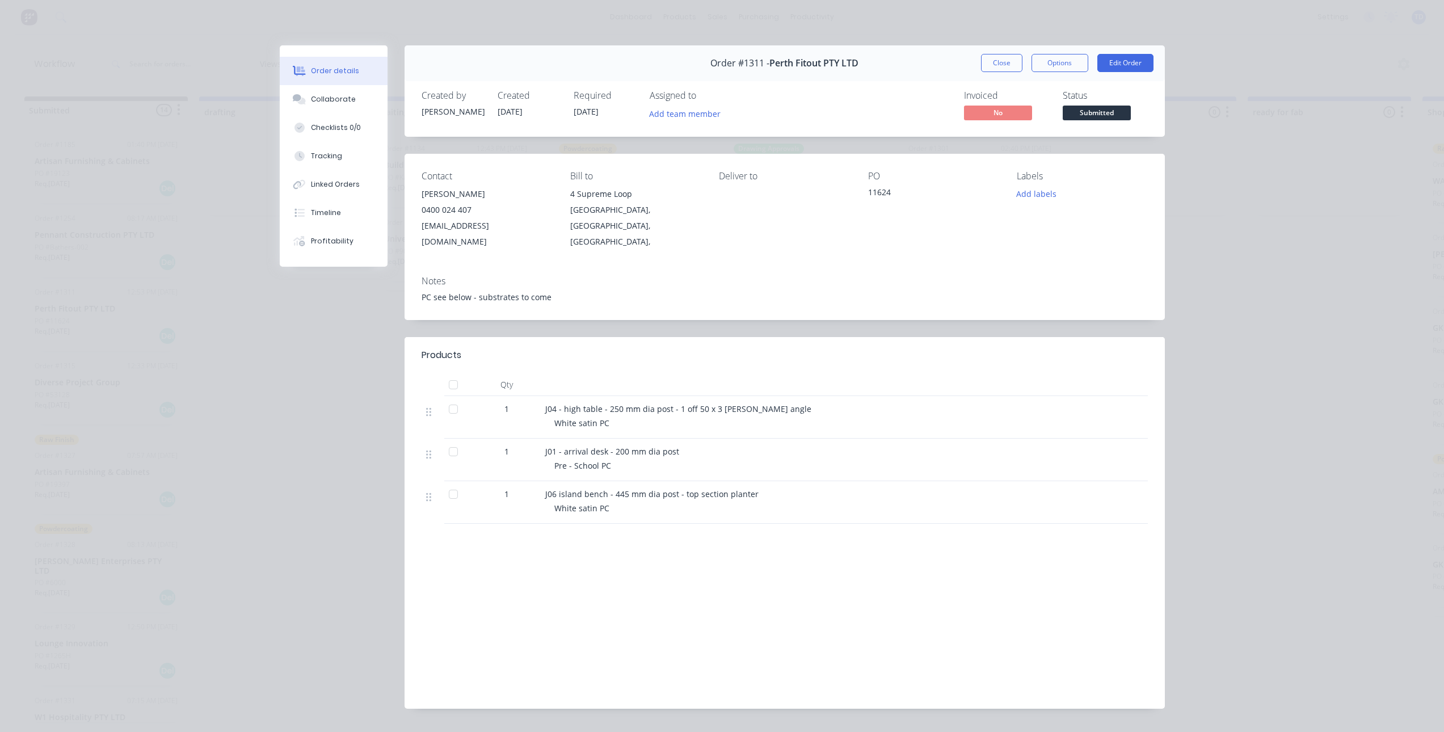
click at [318, 375] on div "Order #1311 - Perth Fitout PTY LTD Close Options Edit Order Created by Chris Cr…" at bounding box center [722, 385] width 885 height 680
click at [1005, 63] on button "Close" at bounding box center [1001, 63] width 41 height 18
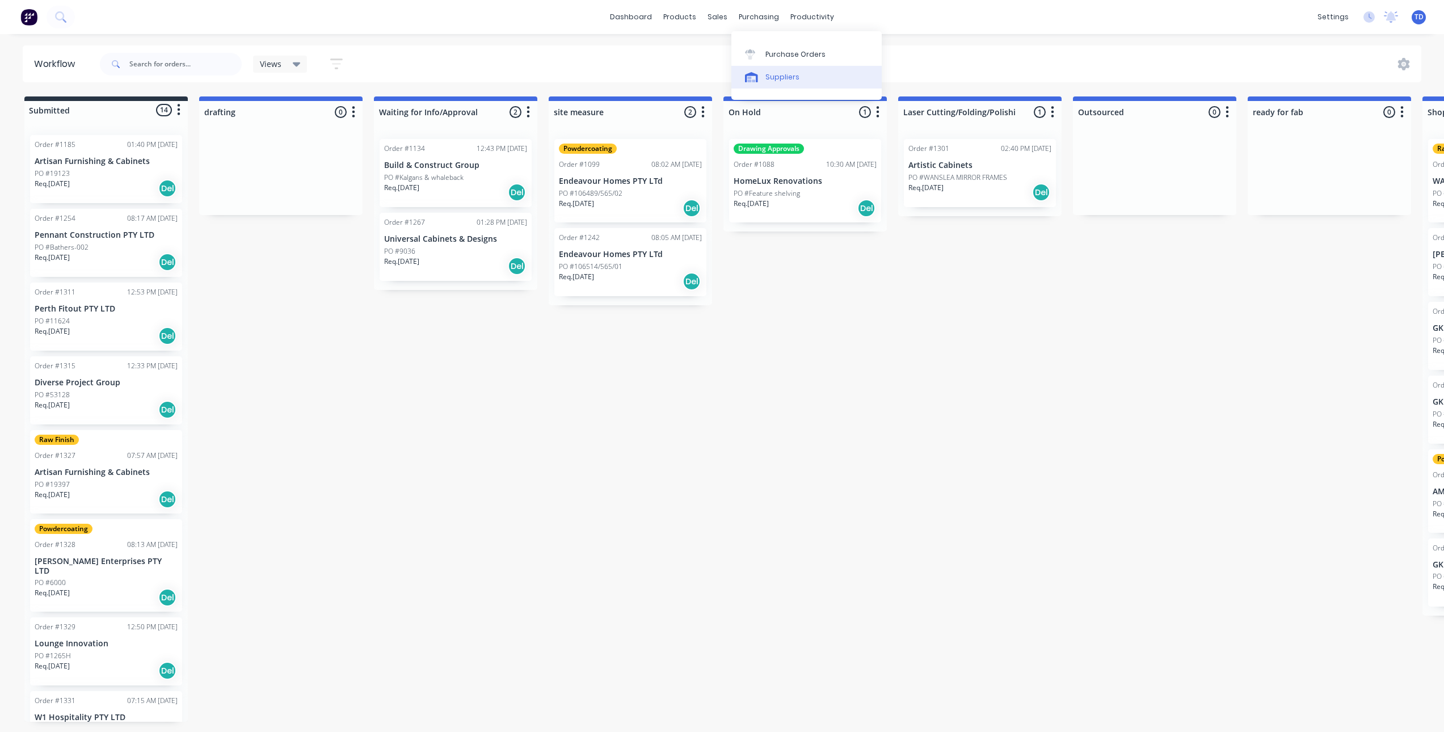
click at [784, 79] on div "Suppliers" at bounding box center [783, 77] width 34 height 10
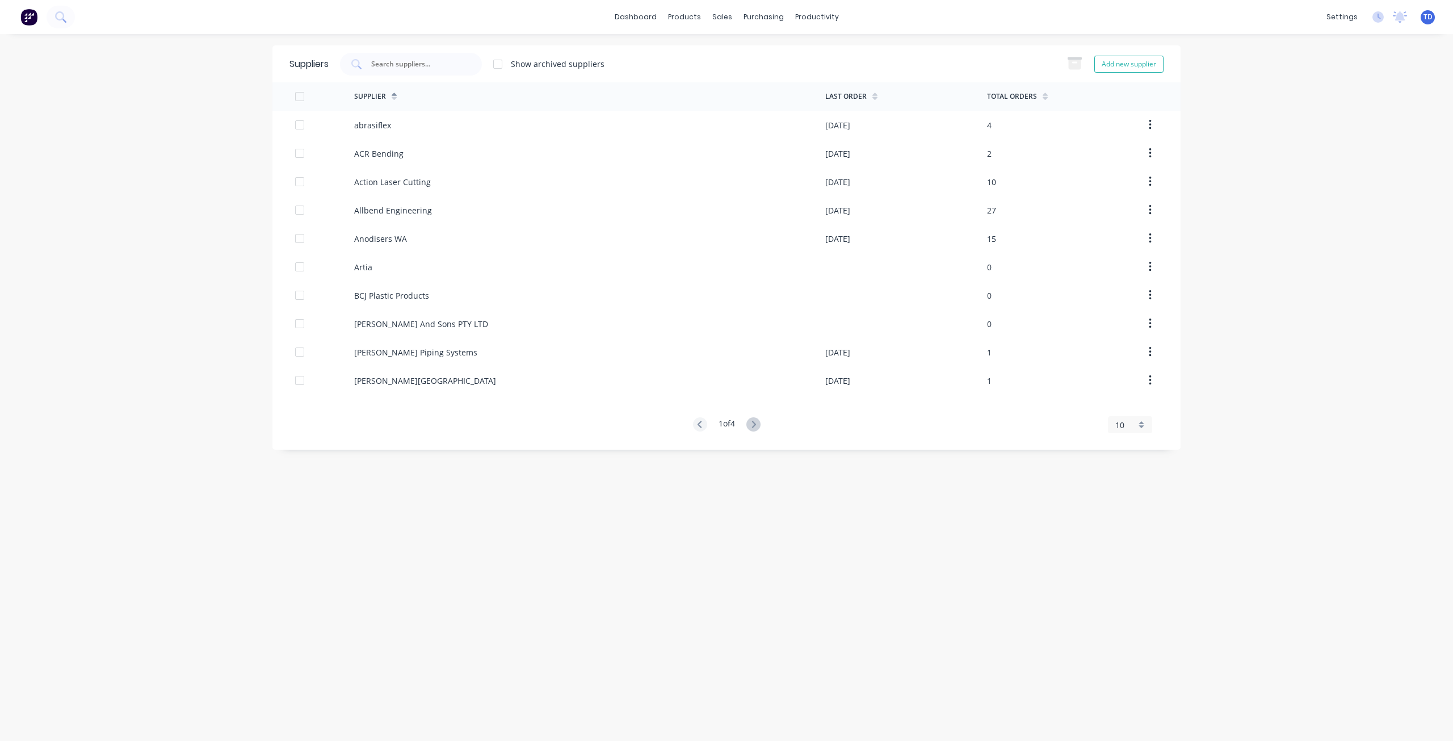
click at [457, 49] on div "Suppliers Show archived suppliers Add new supplier" at bounding box center [726, 63] width 908 height 37
click at [441, 61] on input "text" at bounding box center [417, 63] width 94 height 11
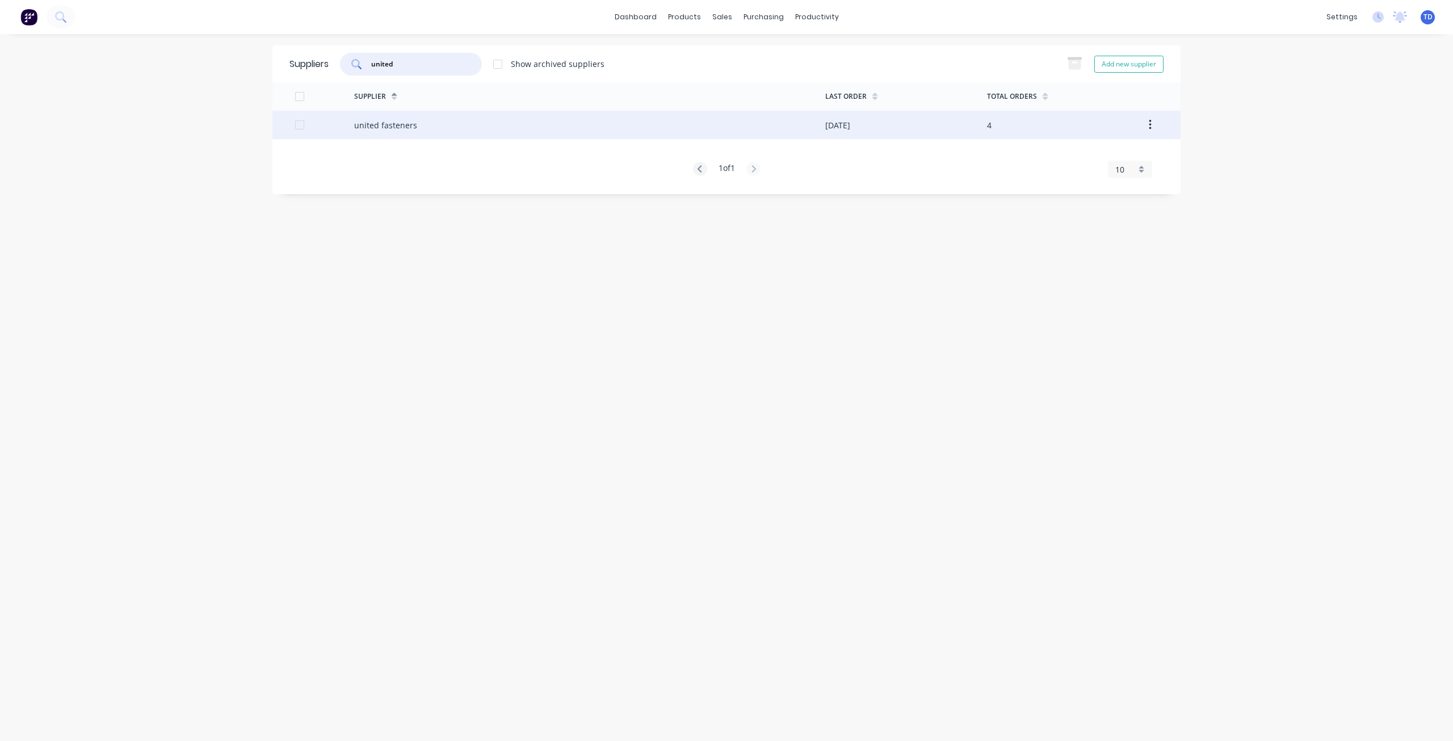
type input "united"
click at [414, 128] on div "united fasteners" at bounding box center [385, 125] width 63 height 12
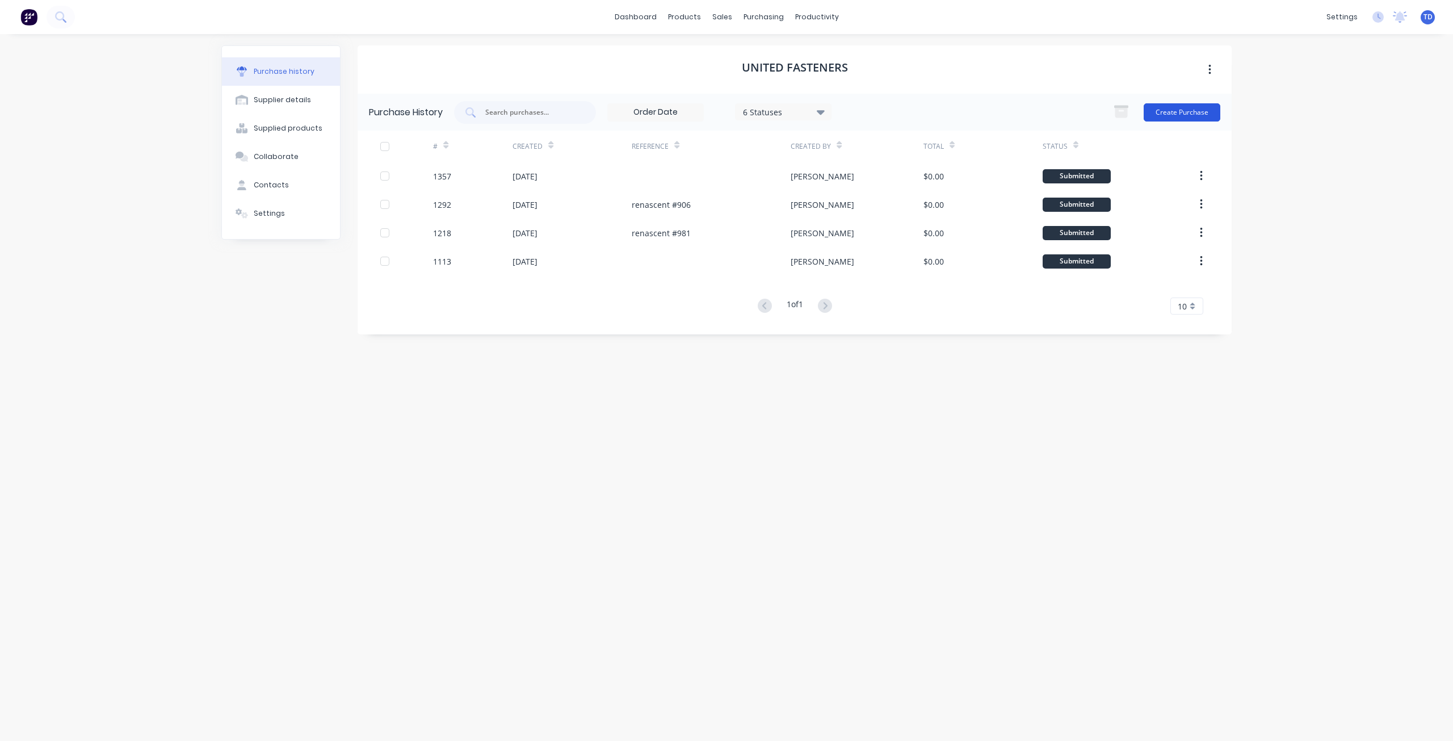
click at [1178, 116] on button "Create Purchase" at bounding box center [1182, 112] width 77 height 18
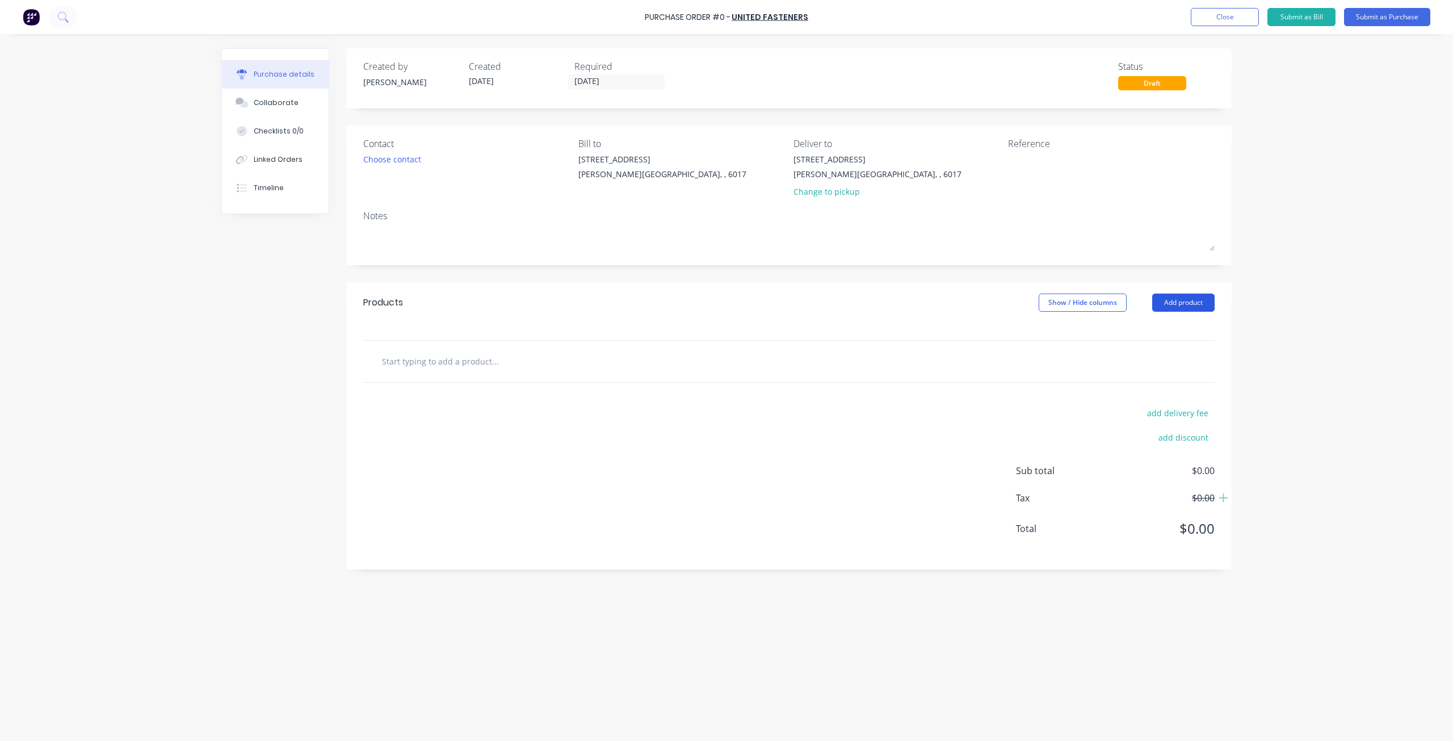
click at [1185, 300] on button "Add product" at bounding box center [1183, 302] width 62 height 18
click at [1162, 358] on div "Basic product" at bounding box center [1160, 354] width 87 height 16
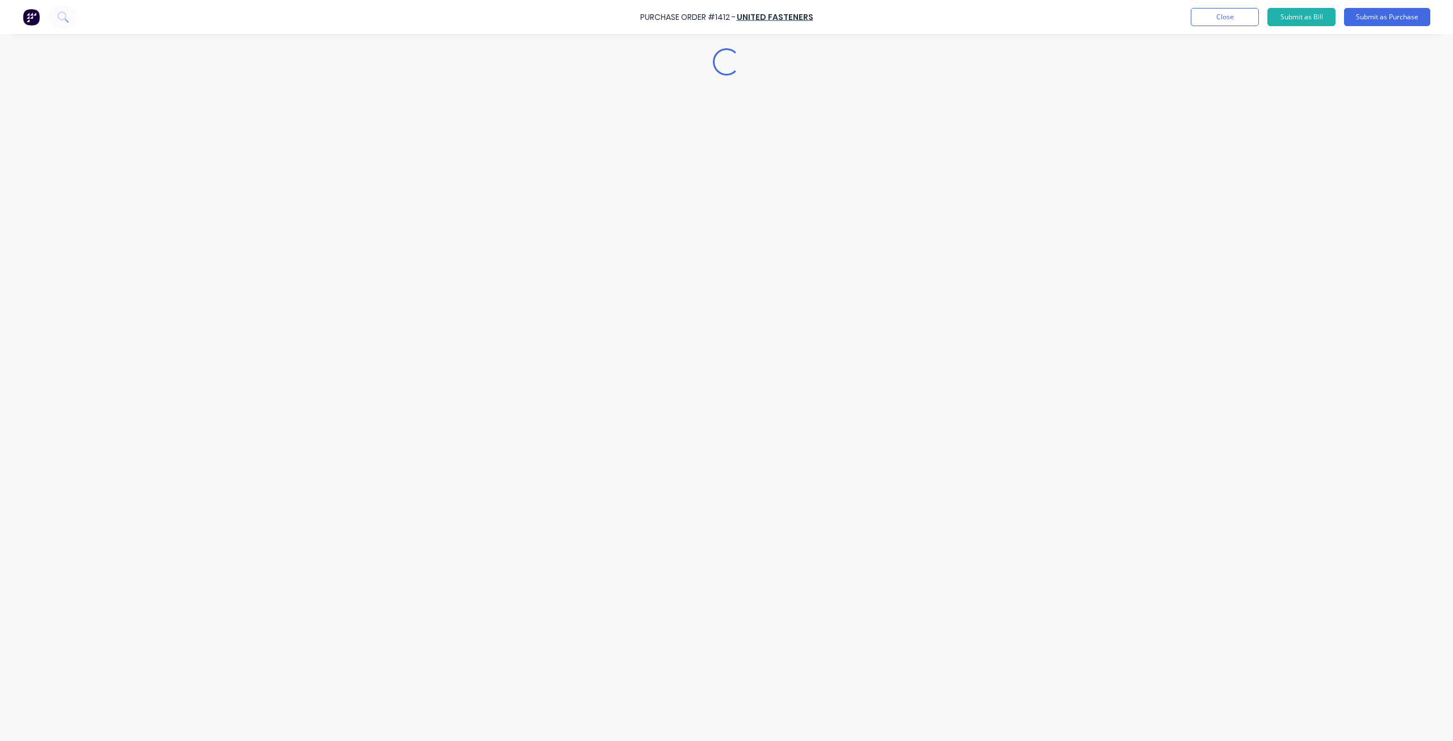
click at [1175, 296] on div "Loading..." at bounding box center [726, 353] width 1033 height 684
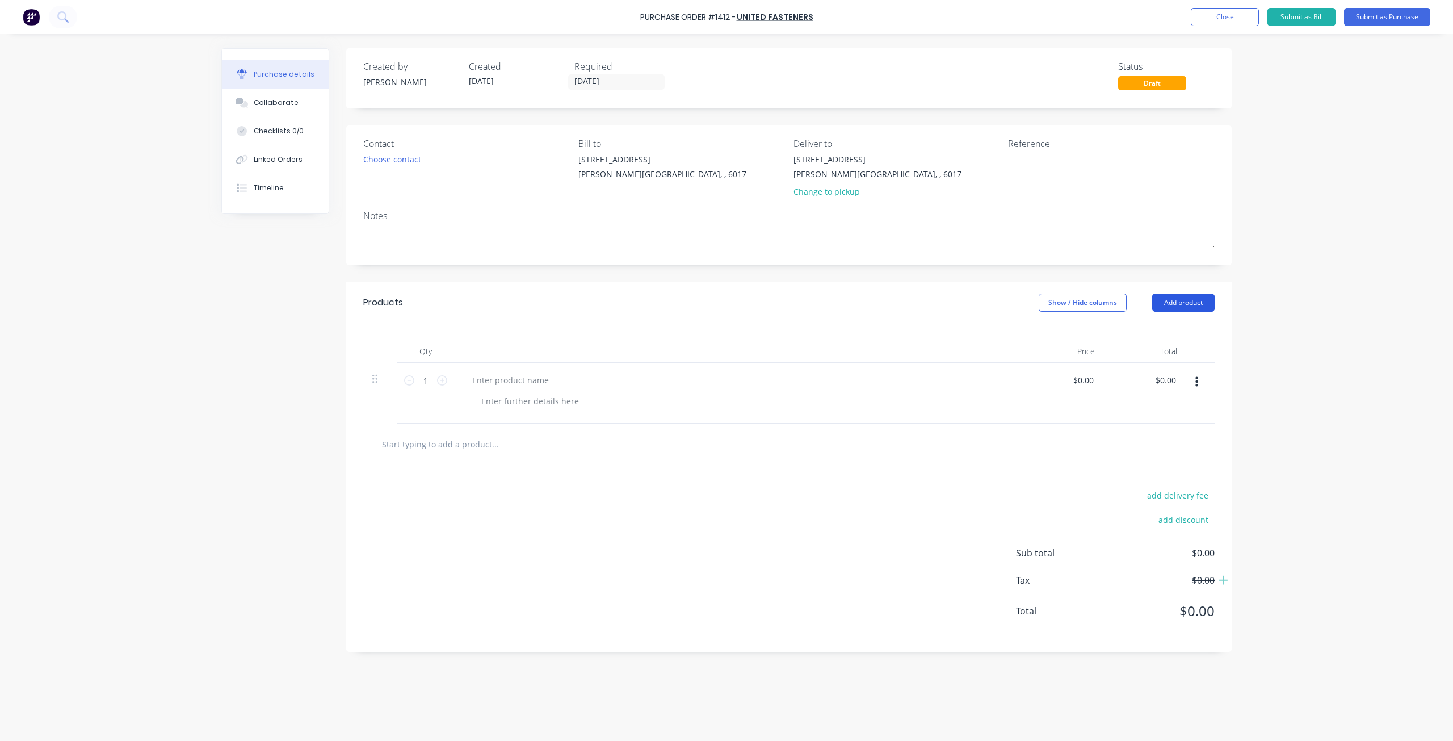
click at [1175, 301] on button "Add product" at bounding box center [1183, 302] width 62 height 18
click at [1161, 353] on div "Basic product" at bounding box center [1160, 354] width 87 height 16
click at [442, 380] on icon at bounding box center [442, 380] width 10 height 10
type input "2"
click at [431, 440] on input "1" at bounding box center [425, 440] width 23 height 17
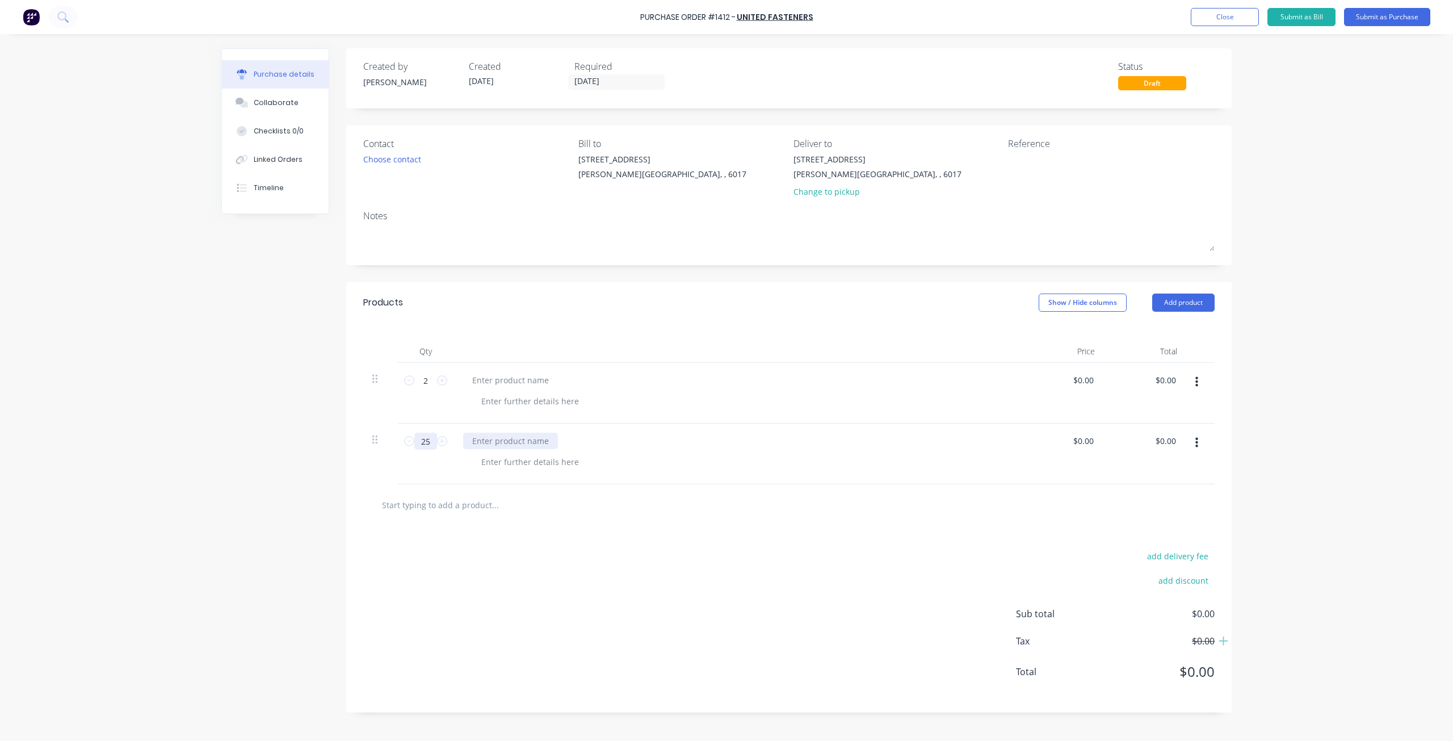
type input "25"
click at [502, 438] on div at bounding box center [510, 440] width 95 height 16
click at [515, 463] on div at bounding box center [530, 461] width 116 height 16
paste div
click at [505, 379] on div at bounding box center [510, 380] width 95 height 16
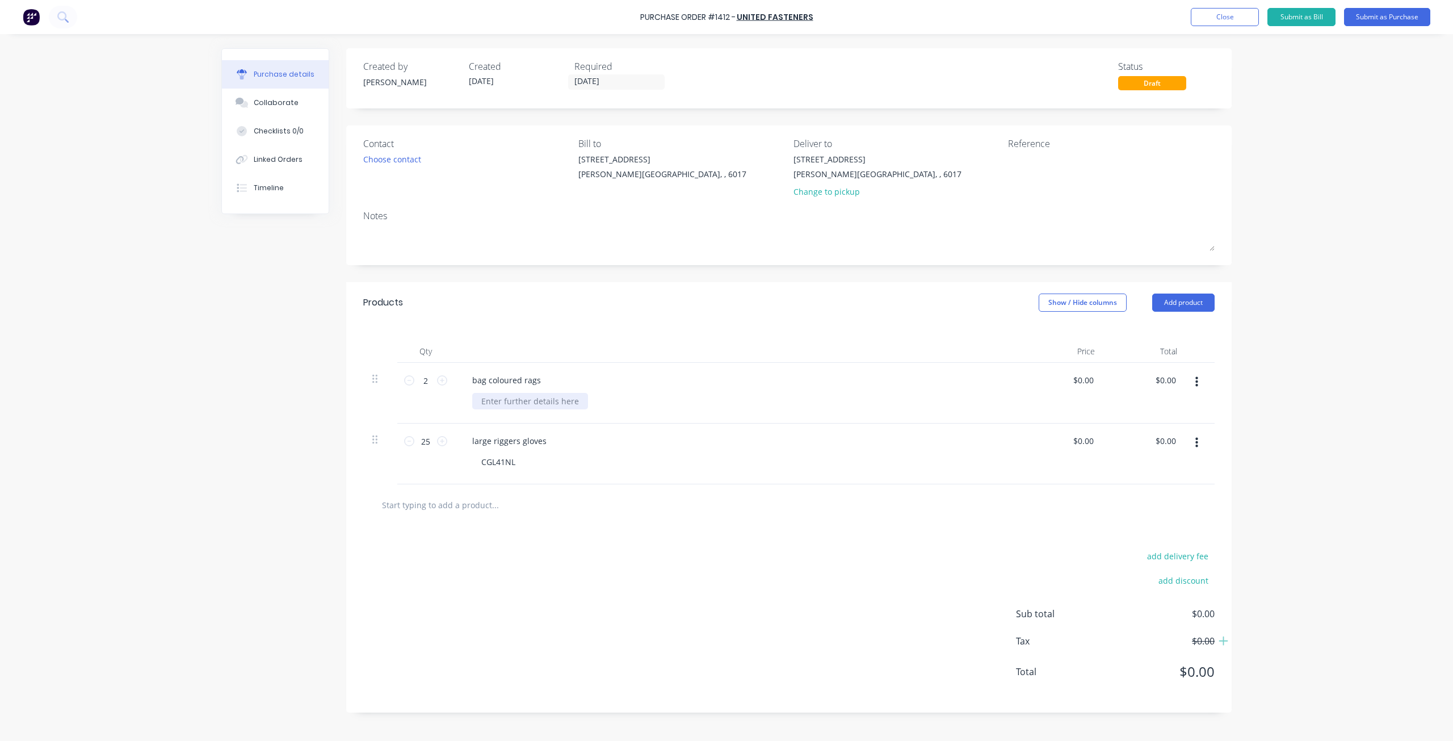
click at [523, 402] on div at bounding box center [530, 401] width 116 height 16
paste div
click at [1183, 308] on button "Add product" at bounding box center [1183, 302] width 62 height 18
click at [1164, 353] on div "Basic product" at bounding box center [1160, 354] width 87 height 16
click at [513, 499] on div at bounding box center [510, 501] width 95 height 16
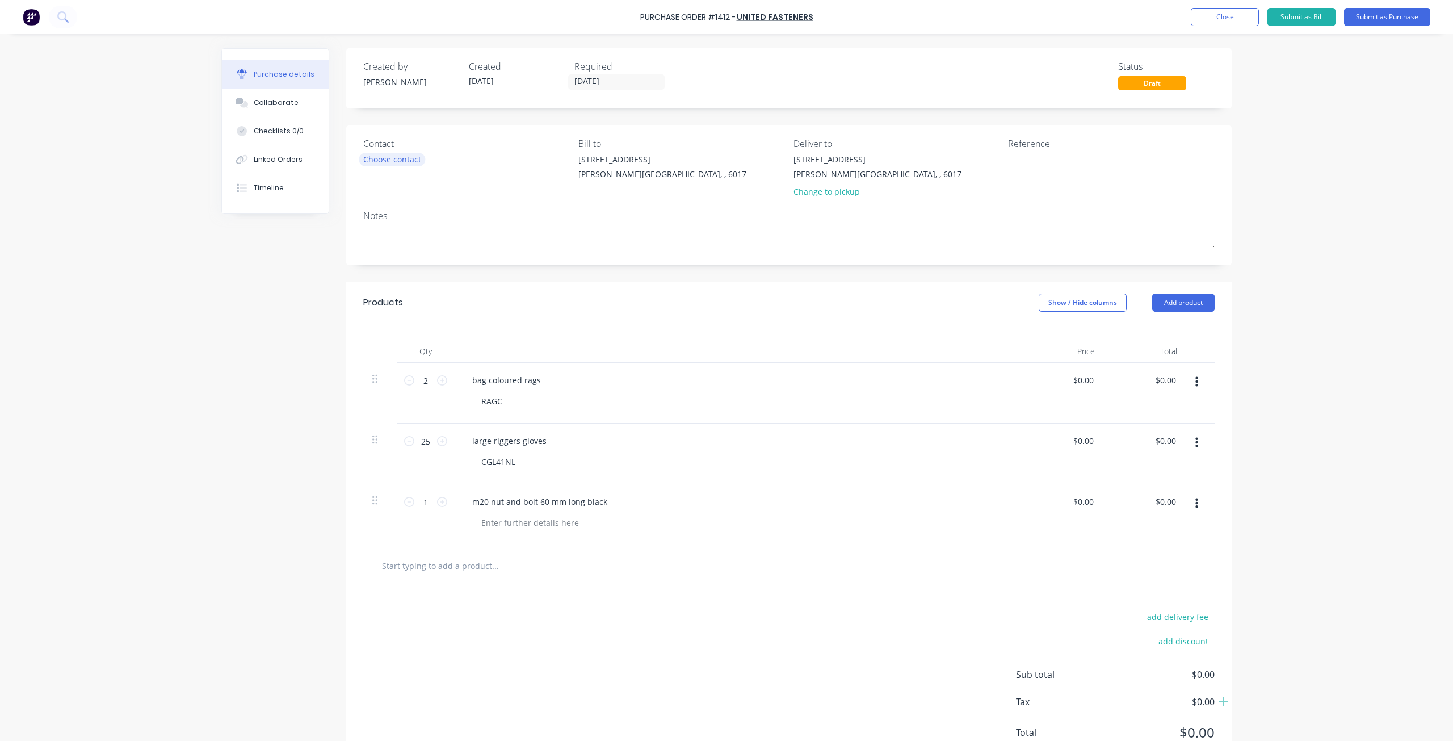
click at [385, 158] on div "Choose contact" at bounding box center [392, 159] width 58 height 12
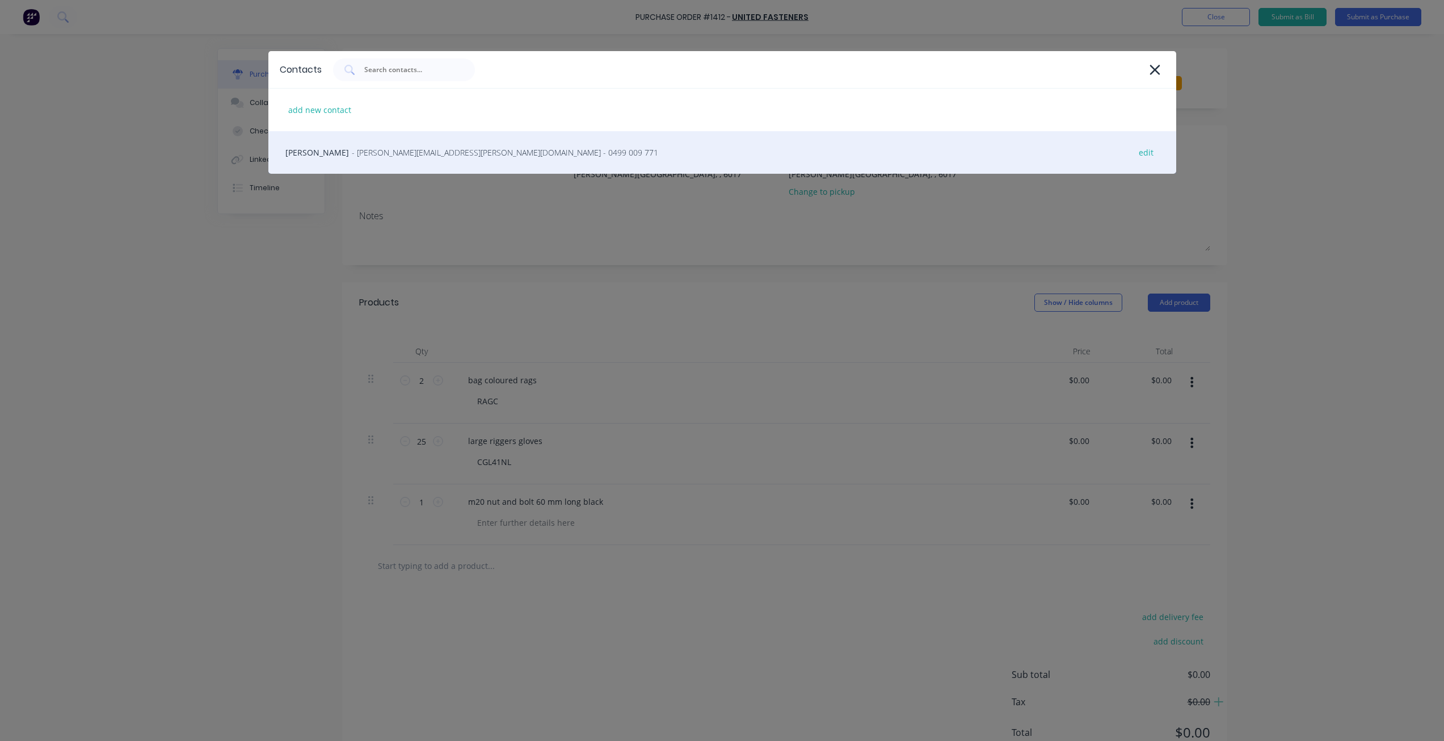
click at [385, 156] on span "- pablo.gonzalez@unitedfasteners.com.au - 0499 009 771" at bounding box center [505, 152] width 306 height 12
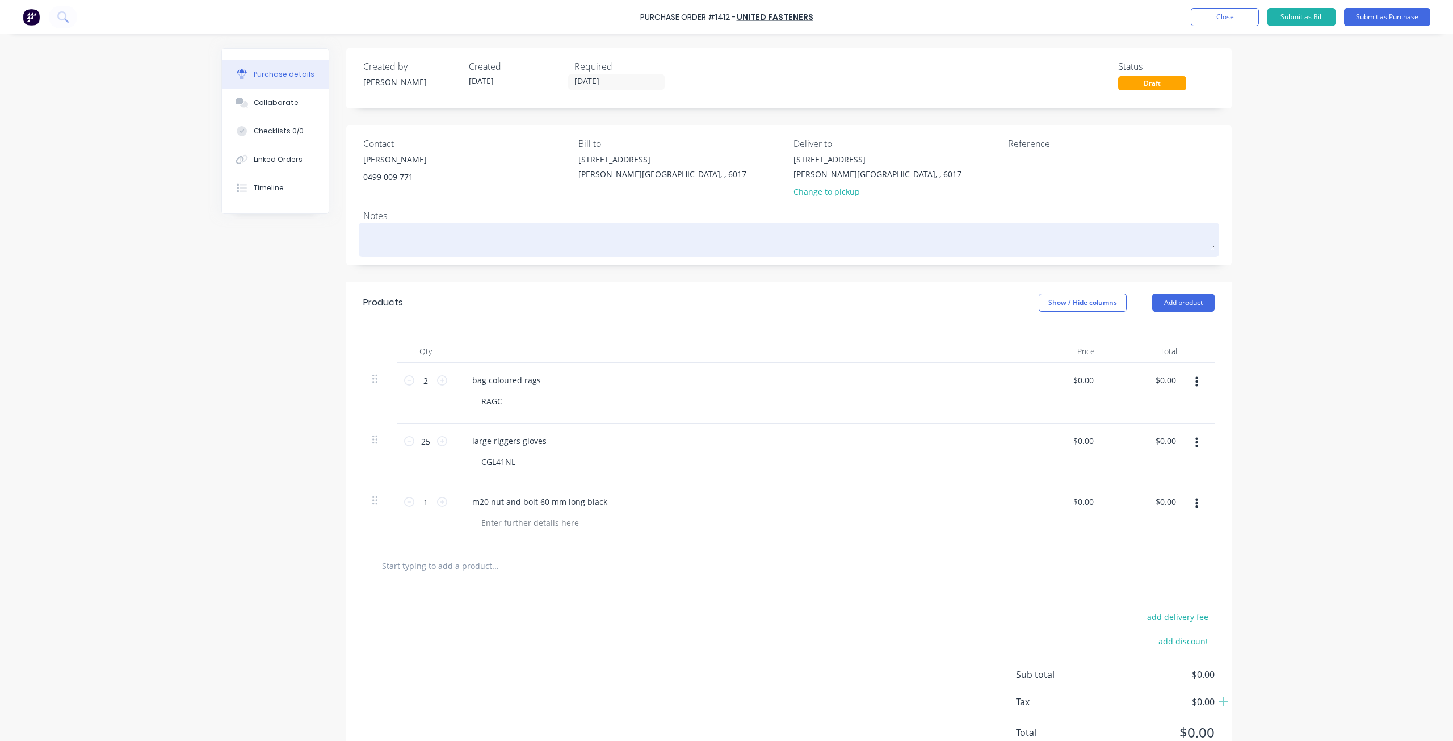
click at [393, 232] on textarea at bounding box center [788, 238] width 851 height 26
type textarea "x"
type textarea "w"
type textarea "x"
type textarea "wo"
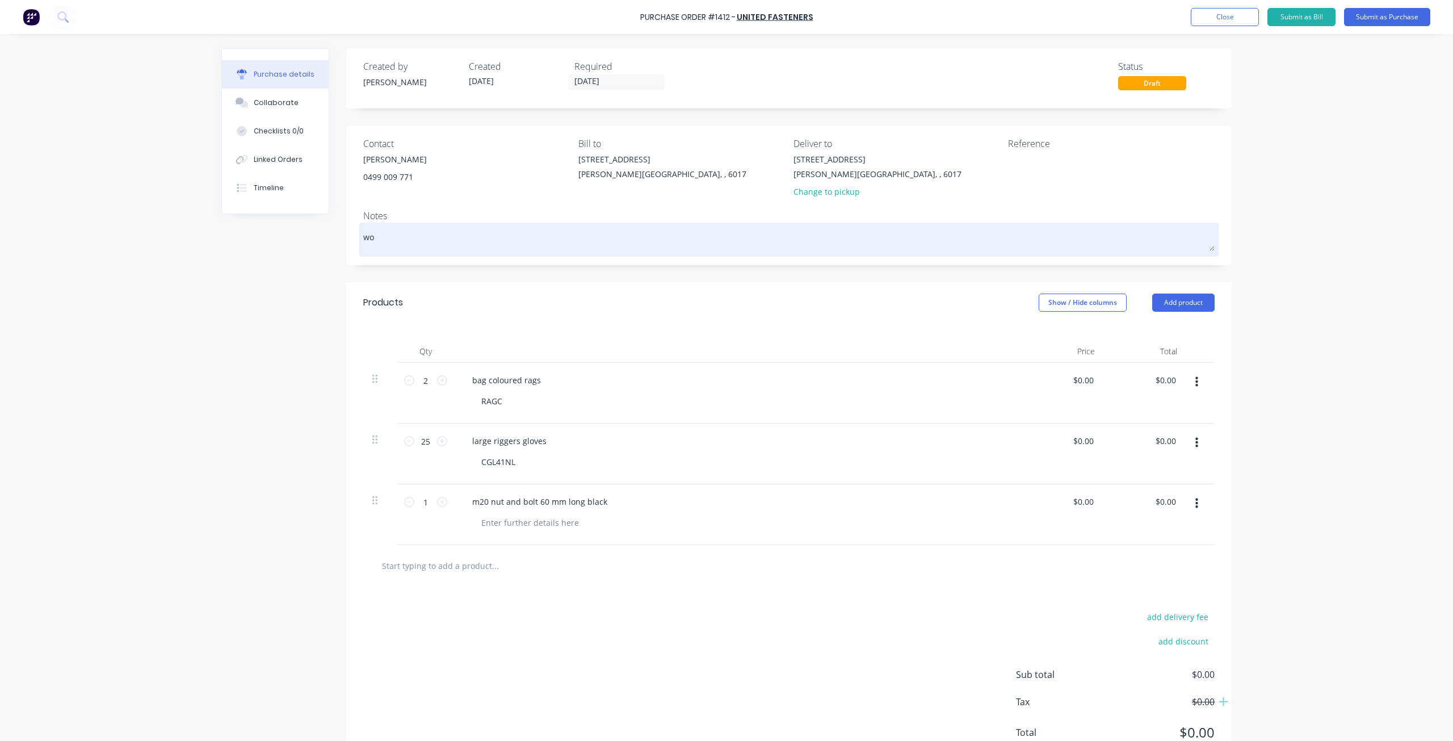
type textarea "x"
type textarea "wor"
type textarea "x"
type textarea "work"
type textarea "x"
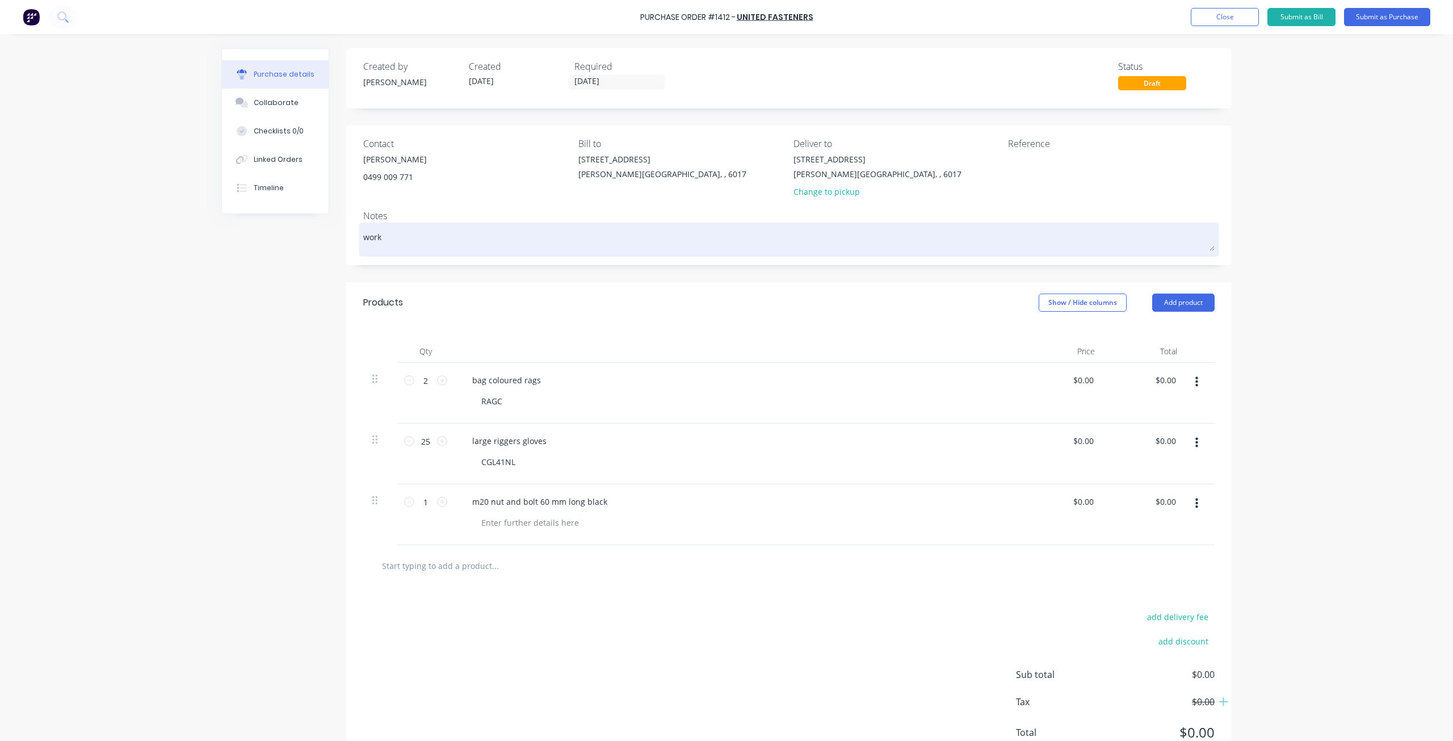
type textarea "works"
type textarea "x"
type textarea "worksh"
type textarea "x"
type textarea "worksho"
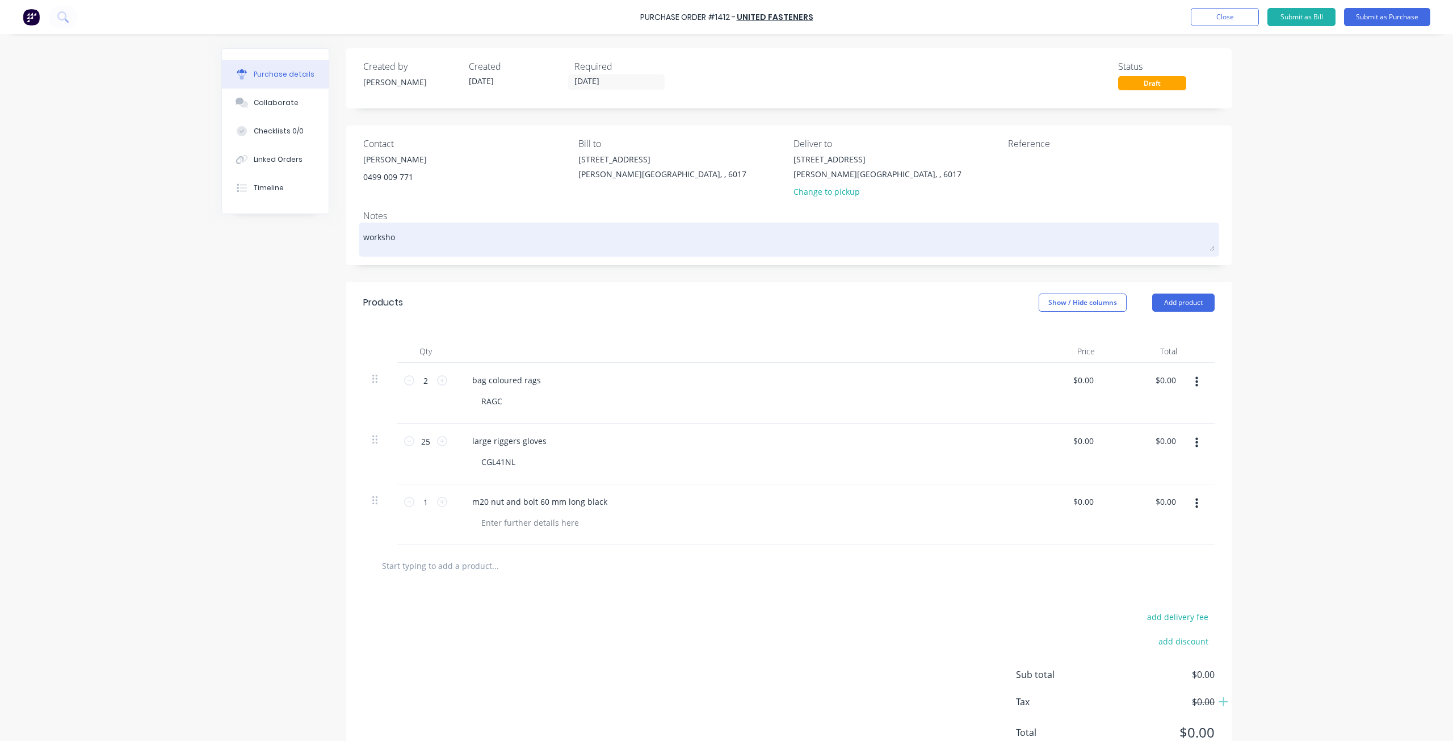
type textarea "x"
type textarea "workshop"
type textarea "x"
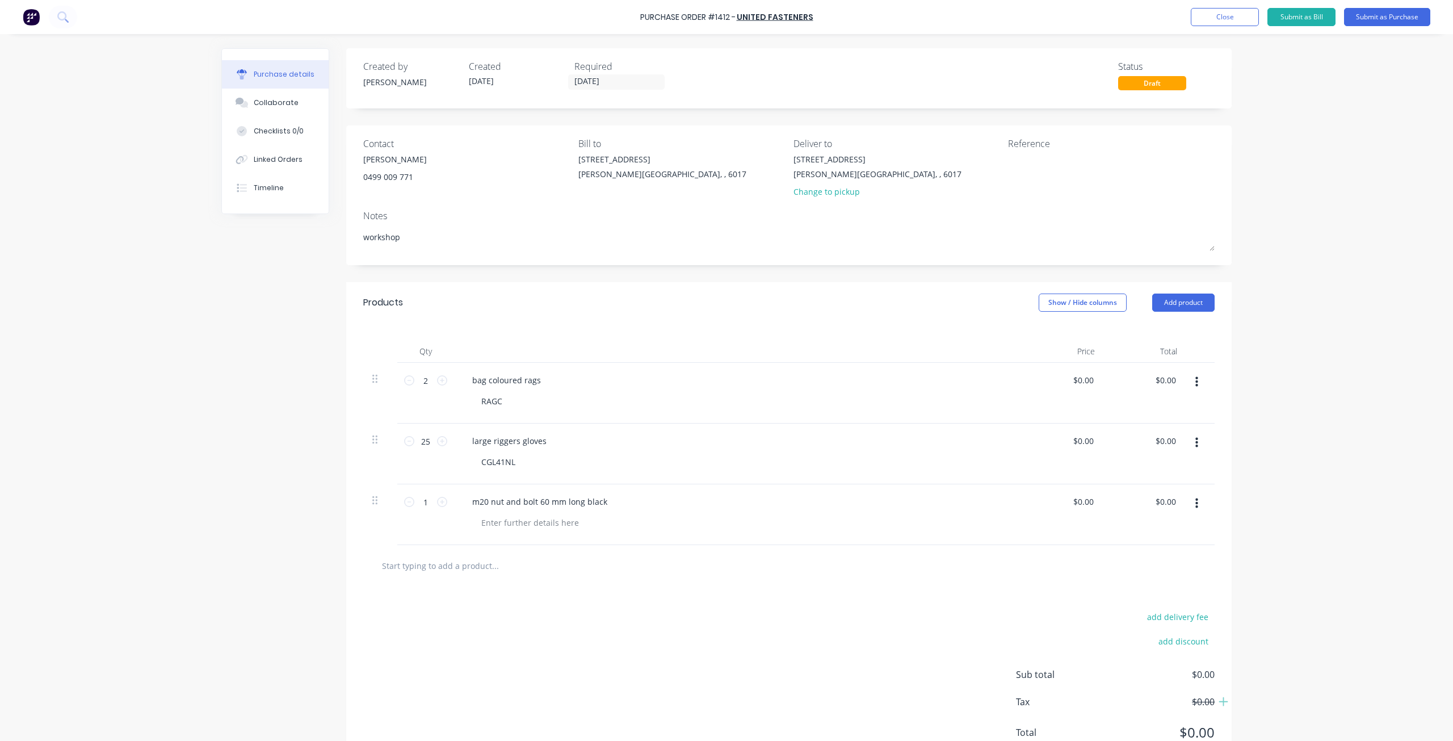
drag, startPoint x: 410, startPoint y: 241, endPoint x: 196, endPoint y: 235, distance: 214.0
click at [197, 235] on div "Purchase Order #1412 - united fasteners Add product Close Submit as Bill Submit…" at bounding box center [726, 370] width 1453 height 741
click at [1054, 171] on textarea at bounding box center [1079, 166] width 142 height 26
type textarea "workshop"
type textarea "x"
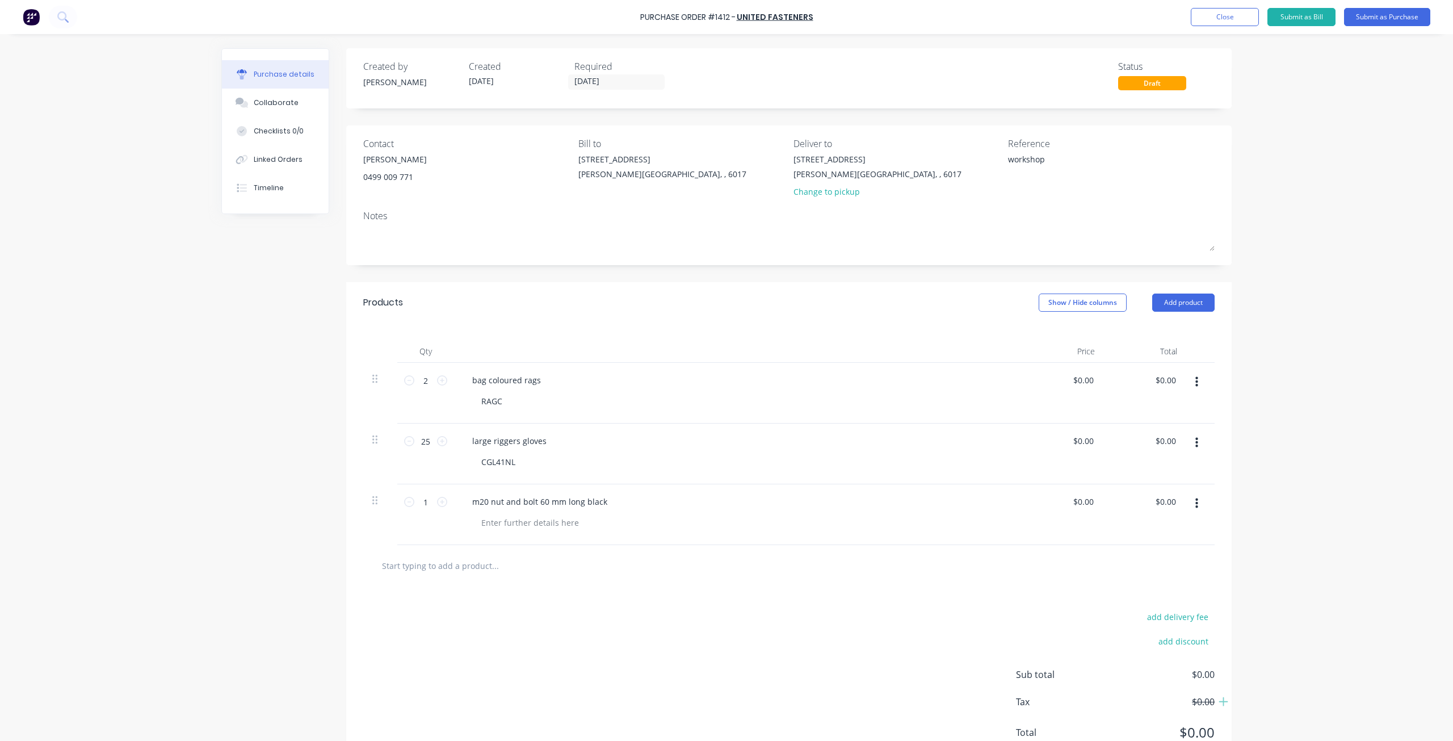
type textarea "workshop"
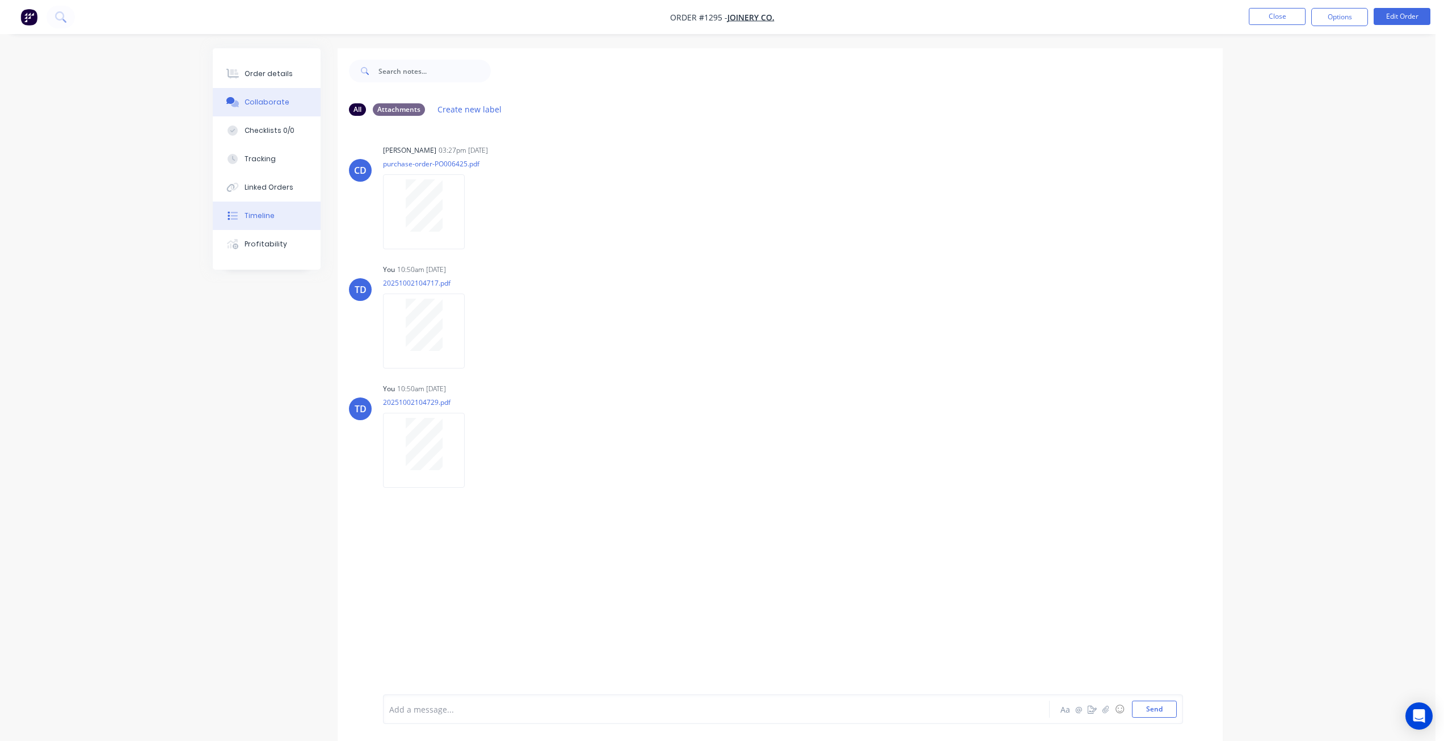
click at [260, 216] on div "Timeline" at bounding box center [260, 216] width 30 height 10
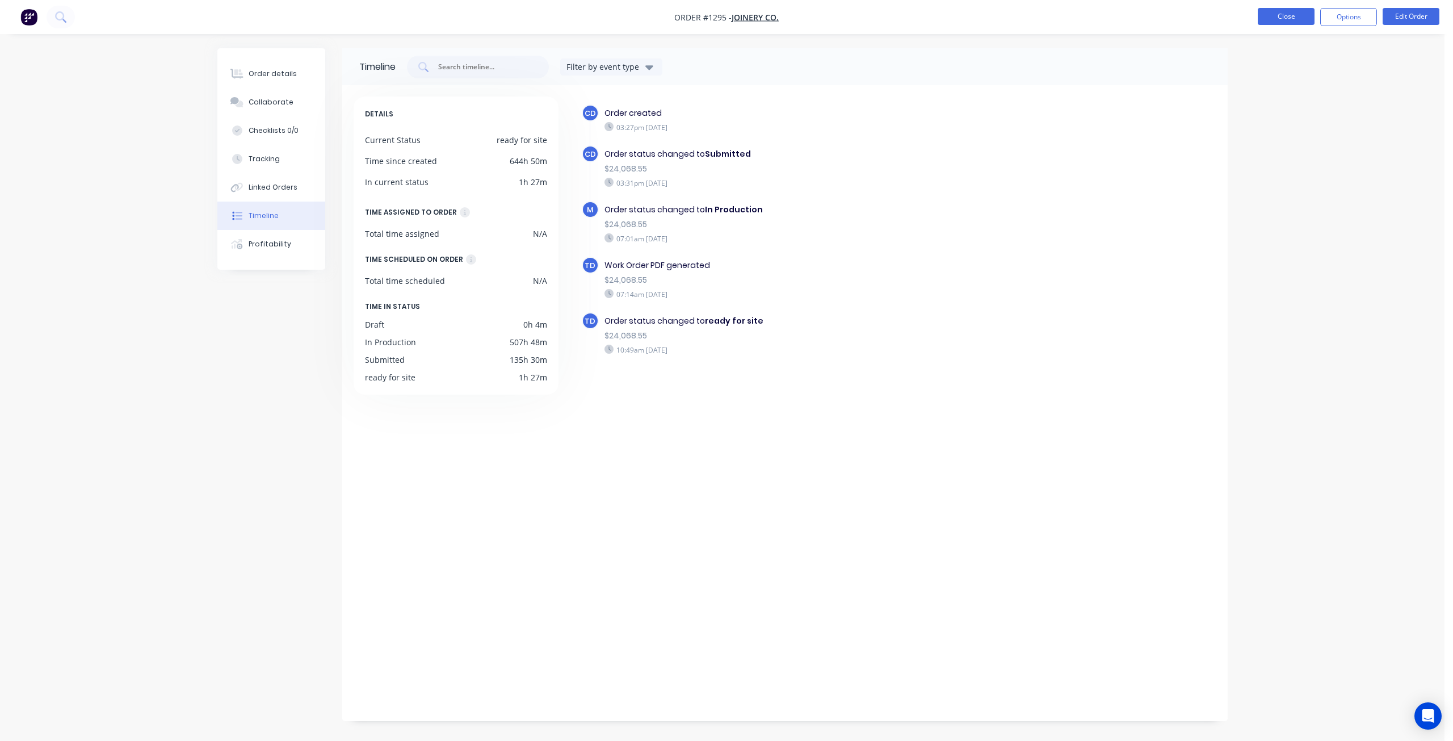
click at [1264, 14] on button "Close" at bounding box center [1286, 16] width 57 height 17
click at [264, 74] on div "Order details" at bounding box center [273, 74] width 48 height 10
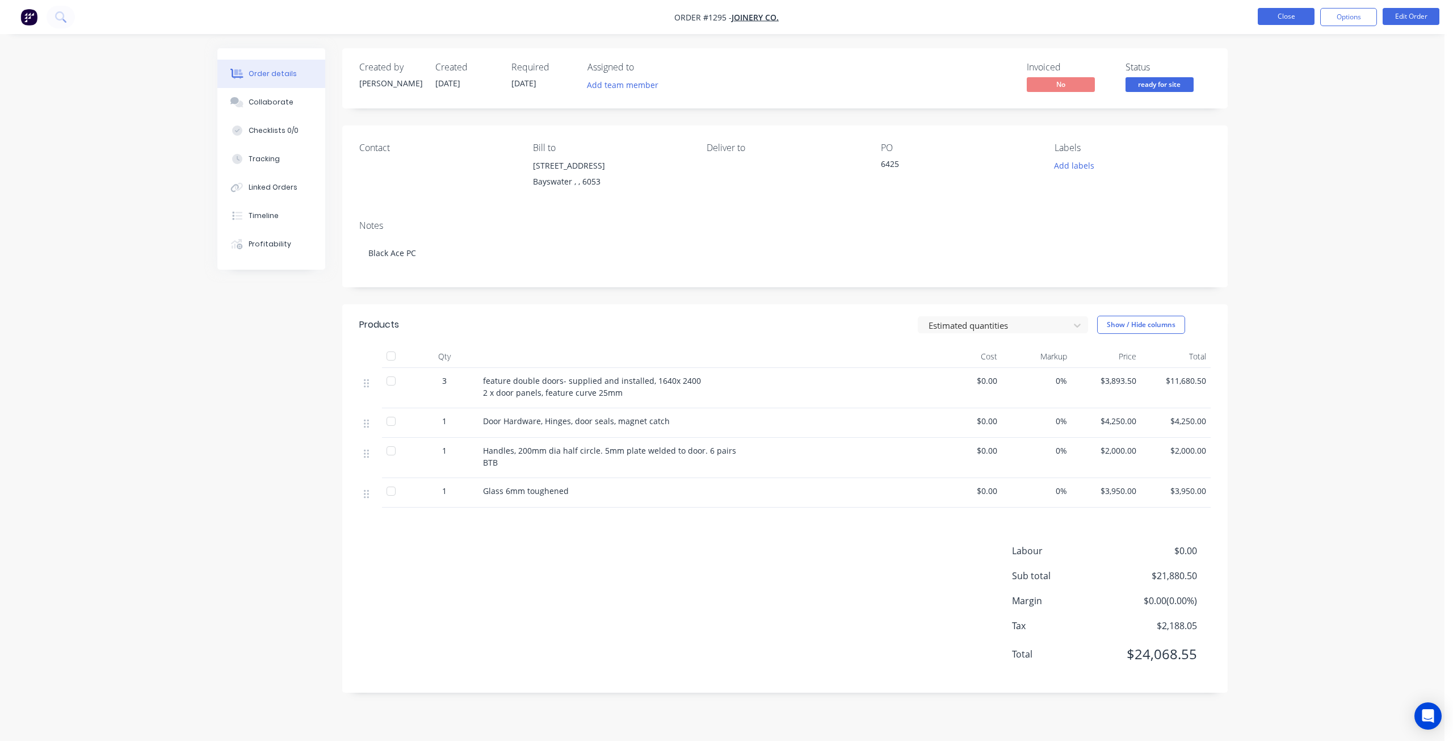
click at [1298, 17] on button "Close" at bounding box center [1286, 16] width 57 height 17
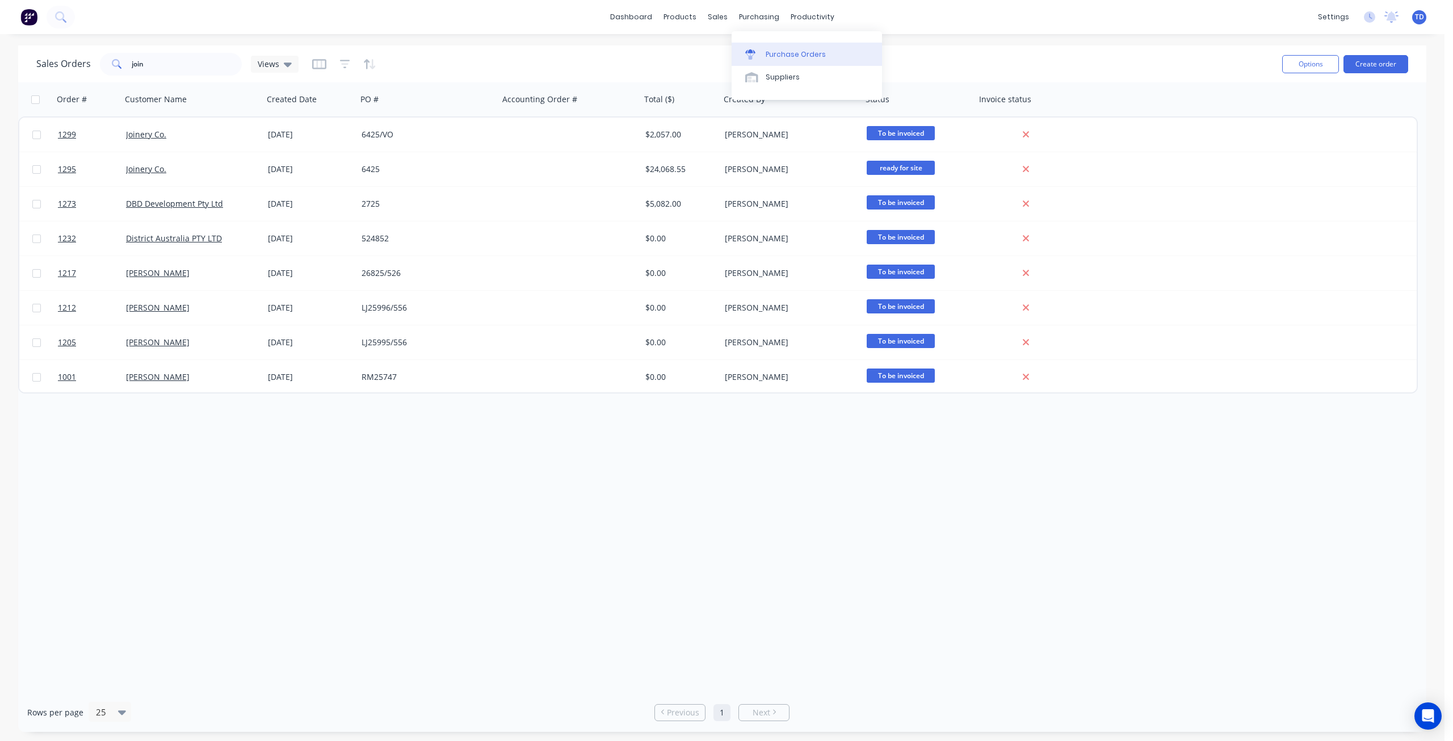
click at [770, 49] on div "Purchase Orders" at bounding box center [796, 54] width 60 height 10
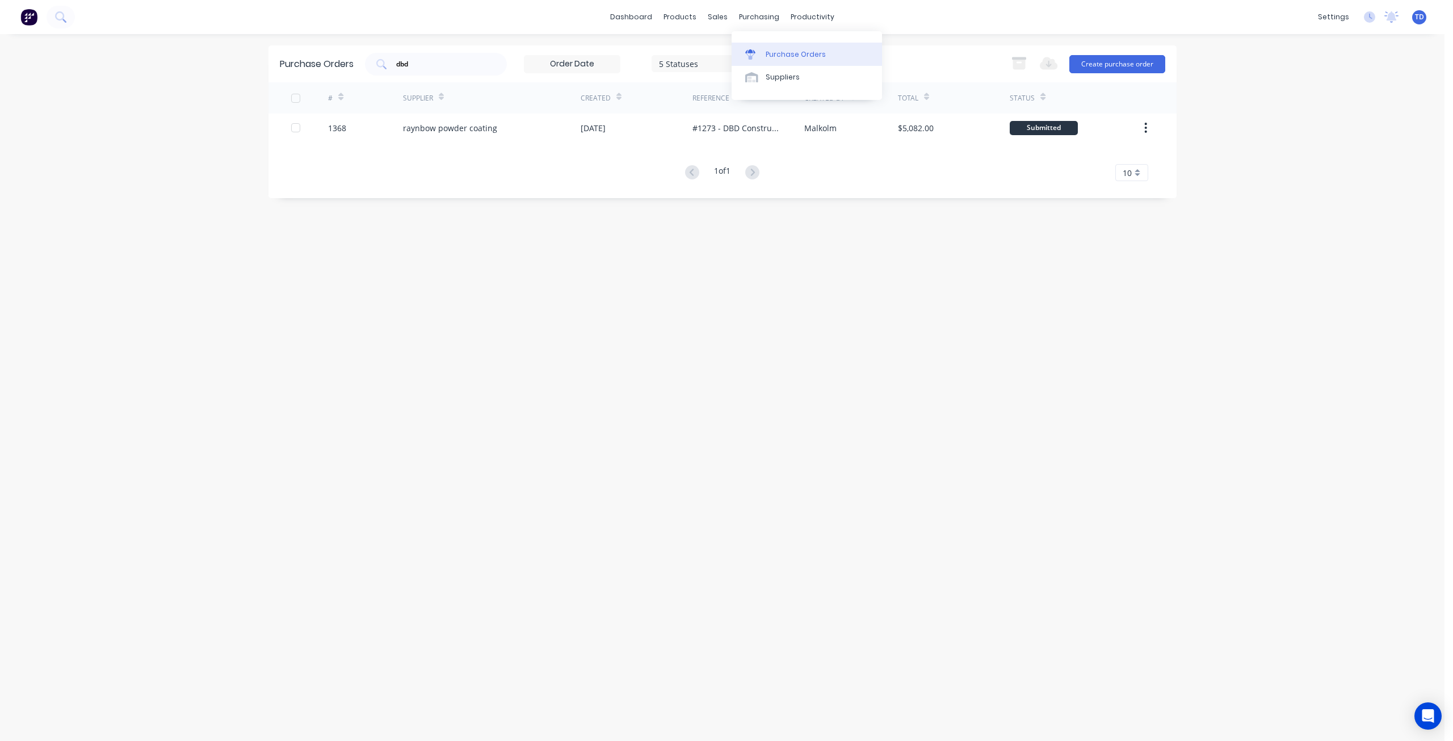
click at [769, 55] on div "Purchase Orders" at bounding box center [796, 54] width 60 height 10
drag, startPoint x: 436, startPoint y: 58, endPoint x: 147, endPoint y: 62, distance: 288.9
click at [145, 62] on div "dashboard products sales purchasing productivity dashboard products Product Cat…" at bounding box center [722, 370] width 1444 height 741
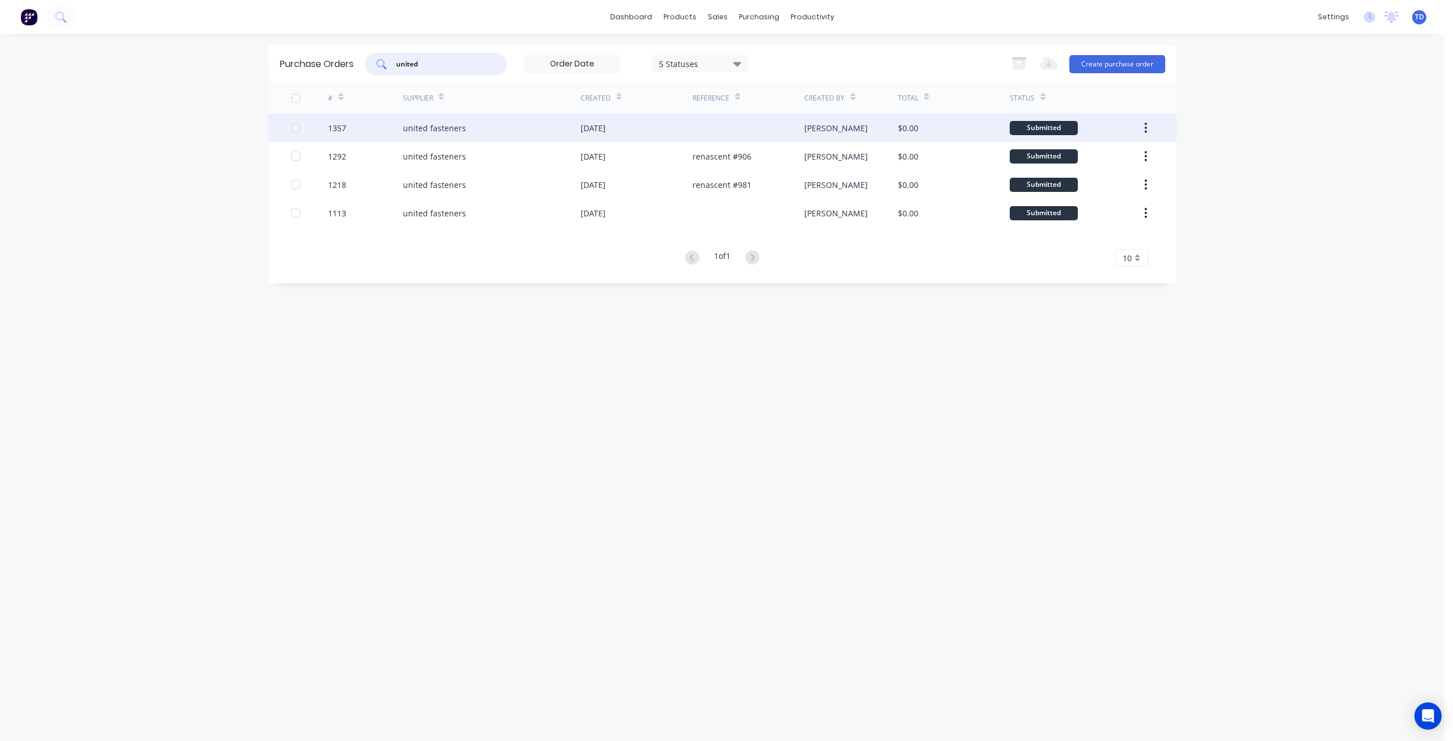
type input "united"
click at [503, 132] on div "united fasteners" at bounding box center [492, 128] width 178 height 28
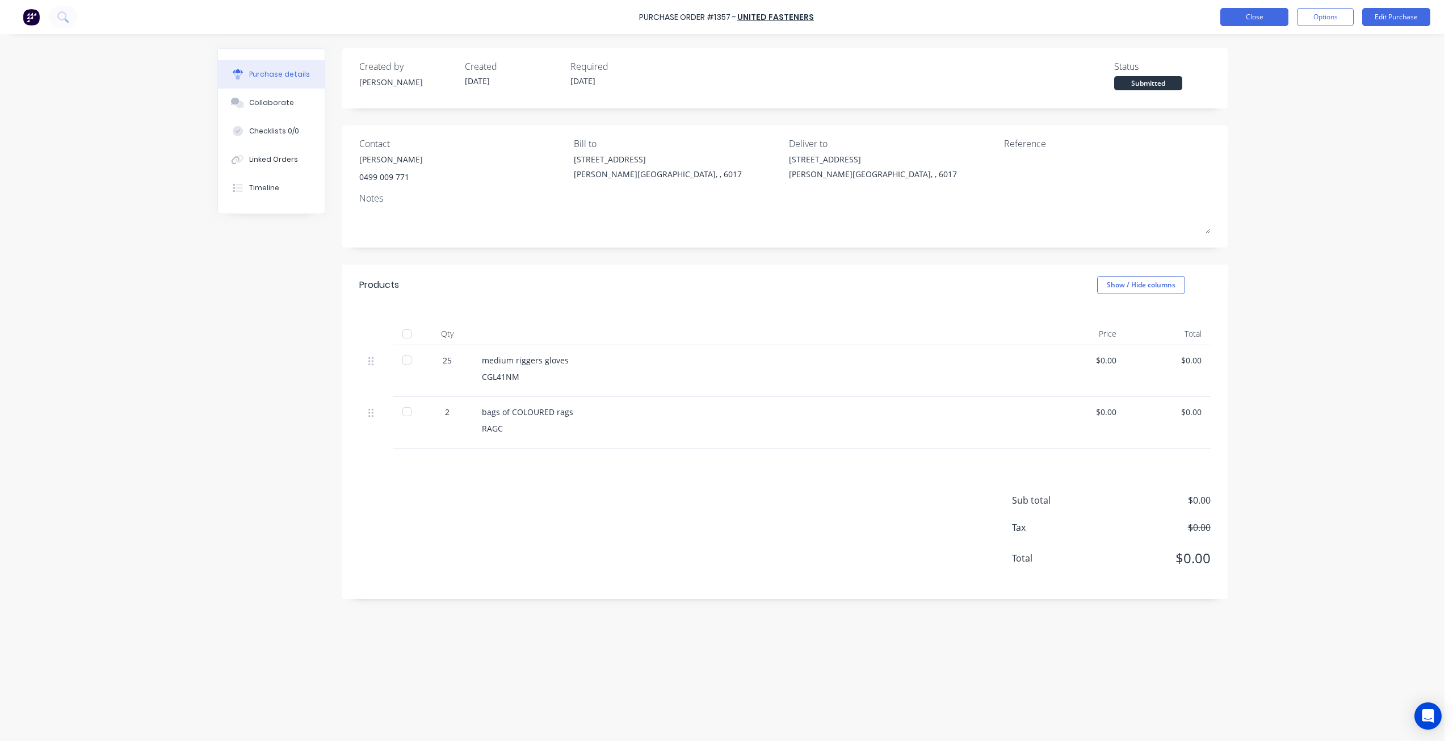
click at [1266, 18] on button "Close" at bounding box center [1254, 17] width 68 height 18
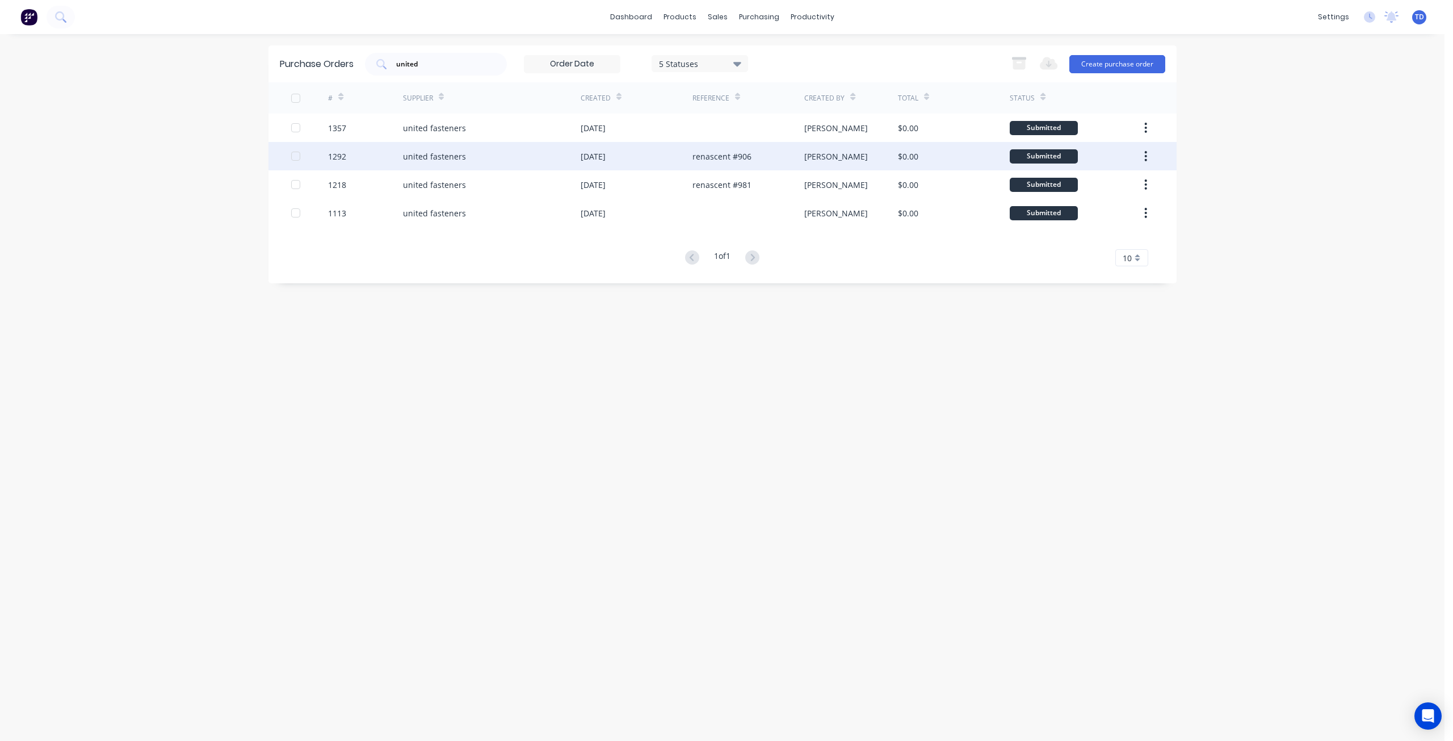
click at [485, 149] on div "united fasteners" at bounding box center [492, 156] width 178 height 28
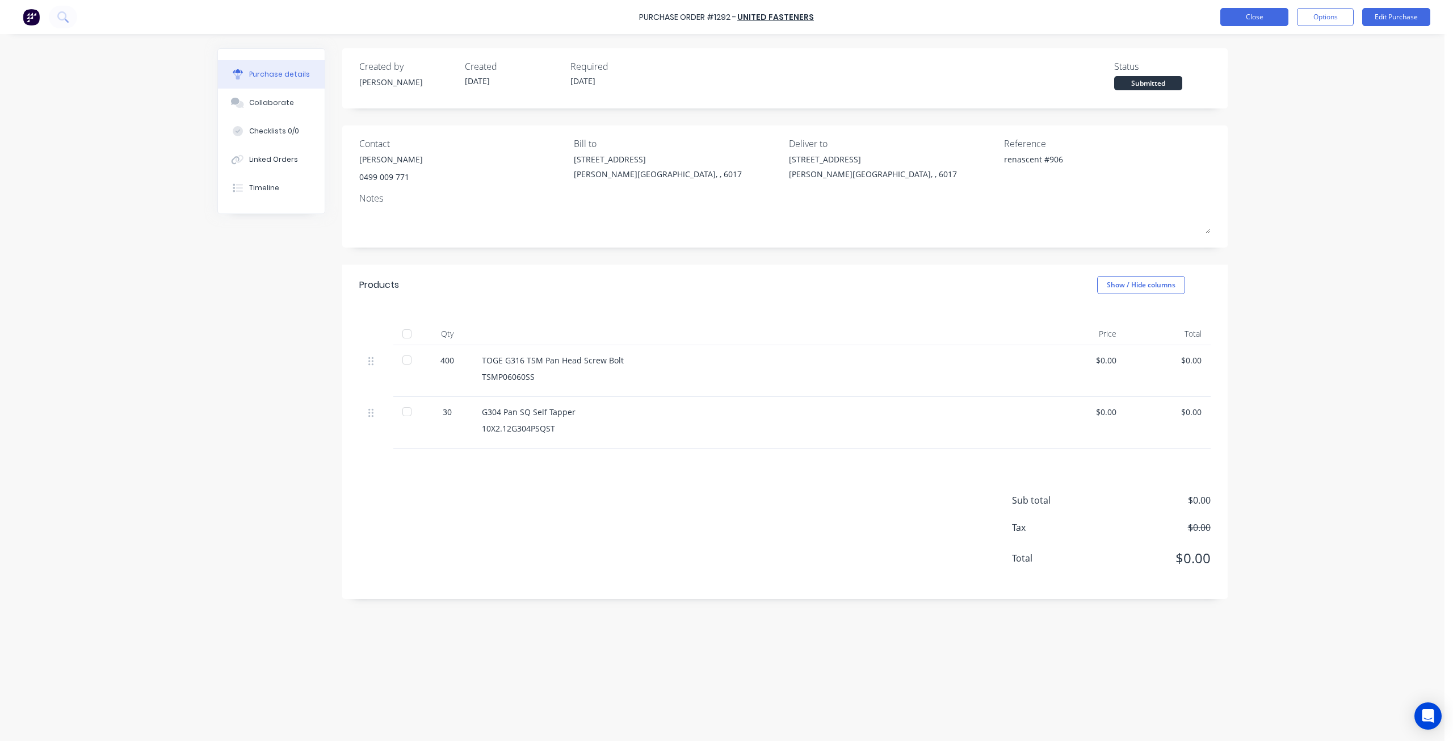
click at [1258, 16] on button "Close" at bounding box center [1254, 17] width 68 height 18
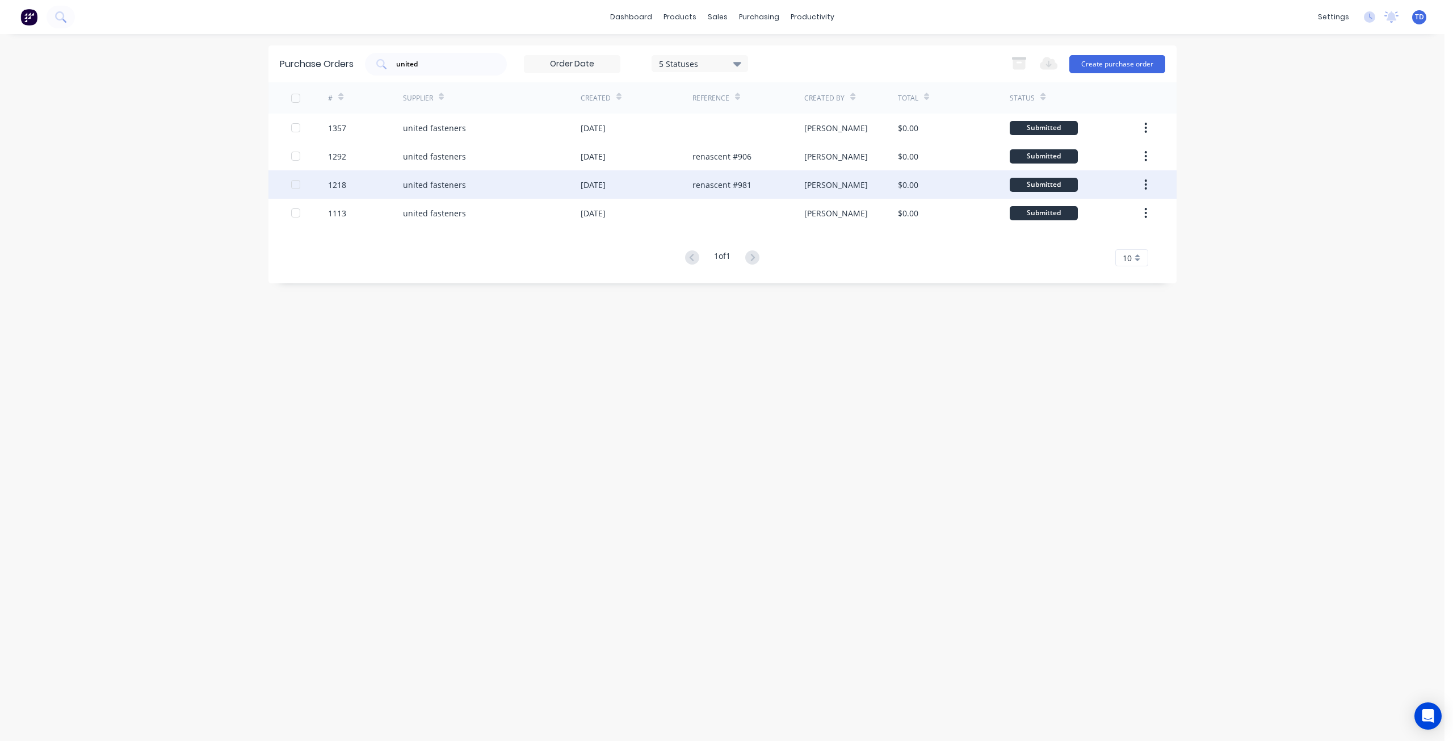
click at [470, 186] on div "united fasteners" at bounding box center [492, 184] width 178 height 28
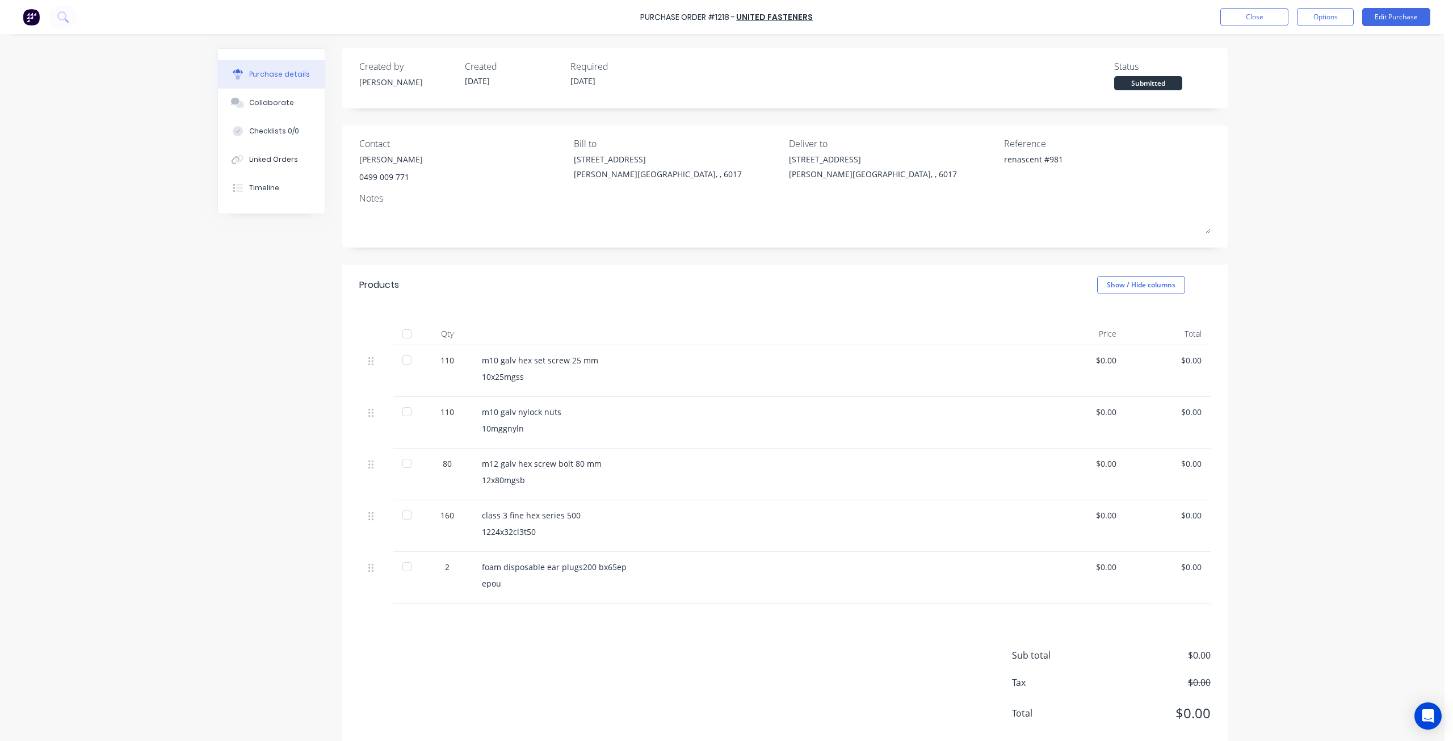
type textarea "x"
click at [1258, 12] on button "Close" at bounding box center [1254, 17] width 68 height 18
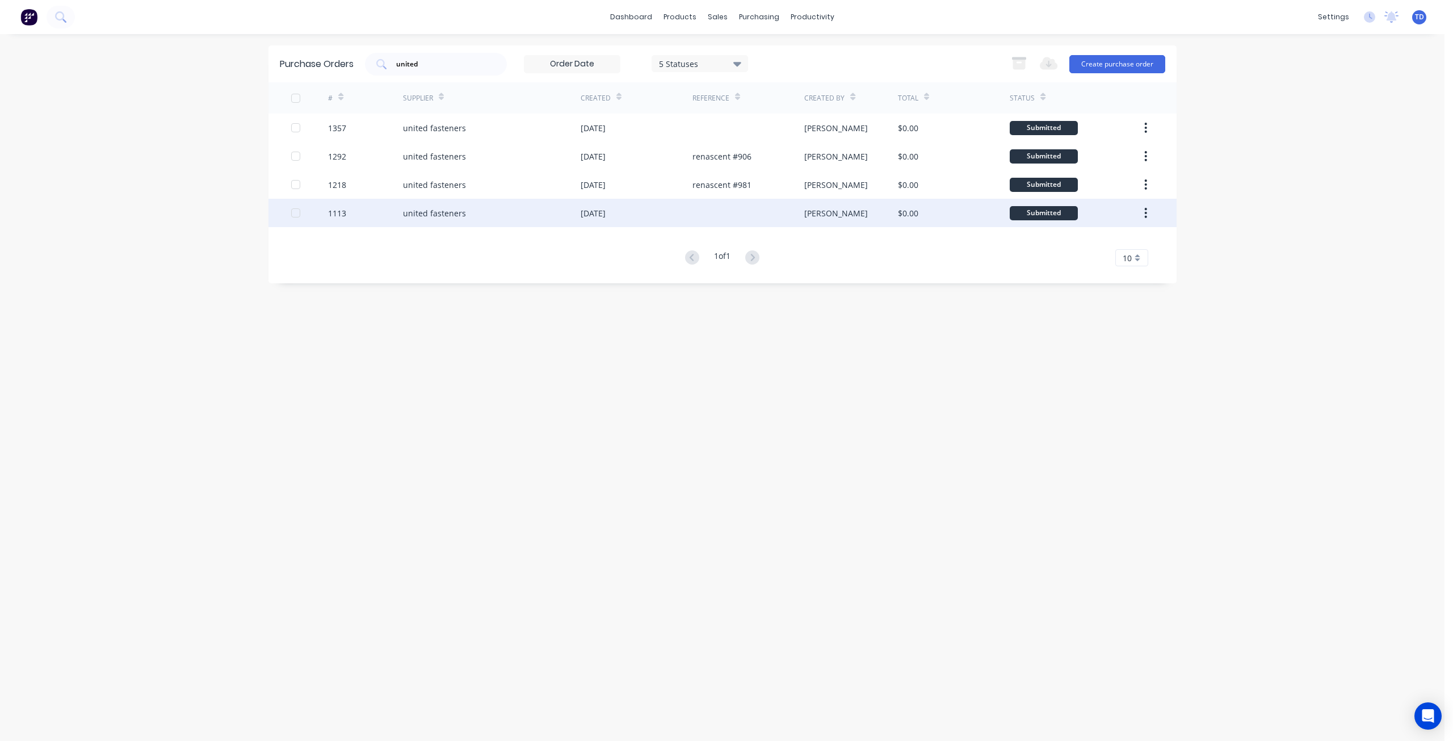
click at [461, 213] on div "united fasteners" at bounding box center [434, 213] width 63 height 12
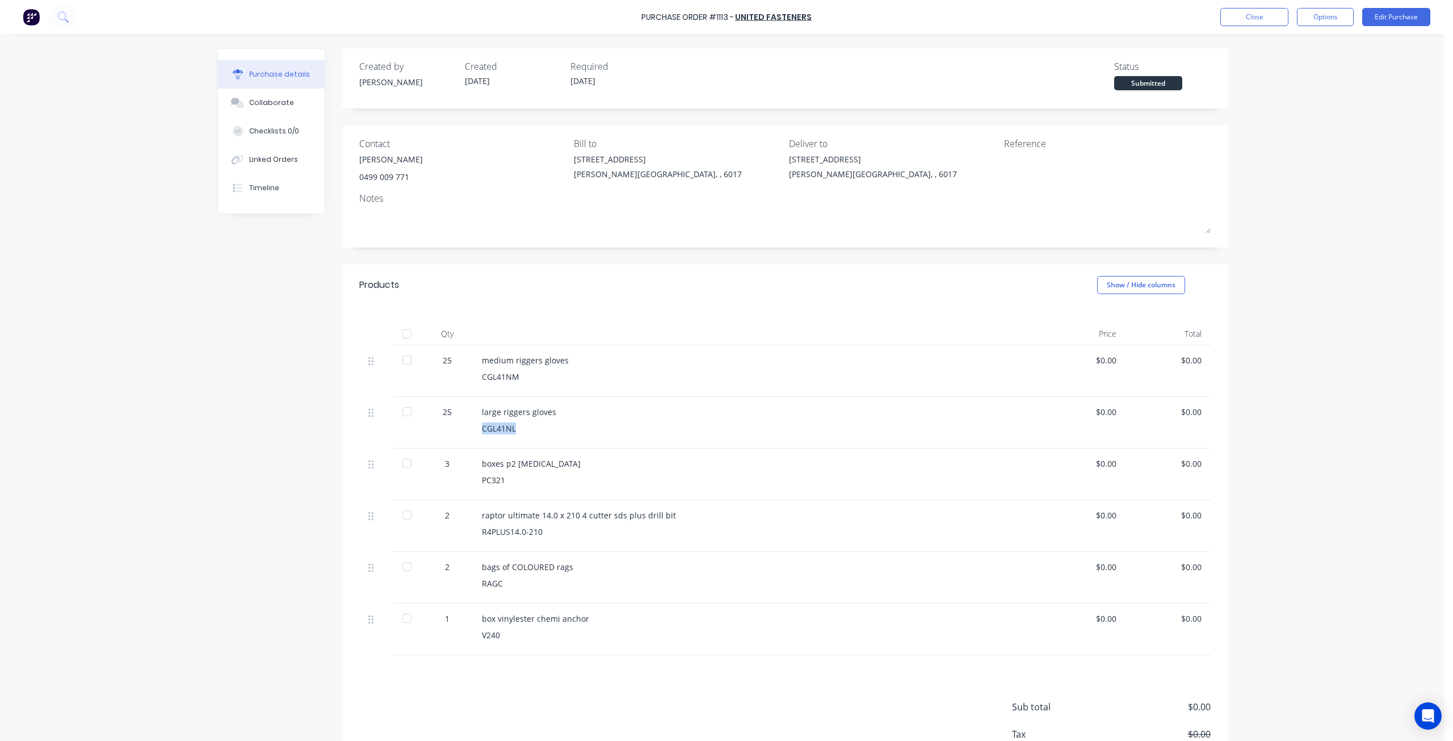
drag, startPoint x: 511, startPoint y: 427, endPoint x: 469, endPoint y: 421, distance: 41.9
click at [473, 421] on div "large riggers gloves CGL41NL" at bounding box center [757, 423] width 568 height 52
copy div "CGL41NL"
drag, startPoint x: 497, startPoint y: 584, endPoint x: 474, endPoint y: 577, distance: 23.3
click at [474, 577] on div "bags of COLOURED rags RAGC" at bounding box center [757, 578] width 568 height 52
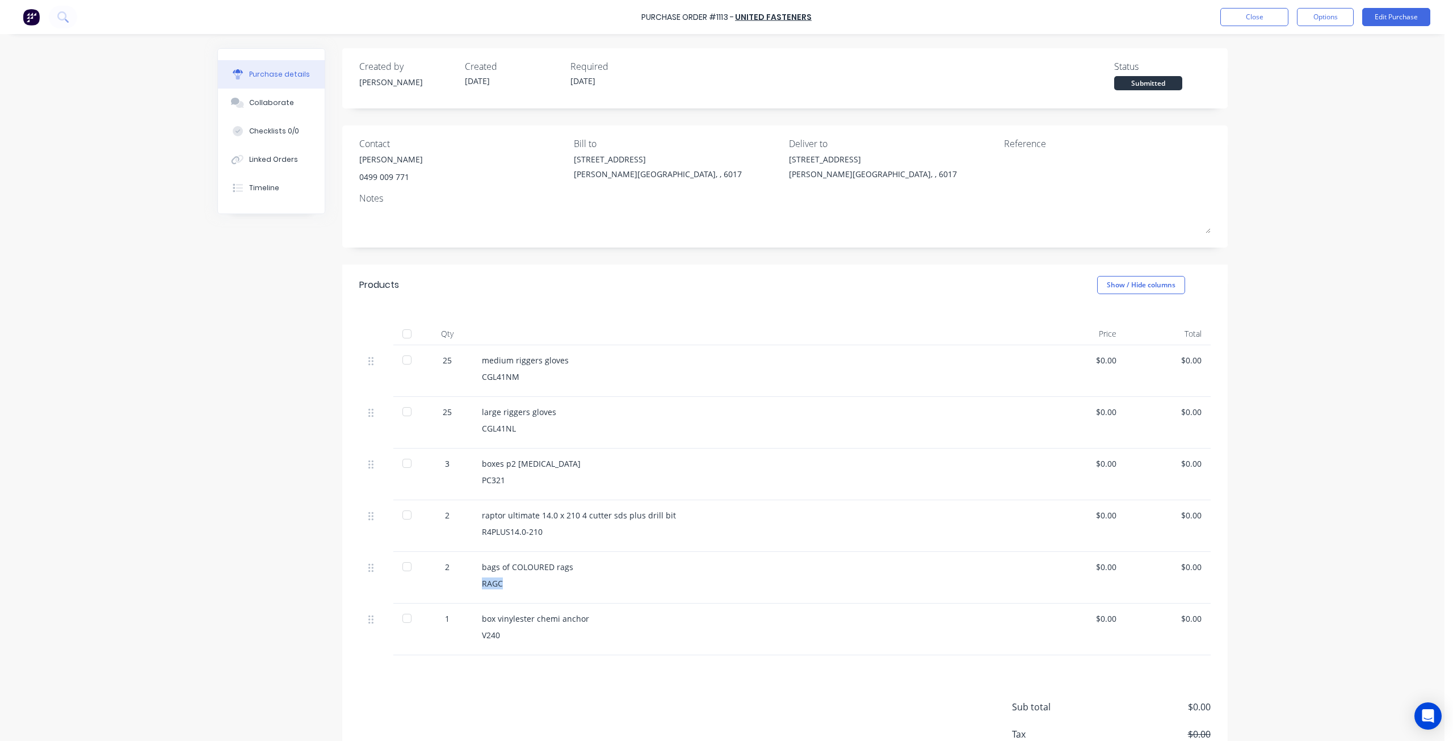
copy div "RAGC"
